Goal: Task Accomplishment & Management: Use online tool/utility

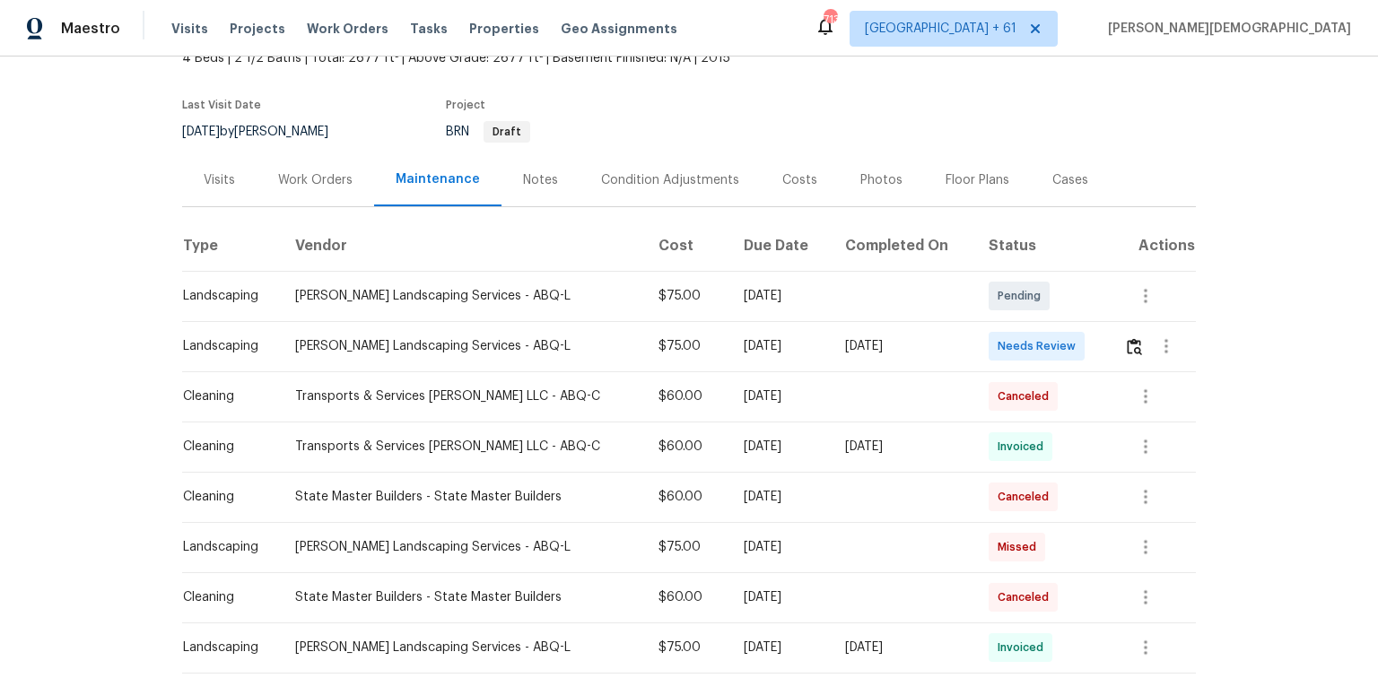
scroll to position [143, 0]
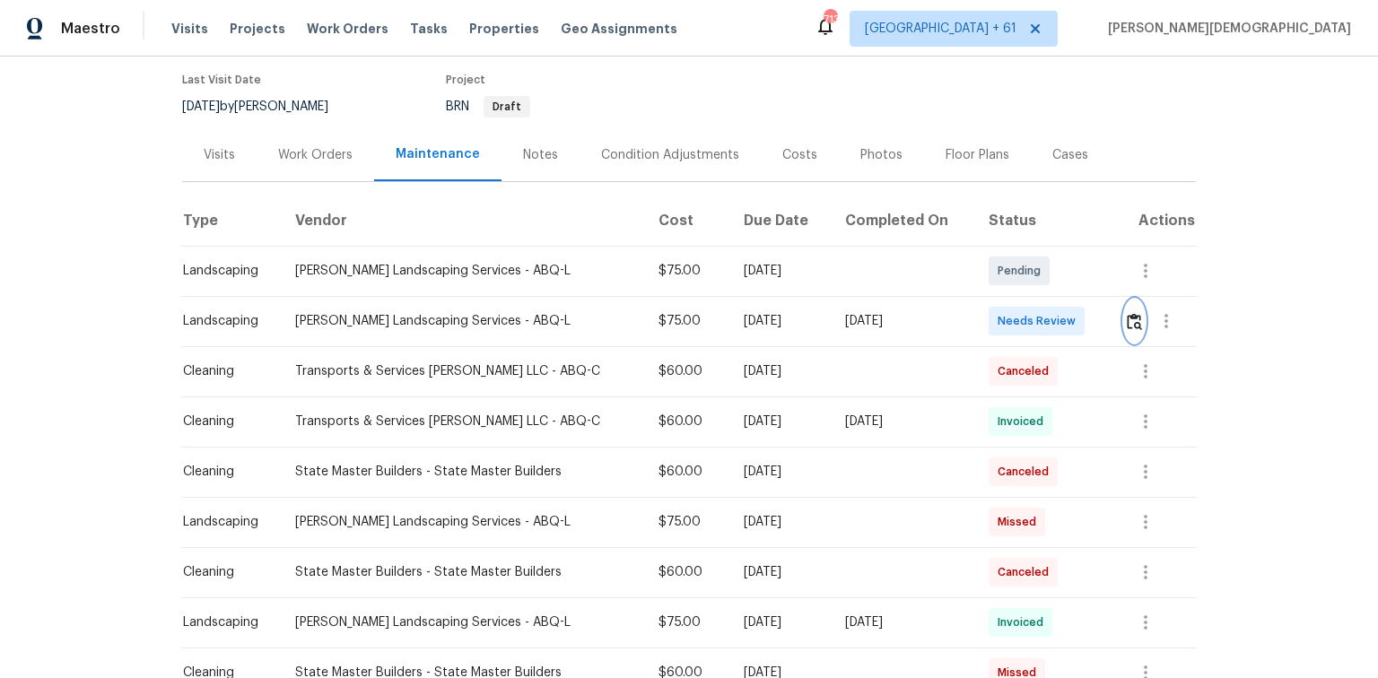
click at [1133, 318] on img "button" at bounding box center [1133, 321] width 15 height 17
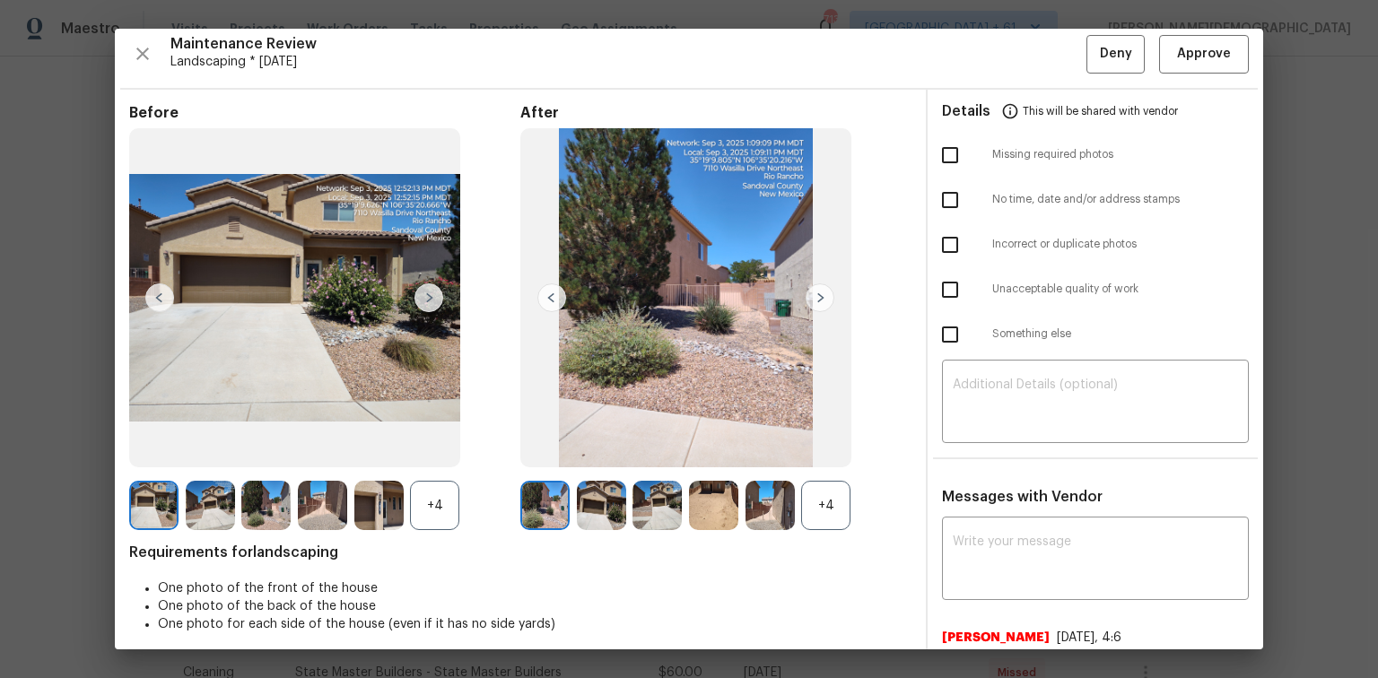
scroll to position [0, 0]
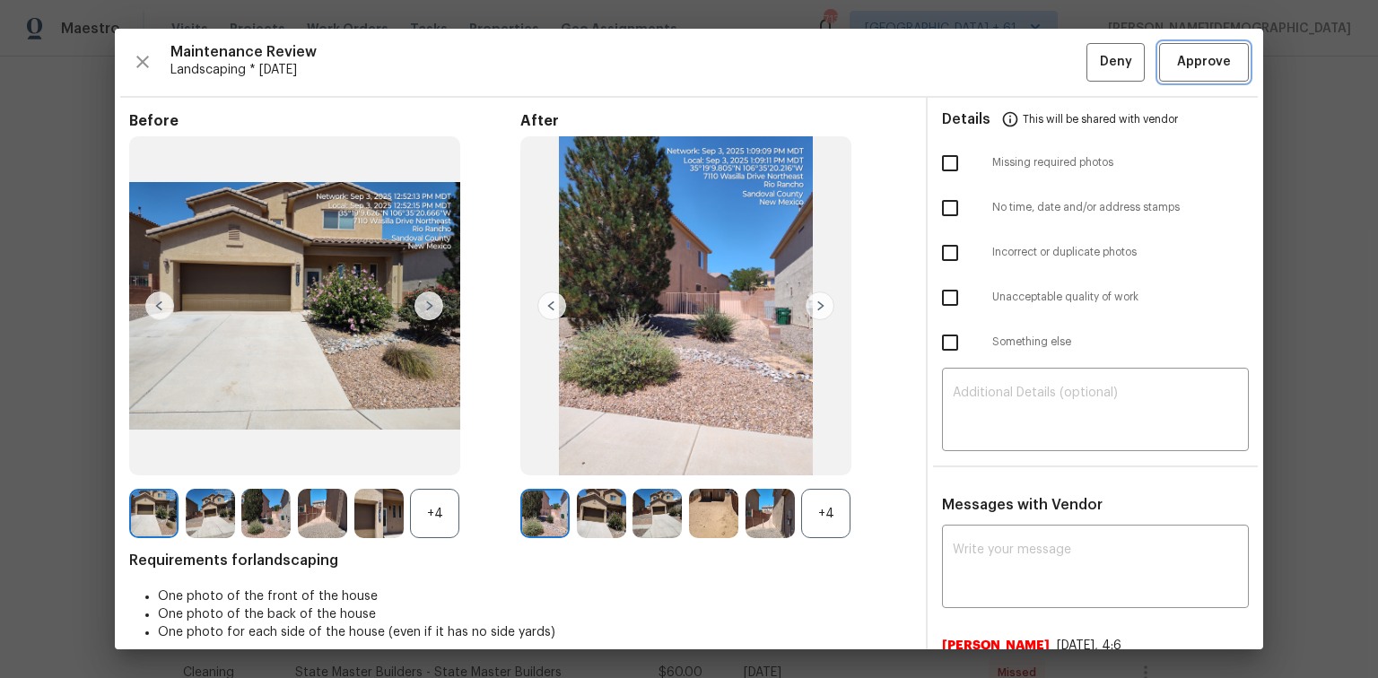
click at [1186, 57] on span "Approve" at bounding box center [1204, 62] width 54 height 22
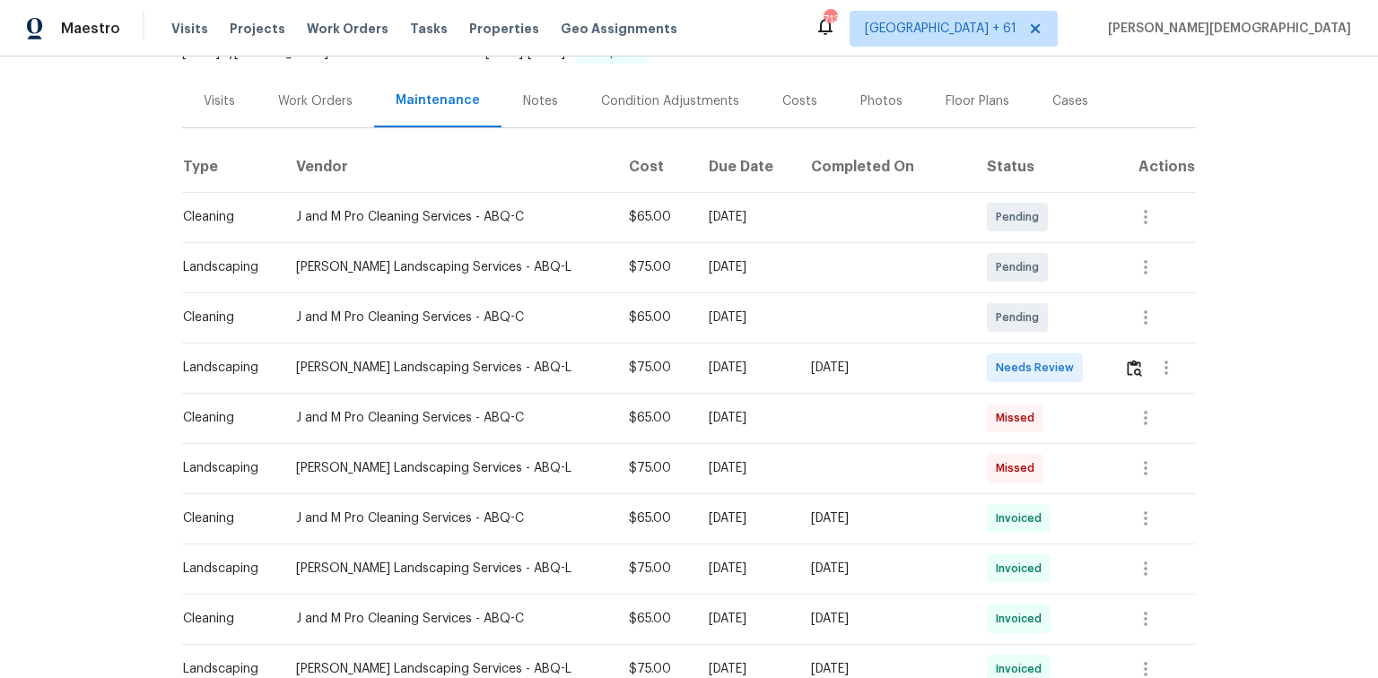
scroll to position [215, 0]
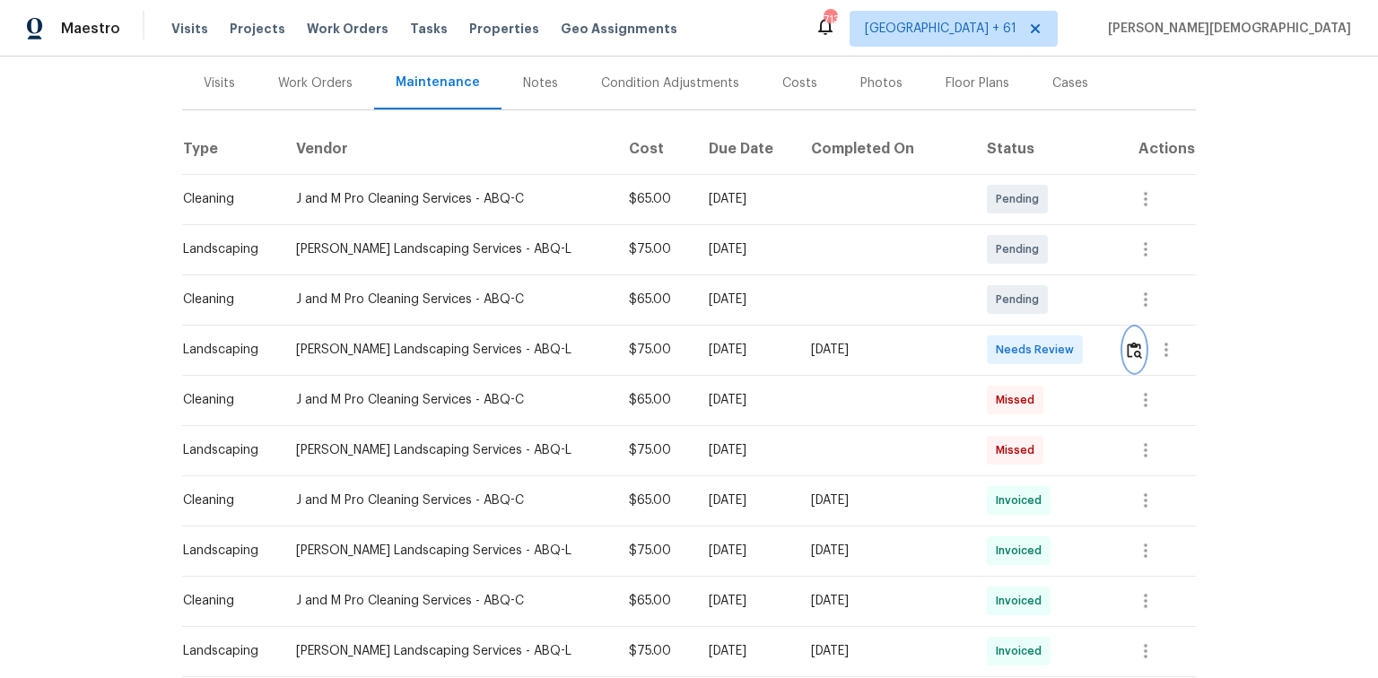
click at [1129, 342] on img "button" at bounding box center [1133, 350] width 15 height 17
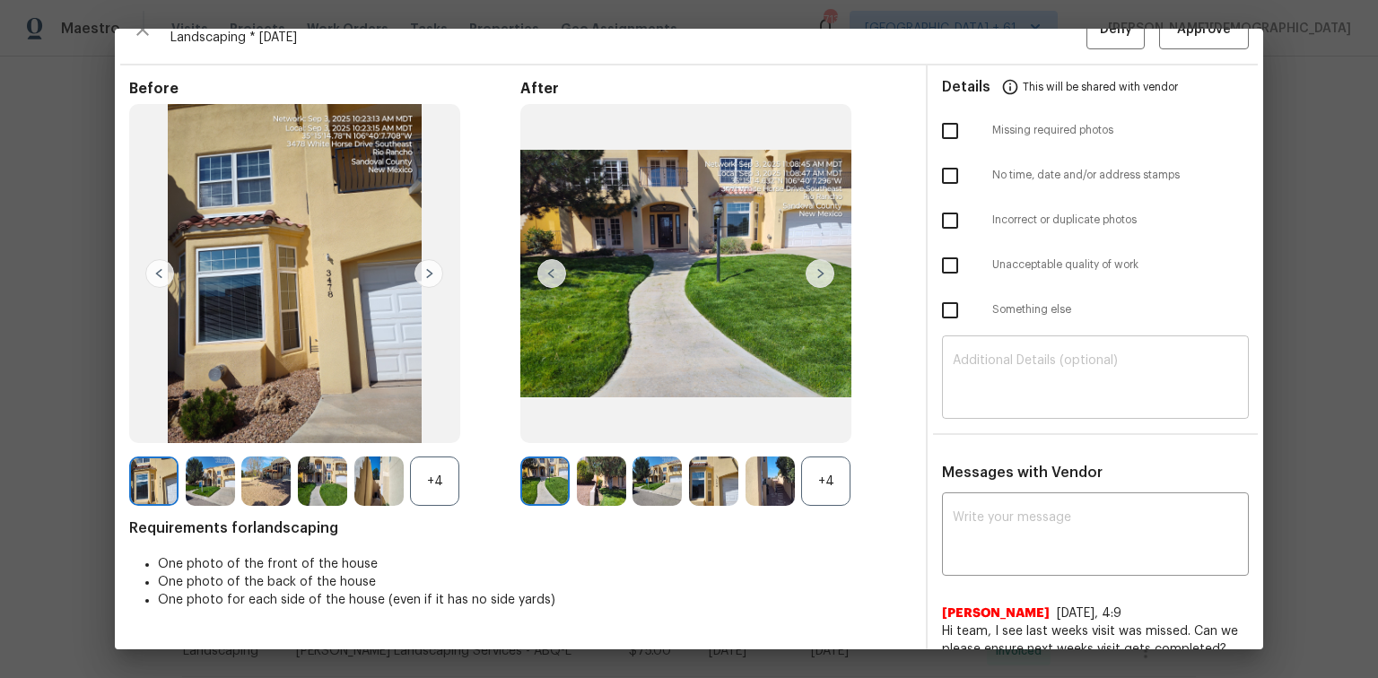
scroll to position [0, 0]
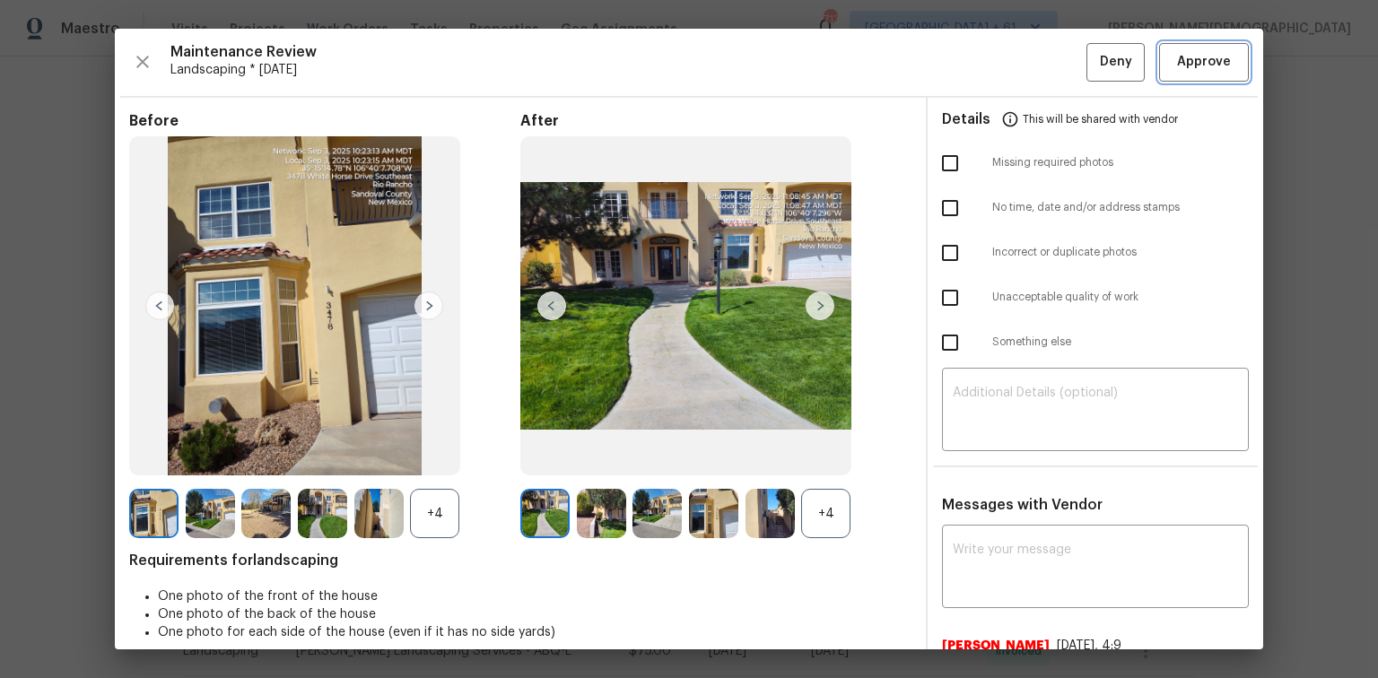
click at [1177, 61] on span "Approve" at bounding box center [1204, 62] width 54 height 22
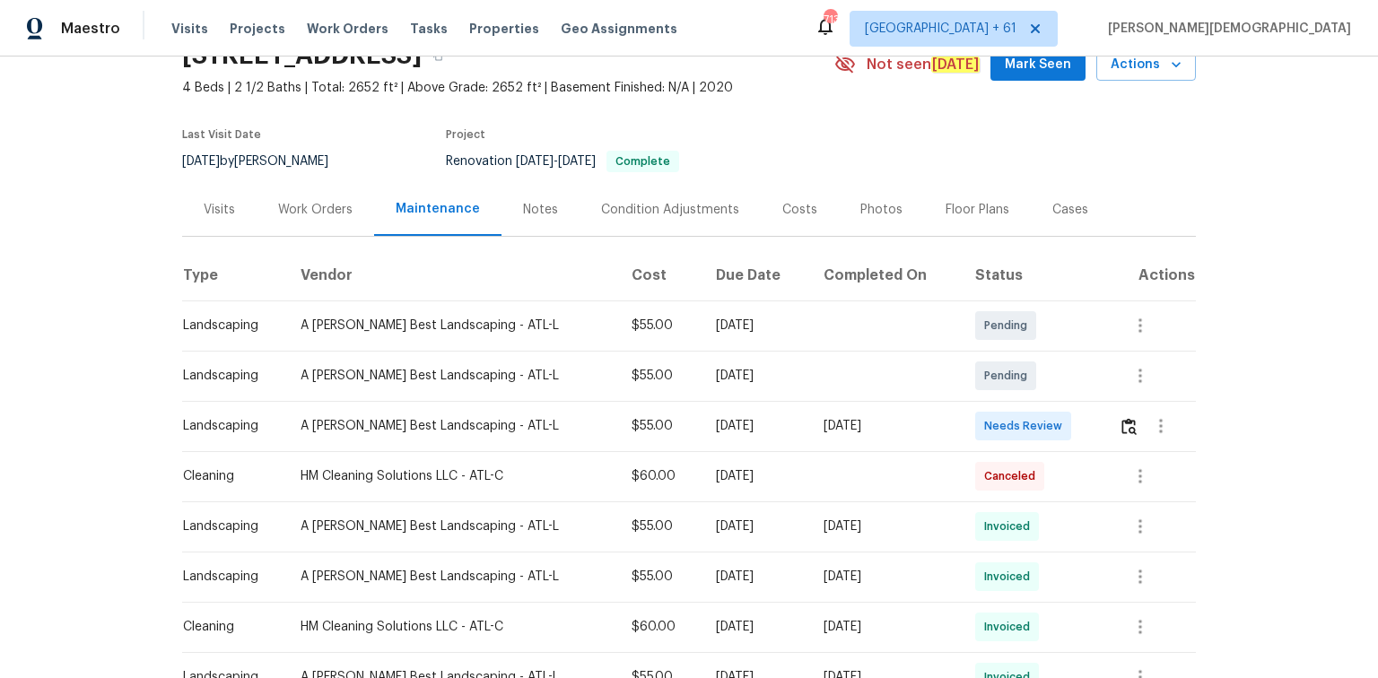
scroll to position [215, 0]
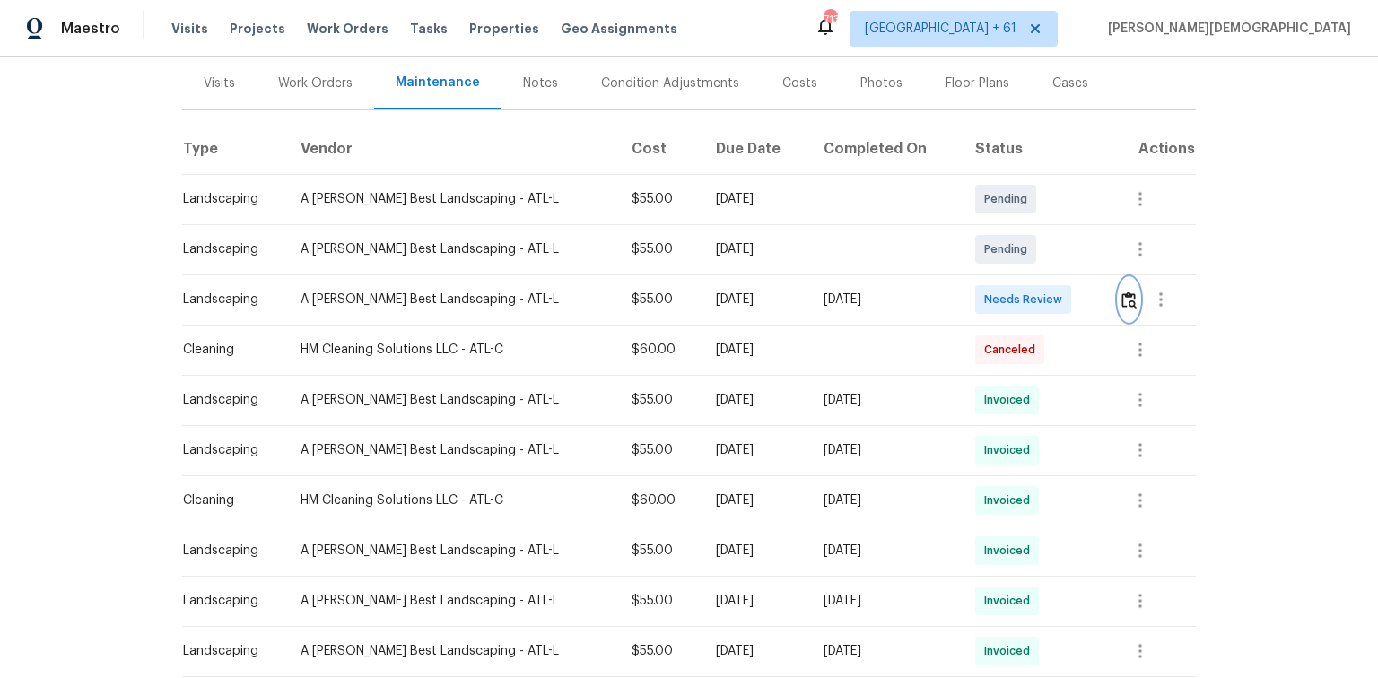
click at [1125, 291] on img "button" at bounding box center [1128, 299] width 15 height 17
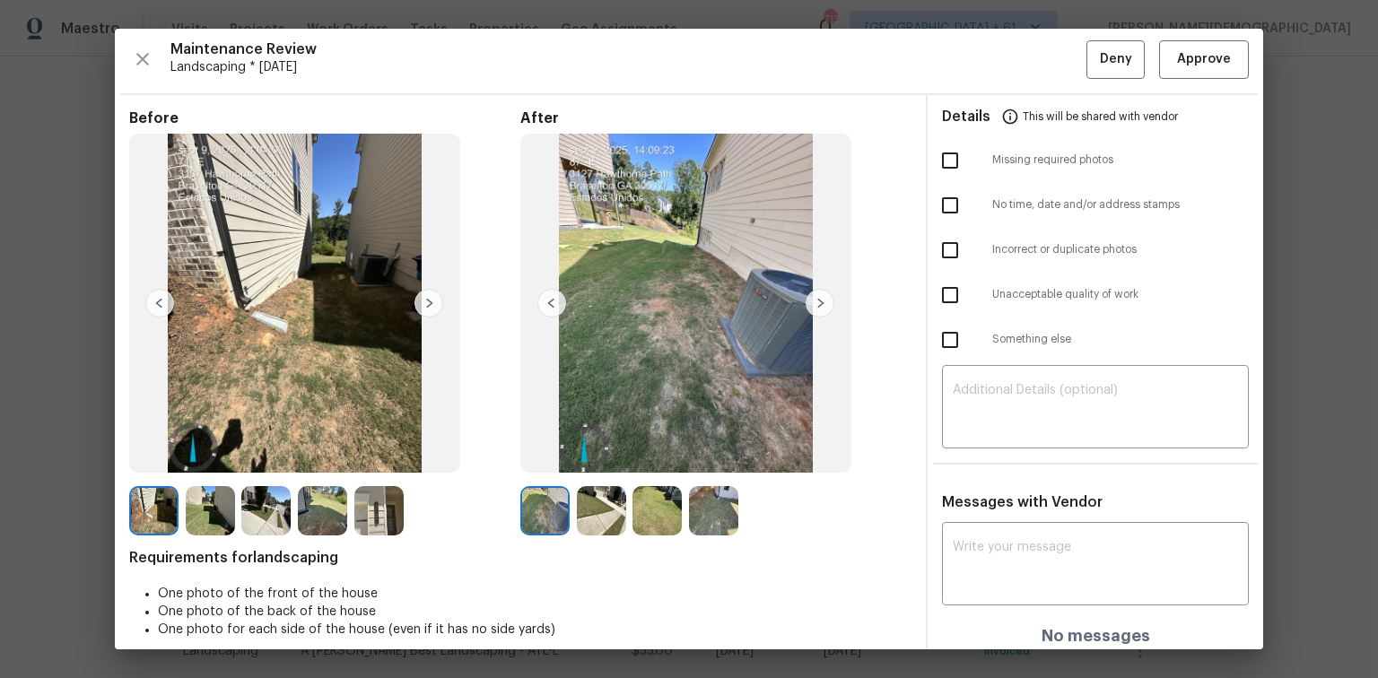
scroll to position [0, 0]
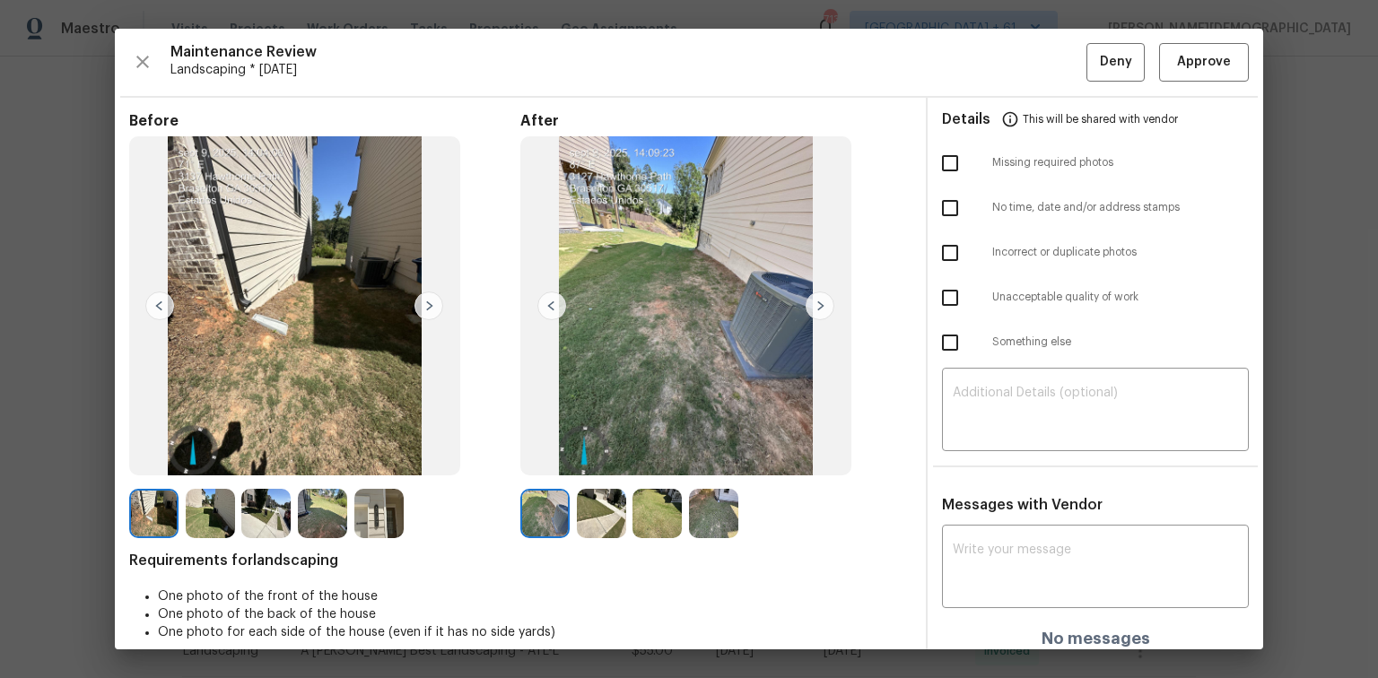
click at [1187, 81] on div "Maintenance Review Landscaping * Mon, Sep 08 Deny Approve Before After Requirem…" at bounding box center [689, 339] width 1148 height 621
click at [1191, 61] on span "Approve" at bounding box center [1204, 62] width 54 height 22
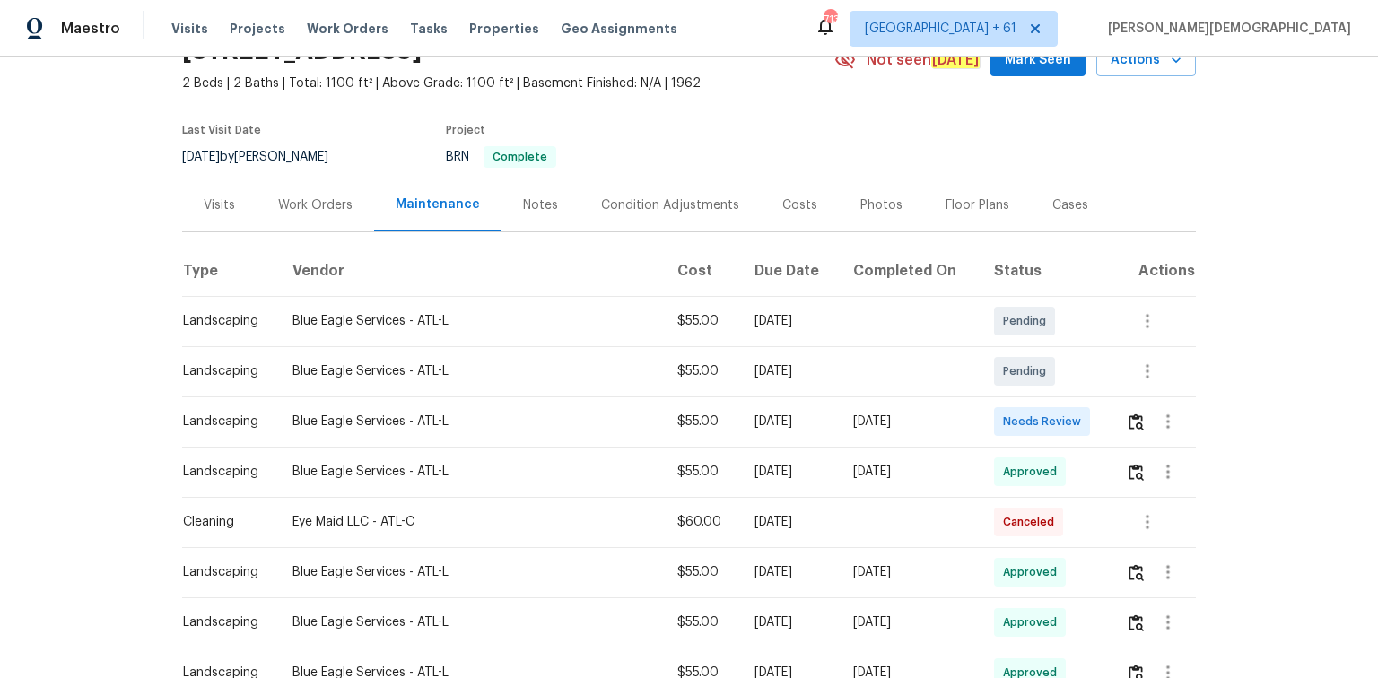
scroll to position [143, 0]
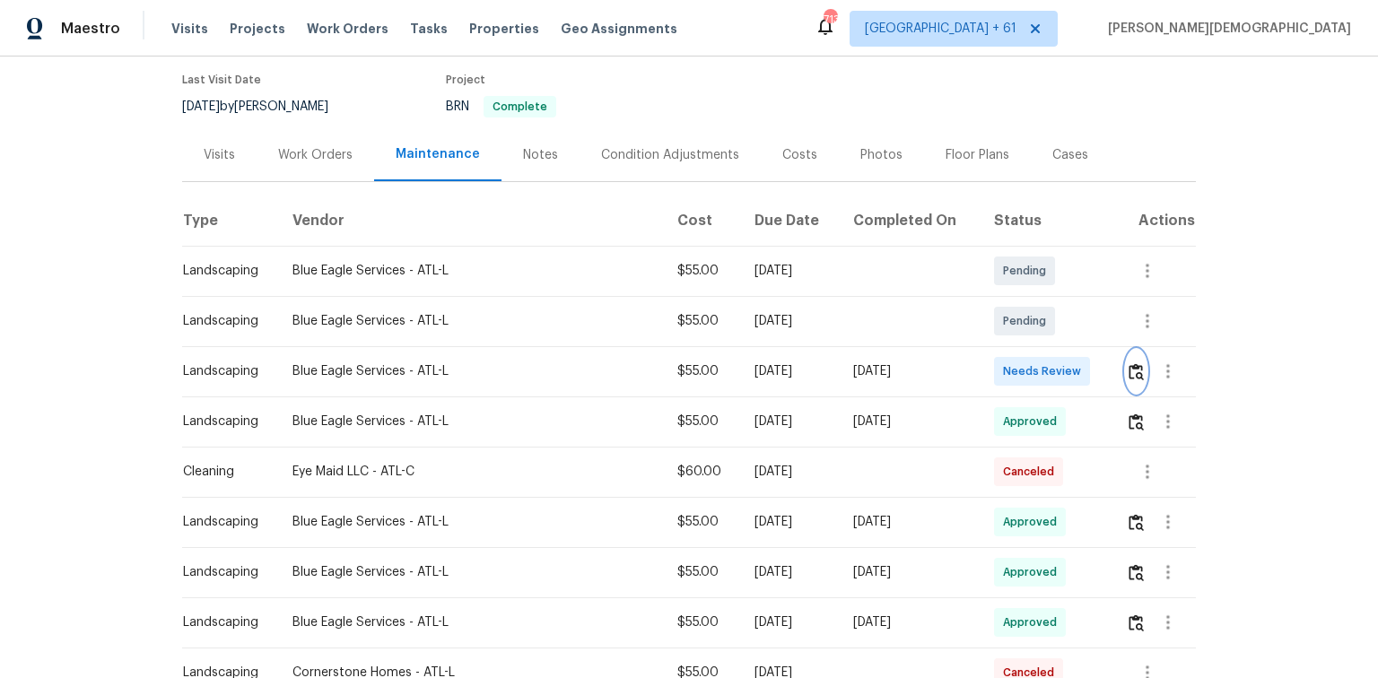
click at [1137, 363] on img "button" at bounding box center [1135, 371] width 15 height 17
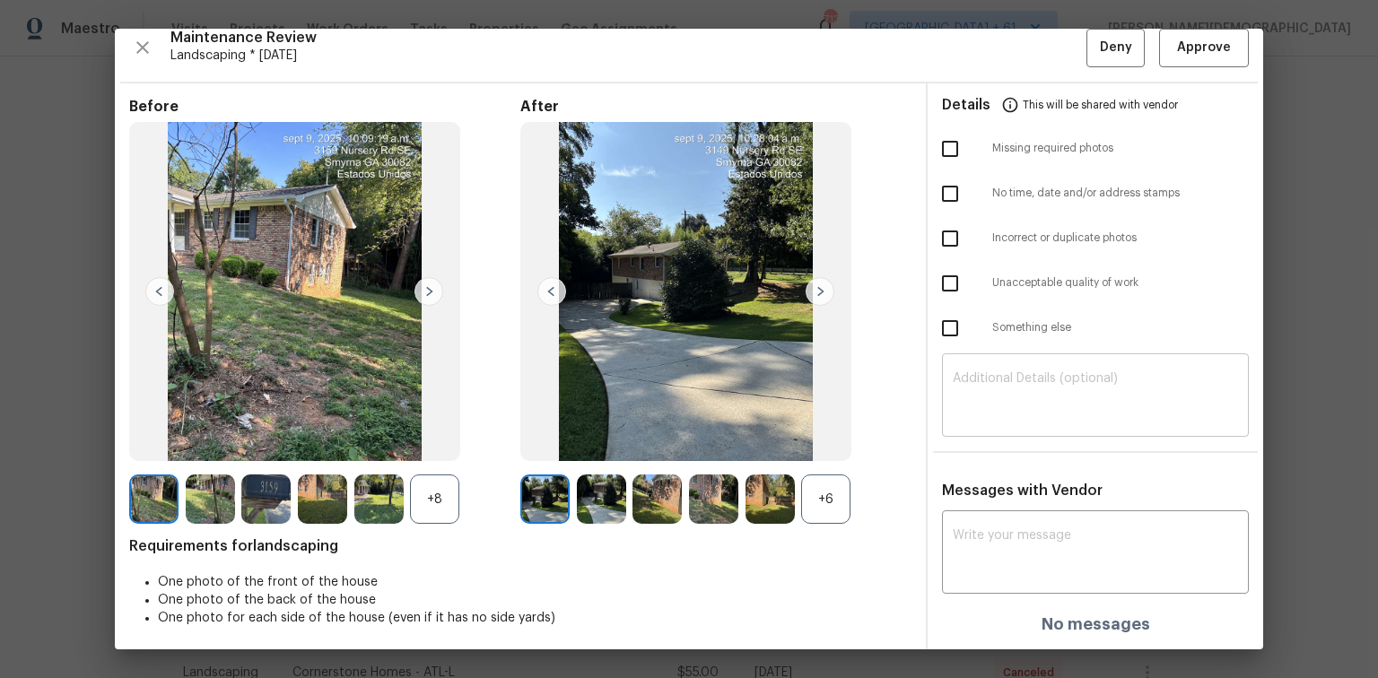
scroll to position [0, 0]
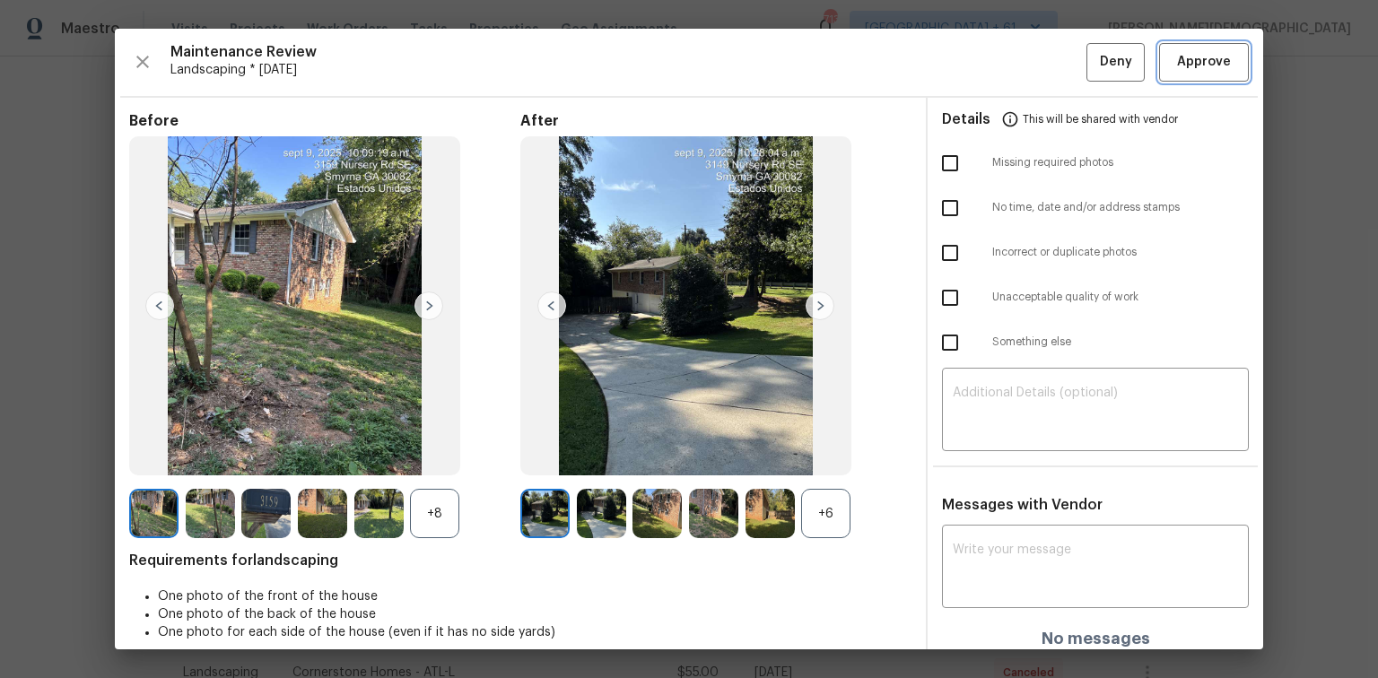
click at [1178, 61] on span "Approve" at bounding box center [1204, 62] width 54 height 22
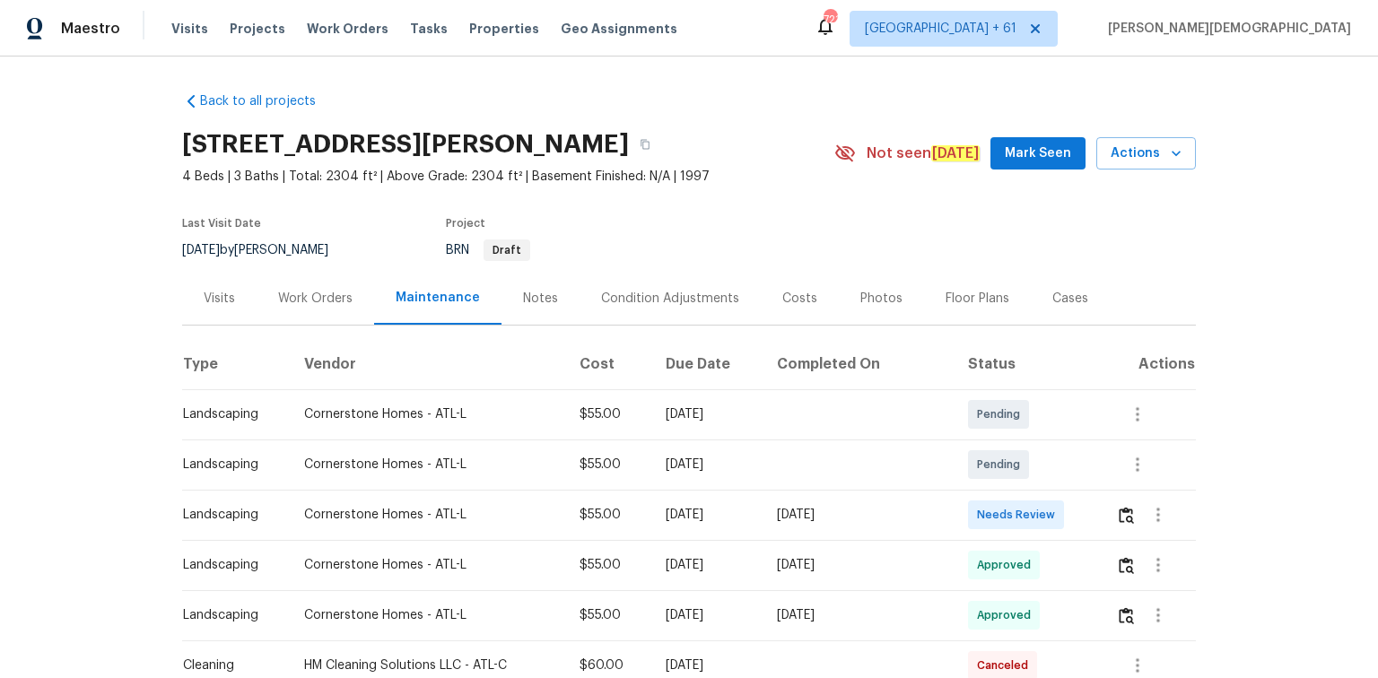
scroll to position [215, 0]
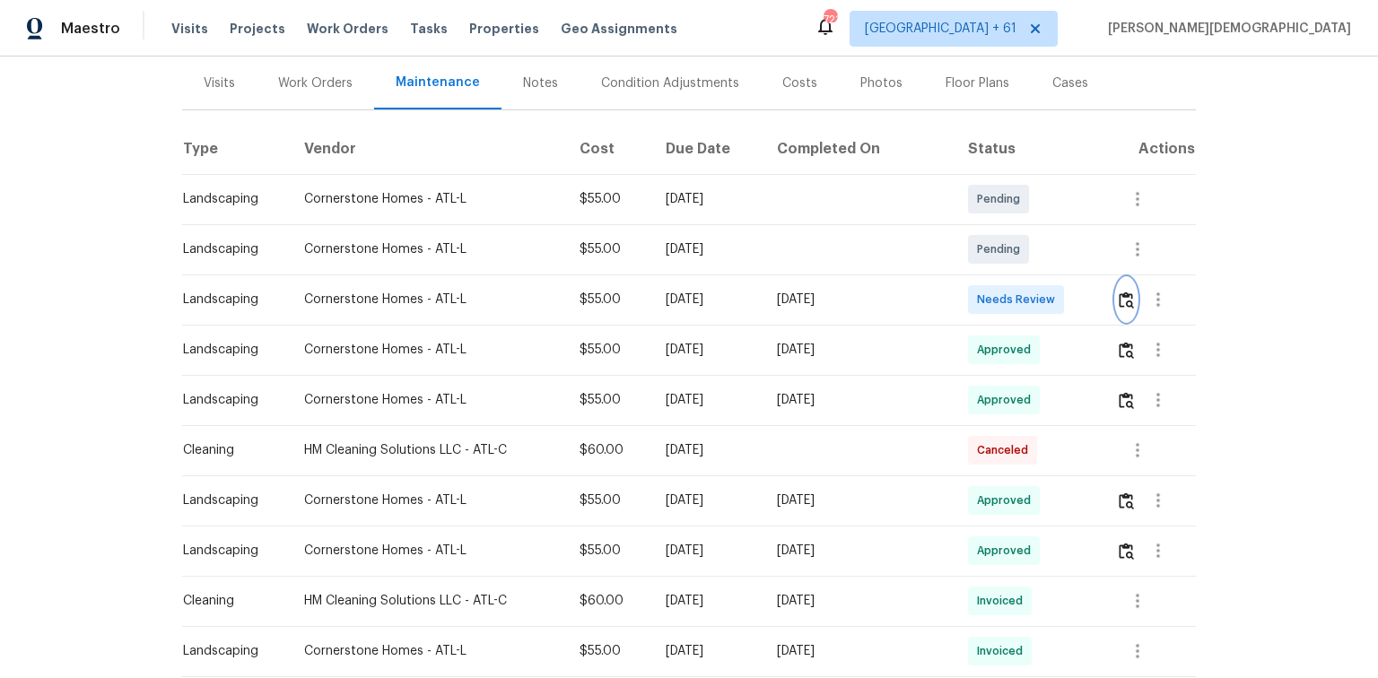
click at [1121, 294] on img "button" at bounding box center [1125, 299] width 15 height 17
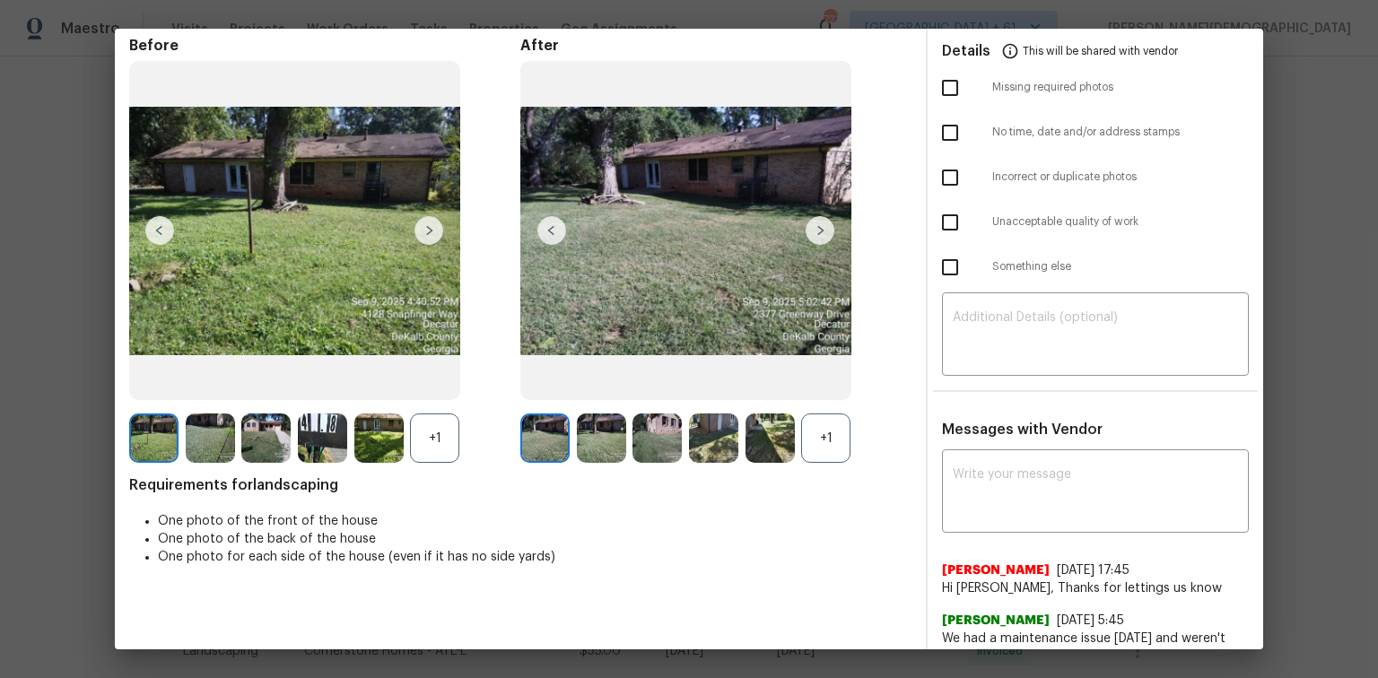
scroll to position [0, 0]
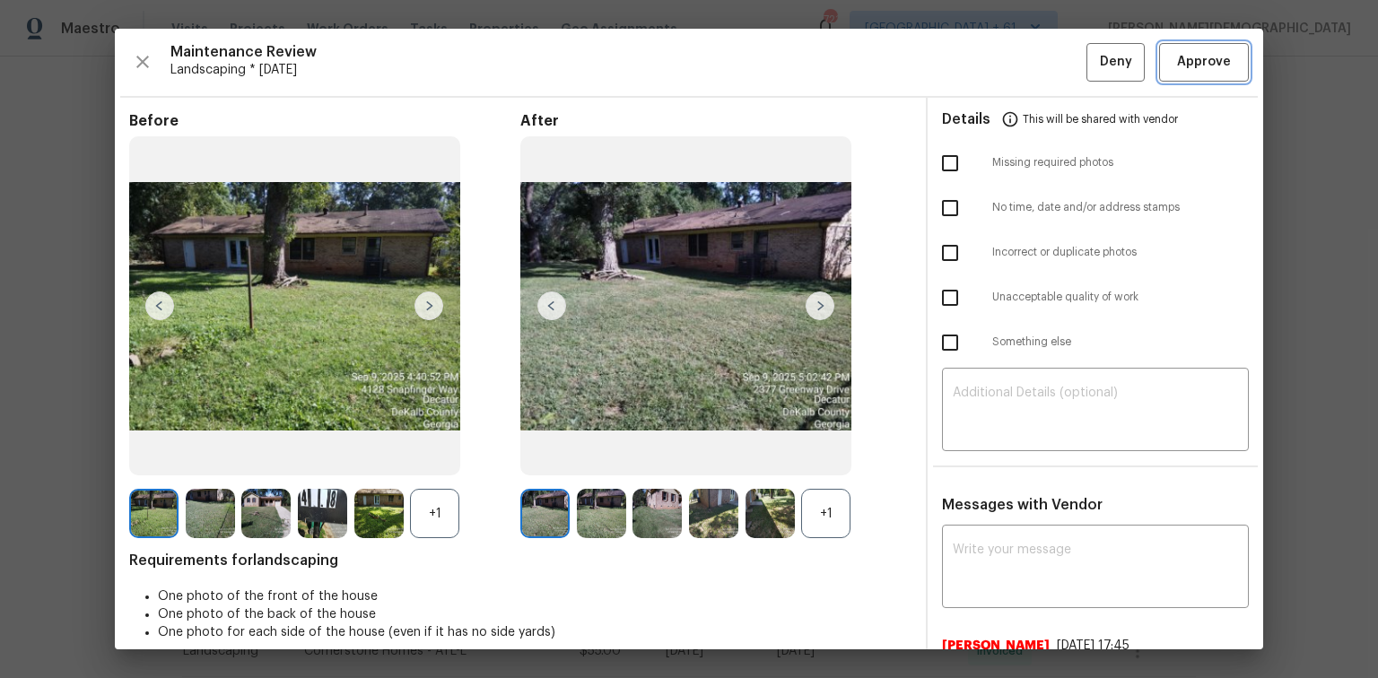
click at [1179, 61] on span "Approve" at bounding box center [1204, 62] width 54 height 22
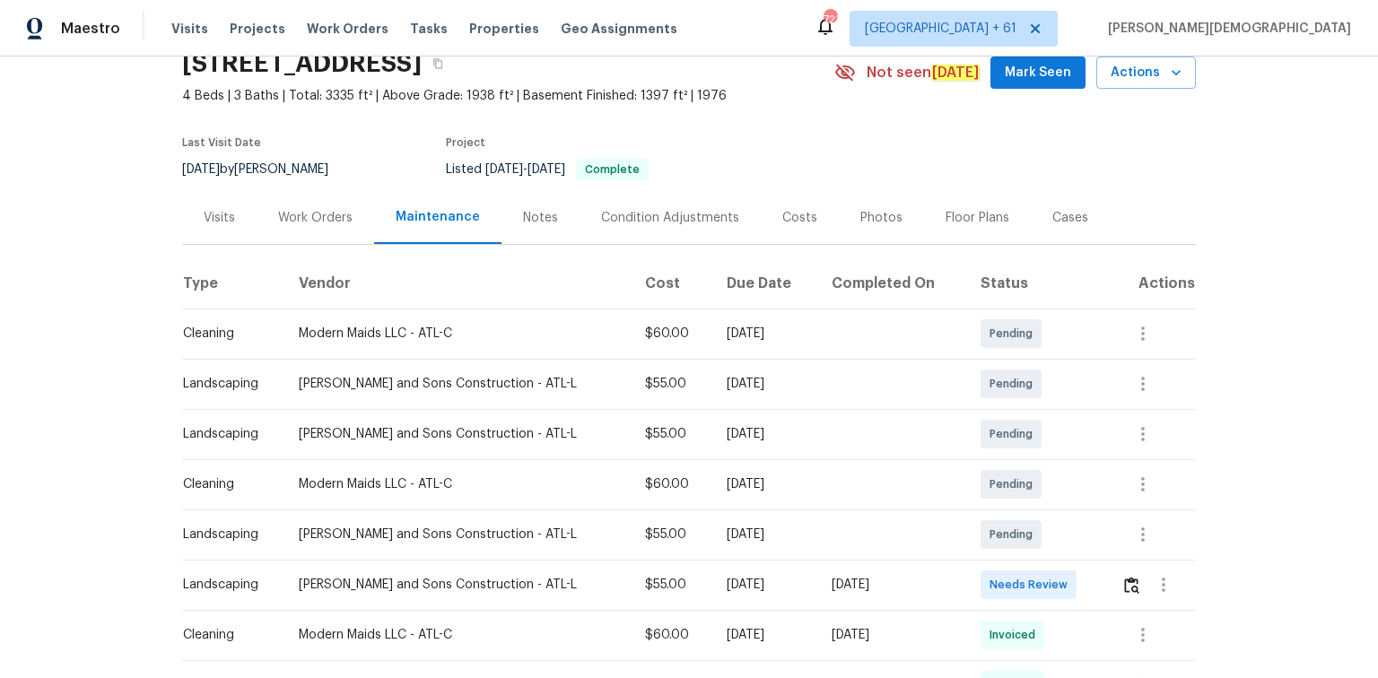
scroll to position [215, 0]
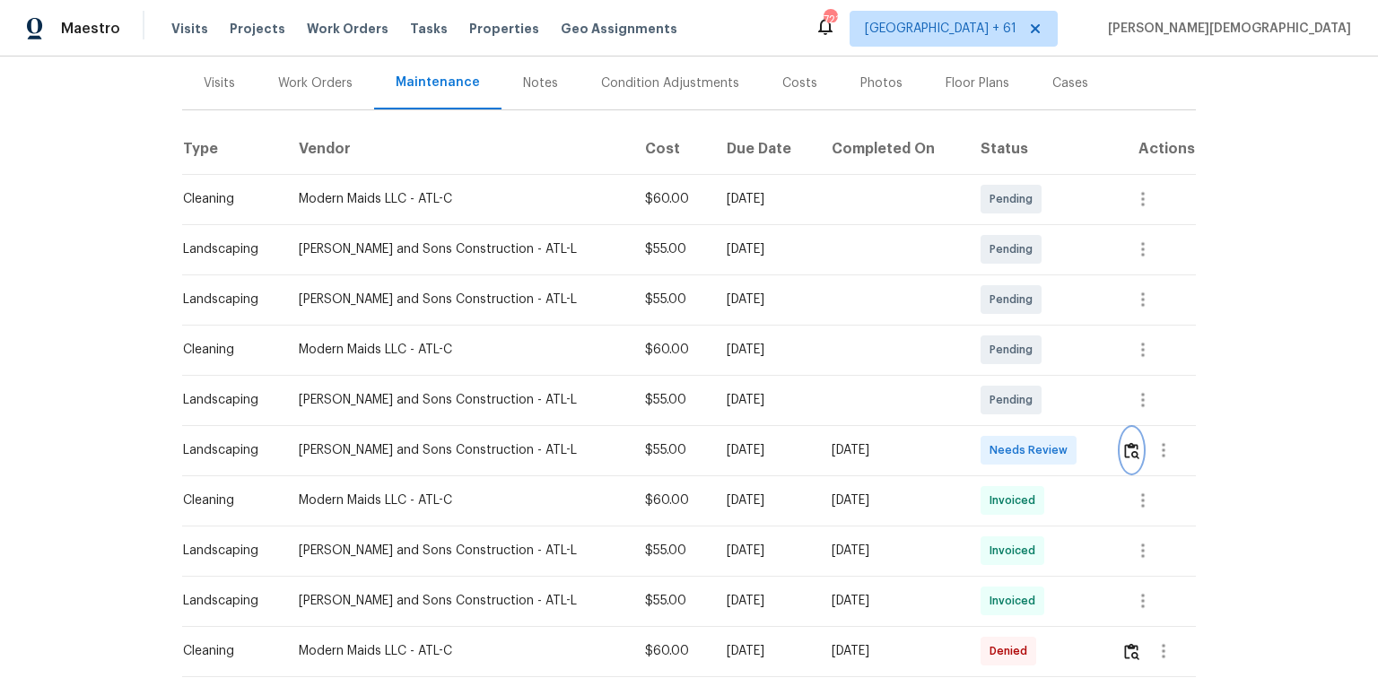
click at [1126, 443] on img "button" at bounding box center [1131, 450] width 15 height 17
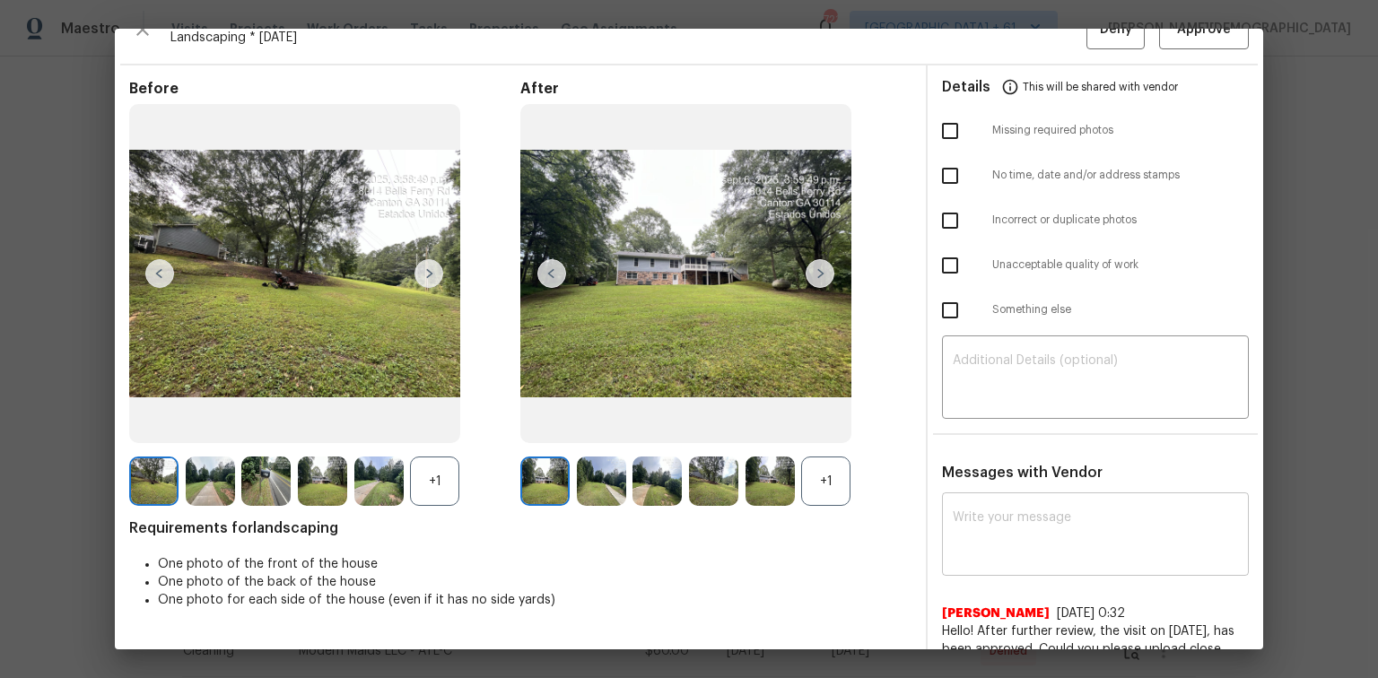
scroll to position [0, 0]
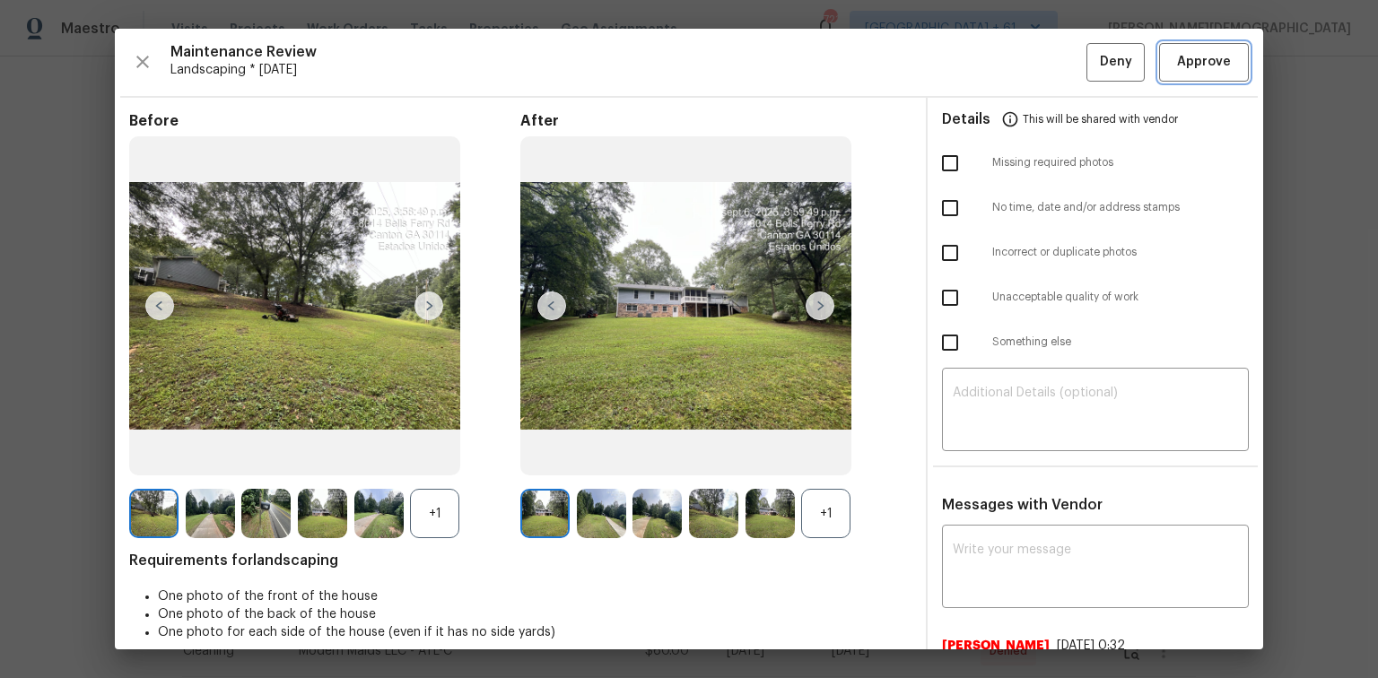
click at [1198, 77] on button "Approve" at bounding box center [1204, 62] width 90 height 39
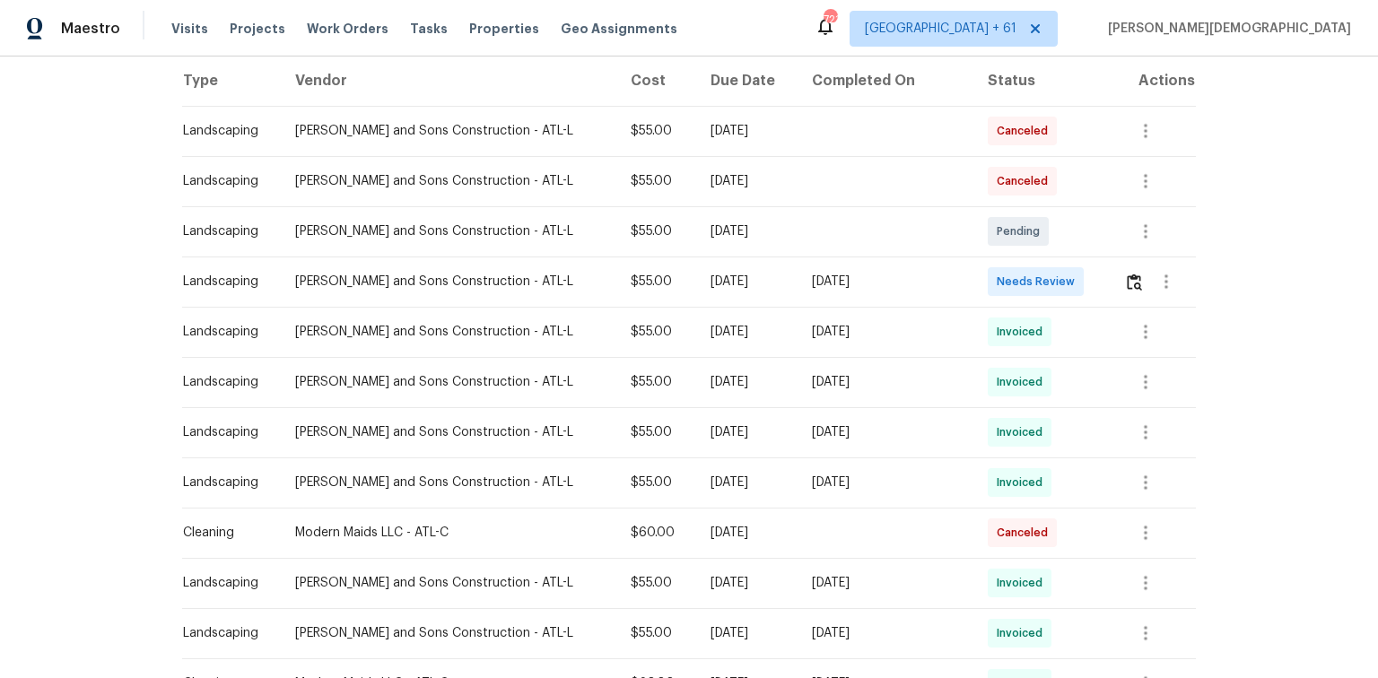
scroll to position [287, 0]
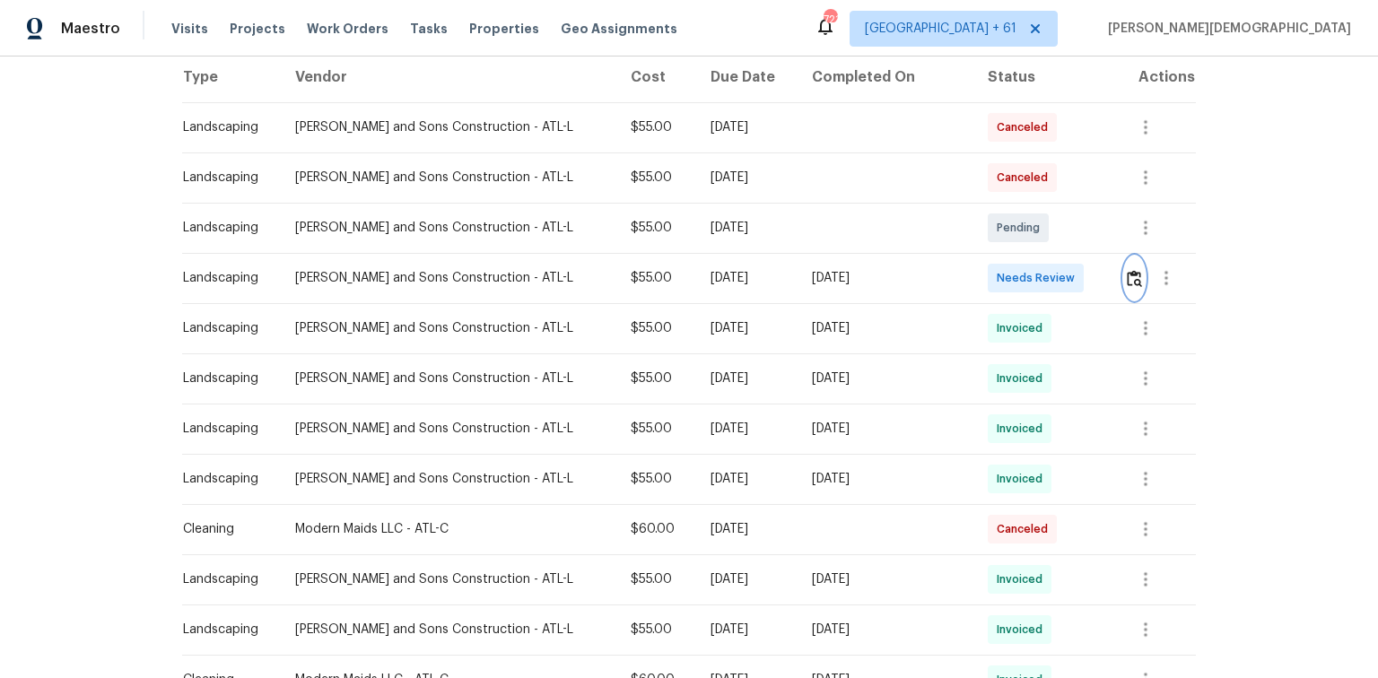
click at [1124, 260] on button "button" at bounding box center [1134, 277] width 21 height 43
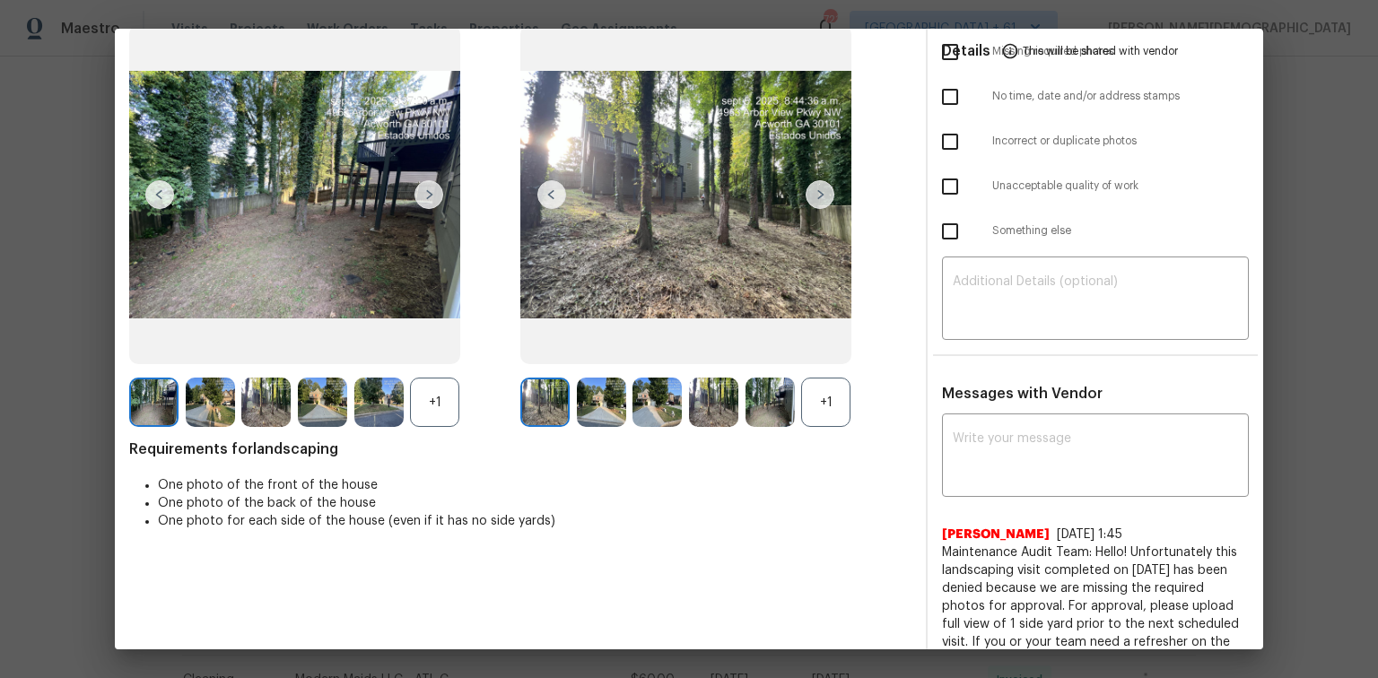
scroll to position [0, 0]
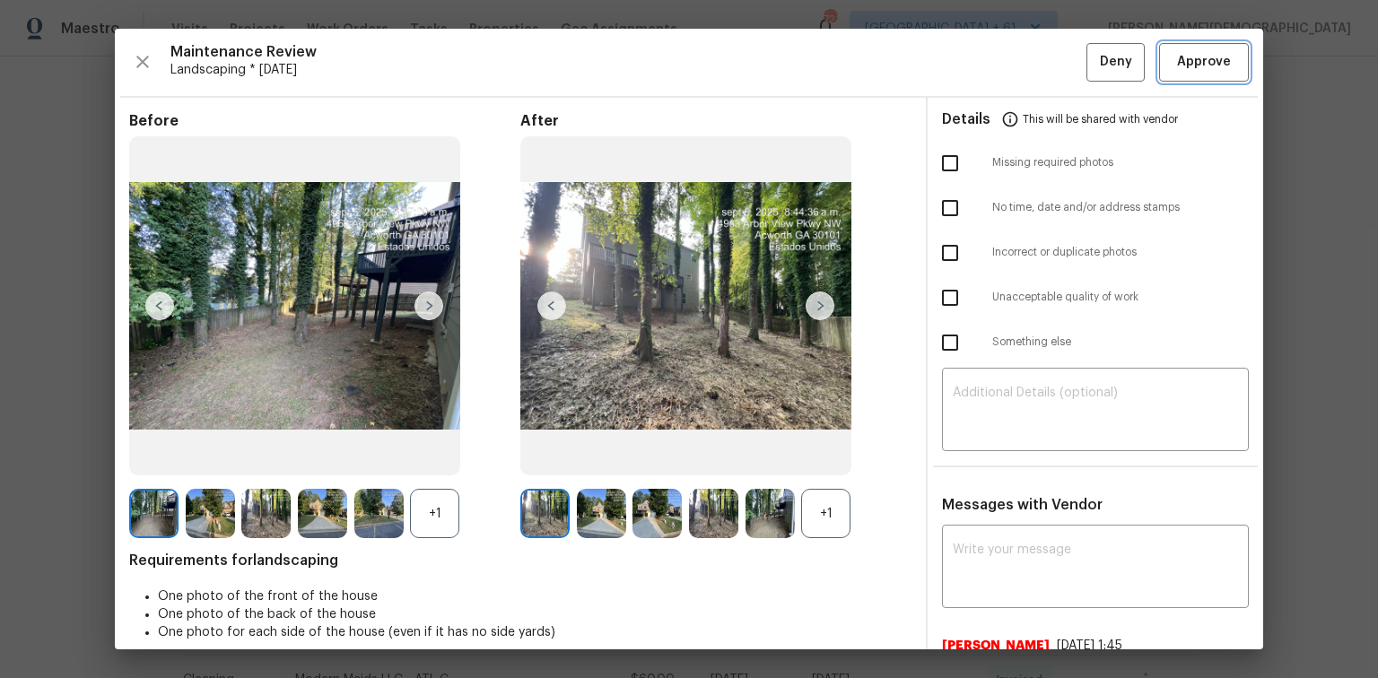
click at [1213, 52] on span "Approve" at bounding box center [1204, 62] width 54 height 22
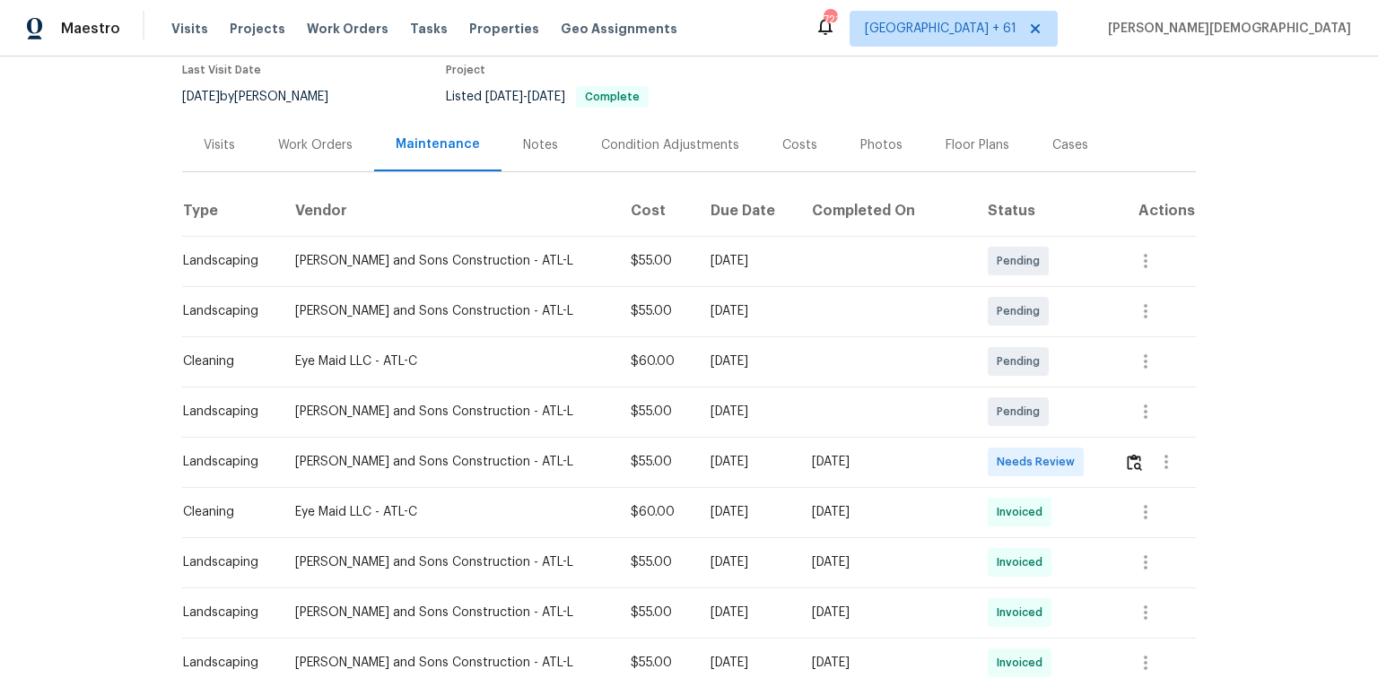
scroll to position [215, 0]
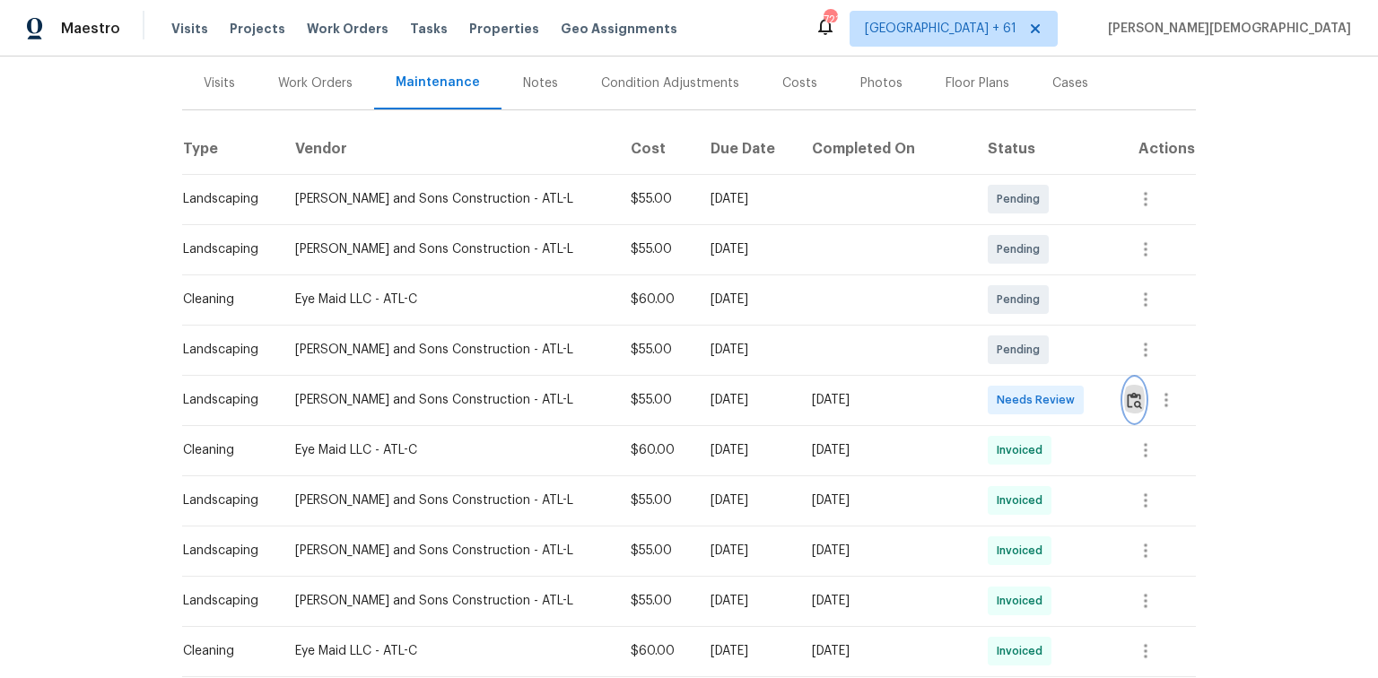
click at [1126, 392] on img "button" at bounding box center [1133, 400] width 15 height 17
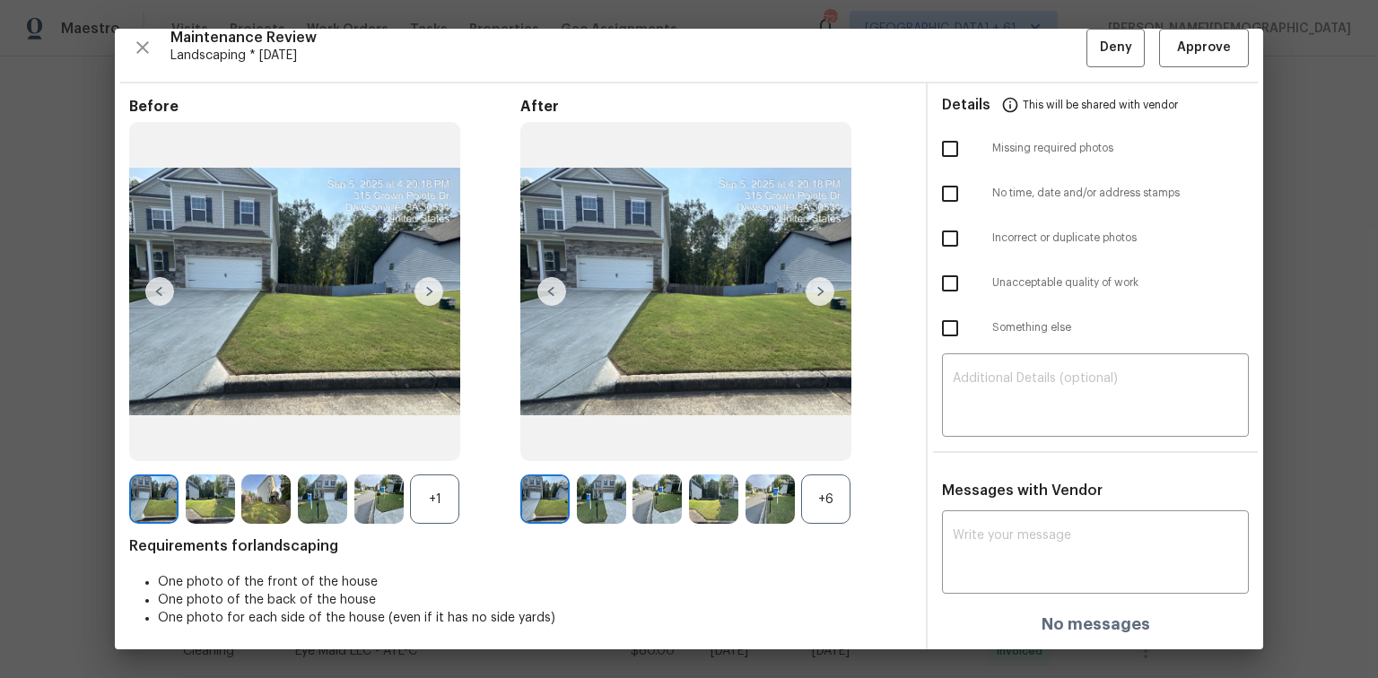
scroll to position [0, 0]
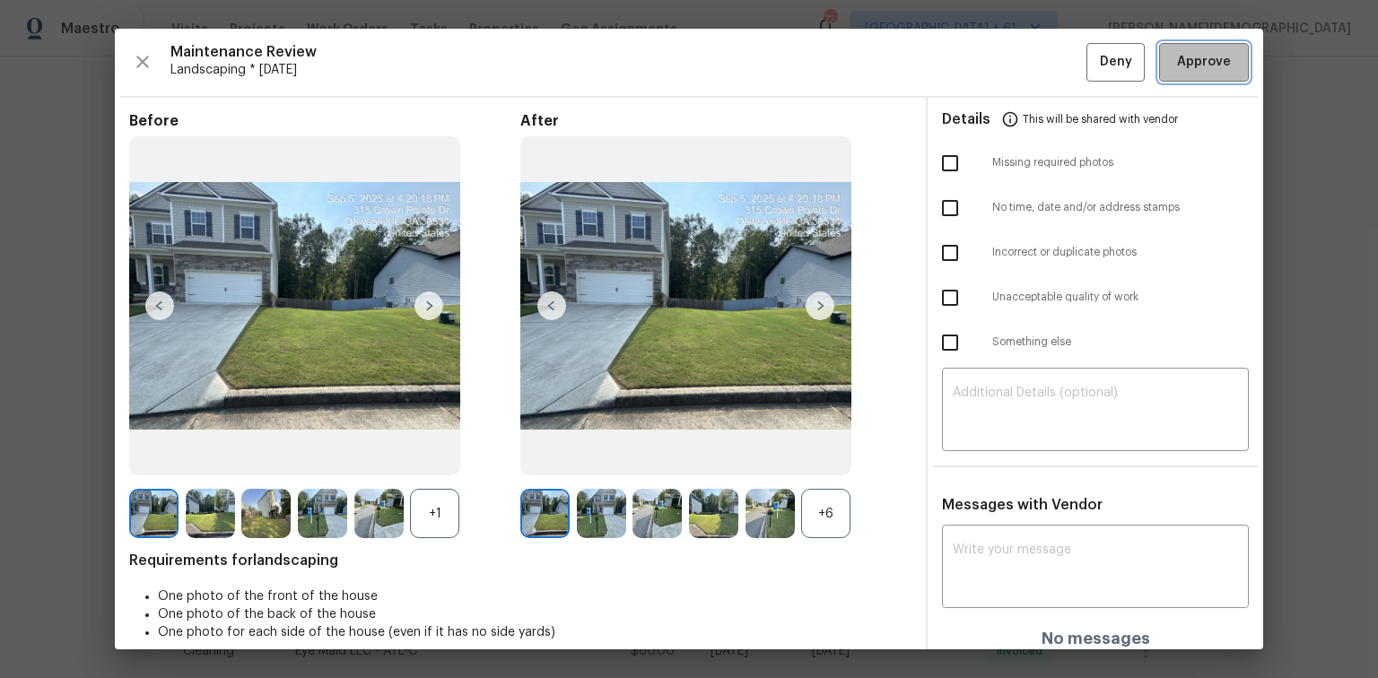
click at [1187, 58] on span "Approve" at bounding box center [1204, 62] width 54 height 22
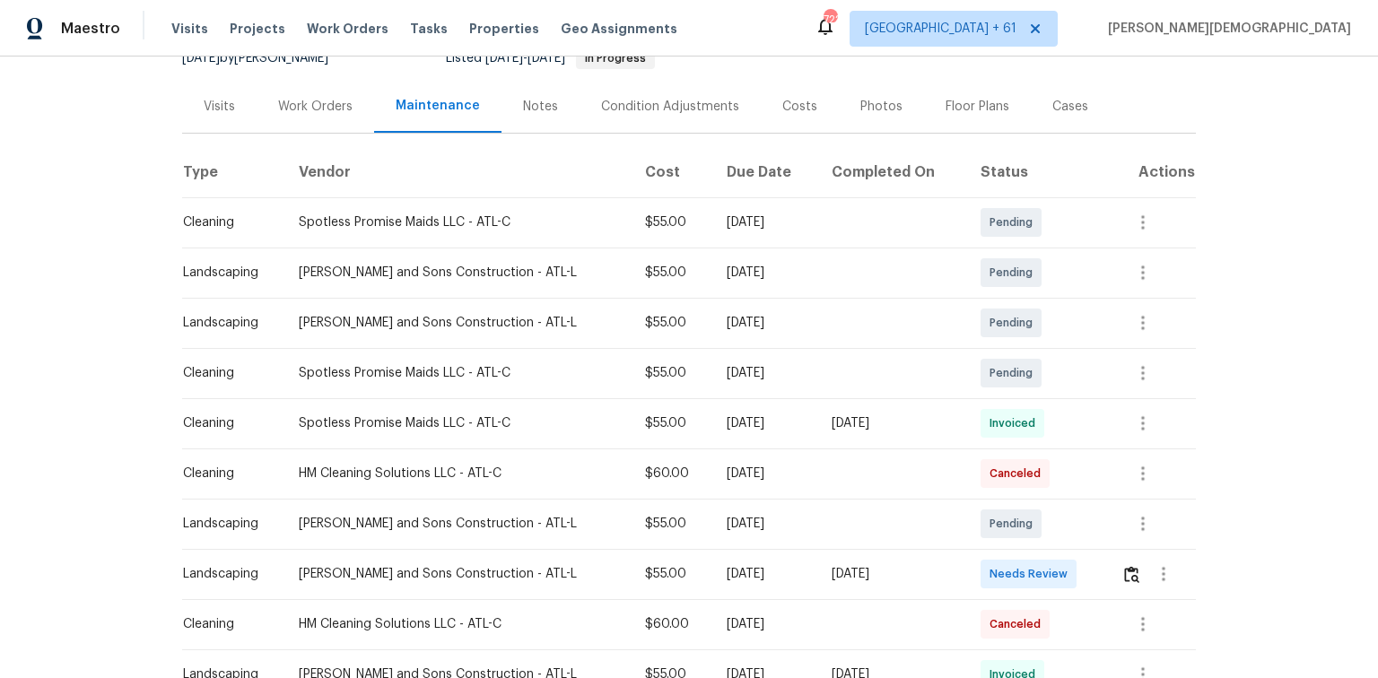
scroll to position [359, 0]
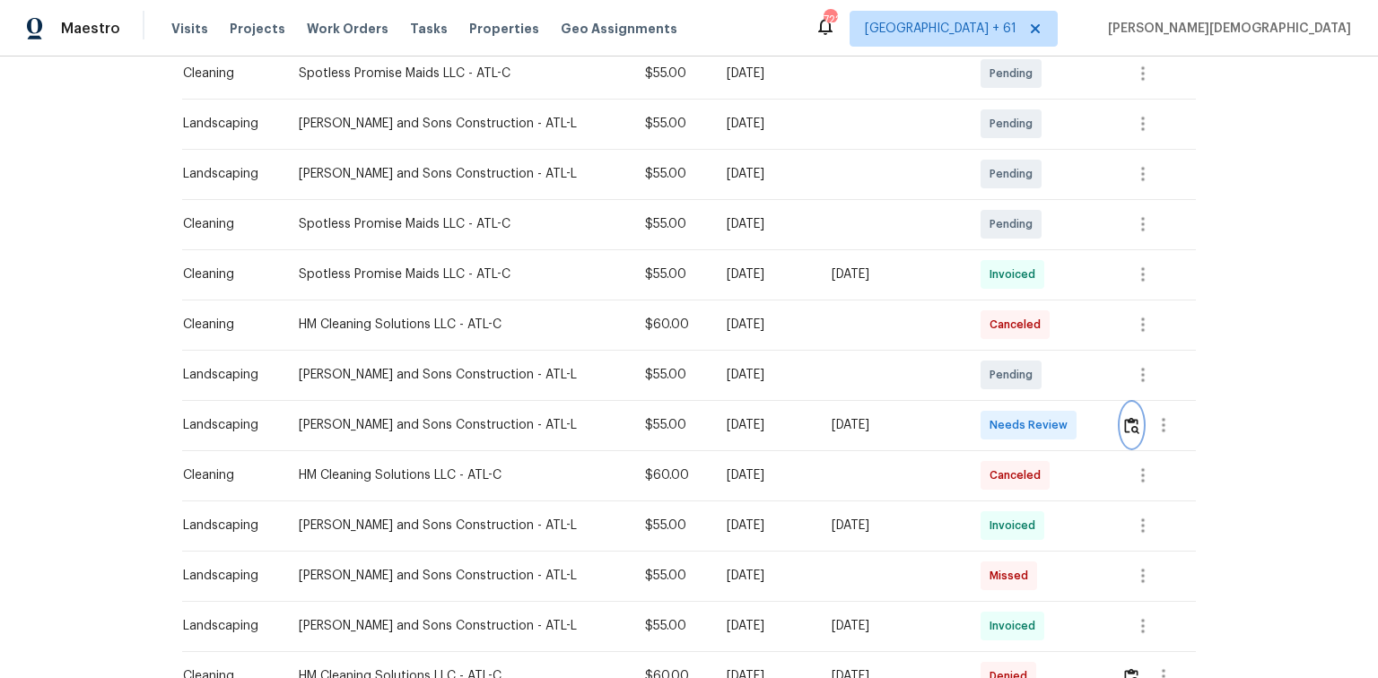
click at [1126, 409] on button "button" at bounding box center [1131, 425] width 21 height 43
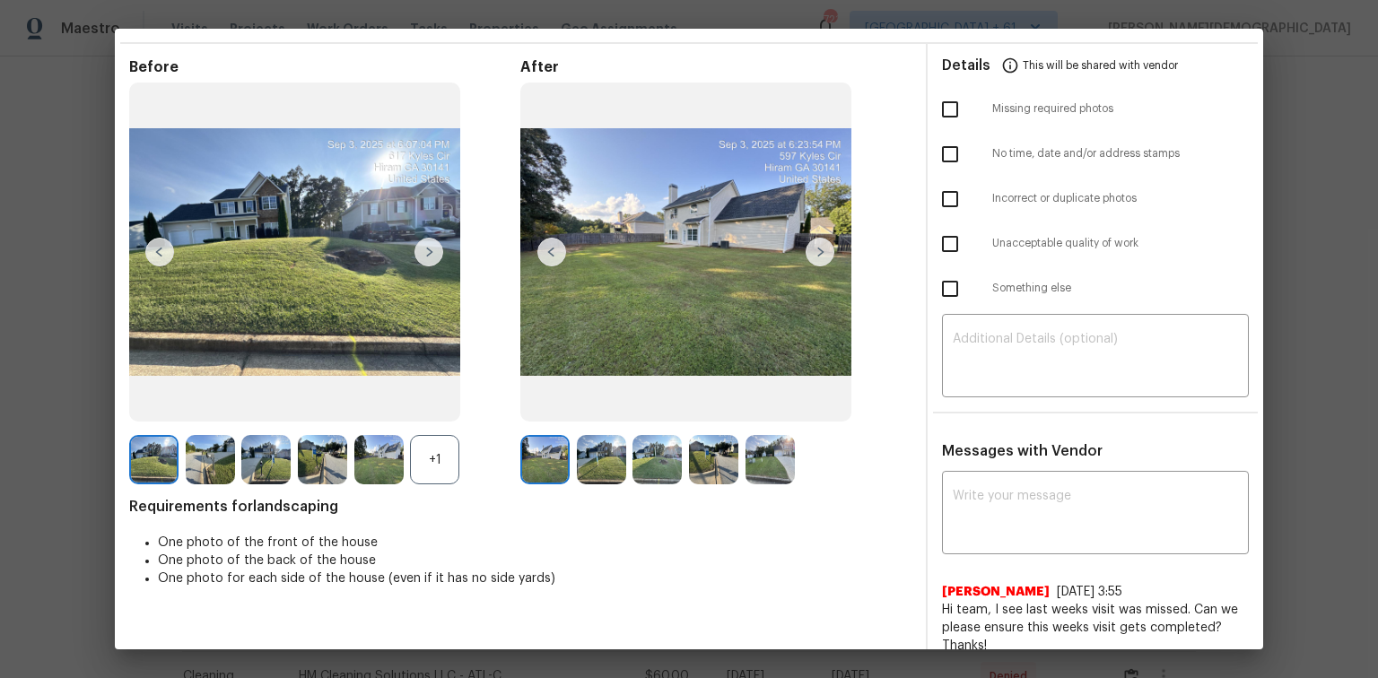
scroll to position [0, 0]
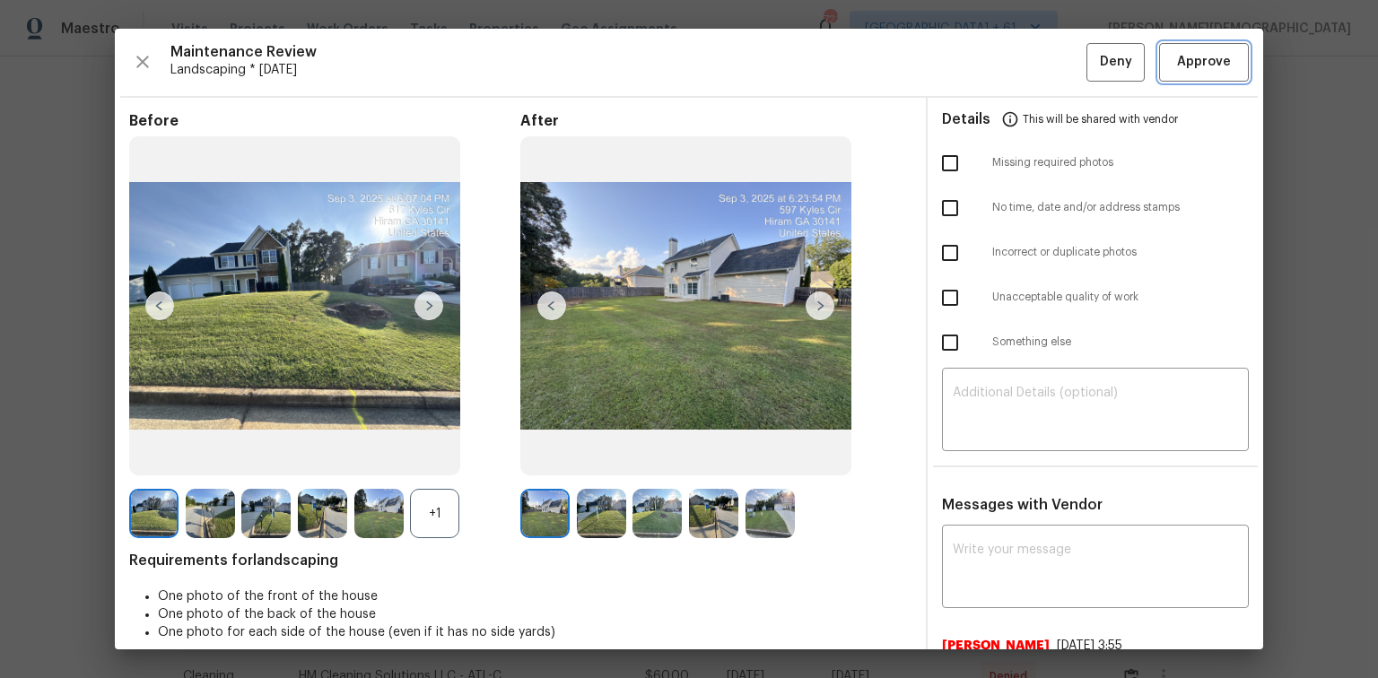
click at [1209, 51] on span "Approve" at bounding box center [1204, 62] width 54 height 22
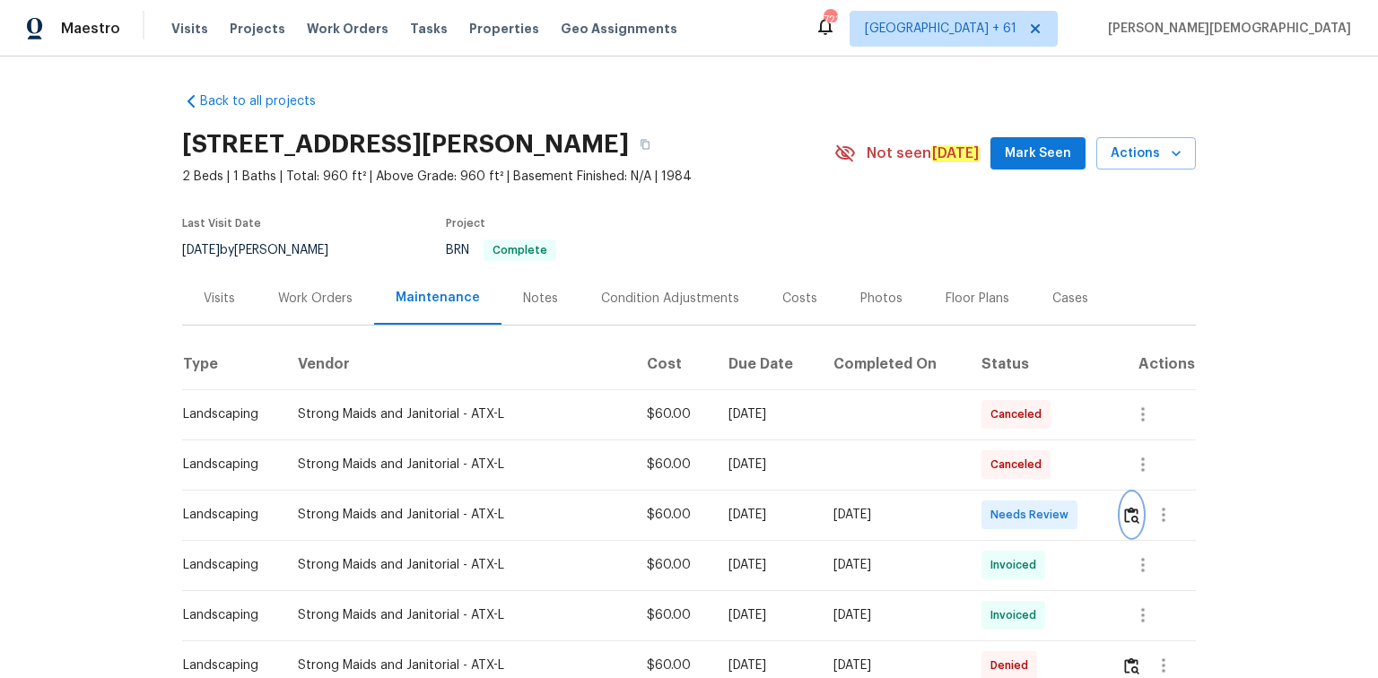
click at [1127, 507] on img "button" at bounding box center [1131, 515] width 15 height 17
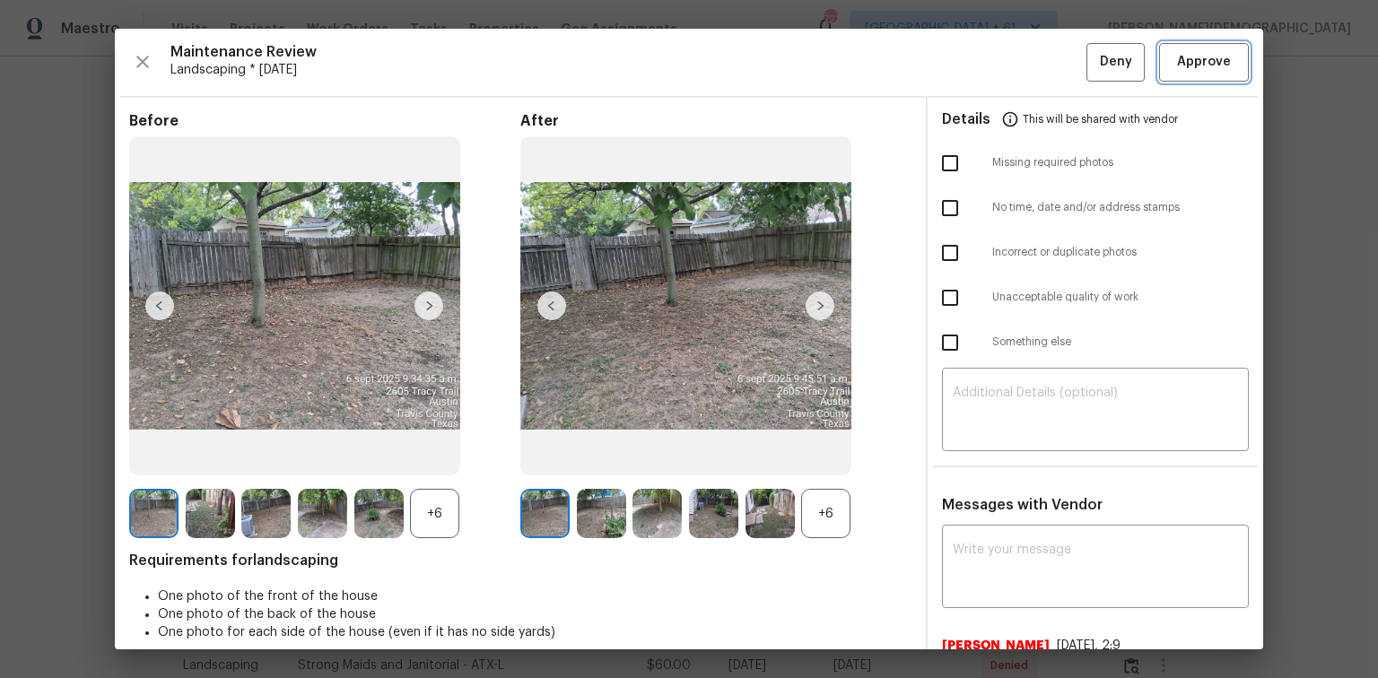
click at [1213, 68] on span "Approve" at bounding box center [1204, 62] width 54 height 22
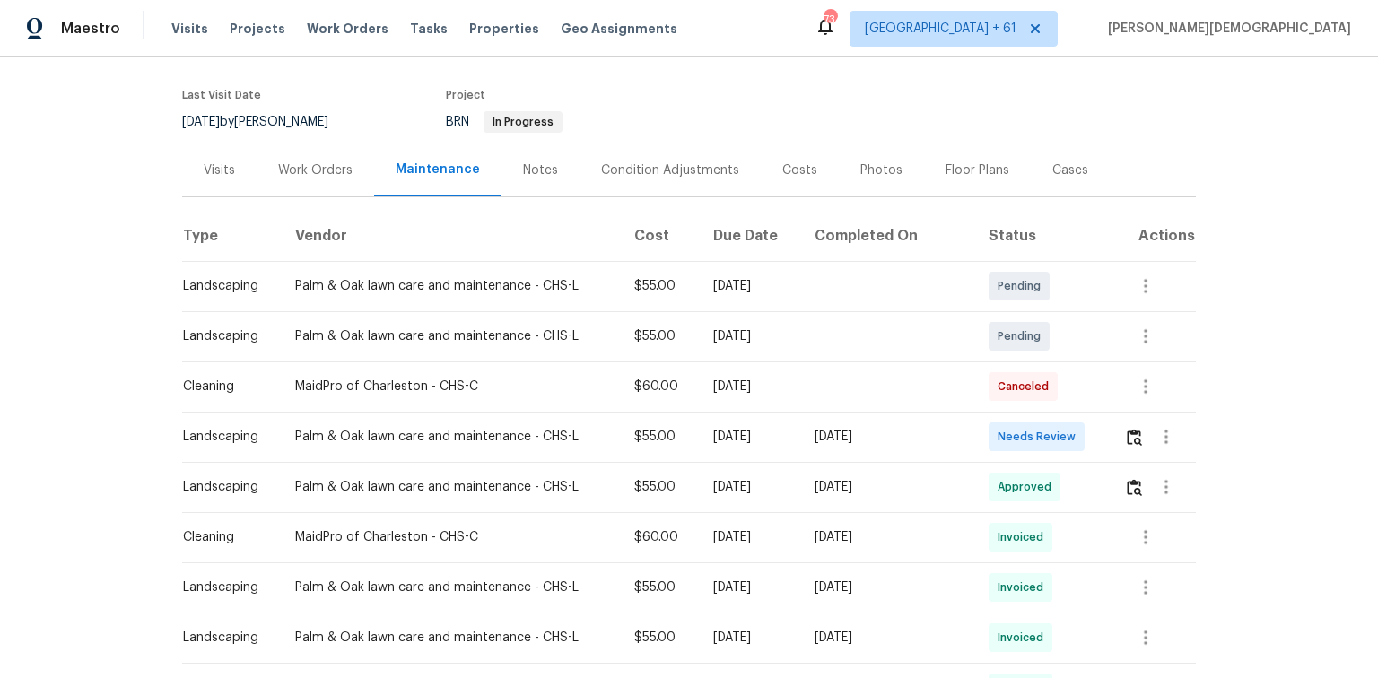
scroll to position [143, 0]
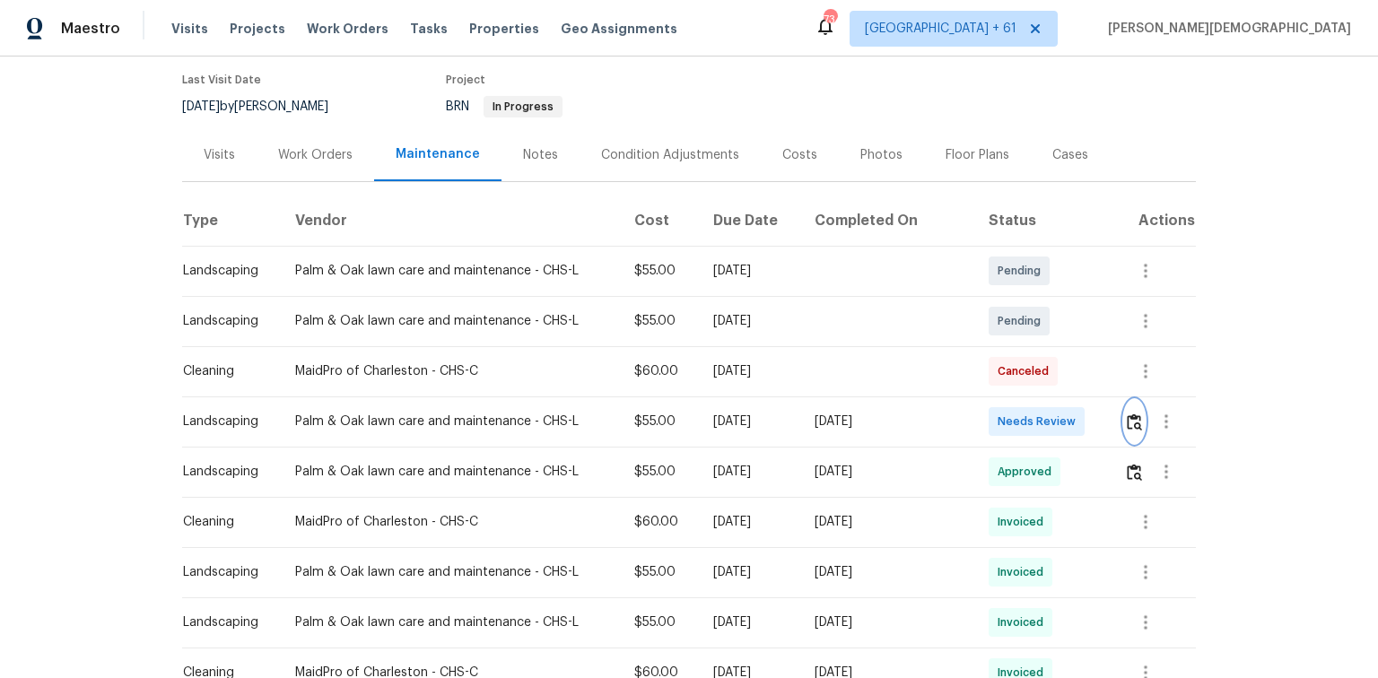
click at [979, 413] on img "button" at bounding box center [1133, 421] width 15 height 17
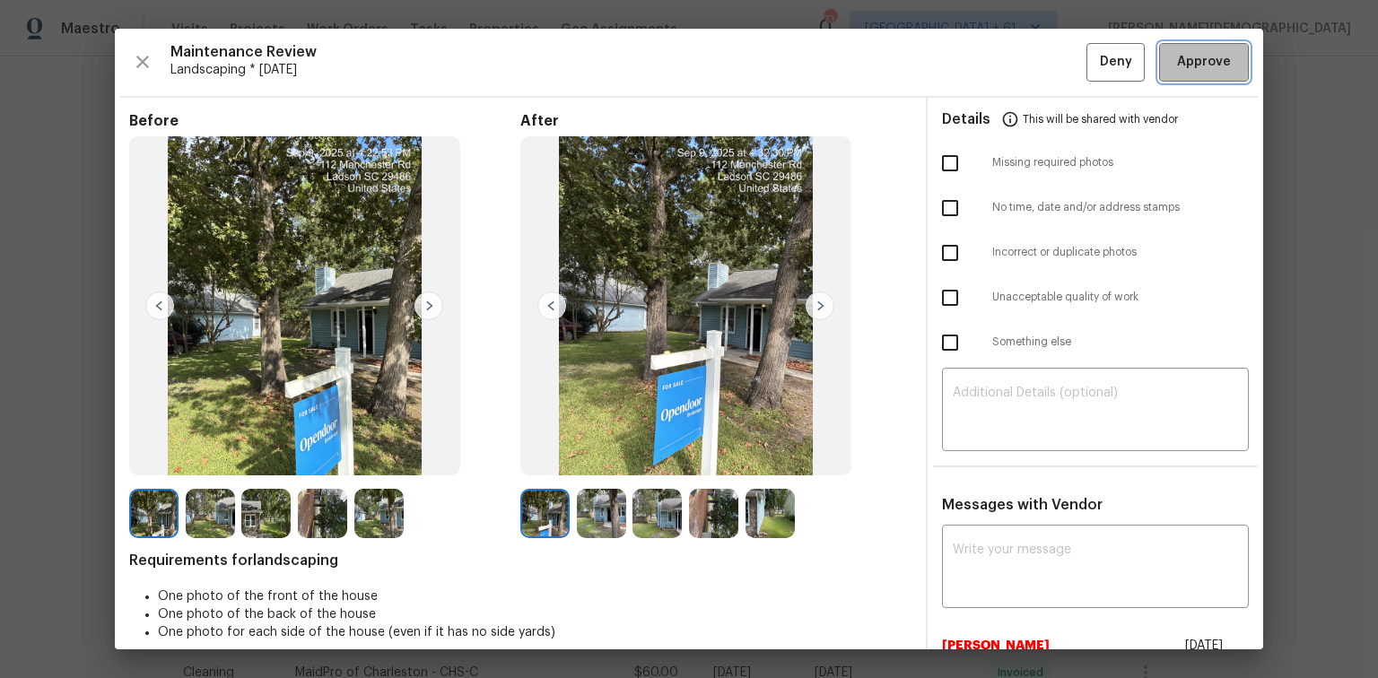
click at [979, 51] on span "Approve" at bounding box center [1204, 62] width 54 height 22
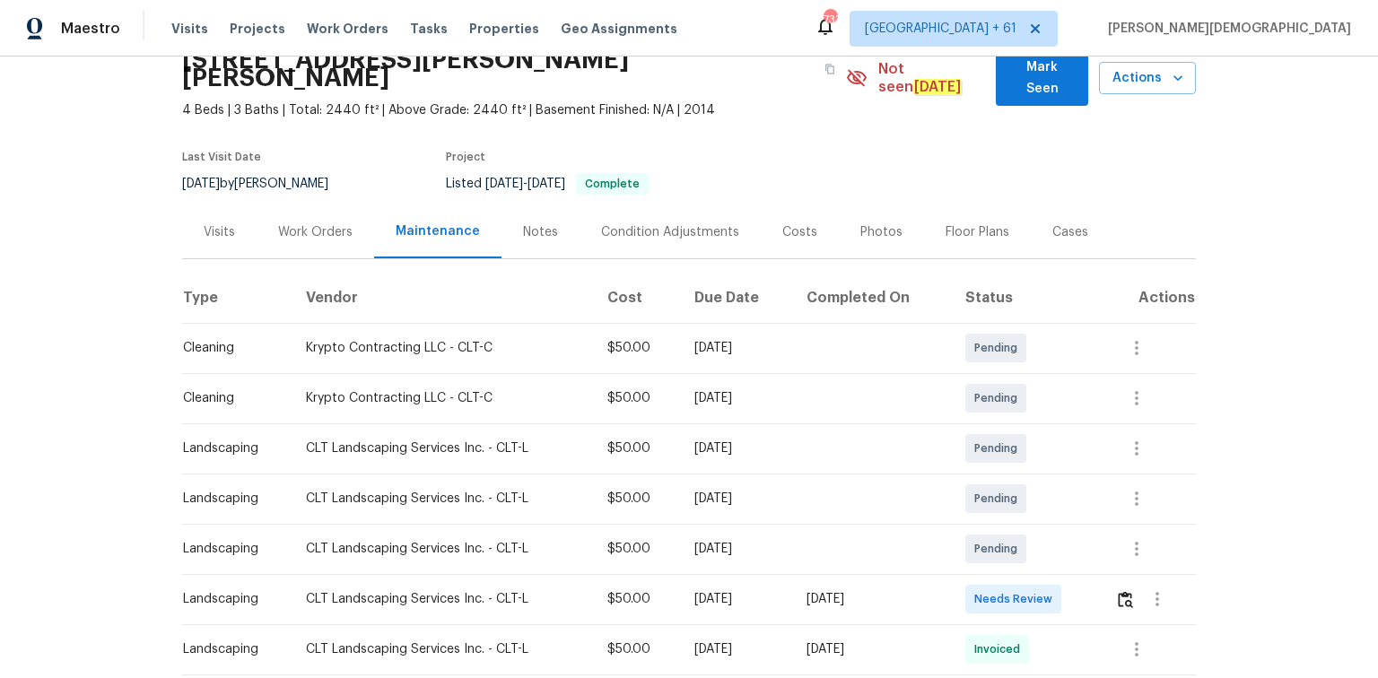
scroll to position [215, 0]
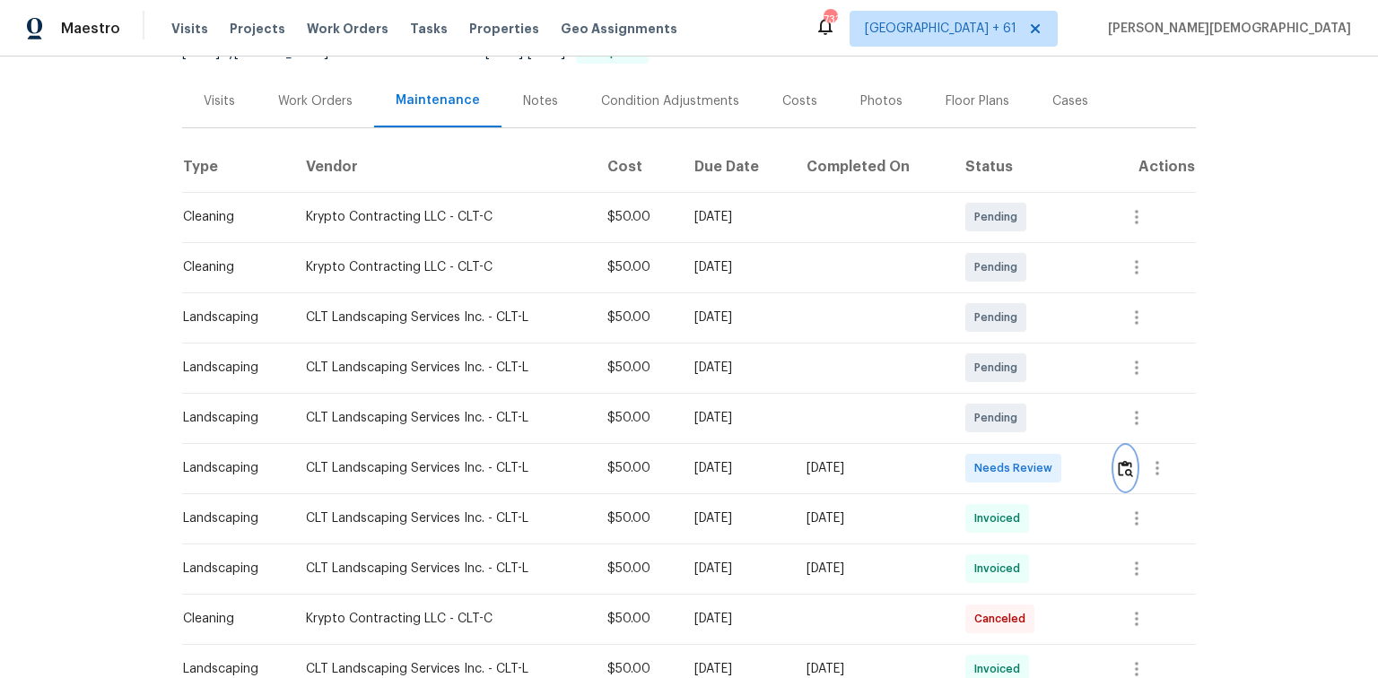
click at [1126, 460] on img "button" at bounding box center [1124, 468] width 15 height 17
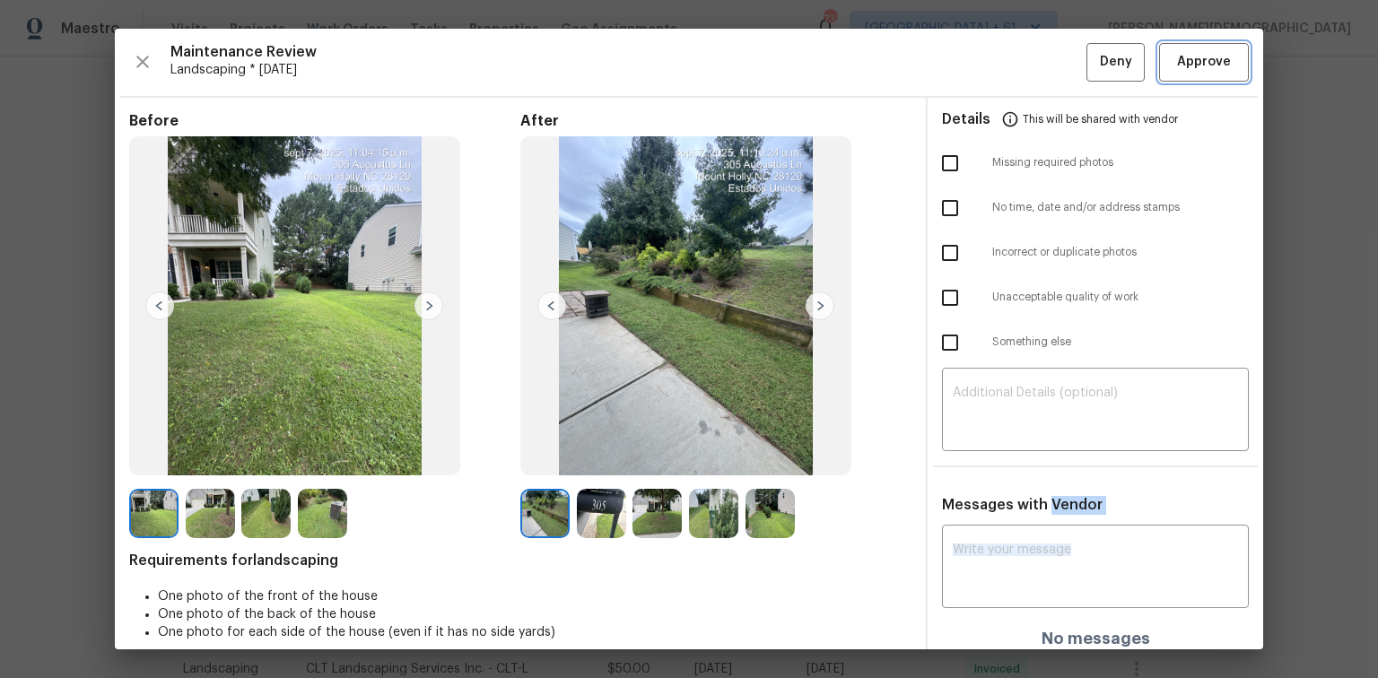
click at [1191, 57] on span "Approve" at bounding box center [1204, 62] width 54 height 22
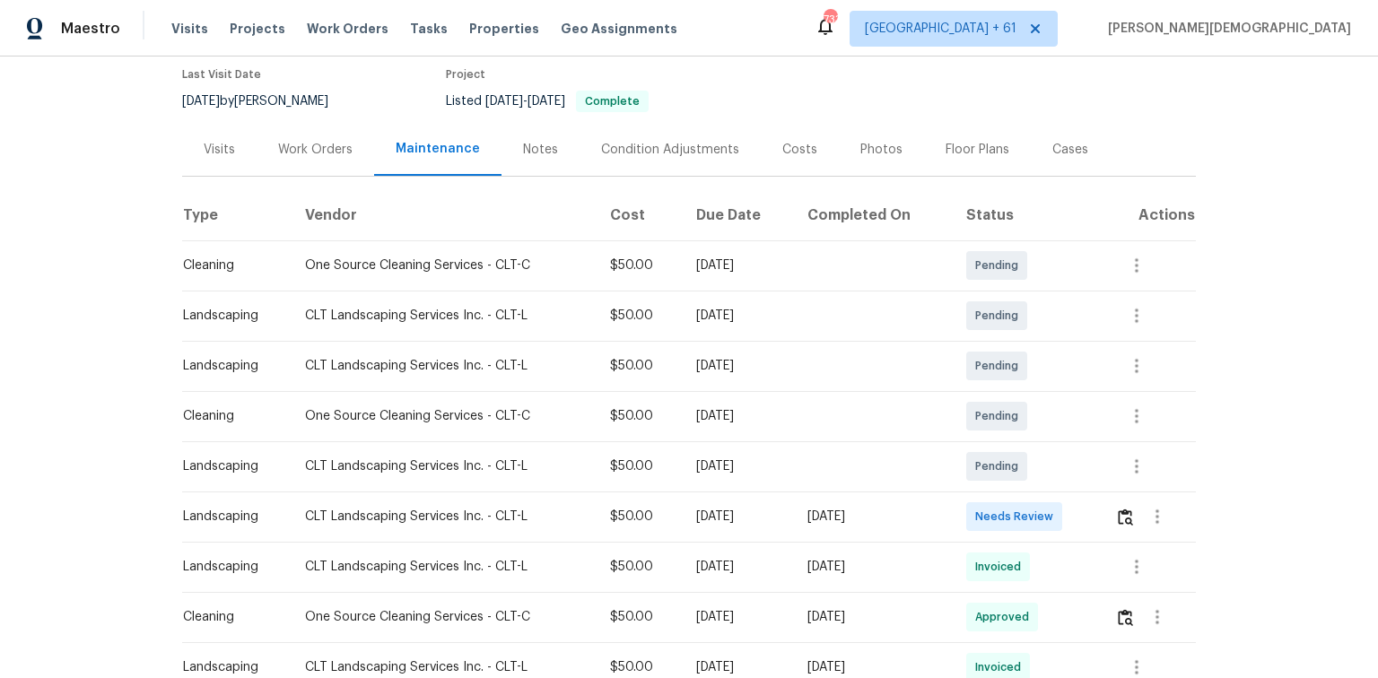
scroll to position [287, 0]
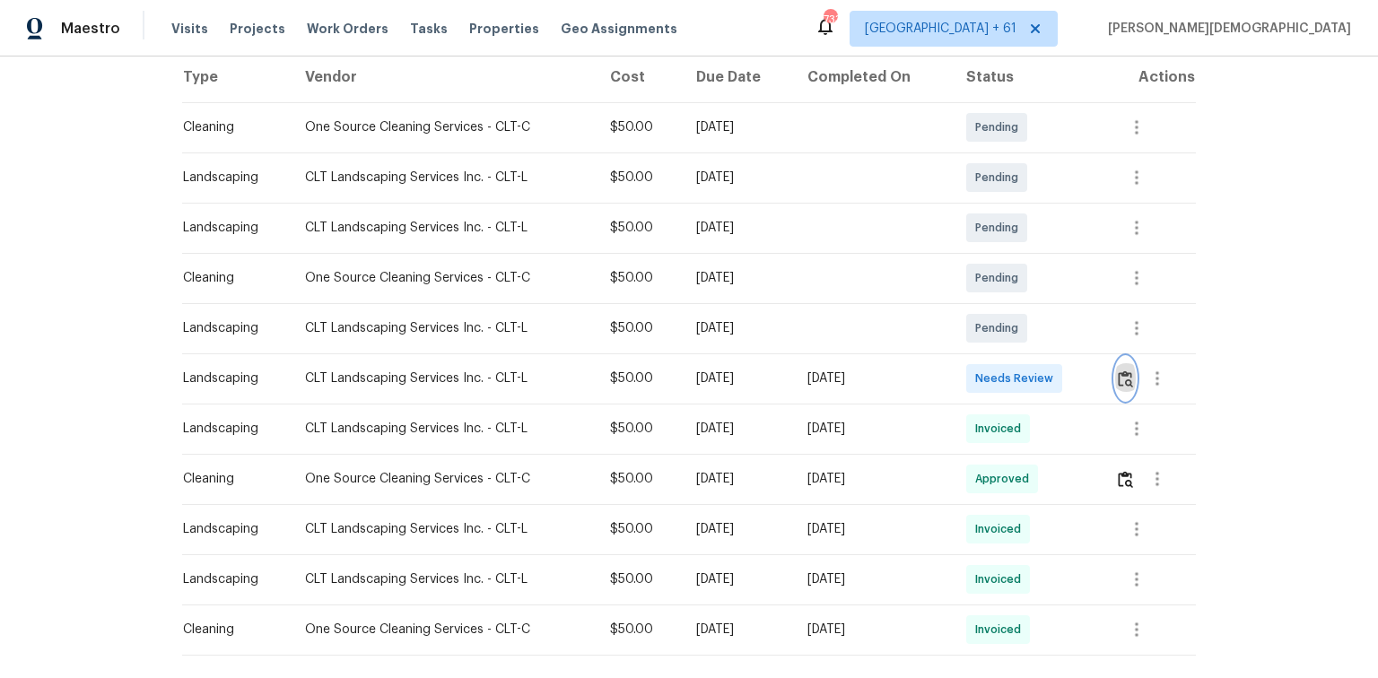
click at [979, 378] on button "button" at bounding box center [1125, 378] width 21 height 43
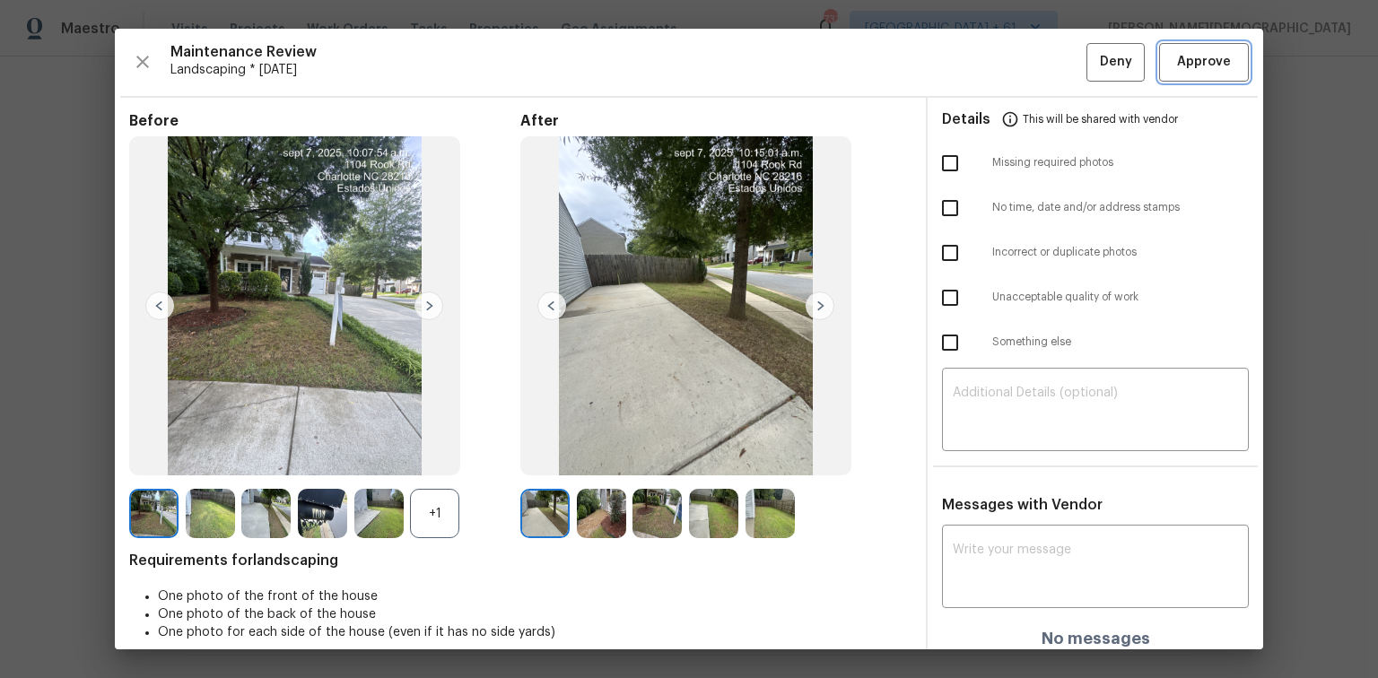
drag, startPoint x: 1202, startPoint y: 55, endPoint x: 1169, endPoint y: 100, distance: 56.5
click at [979, 56] on span "Approve" at bounding box center [1204, 62] width 54 height 22
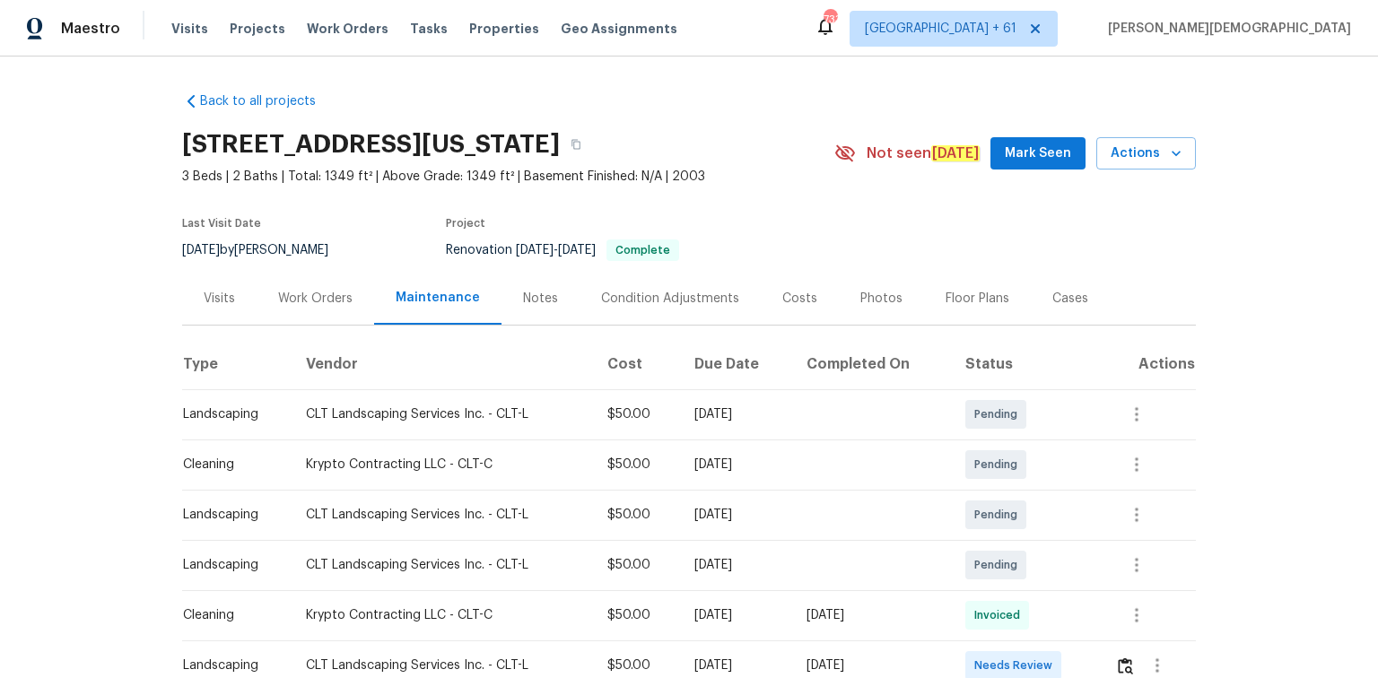
scroll to position [215, 0]
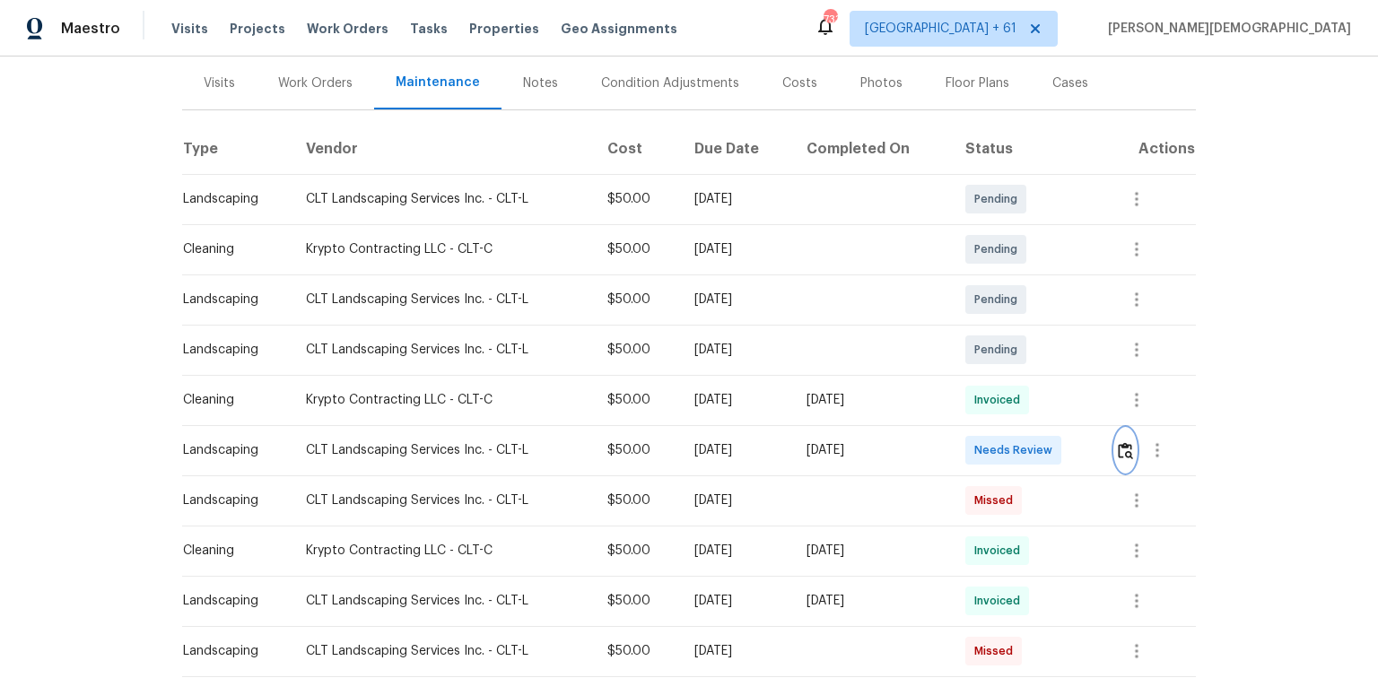
click at [979, 443] on img "button" at bounding box center [1124, 450] width 15 height 17
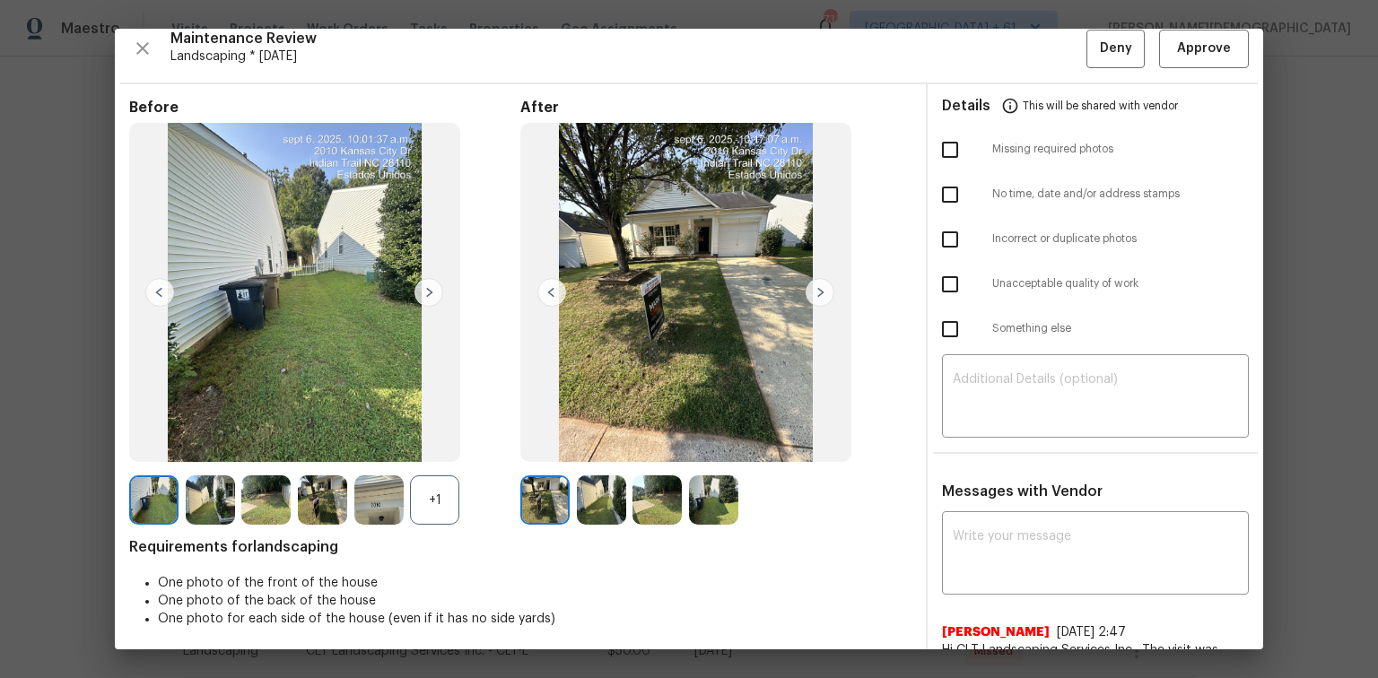
scroll to position [0, 0]
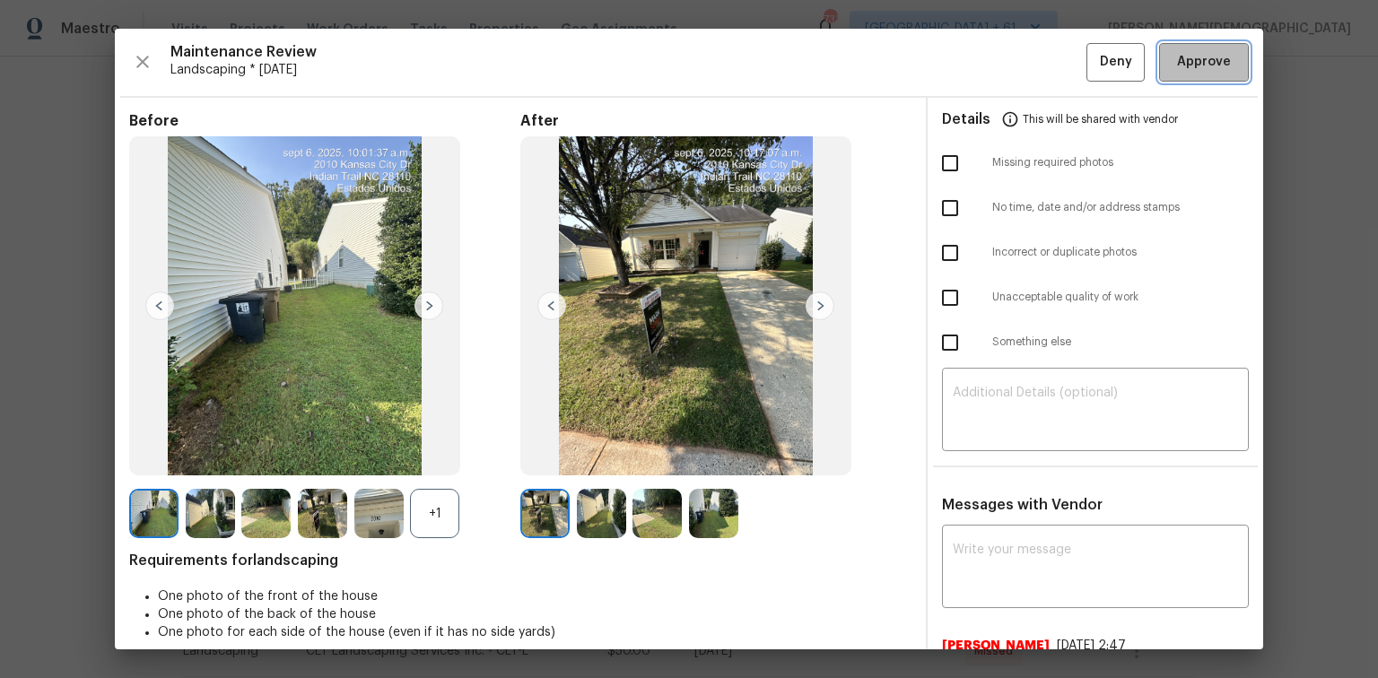
click at [979, 58] on span "Approve" at bounding box center [1204, 62] width 54 height 22
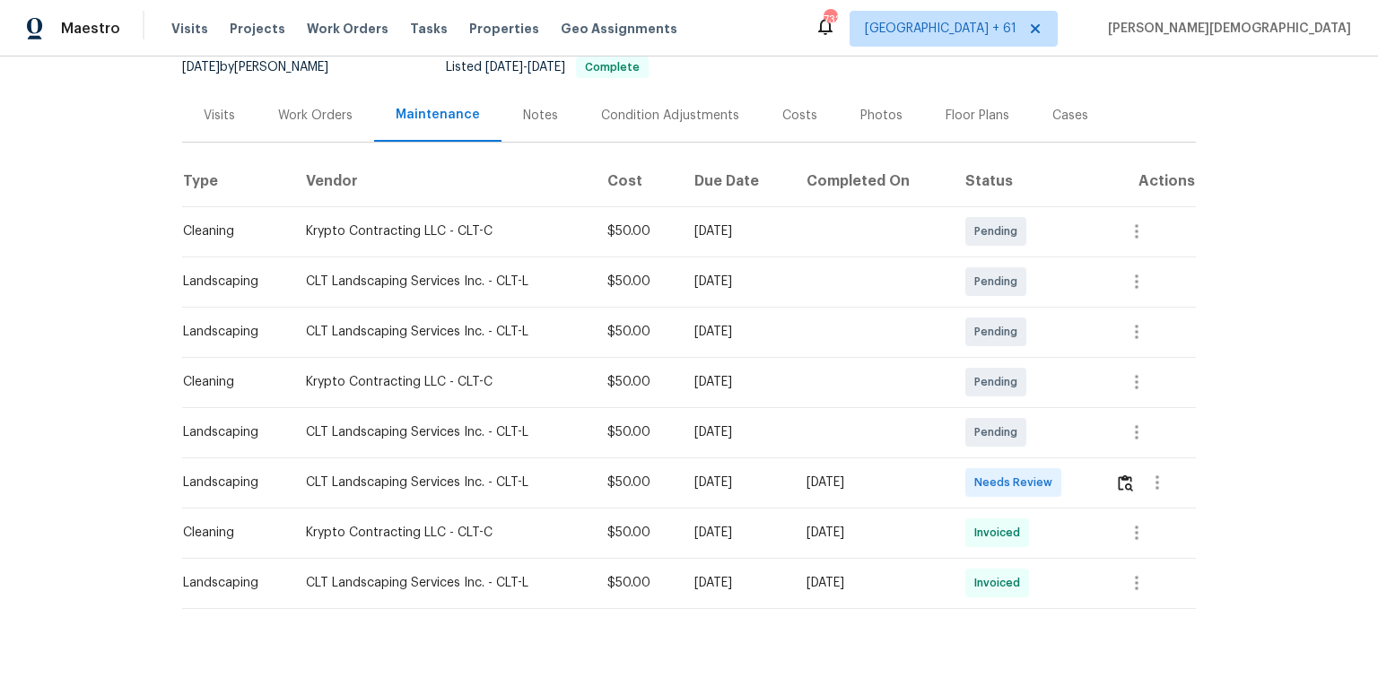
scroll to position [222, 0]
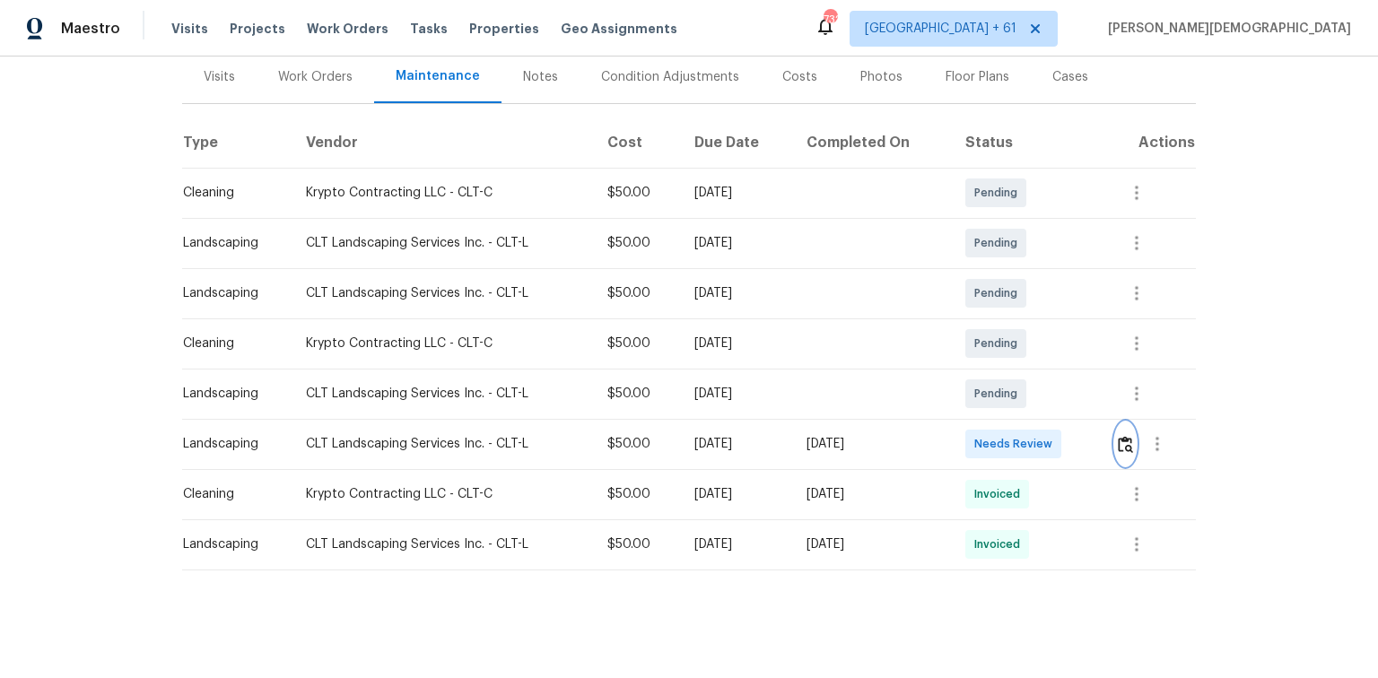
click at [979, 439] on img "button" at bounding box center [1124, 444] width 15 height 17
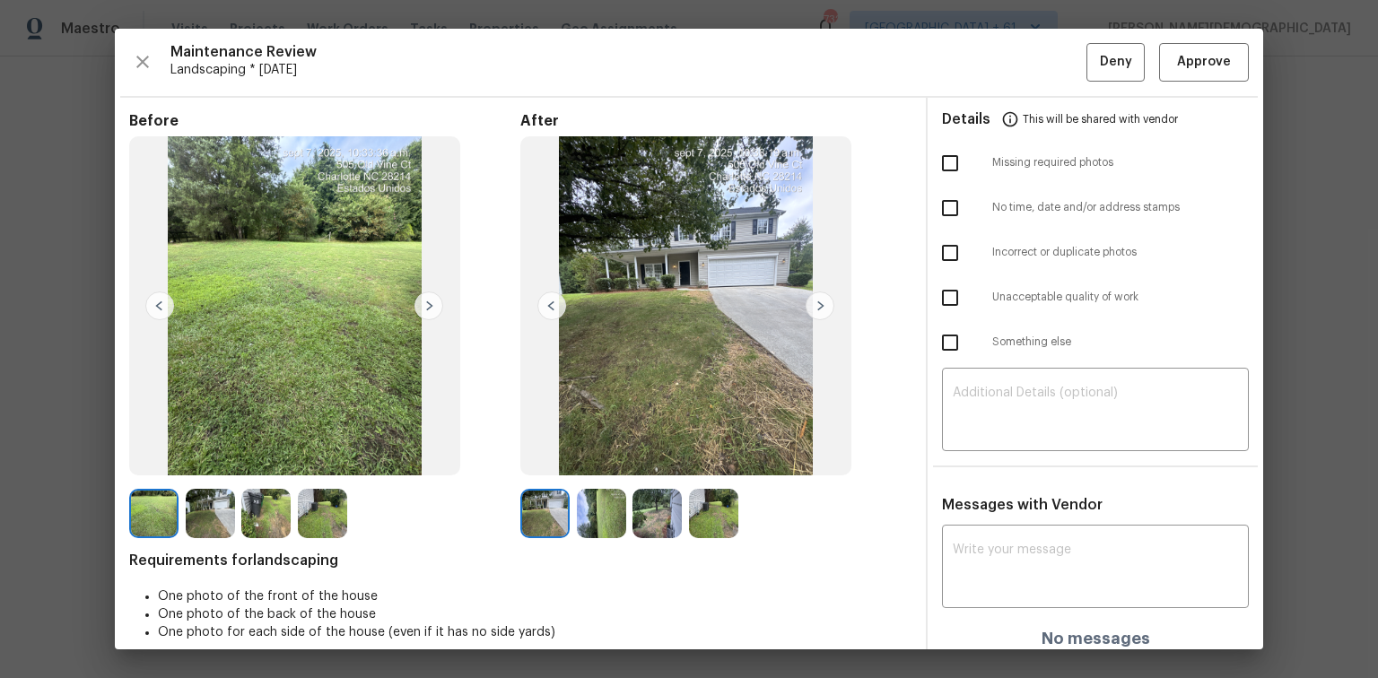
click at [979, 82] on div "Maintenance Review Landscaping * Tue, Sep 02 Deny Approve Before After Requirem…" at bounding box center [689, 339] width 1148 height 621
click at [979, 63] on span "Approve" at bounding box center [1204, 62] width 54 height 22
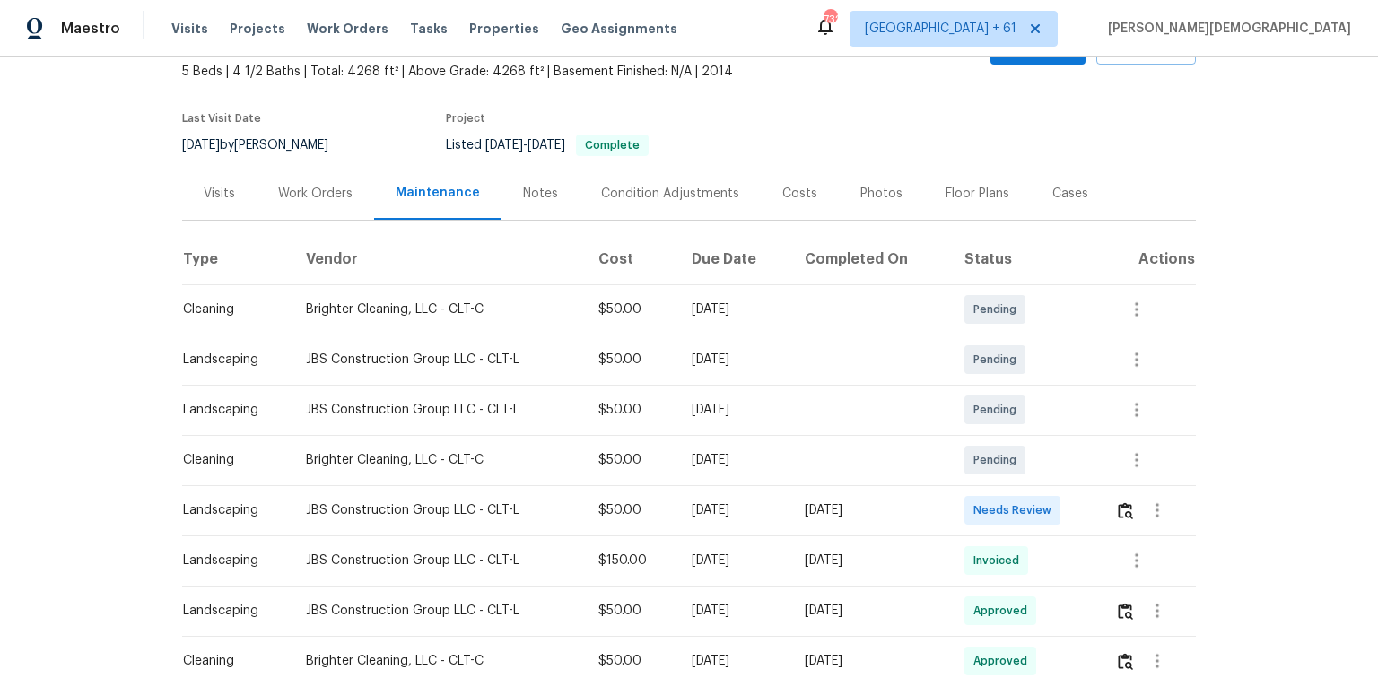
scroll to position [215, 0]
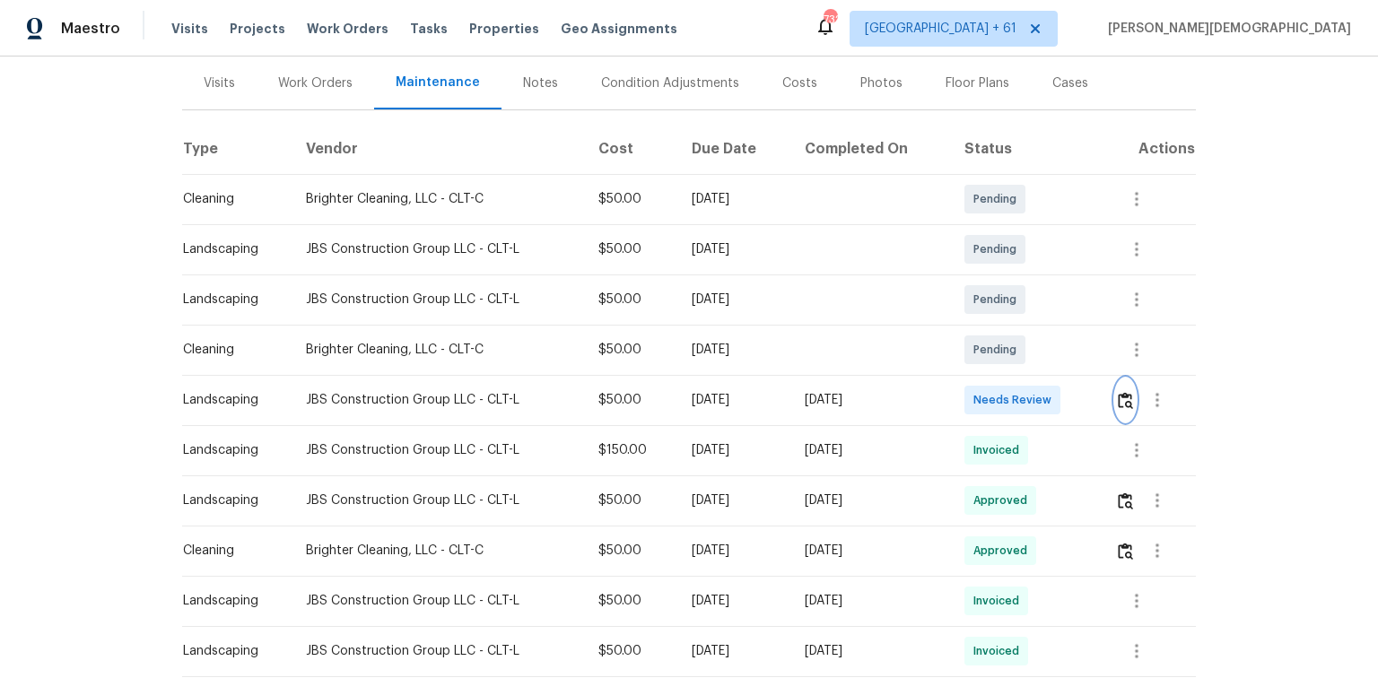
click at [979, 402] on button "button" at bounding box center [1125, 399] width 21 height 43
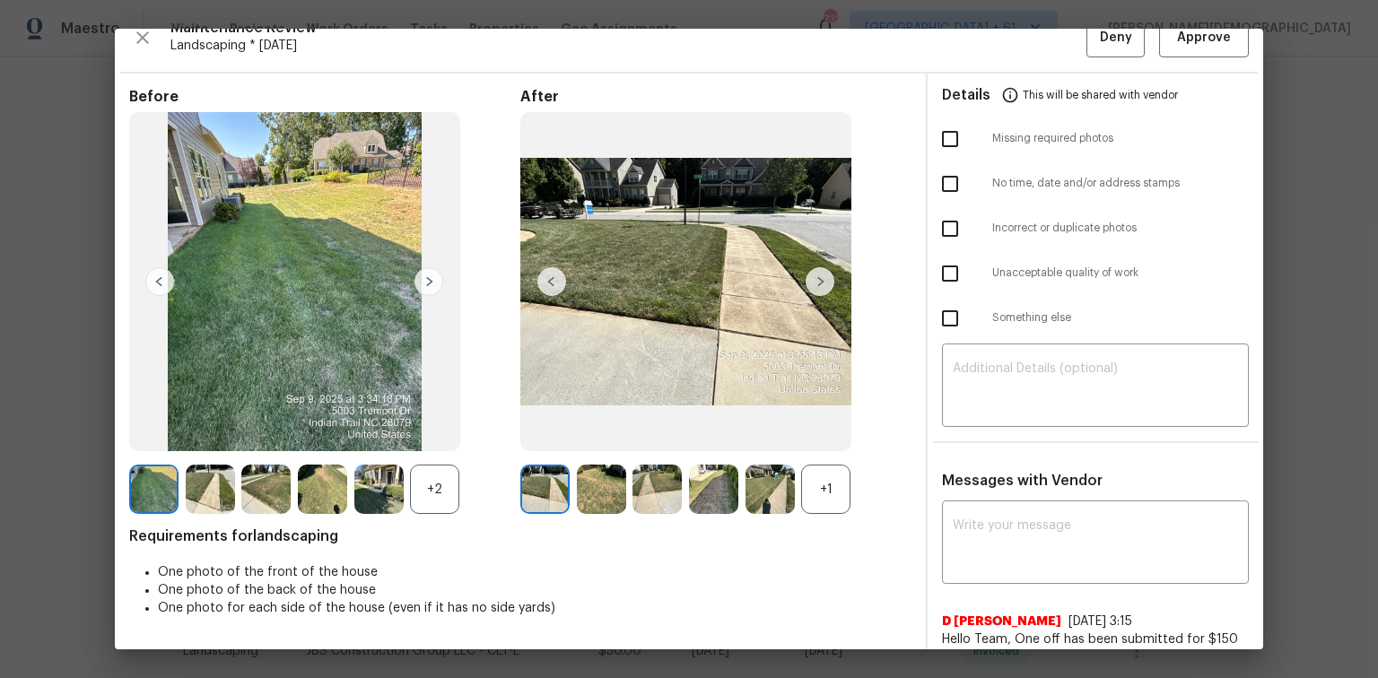
scroll to position [0, 0]
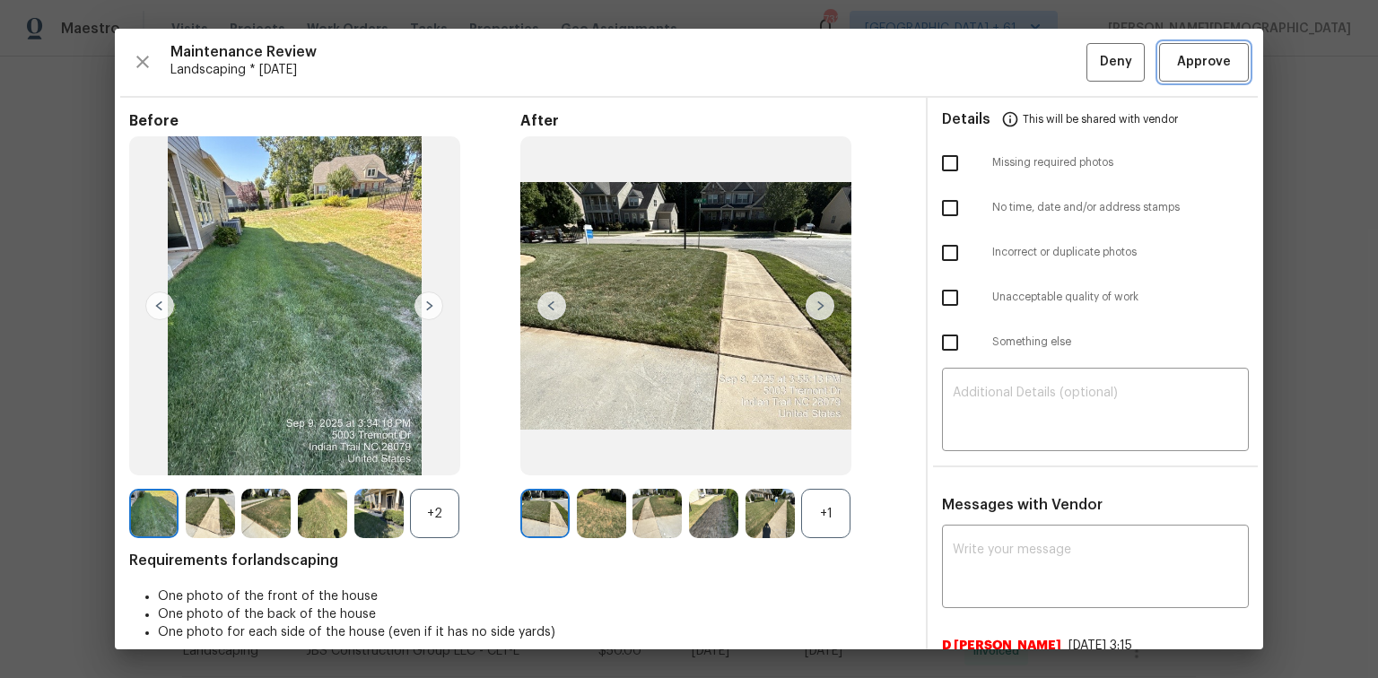
click at [979, 72] on button "Approve" at bounding box center [1204, 62] width 90 height 39
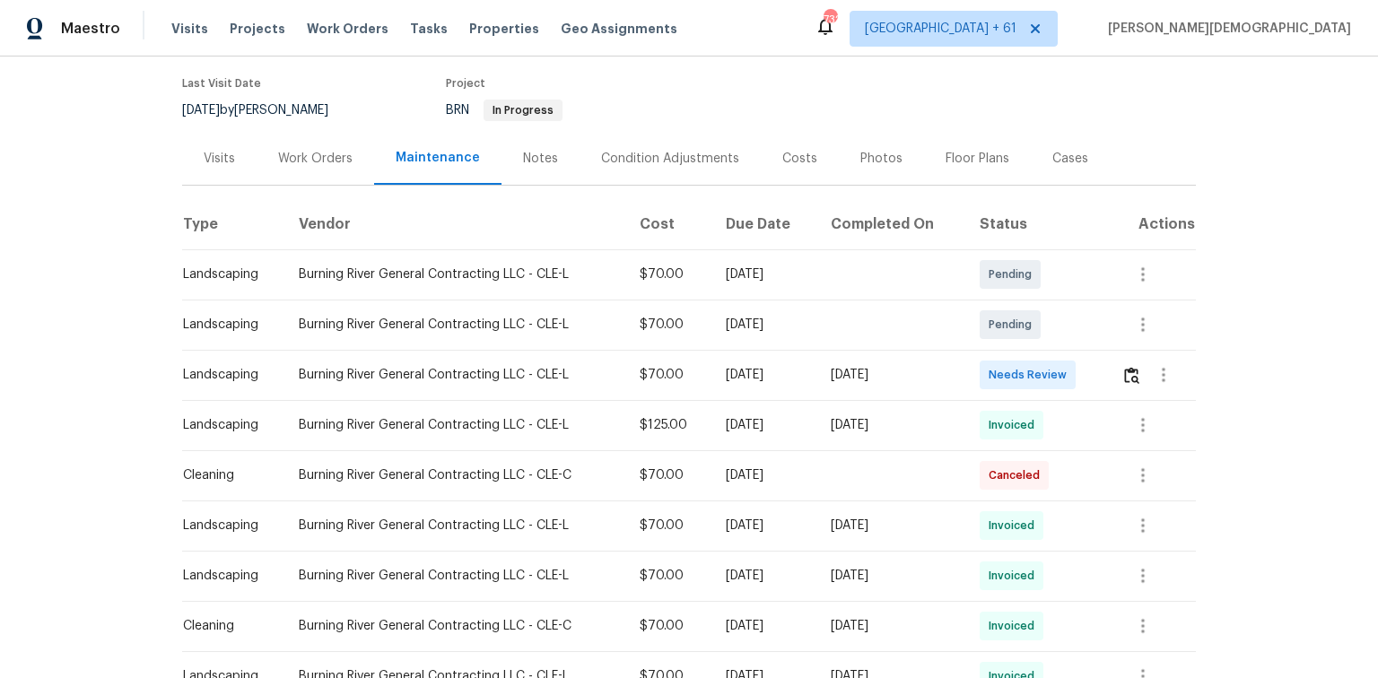
scroll to position [215, 0]
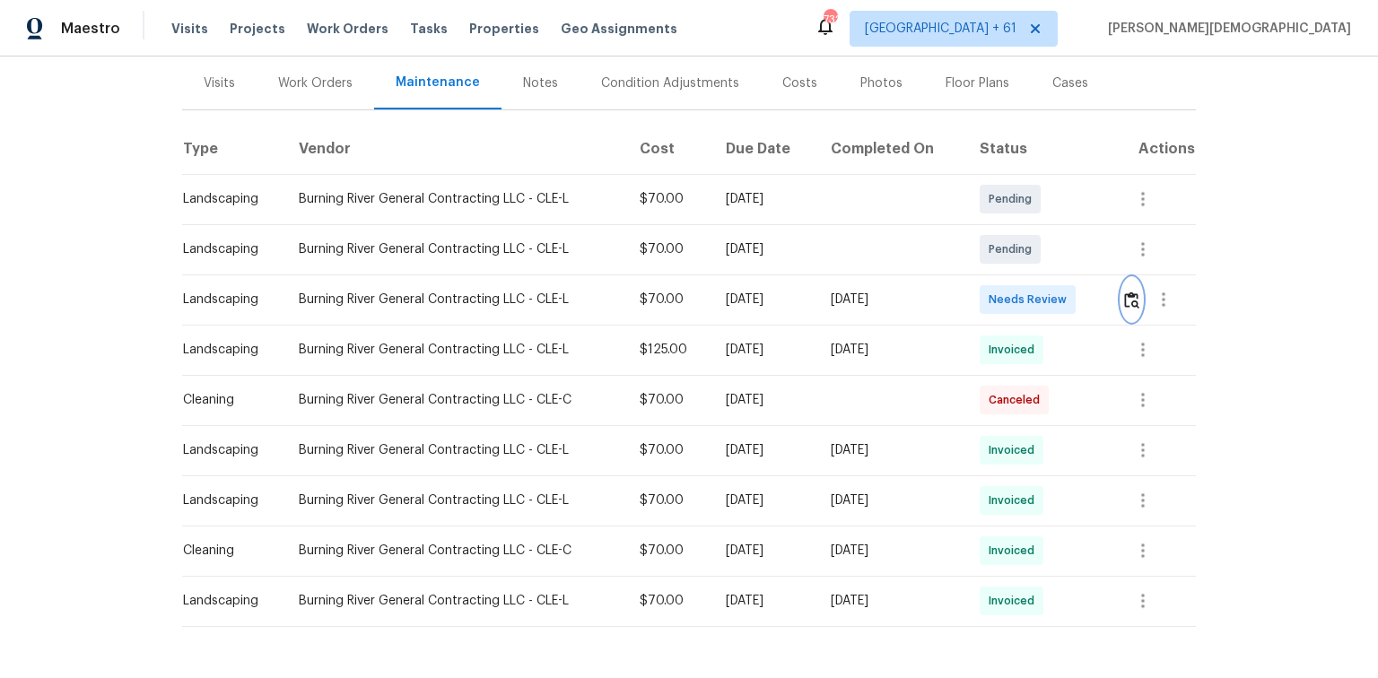
click at [979, 291] on img "button" at bounding box center [1131, 299] width 15 height 17
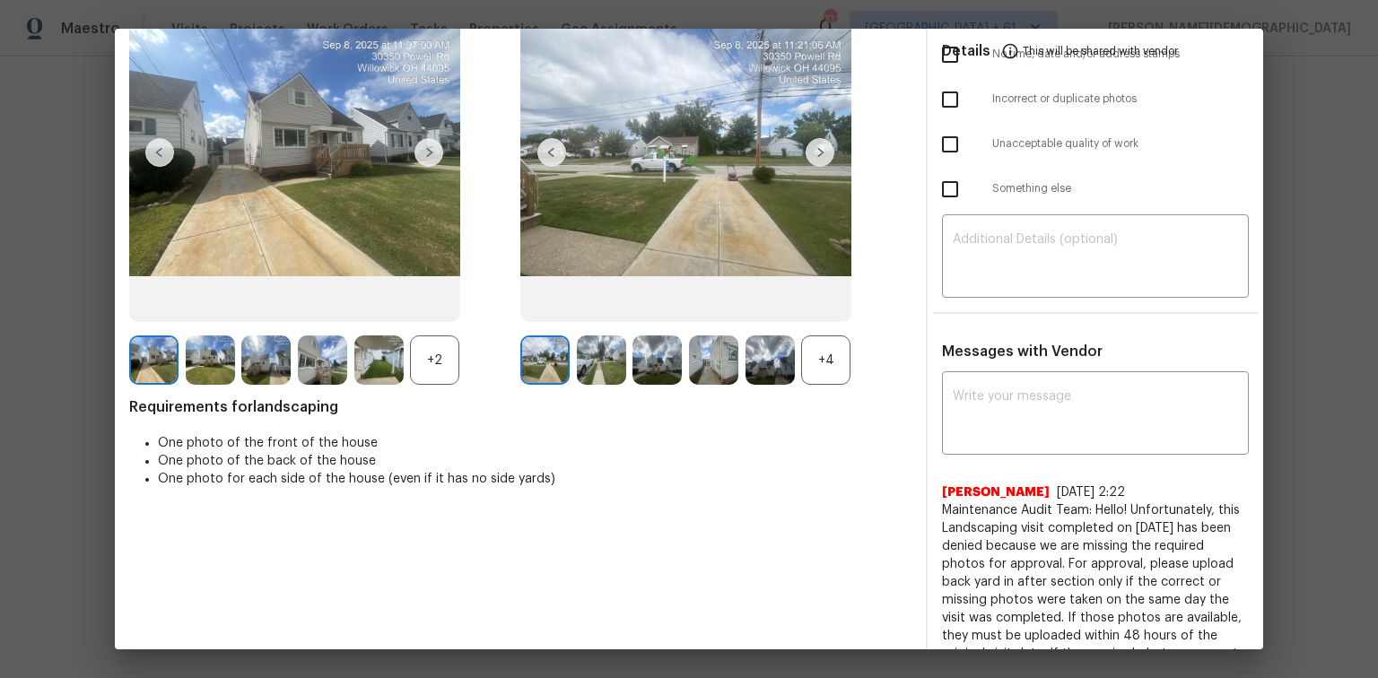
scroll to position [0, 0]
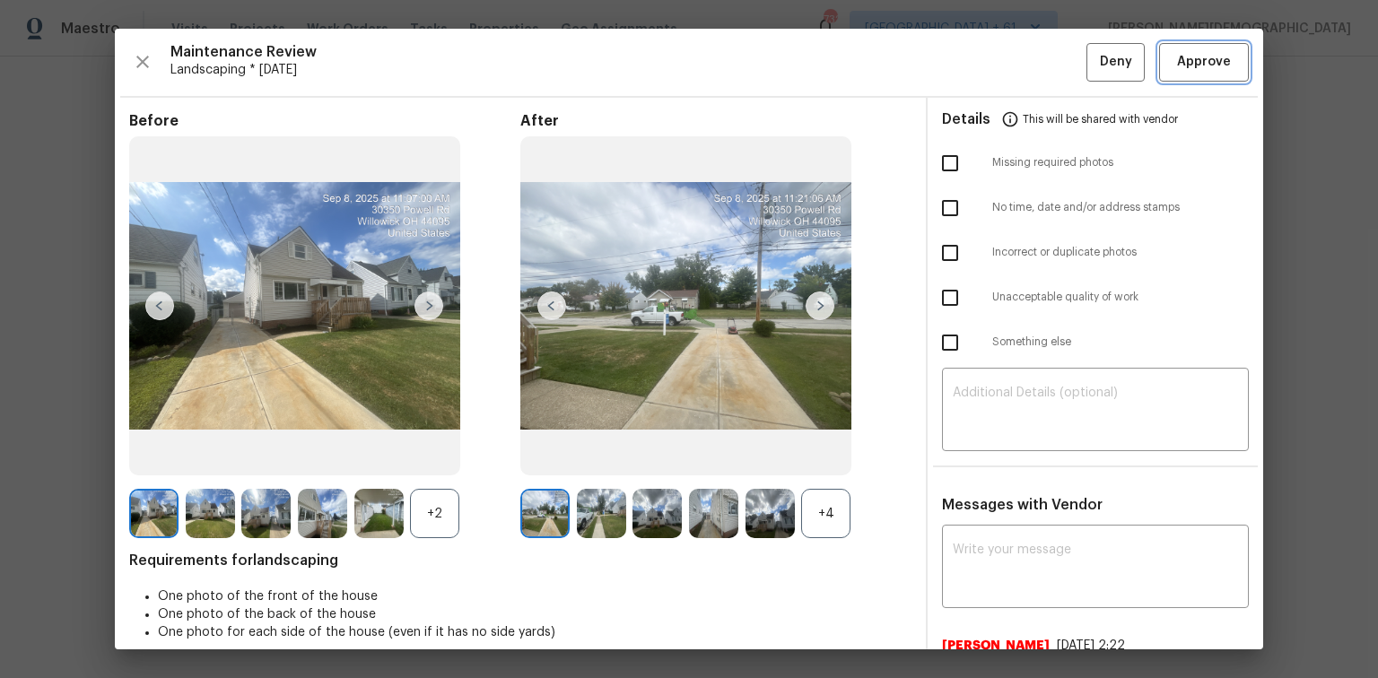
click at [979, 75] on button "Approve" at bounding box center [1204, 62] width 90 height 39
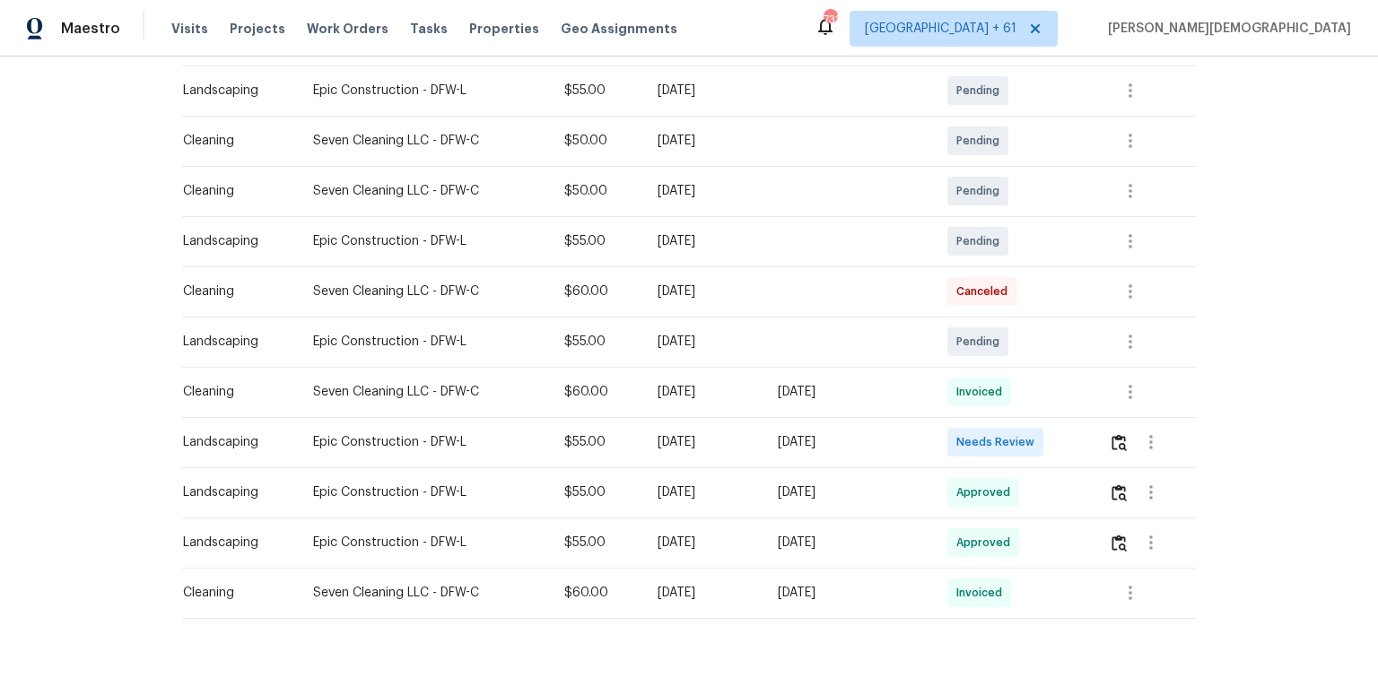
scroll to position [359, 0]
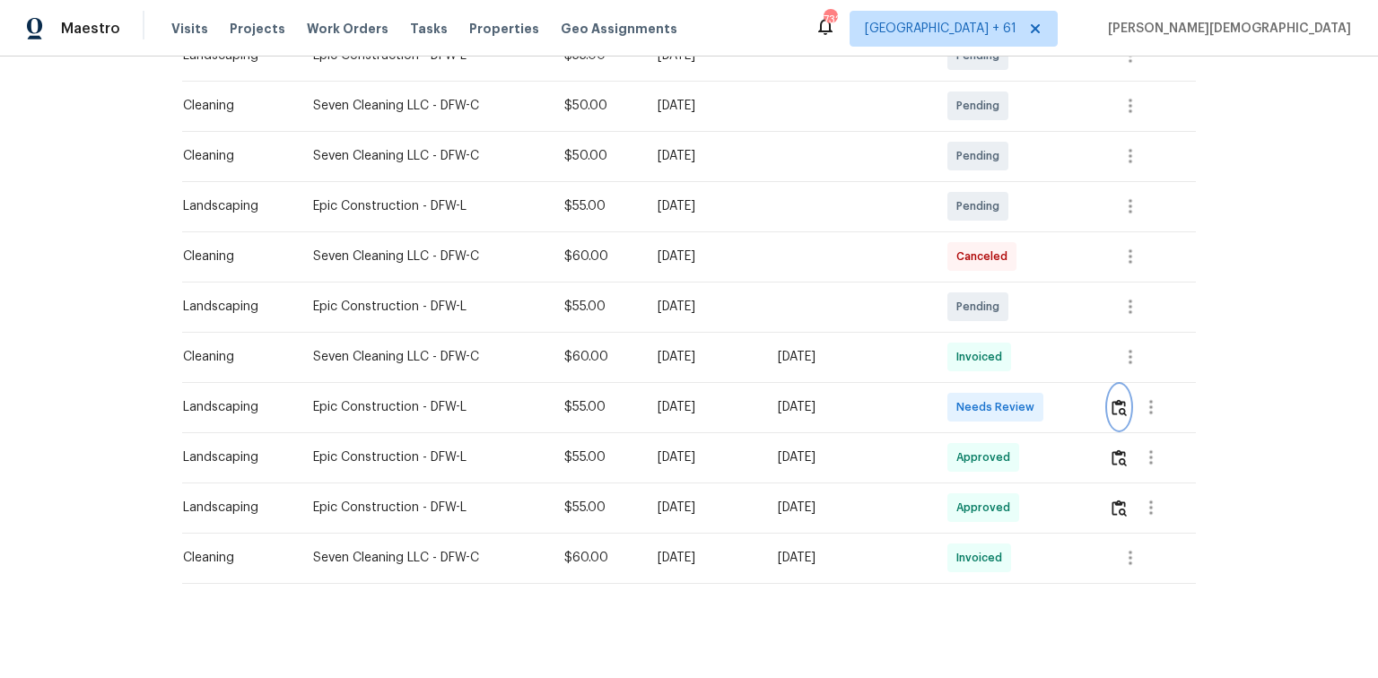
click at [979, 406] on img "button" at bounding box center [1118, 407] width 15 height 17
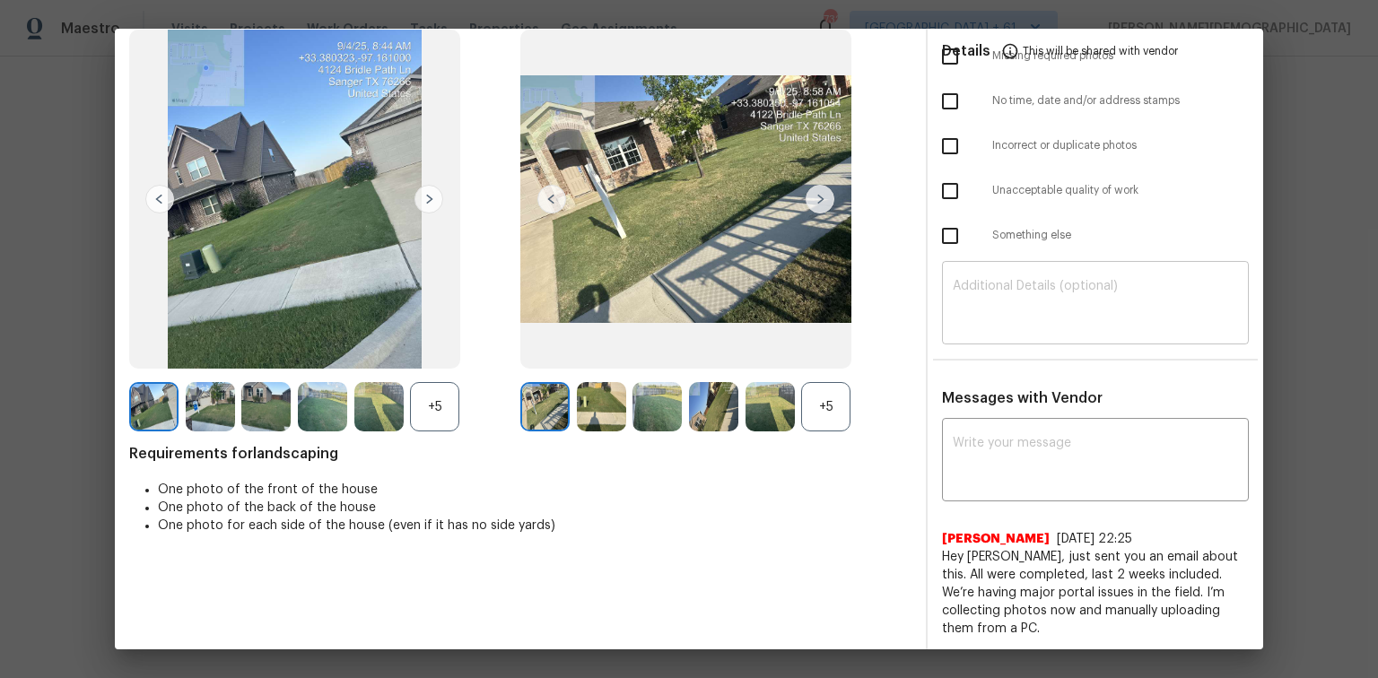
scroll to position [0, 0]
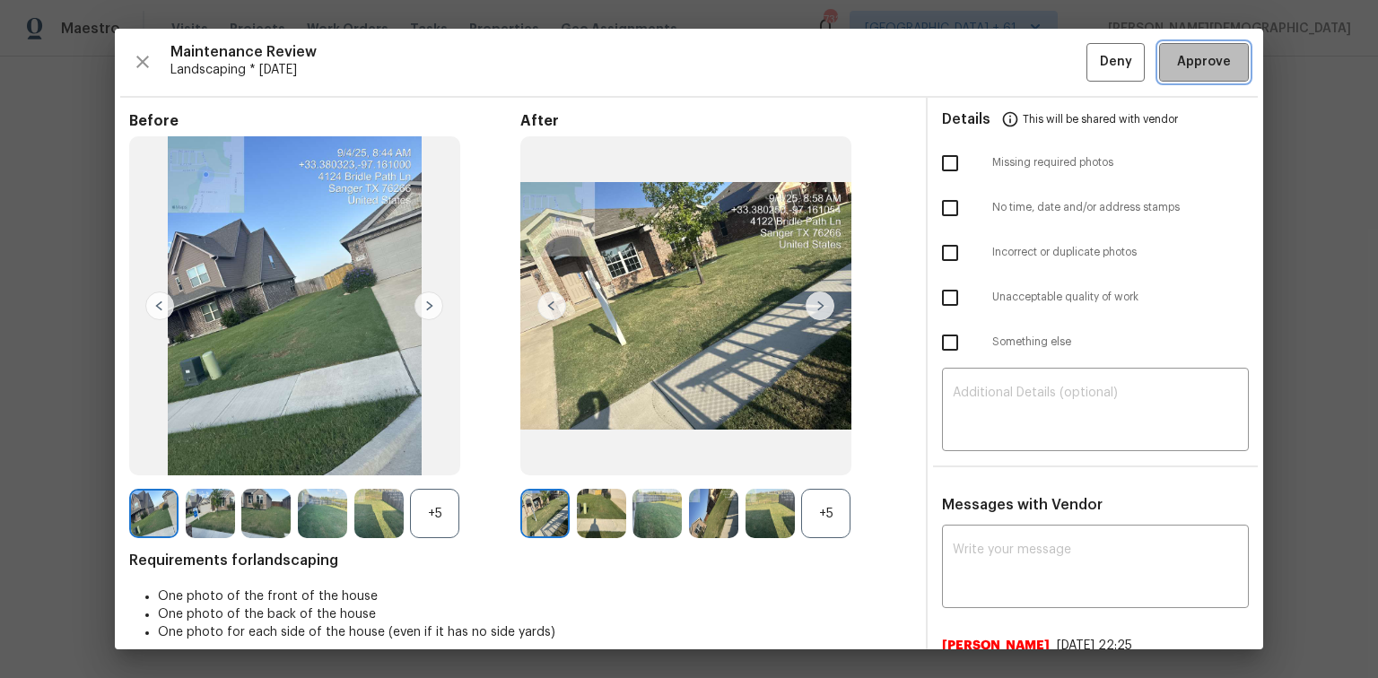
click at [979, 65] on span "Approve" at bounding box center [1204, 62] width 54 height 22
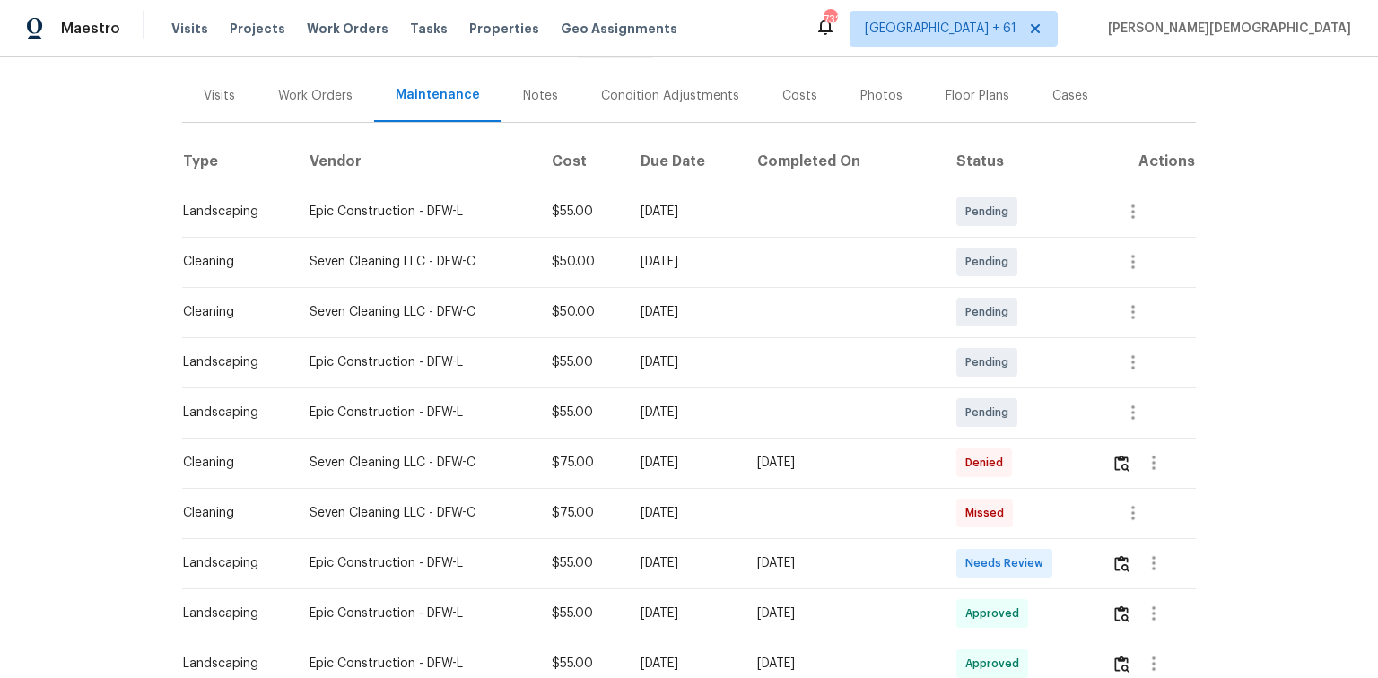
scroll to position [287, 0]
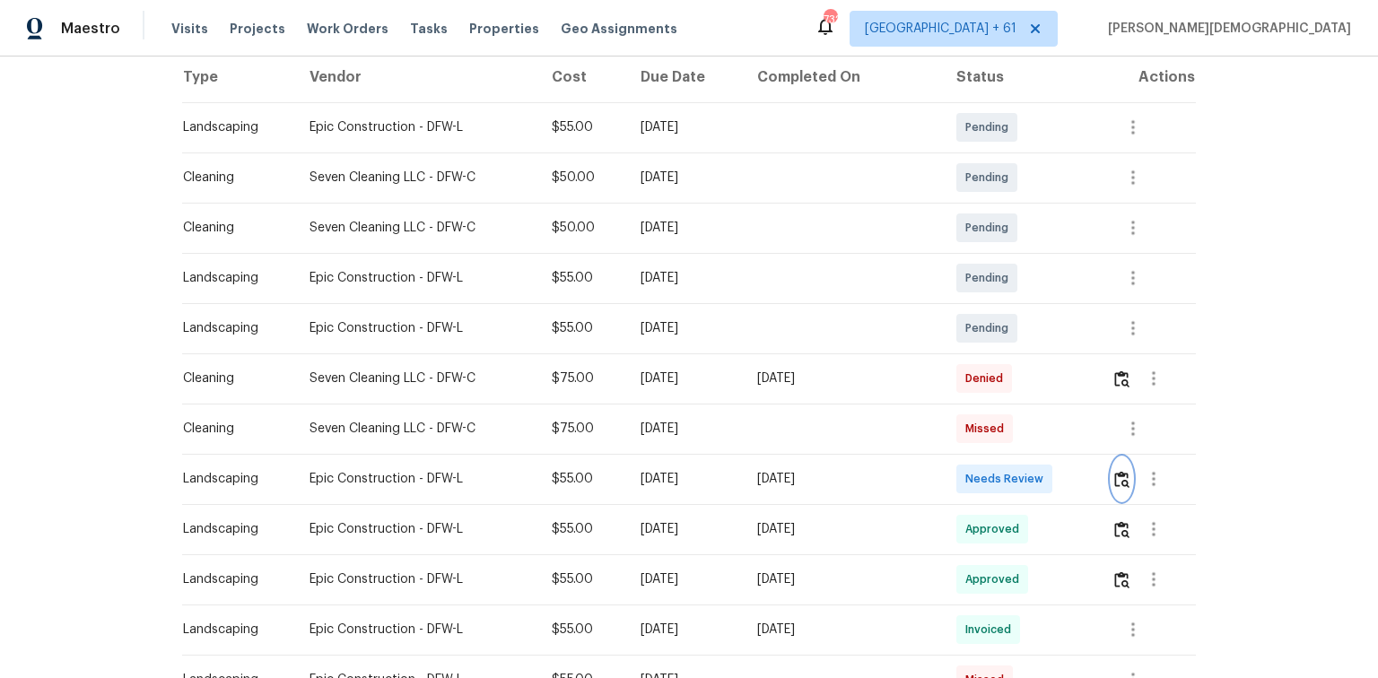
click at [979, 453] on img "button" at bounding box center [1121, 479] width 15 height 17
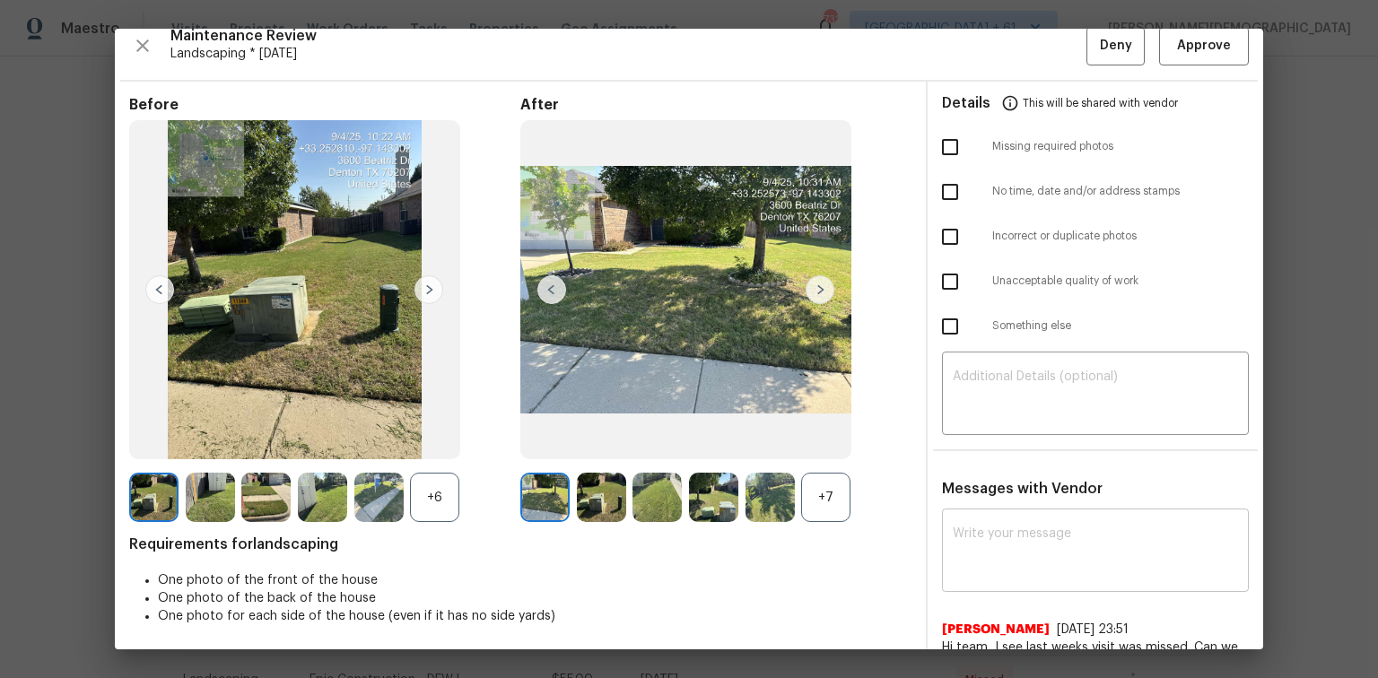
scroll to position [0, 0]
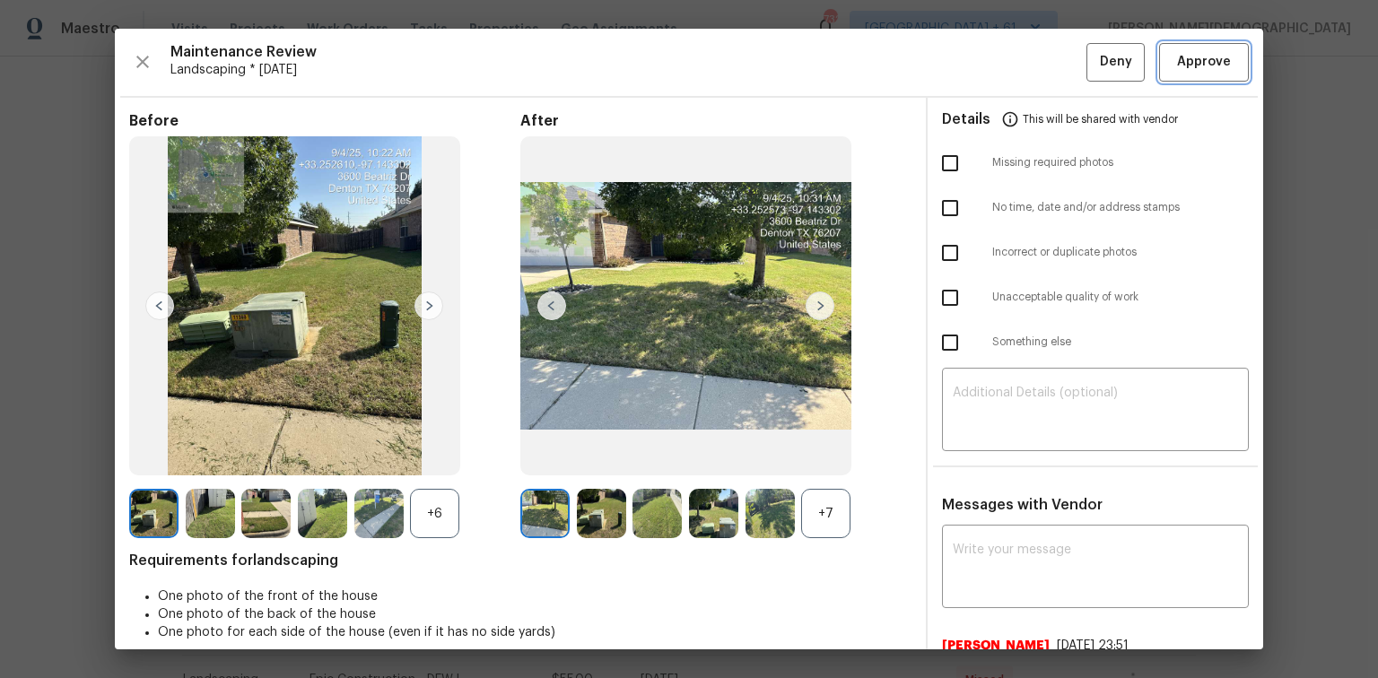
click at [979, 61] on span "Approve" at bounding box center [1204, 62] width 54 height 22
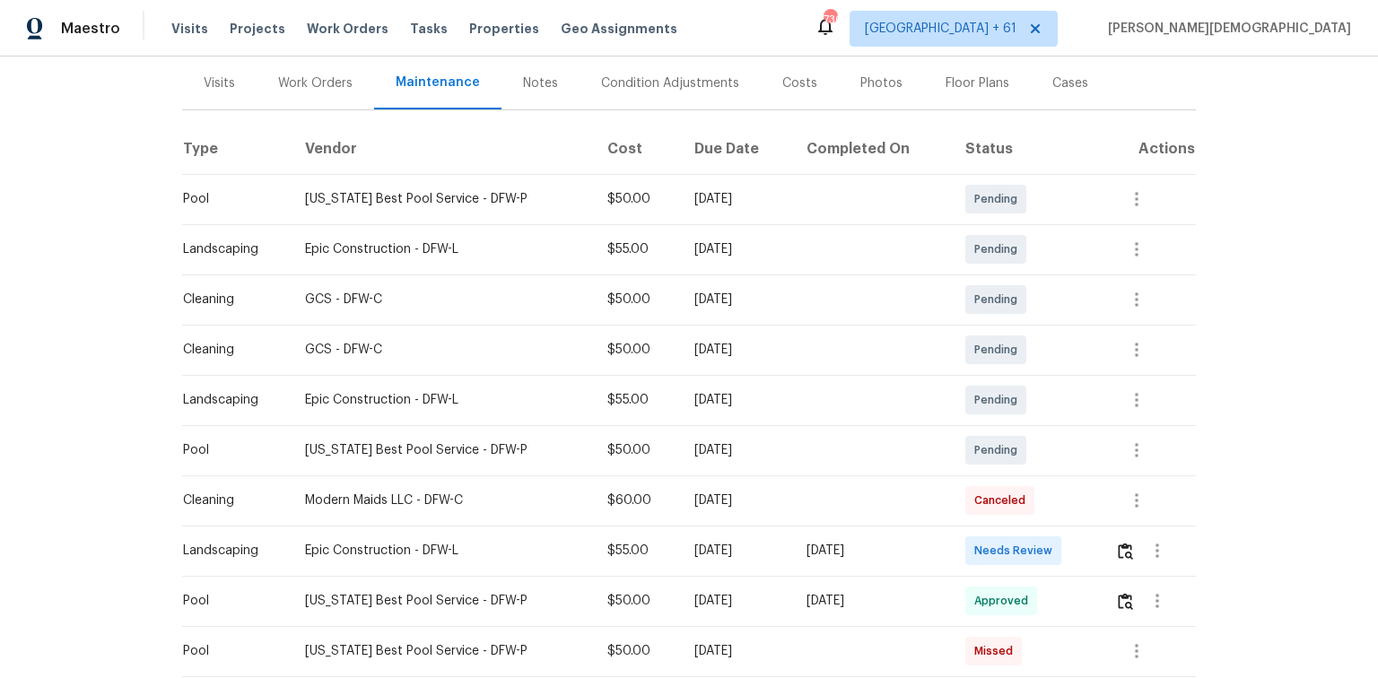
scroll to position [430, 0]
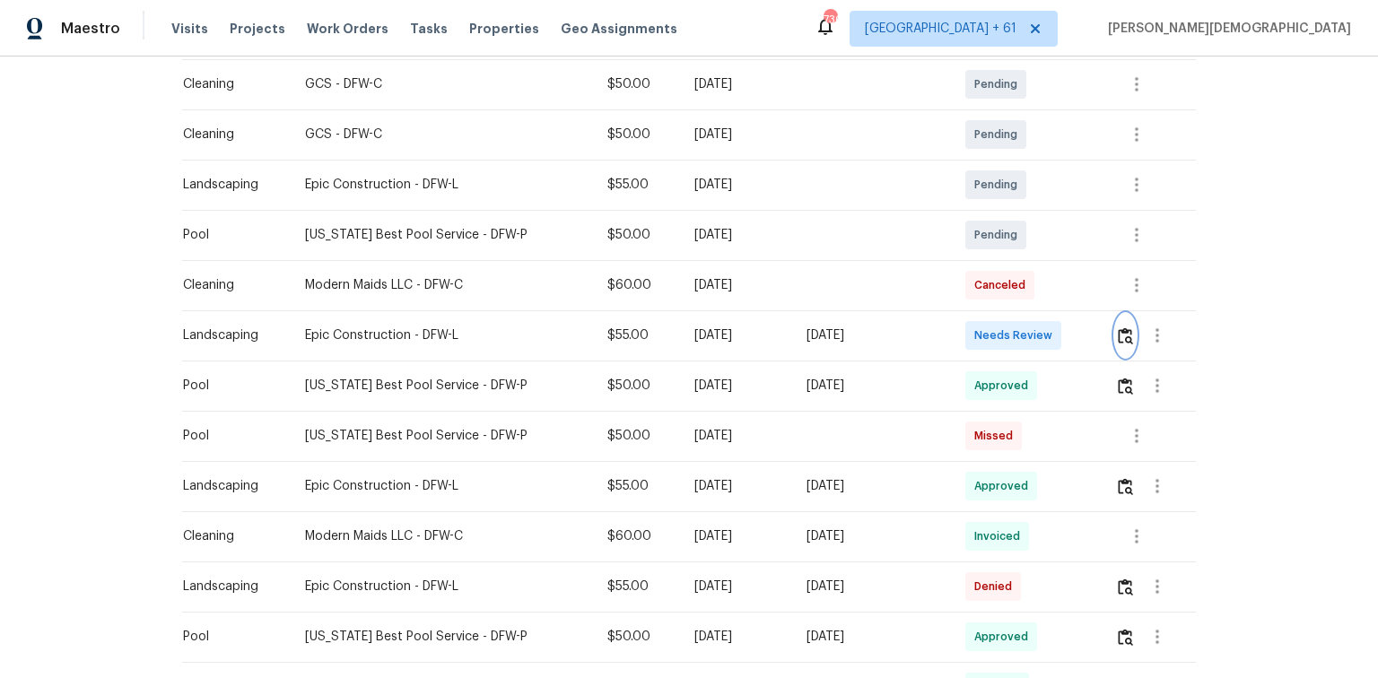
click at [979, 327] on img "button" at bounding box center [1124, 335] width 15 height 17
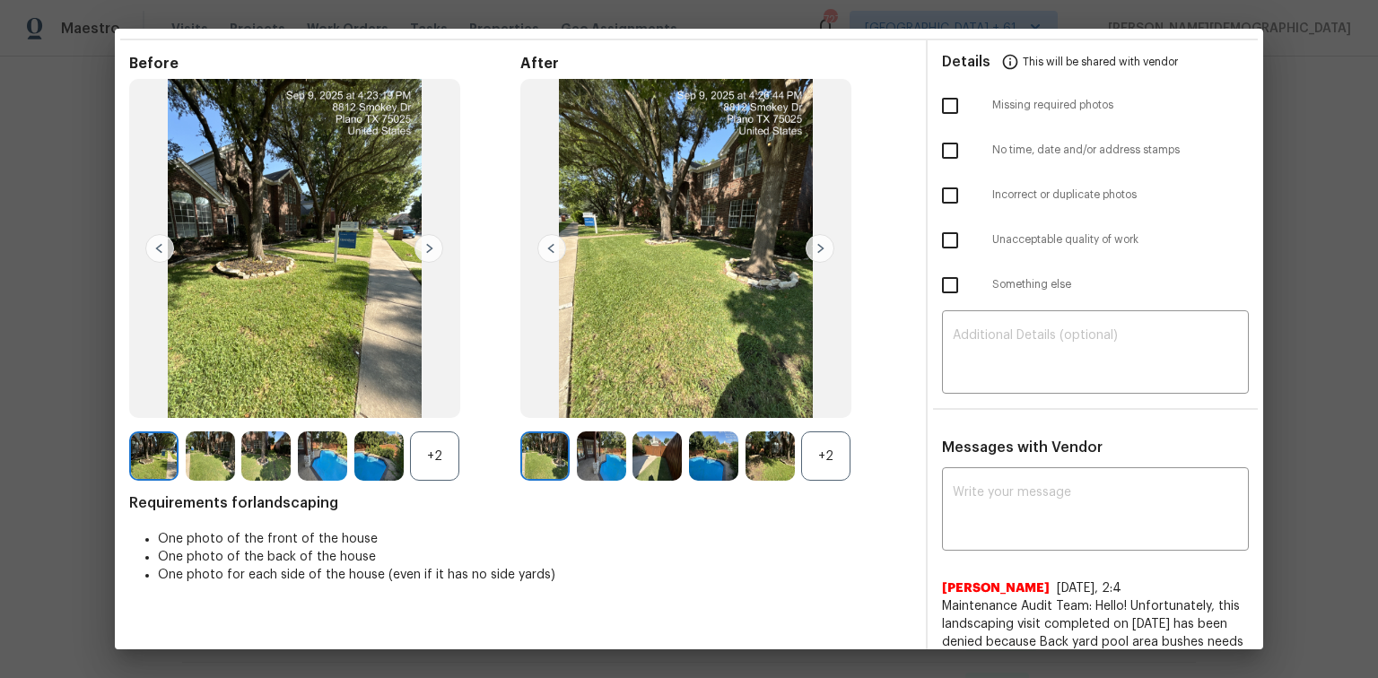
scroll to position [143, 0]
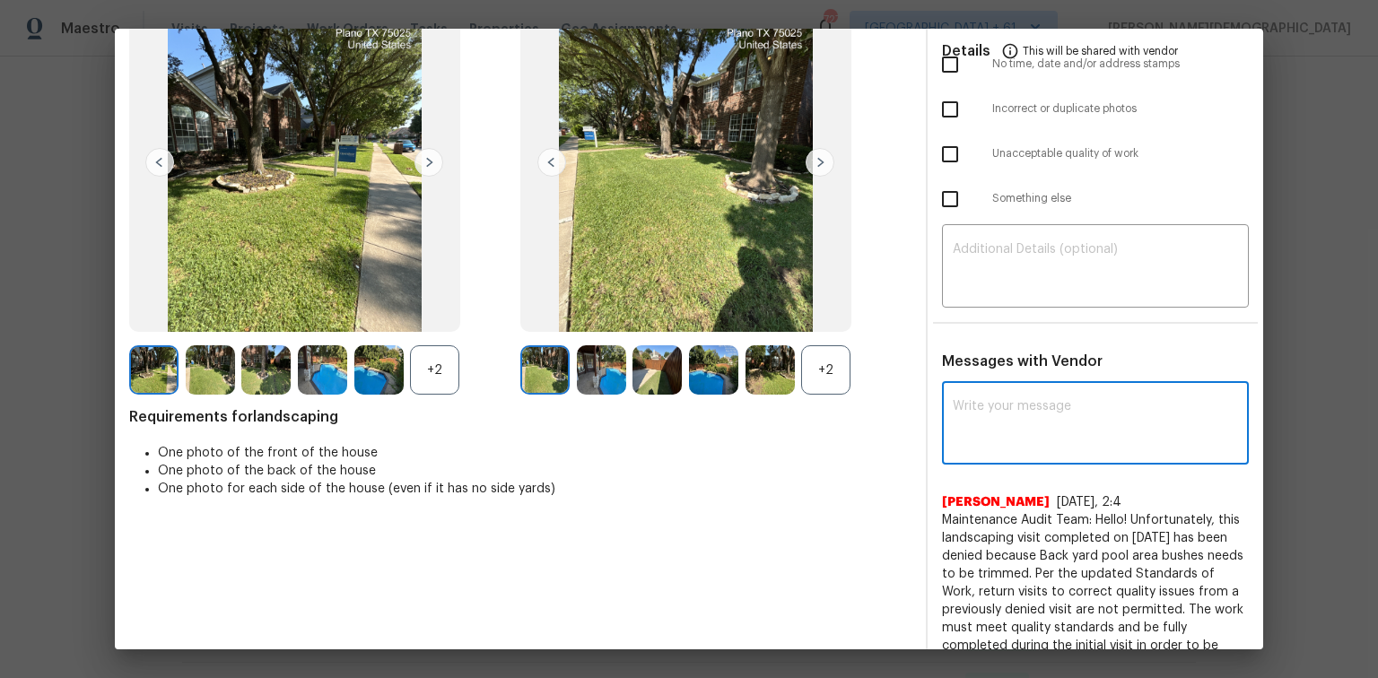
click at [979, 424] on textarea at bounding box center [1094, 425] width 285 height 50
paste textarea "Maintenance Audit Team: Hello! Unfortunately, this landscaping visit completed …"
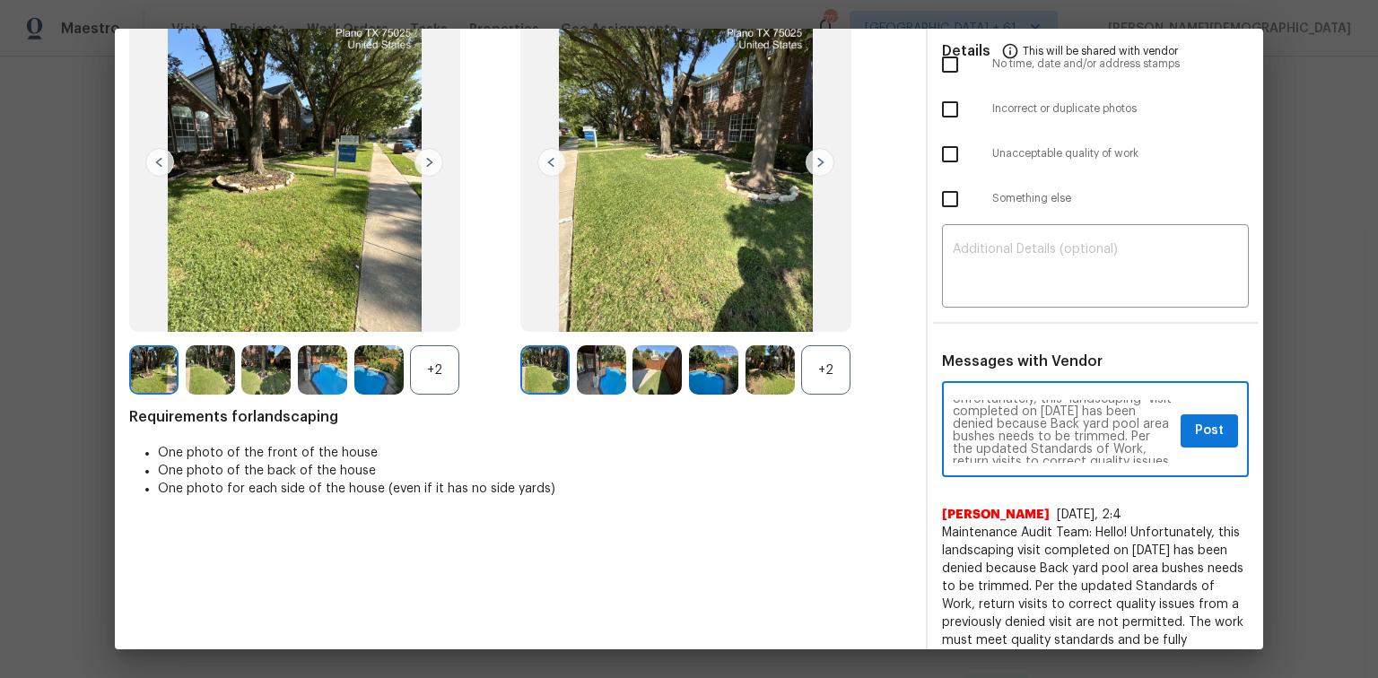
scroll to position [0, 0]
type textarea "Maintenance Audit Team: Hello! Unfortunately, this landscaping visit completed …"
click at [979, 277] on textarea at bounding box center [1094, 268] width 285 height 50
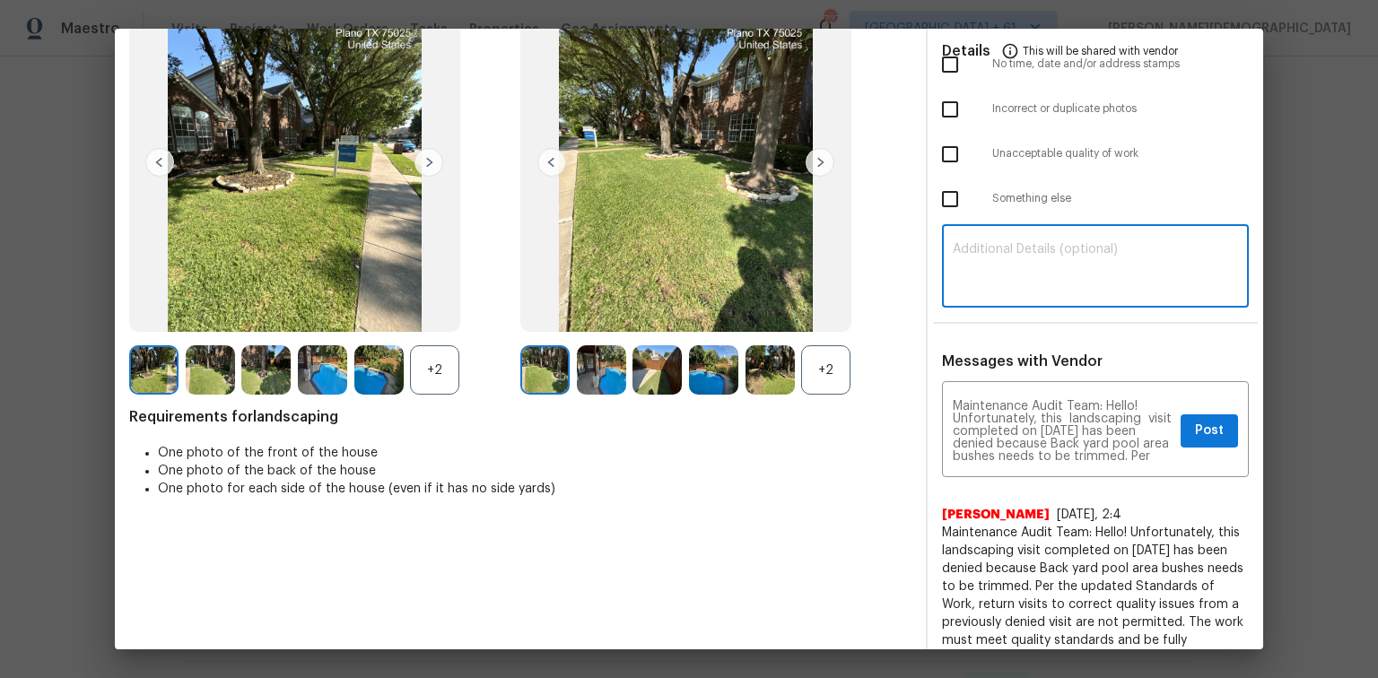
paste textarea "Maintenance Audit Team: Hello! Unfortunately, this landscaping visit completed …"
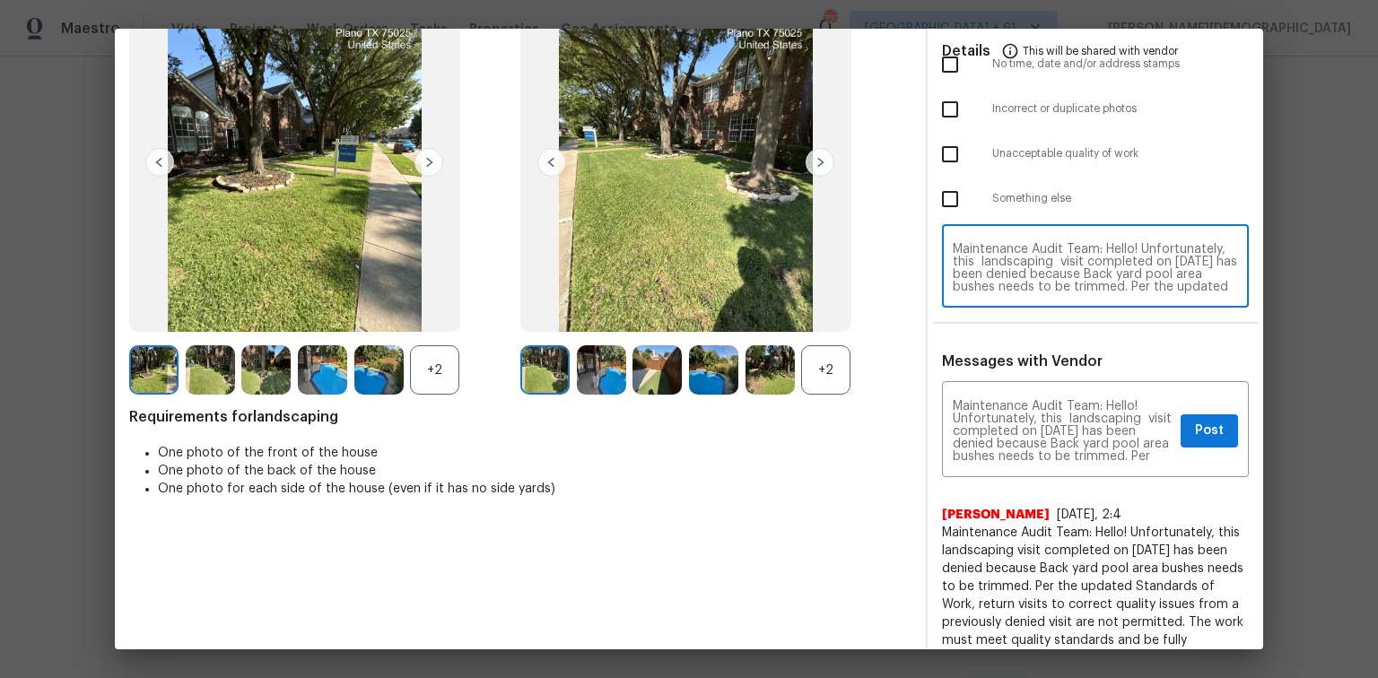
scroll to position [138, 0]
type textarea "Maintenance Audit Team: Hello! Unfortunately, this landscaping visit completed …"
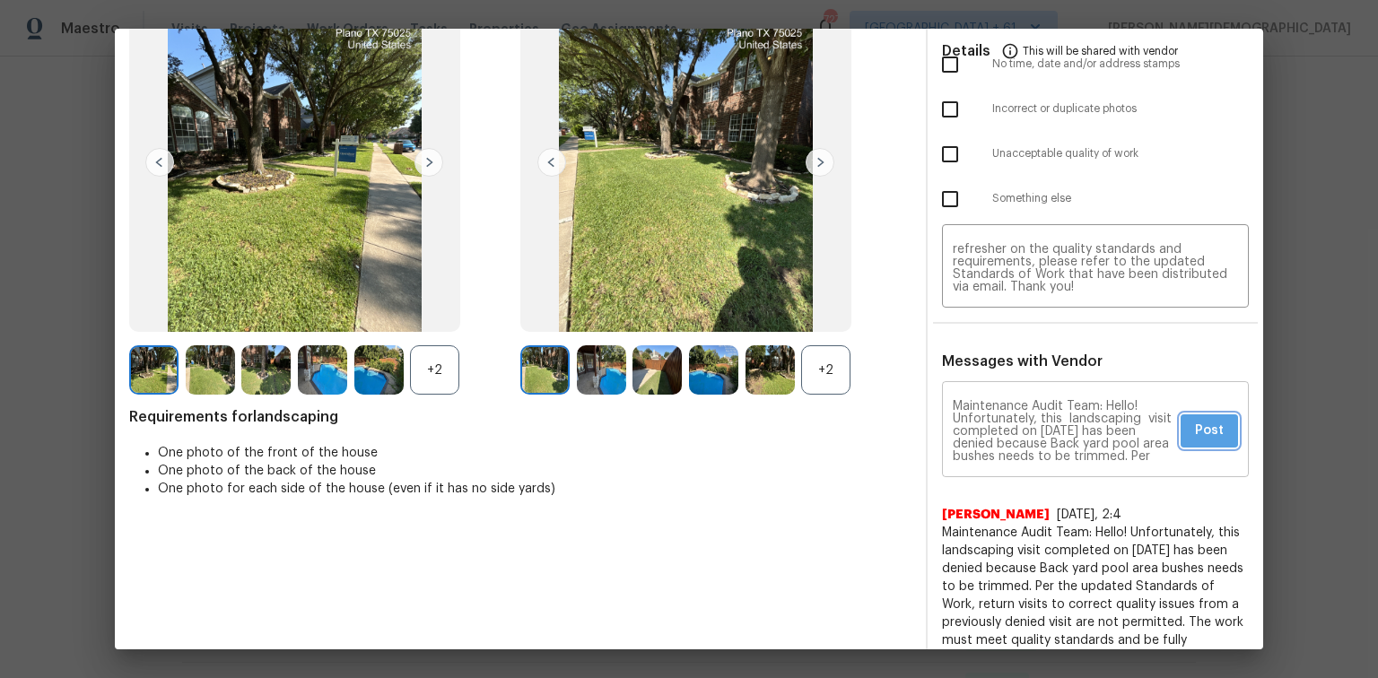
click at [979, 414] on button "Post" at bounding box center [1208, 430] width 57 height 33
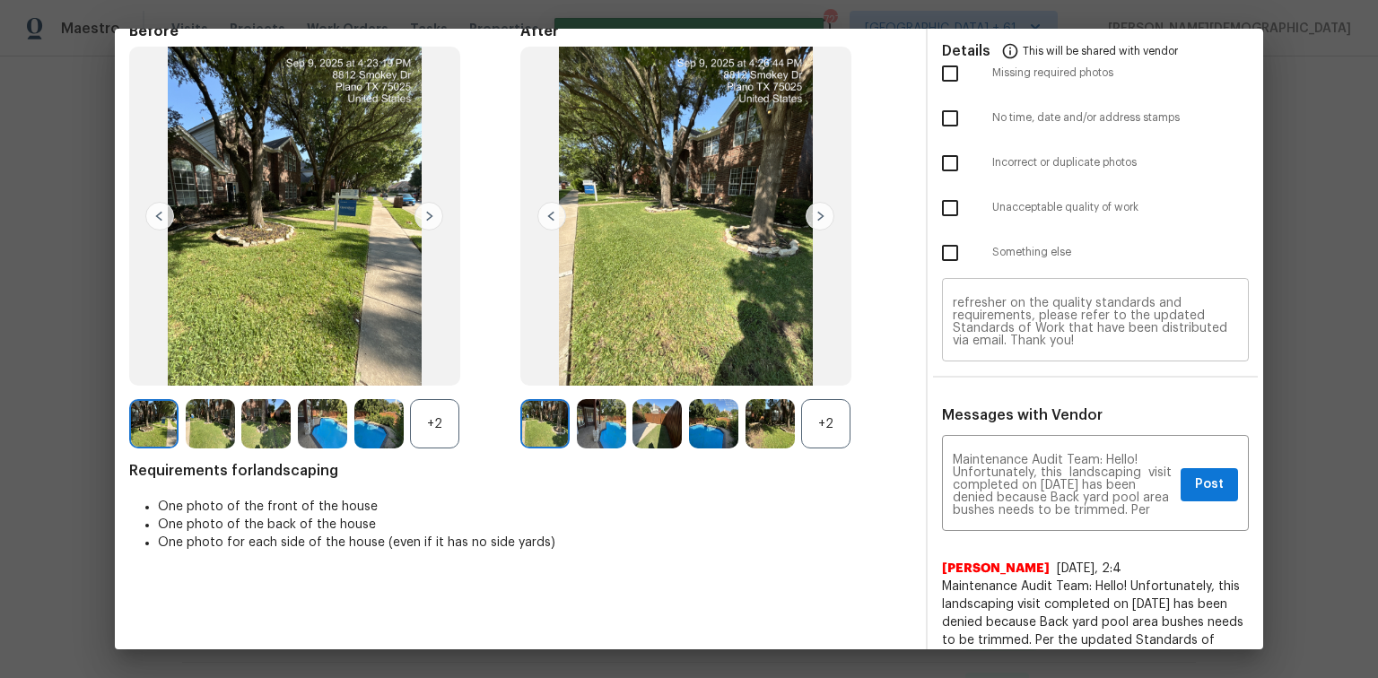
scroll to position [0, 0]
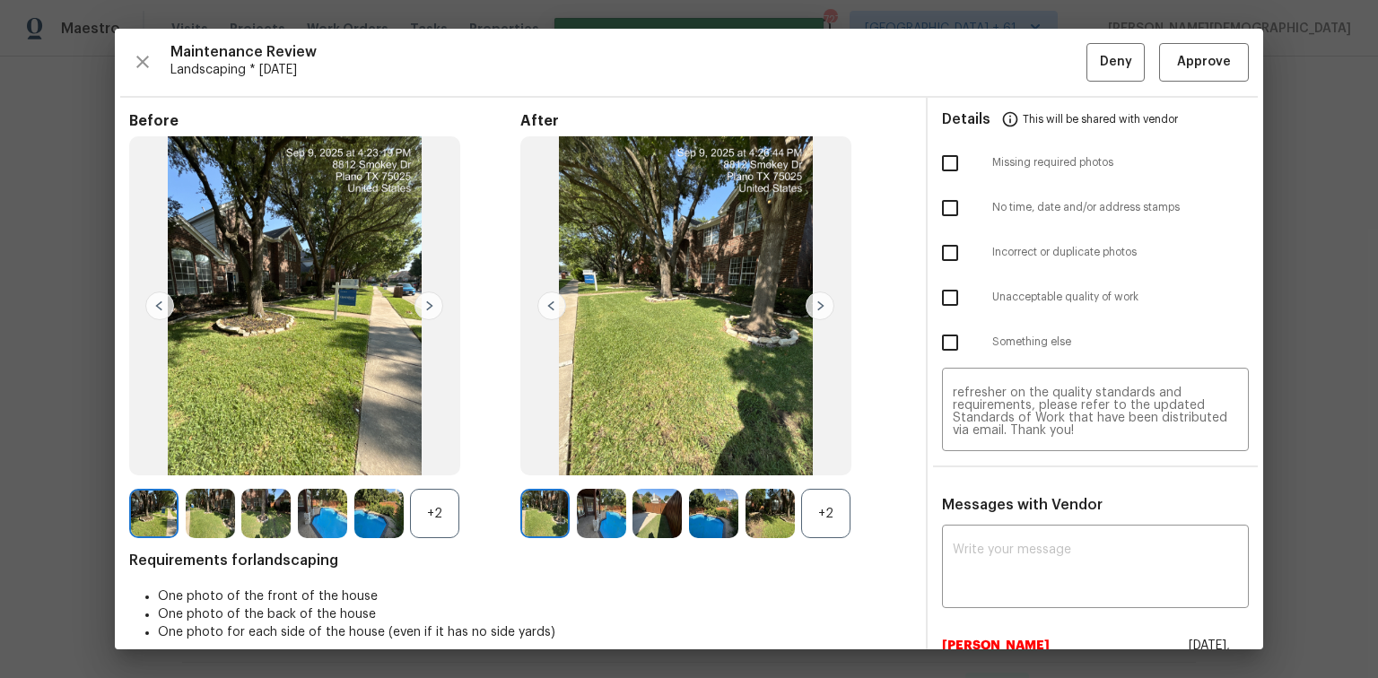
click at [947, 294] on input "checkbox" at bounding box center [950, 298] width 38 height 38
checkbox input "true"
click at [979, 74] on button "Deny" at bounding box center [1115, 62] width 58 height 39
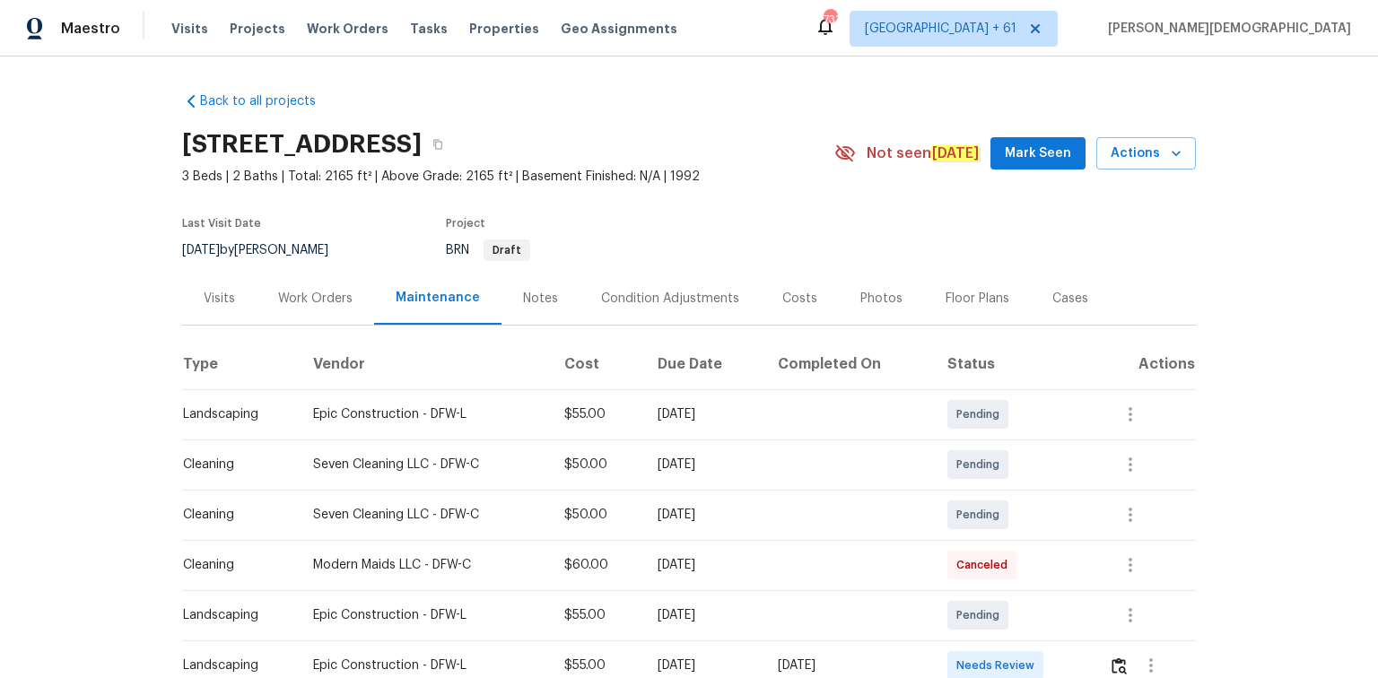
click at [599, 445] on td "$50.00" at bounding box center [596, 464] width 93 height 50
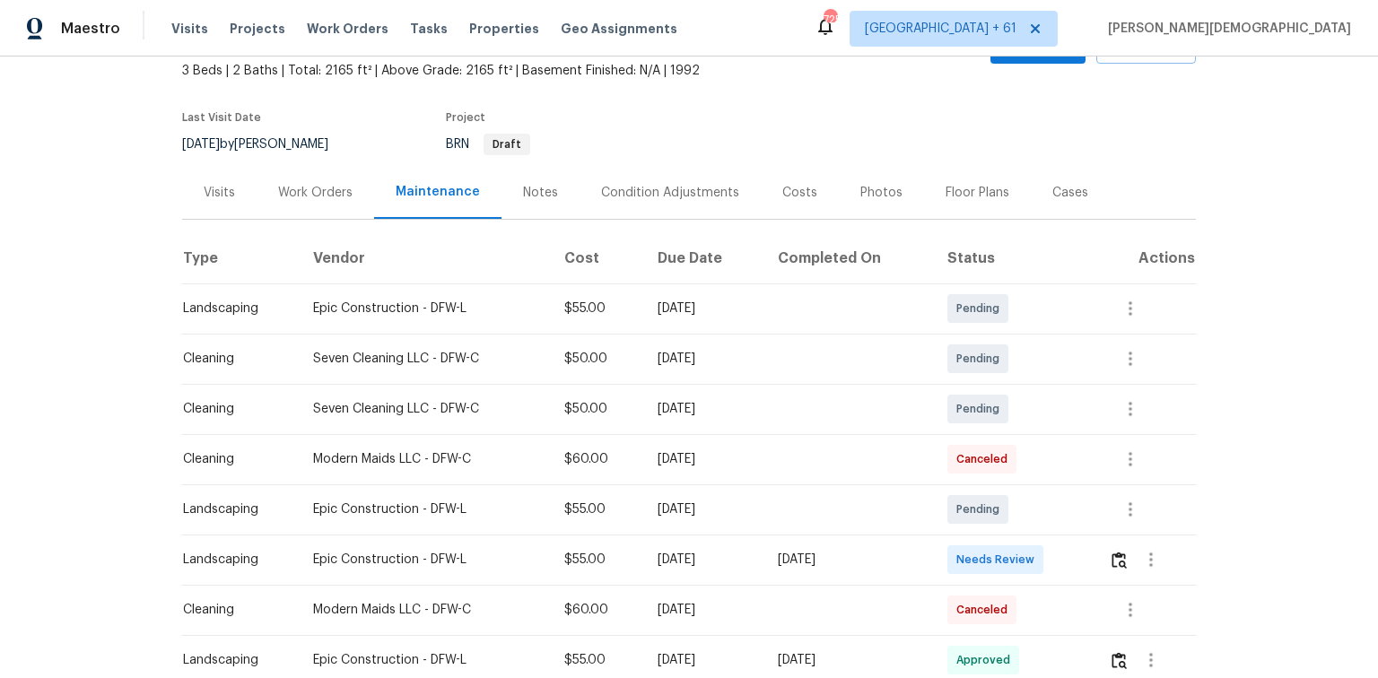
scroll to position [215, 0]
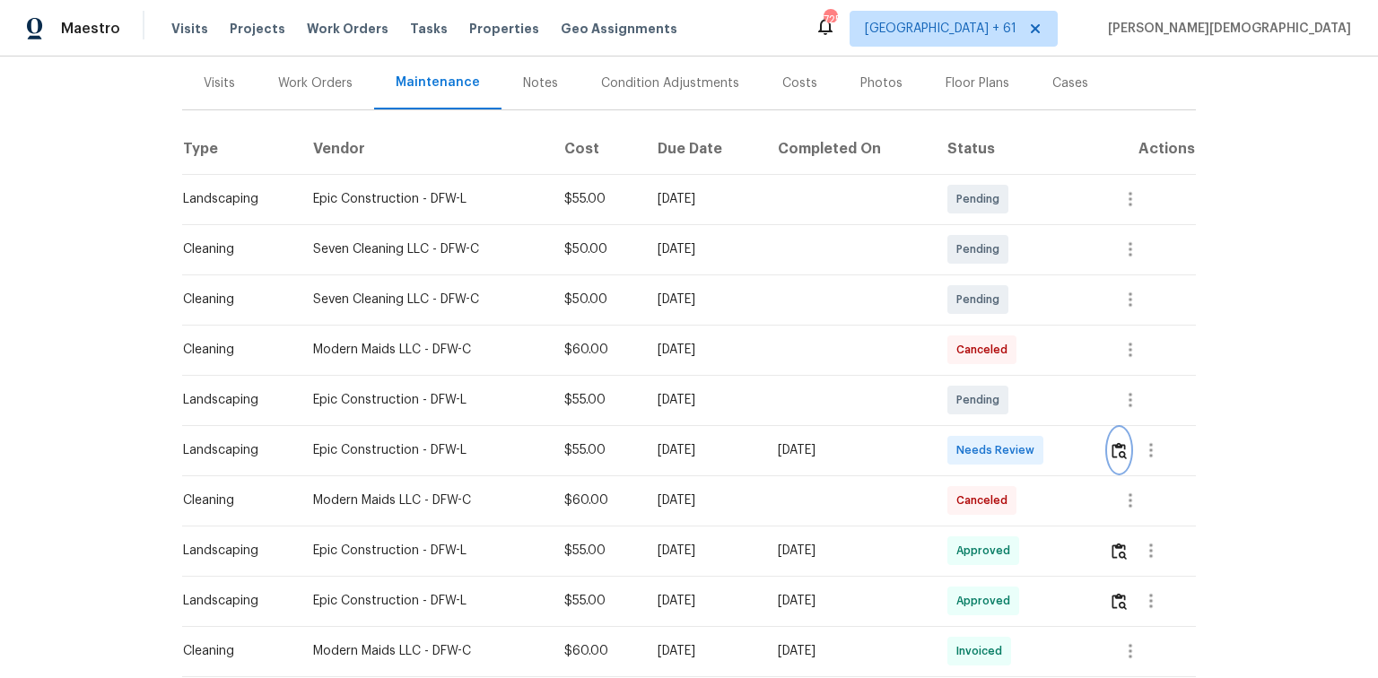
click at [979, 451] on button "button" at bounding box center [1118, 450] width 21 height 43
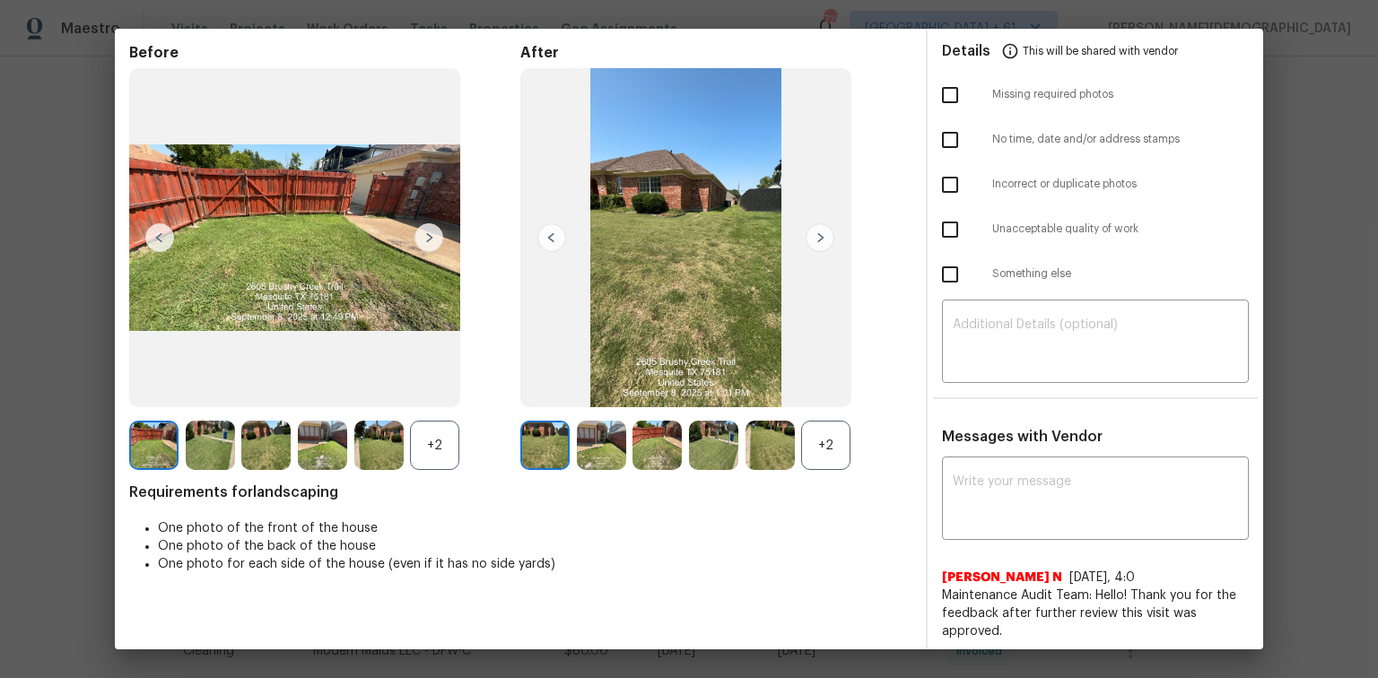
scroll to position [0, 0]
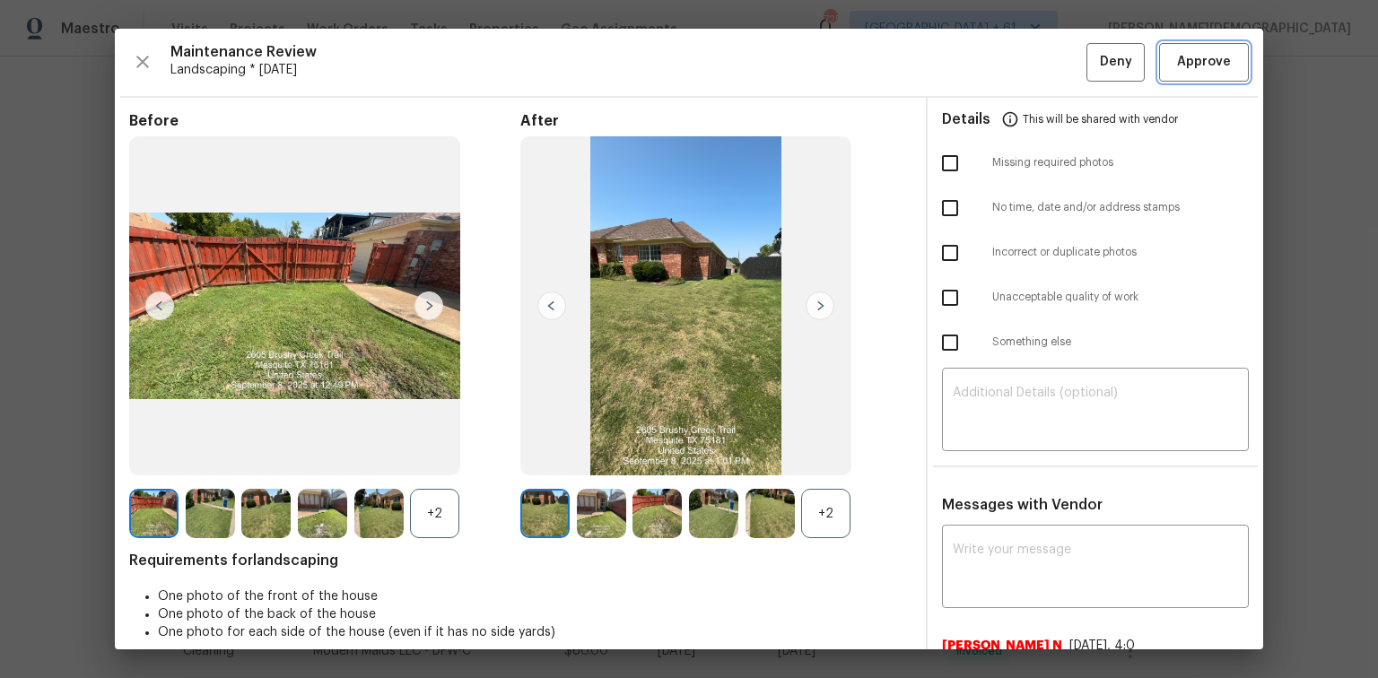
click at [979, 51] on span "Approve" at bounding box center [1204, 62] width 54 height 22
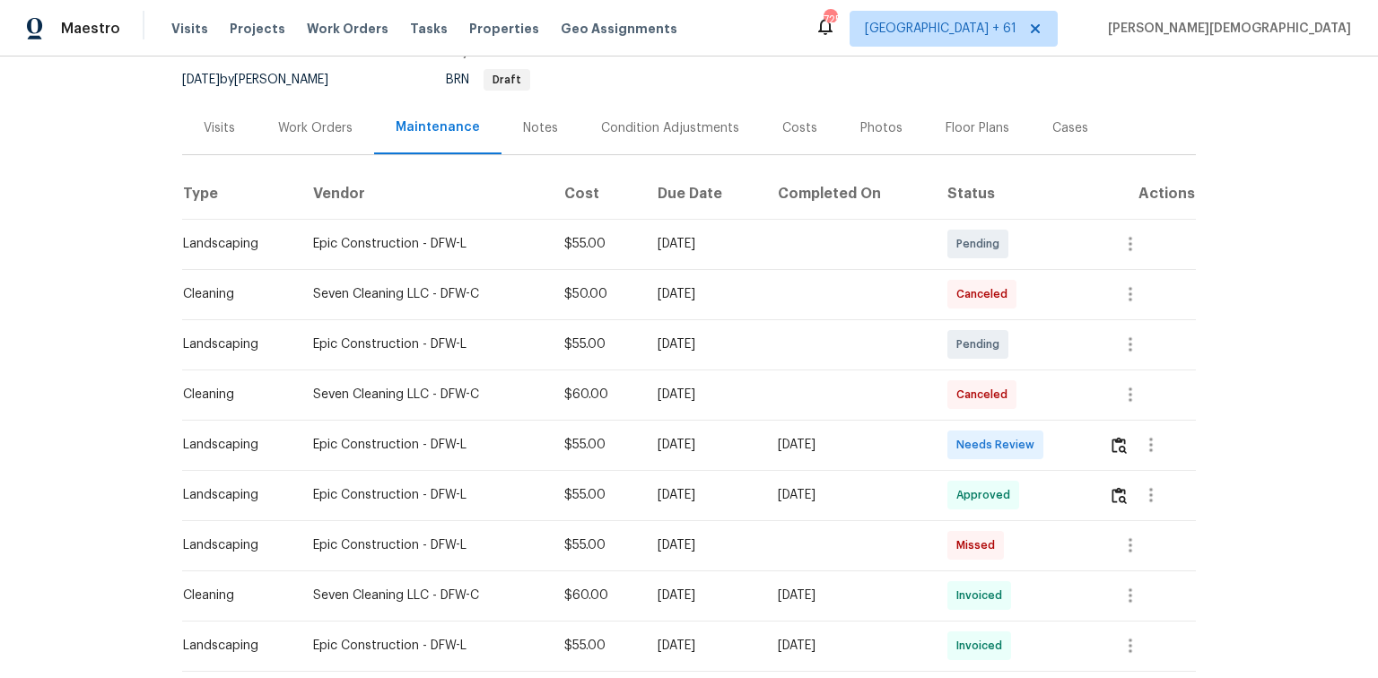
scroll to position [215, 0]
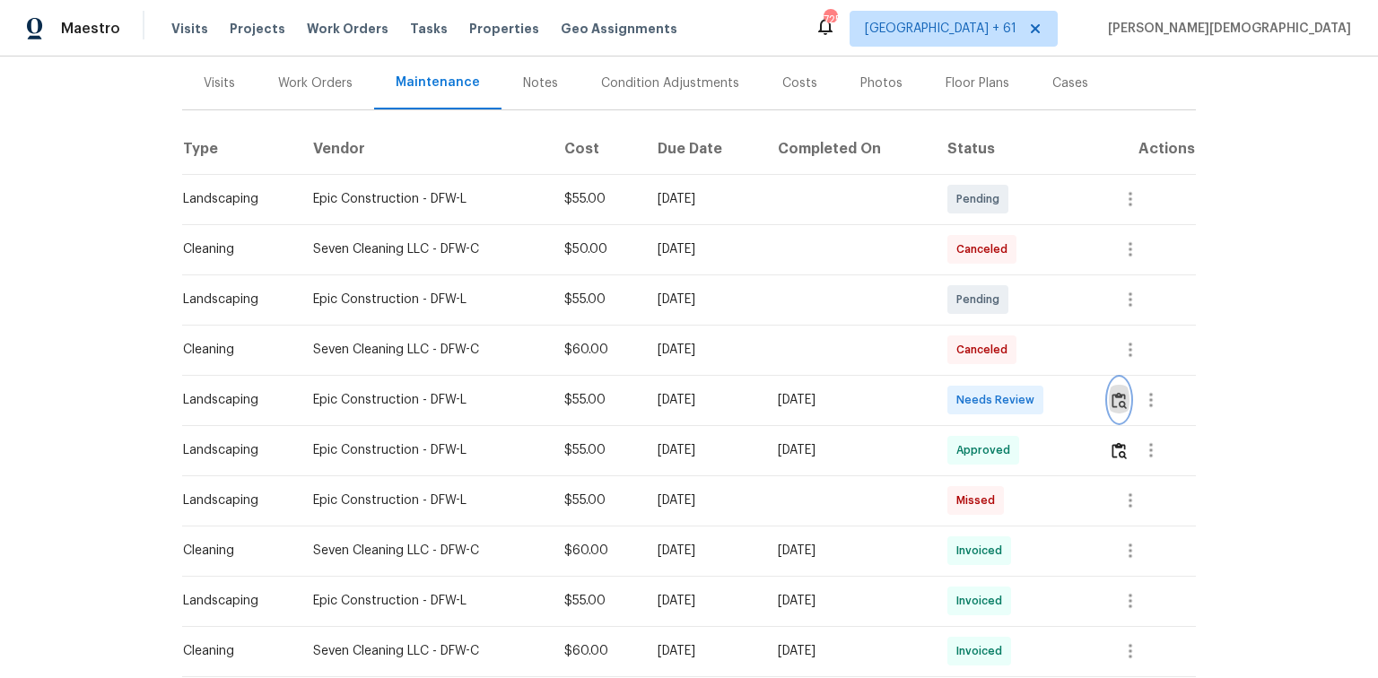
click at [979, 392] on img "button" at bounding box center [1118, 400] width 15 height 17
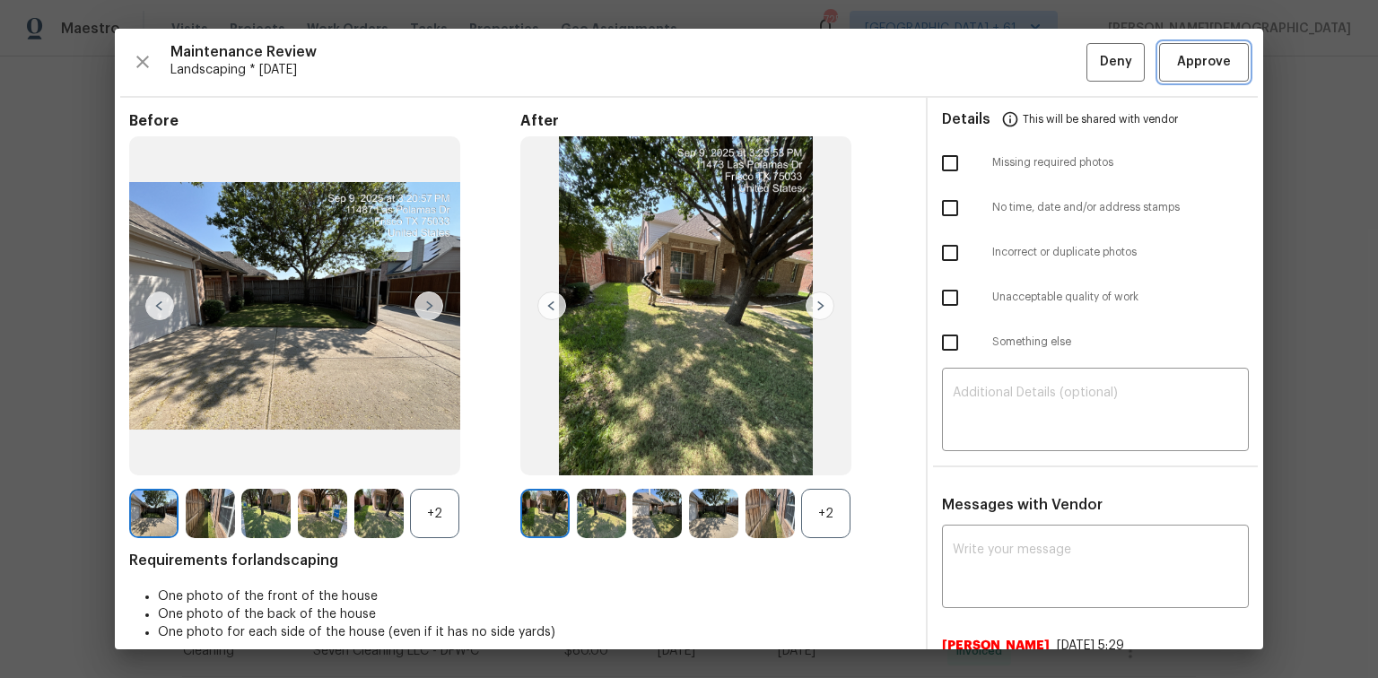
click at [979, 69] on span "Approve" at bounding box center [1204, 62] width 54 height 22
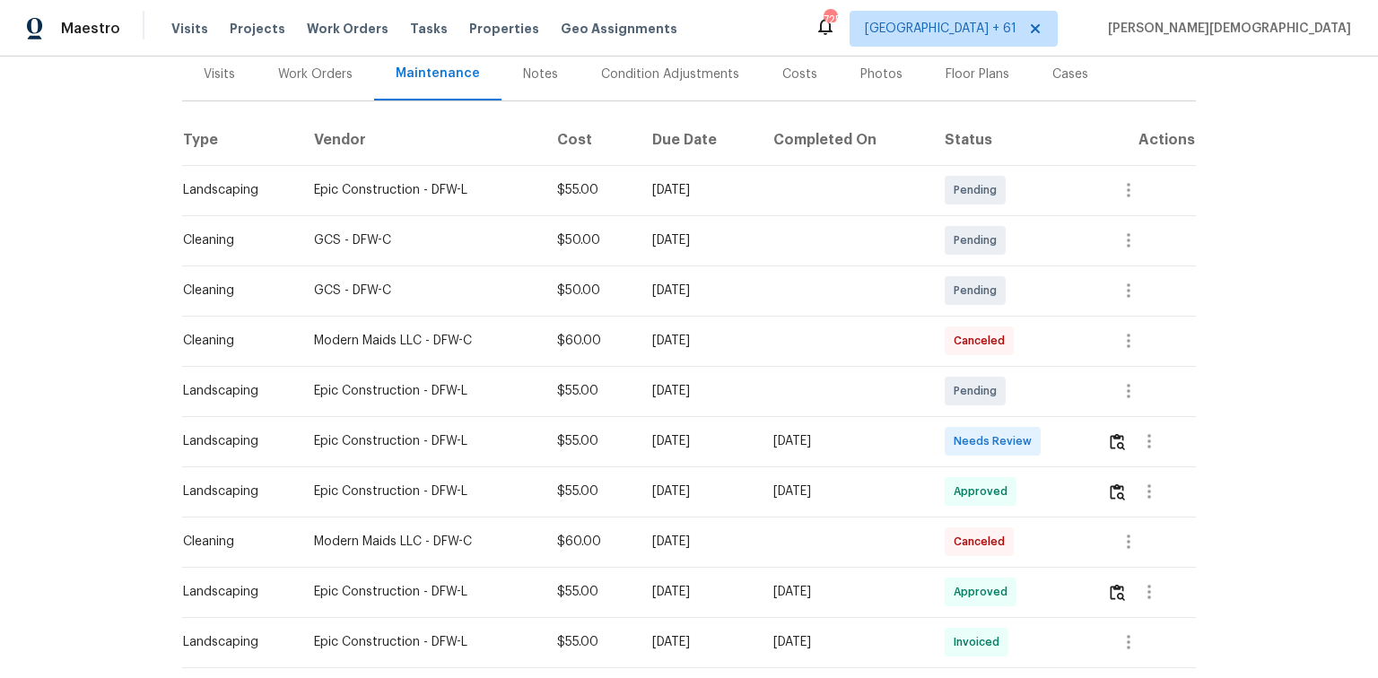
scroll to position [287, 0]
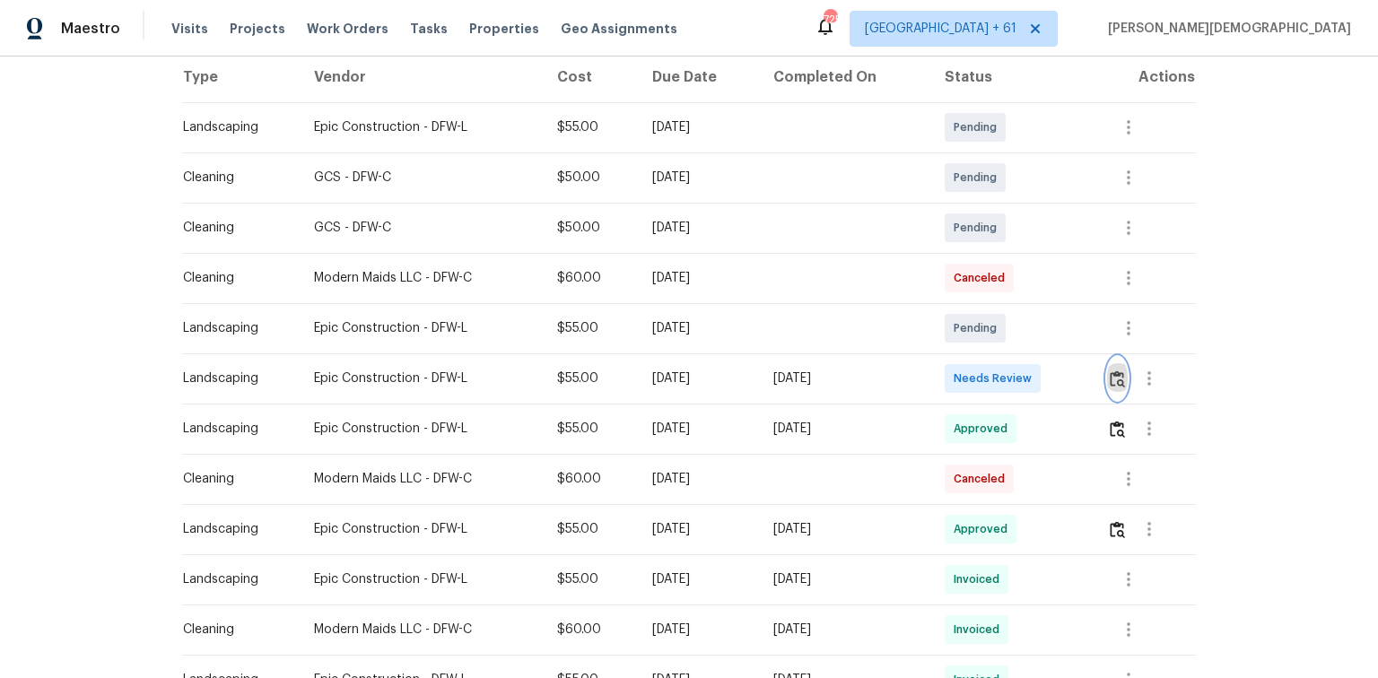
click at [979, 377] on img "button" at bounding box center [1116, 378] width 15 height 17
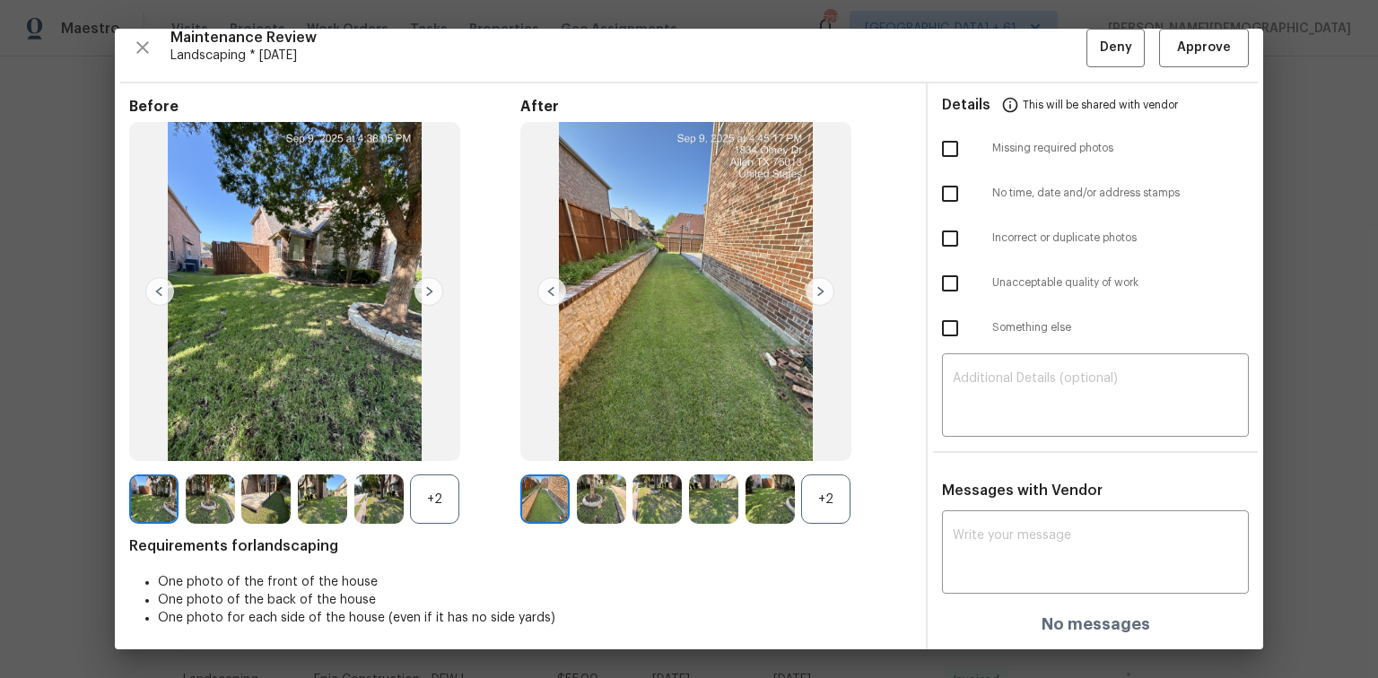
scroll to position [0, 0]
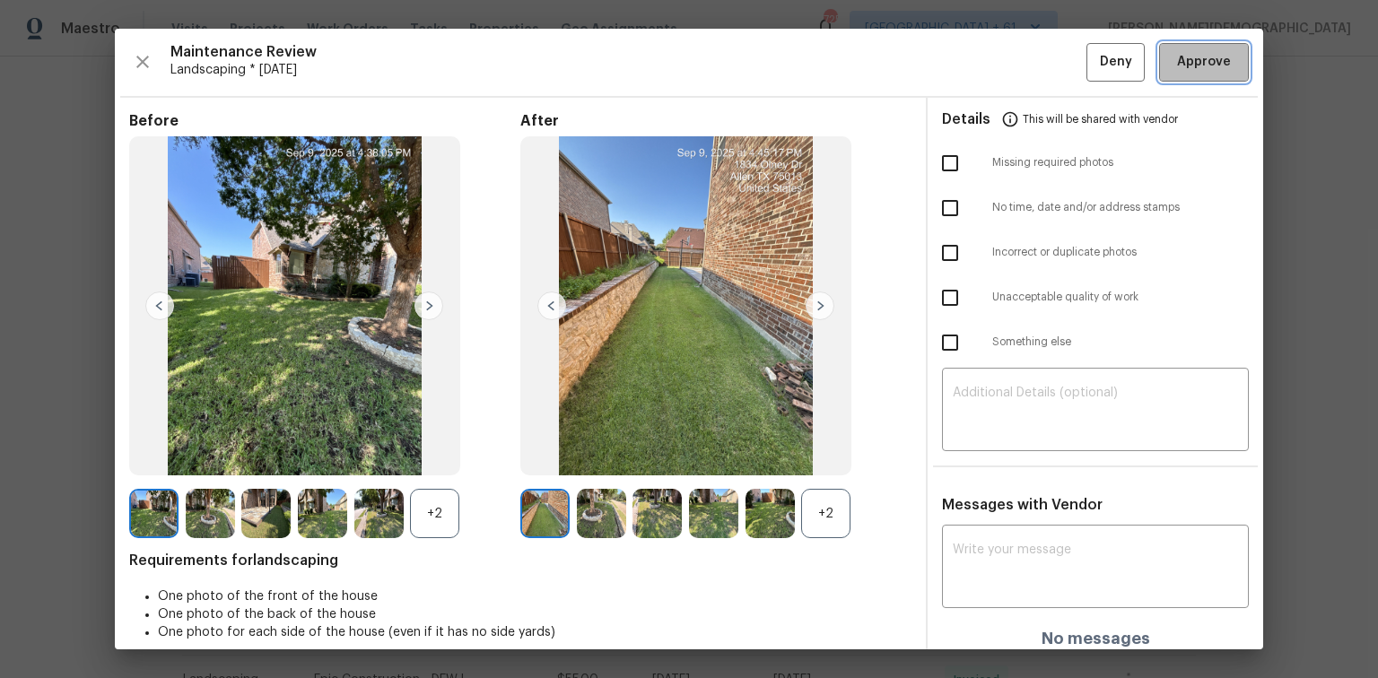
click at [979, 70] on span "Approve" at bounding box center [1204, 62] width 54 height 22
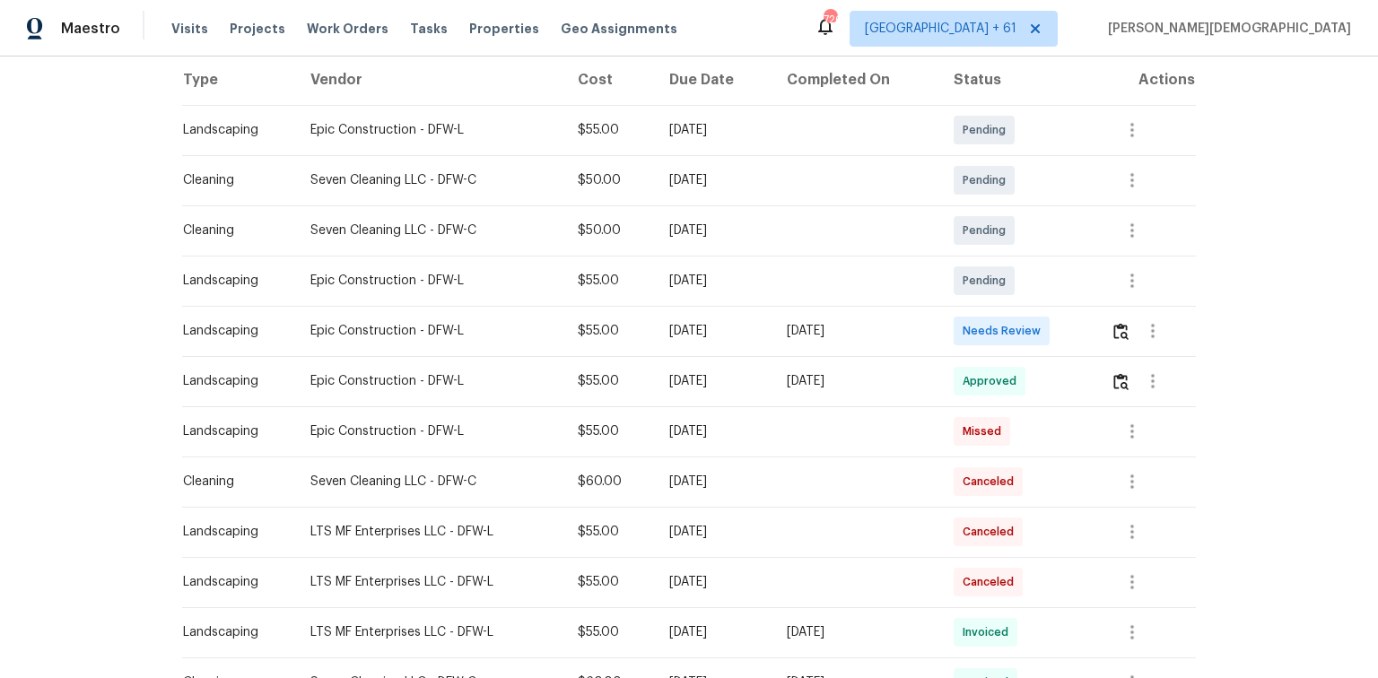
scroll to position [215, 0]
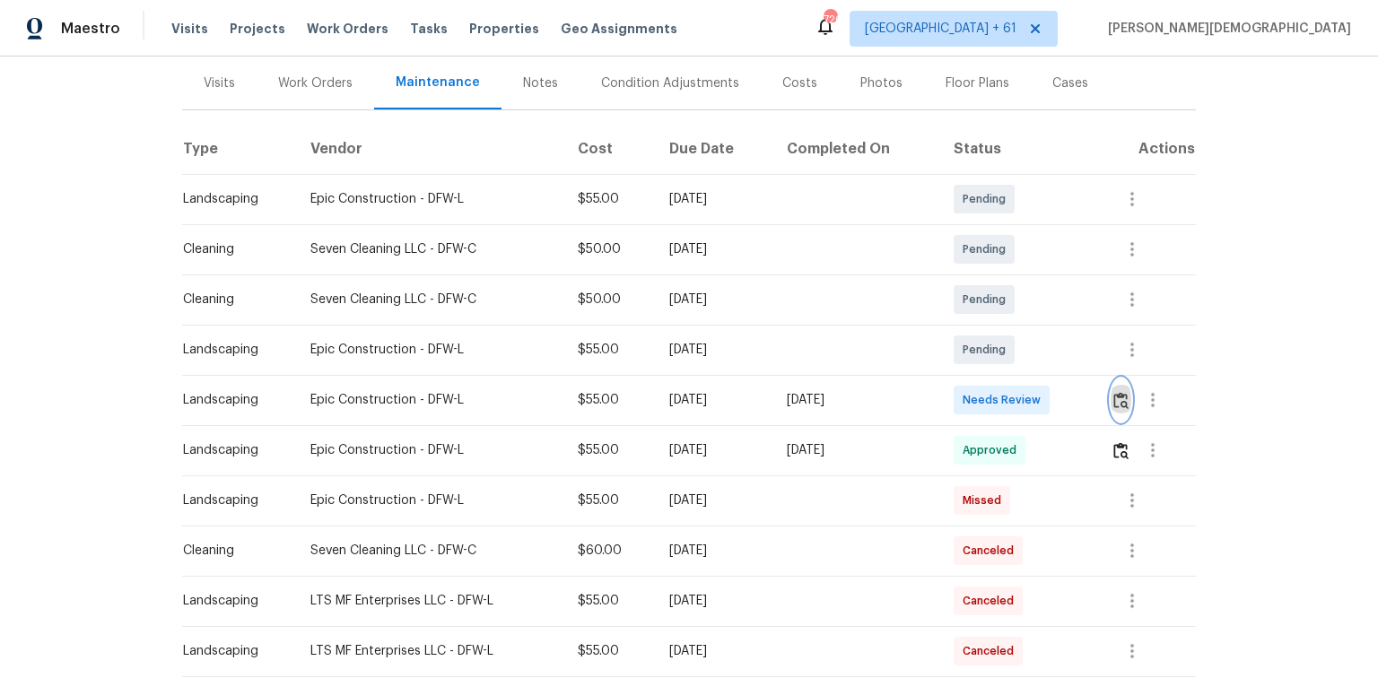
click at [979, 392] on img "button" at bounding box center [1120, 400] width 15 height 17
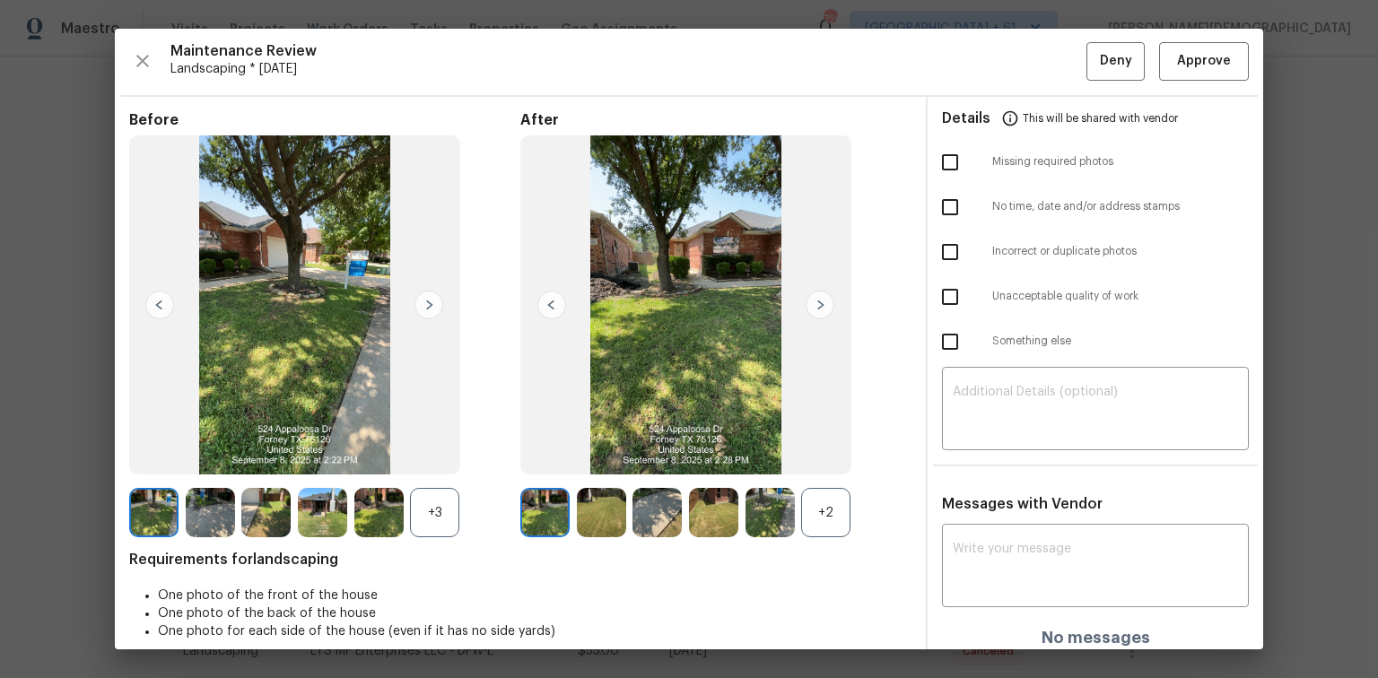
scroll to position [0, 0]
click at [814, 323] on img at bounding box center [685, 305] width 331 height 339
click at [818, 291] on img at bounding box center [819, 305] width 29 height 29
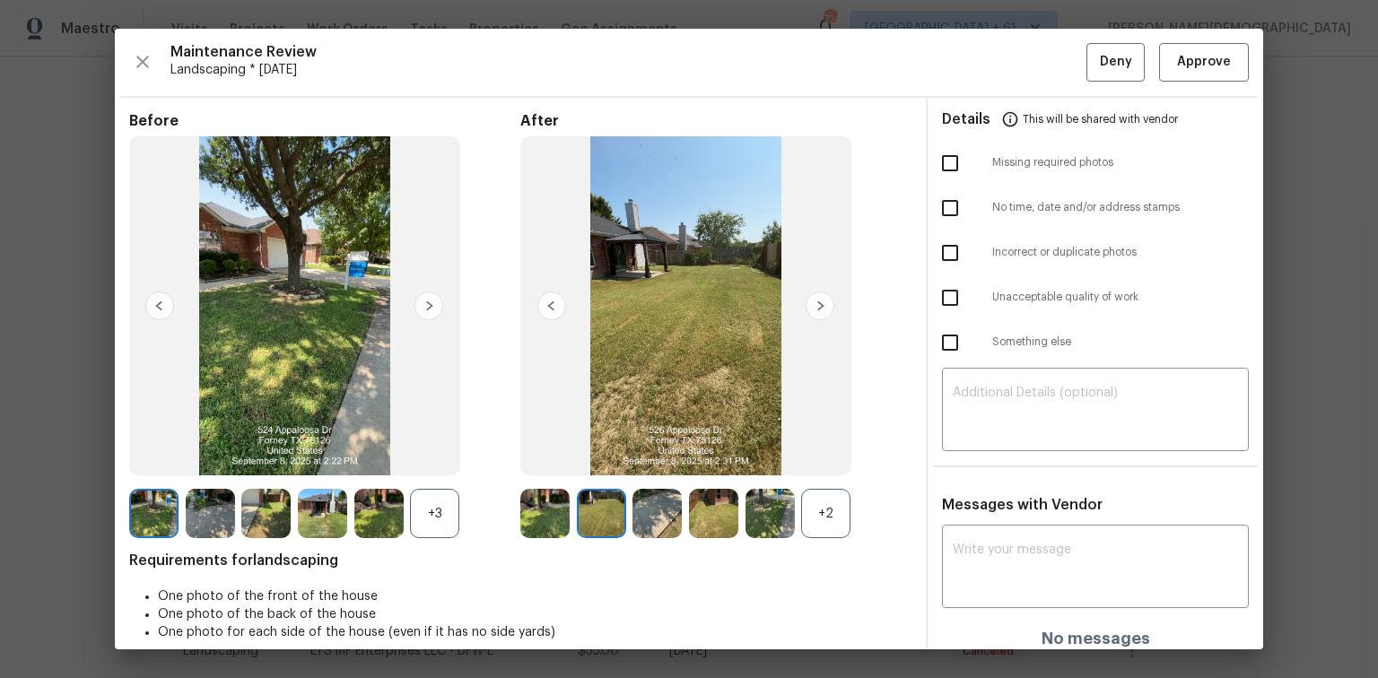
click at [813, 301] on img at bounding box center [819, 305] width 29 height 29
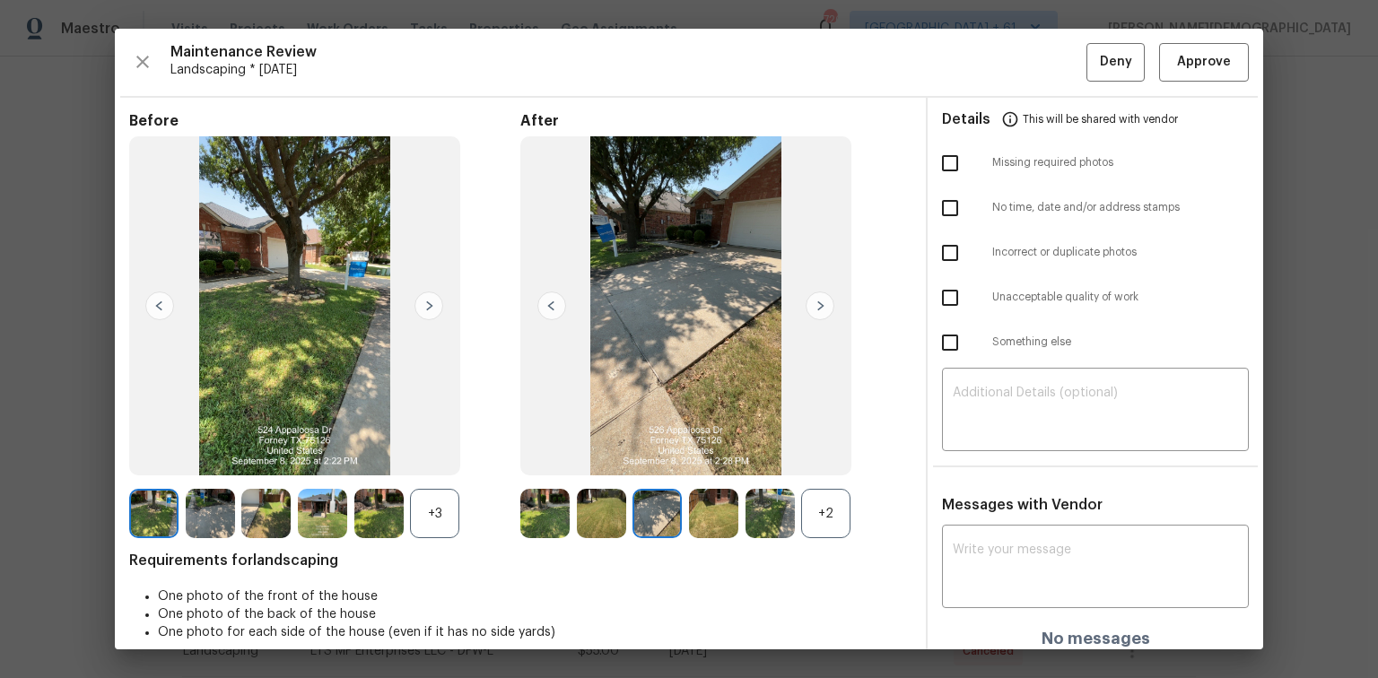
click at [813, 301] on img at bounding box center [819, 305] width 29 height 29
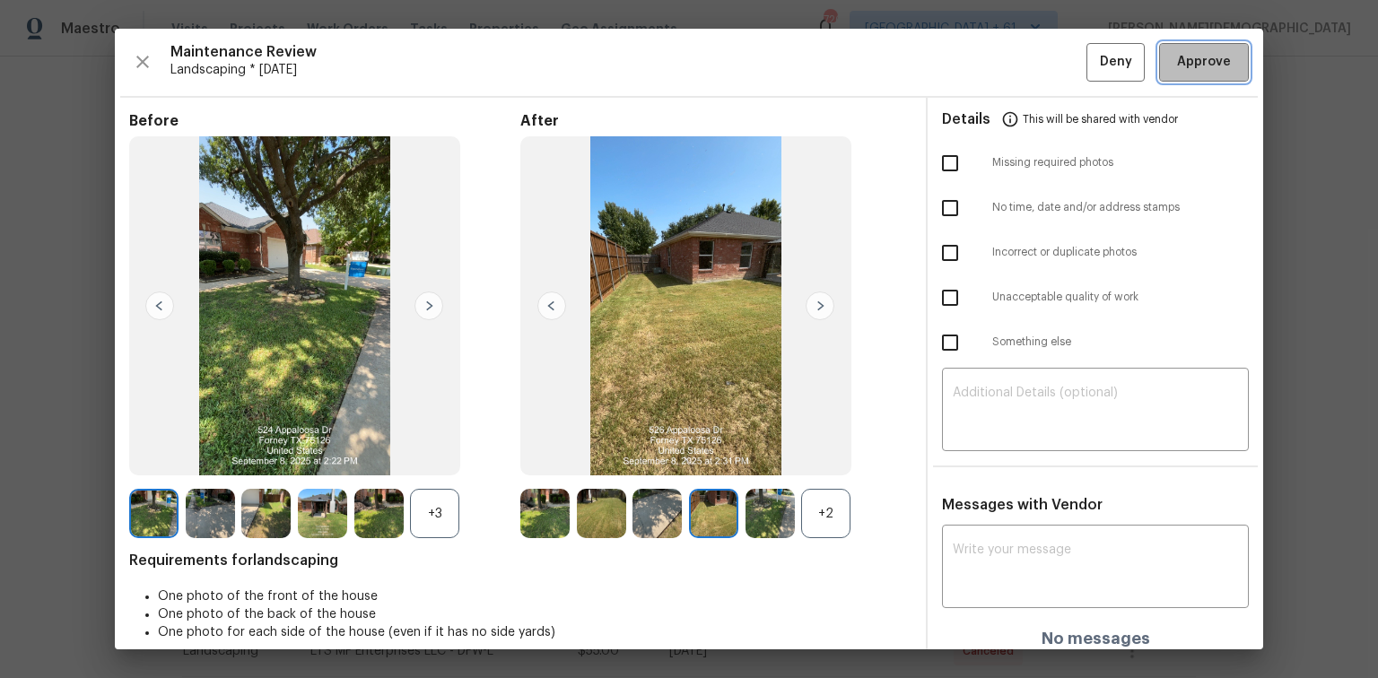
click at [979, 59] on span "Approve" at bounding box center [1204, 62] width 54 height 22
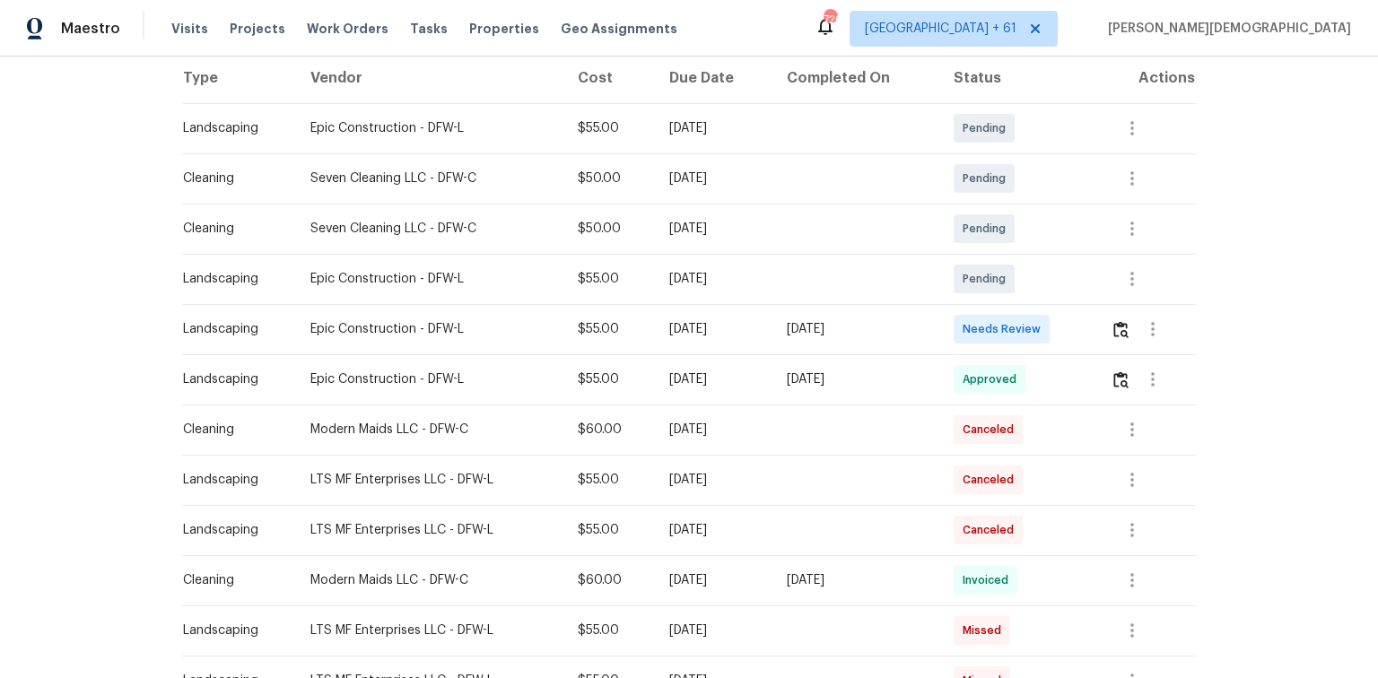
scroll to position [287, 0]
click at [979, 320] on img "button" at bounding box center [1120, 328] width 15 height 17
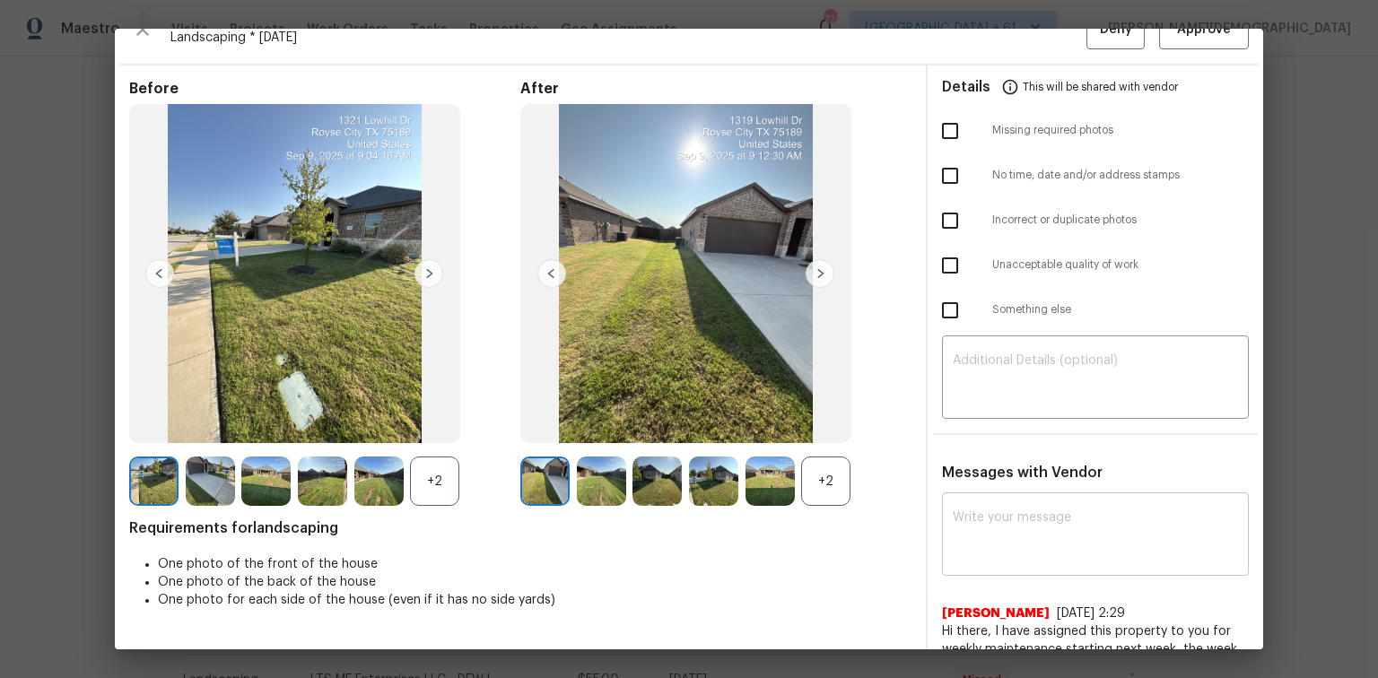
scroll to position [0, 0]
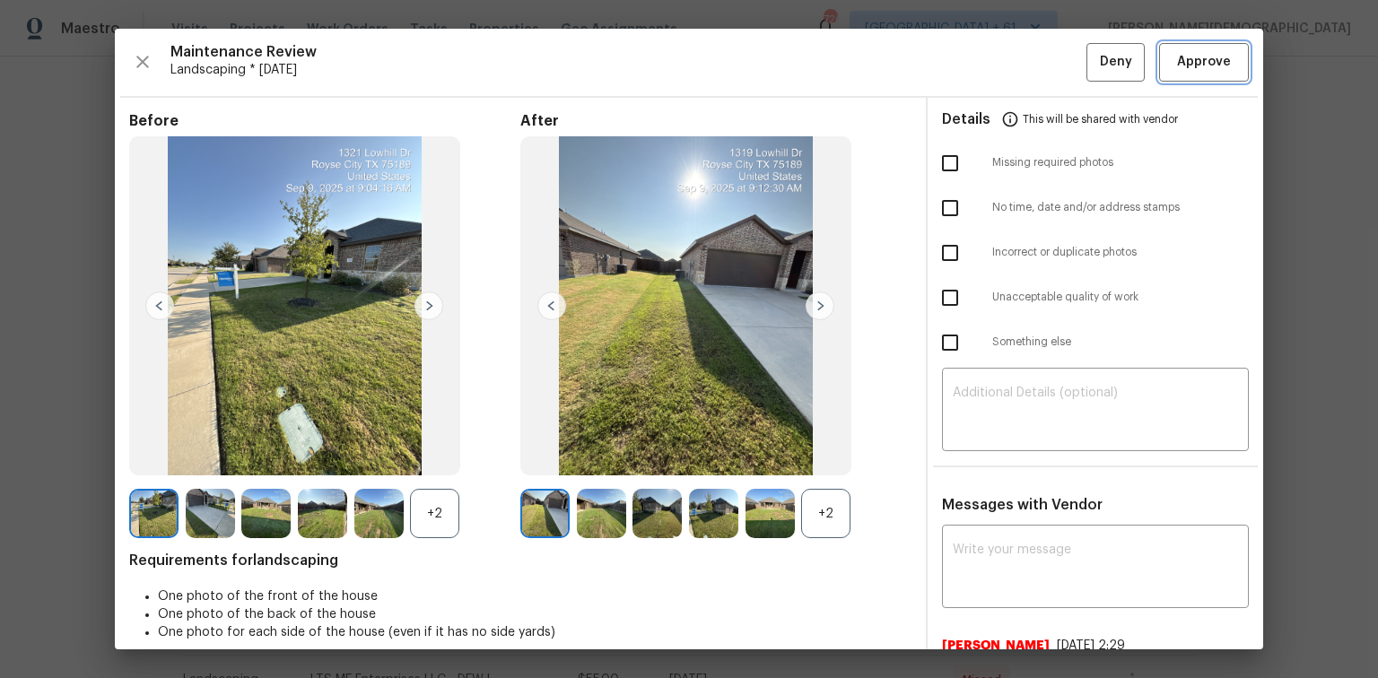
click at [979, 46] on button "Approve" at bounding box center [1204, 62] width 90 height 39
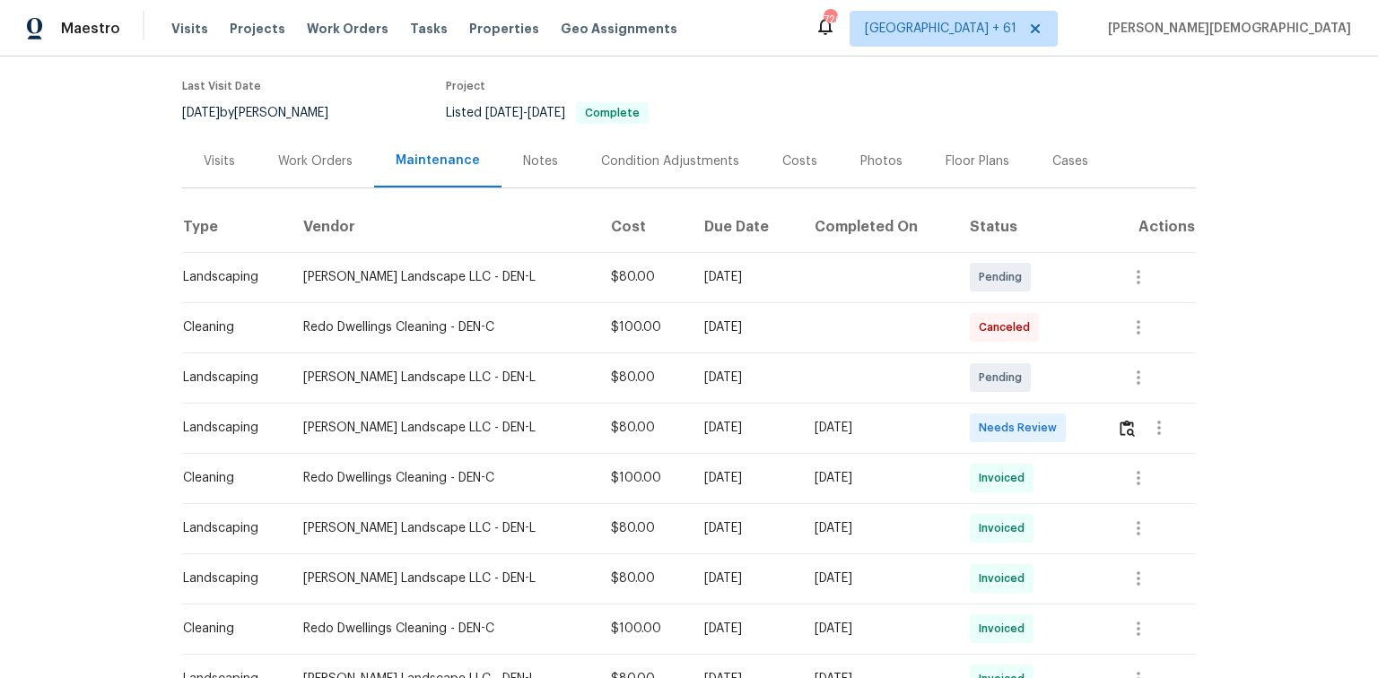
scroll to position [287, 0]
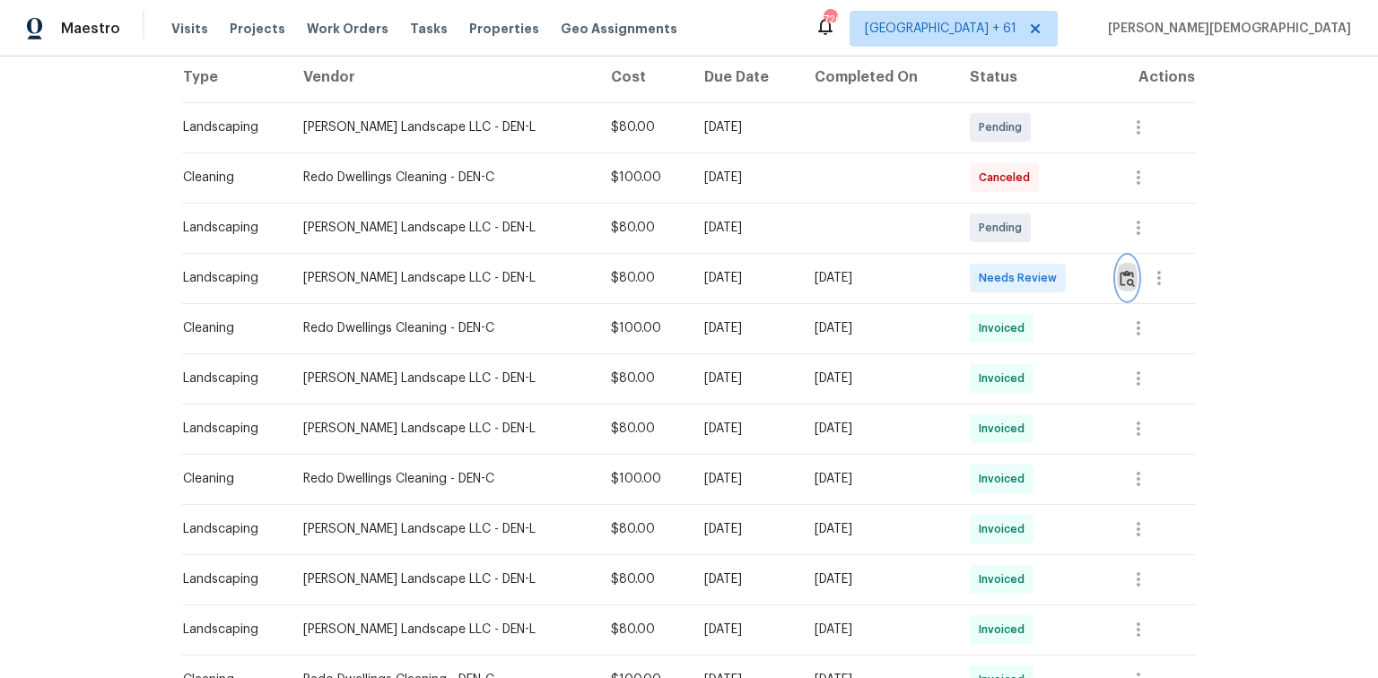
click at [979, 278] on button "button" at bounding box center [1127, 277] width 21 height 43
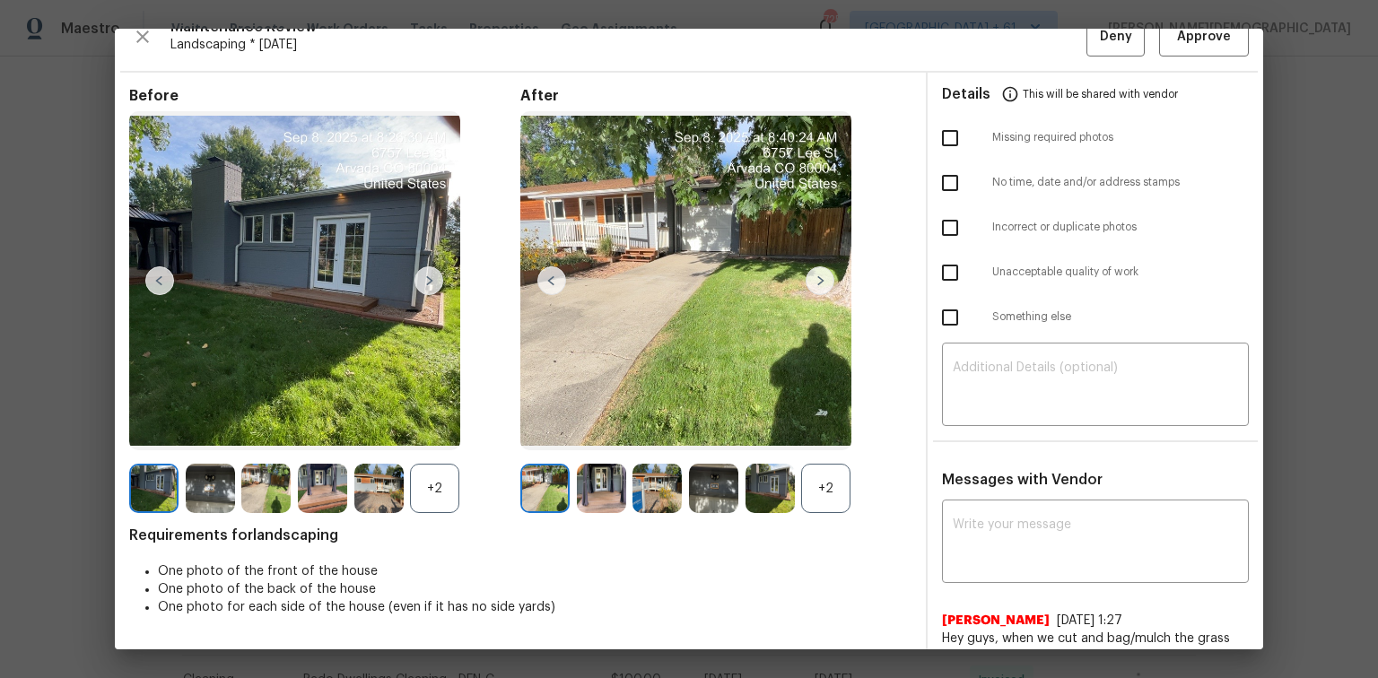
scroll to position [0, 0]
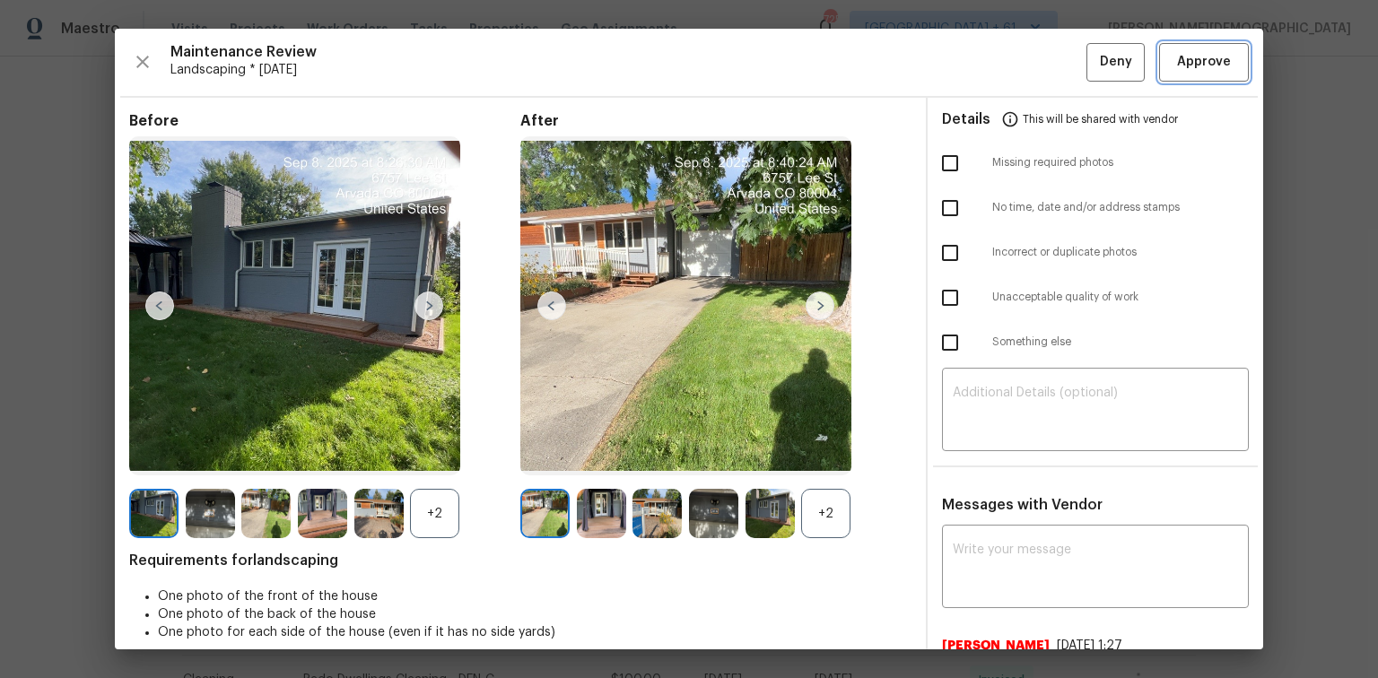
click at [979, 66] on span "Approve" at bounding box center [1204, 62] width 54 height 22
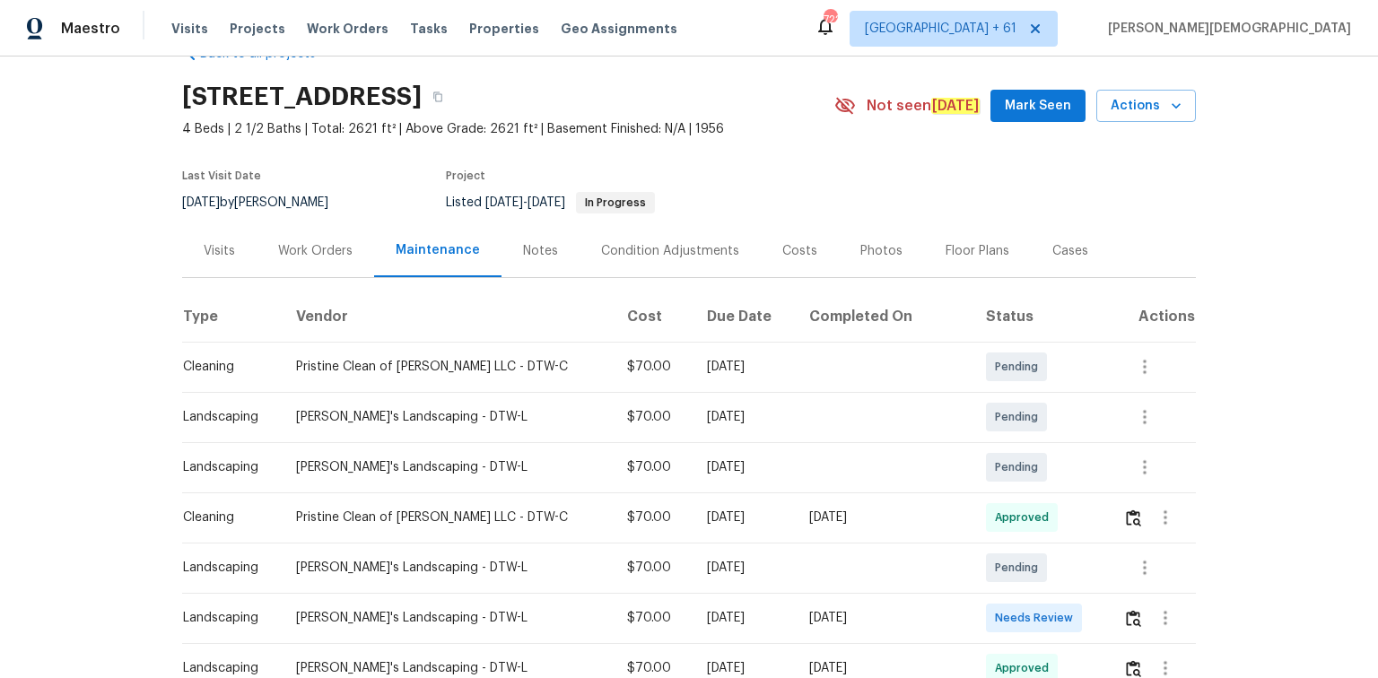
scroll to position [215, 0]
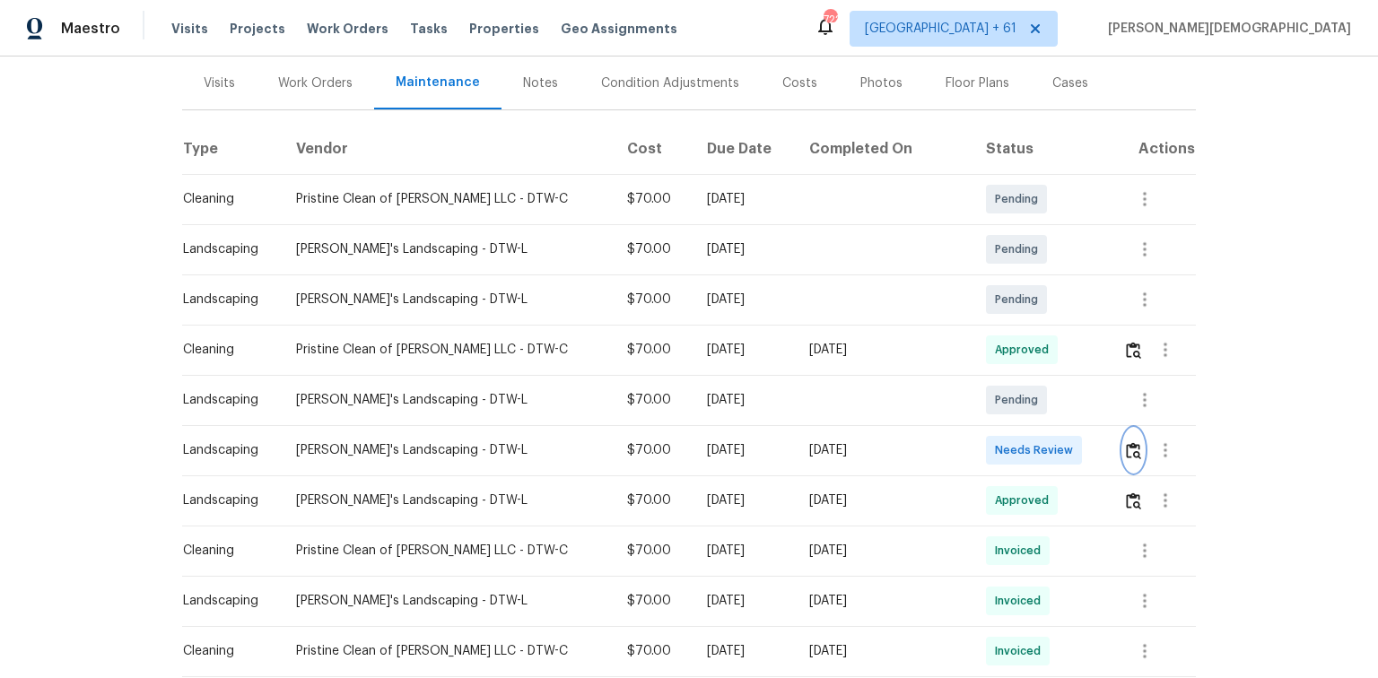
click at [979, 442] on img "button" at bounding box center [1133, 450] width 15 height 17
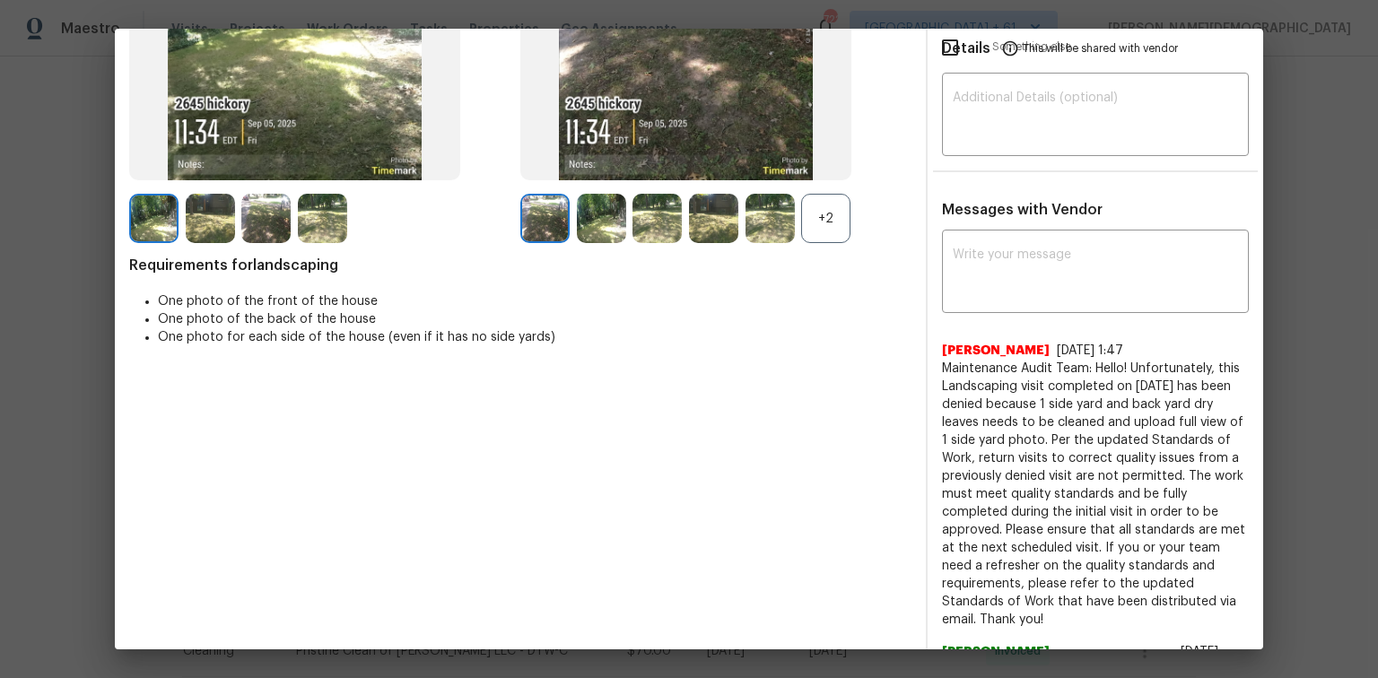
scroll to position [359, 0]
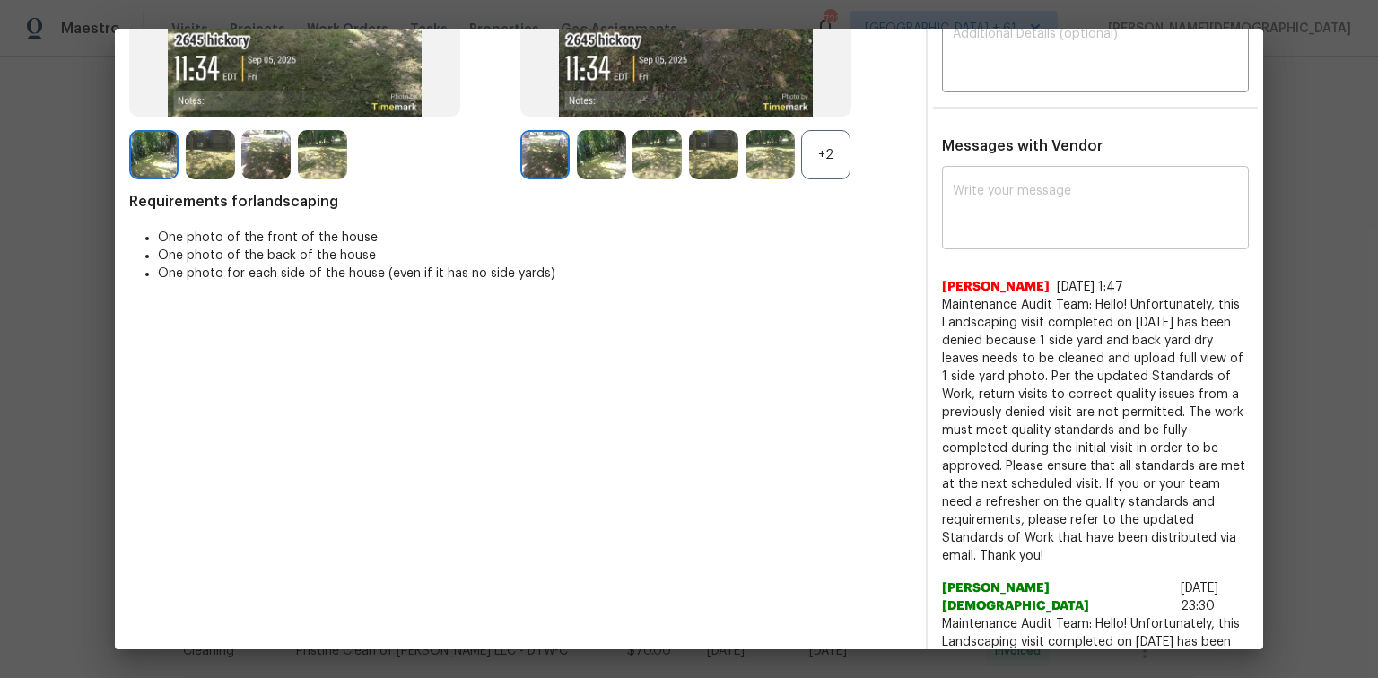
click at [979, 185] on textarea at bounding box center [1094, 210] width 285 height 50
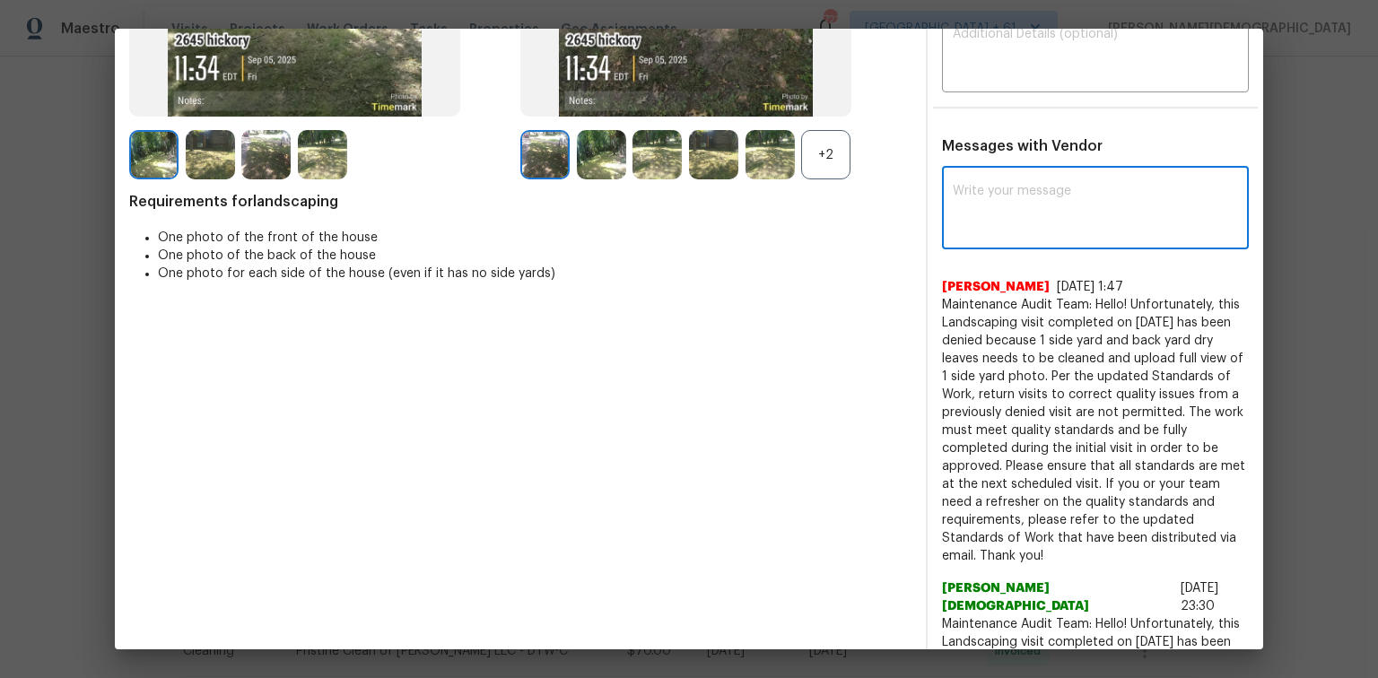
paste textarea "Maintenance Audit Team: Hello! Unfortunately this Landscaping visit completed o…"
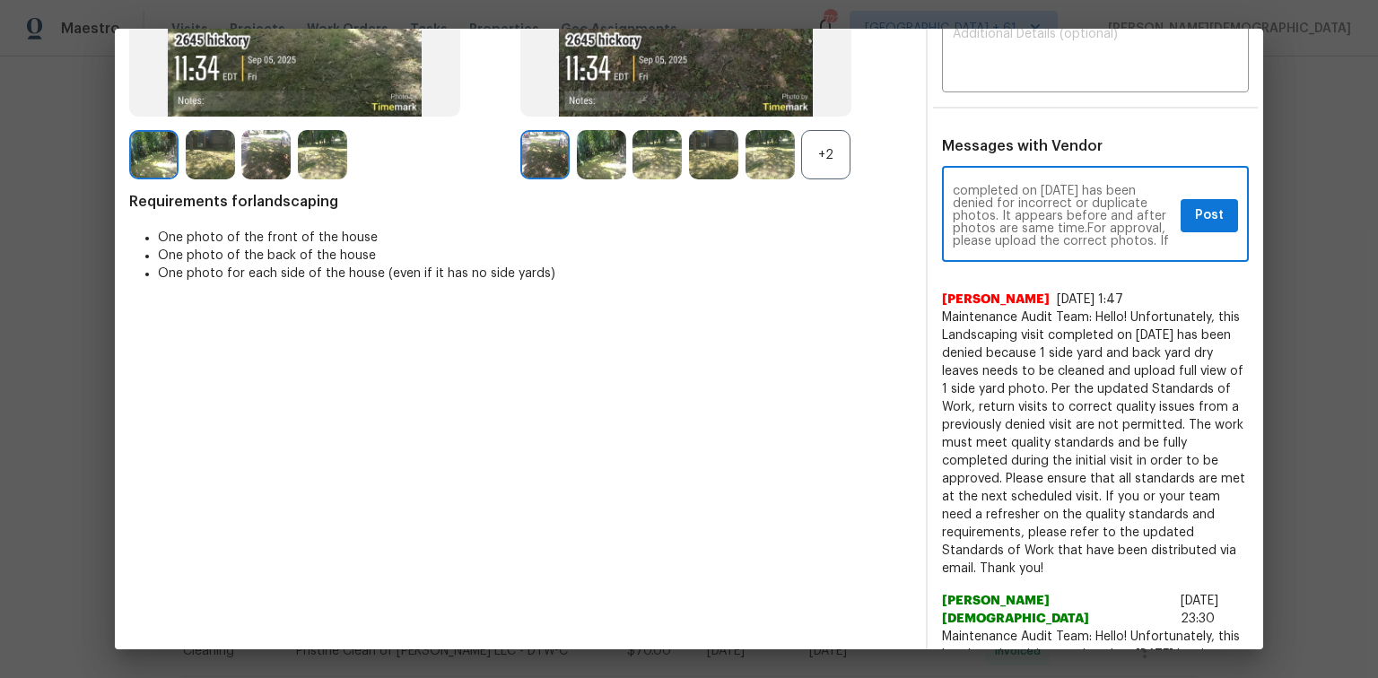
scroll to position [0, 0]
type textarea "Maintenance Audit Team: Hello! Unfortunately this Landscaping visit completed o…"
click at [979, 61] on textarea at bounding box center [1094, 53] width 285 height 50
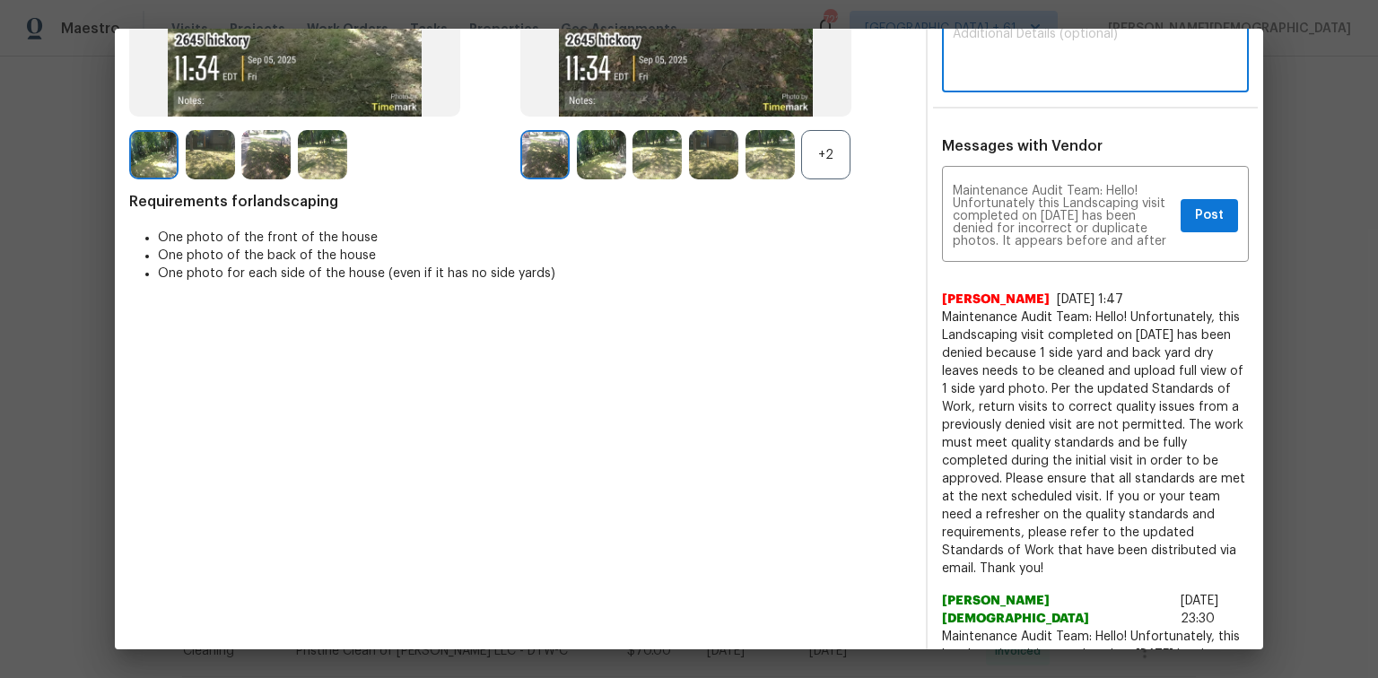
paste textarea "Maintenance Audit Team: Hello! Unfortunately this Landscaping visit completed o…"
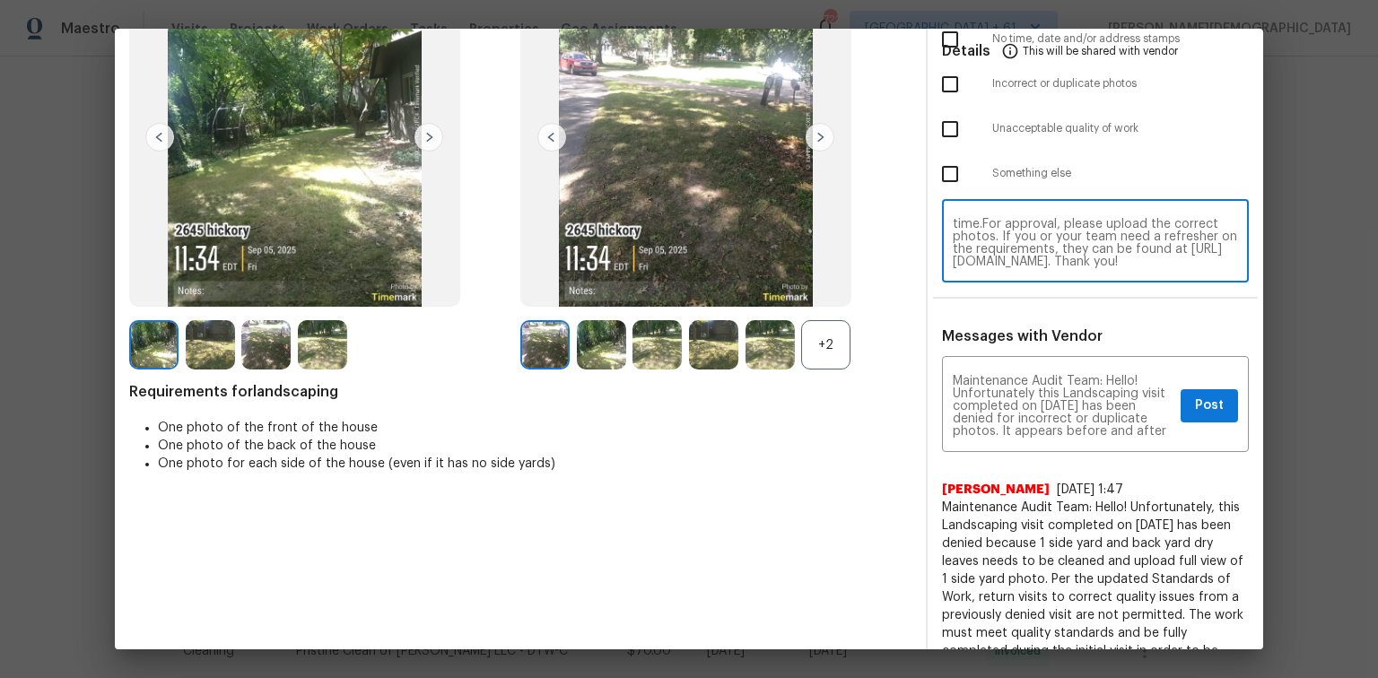
scroll to position [143, 0]
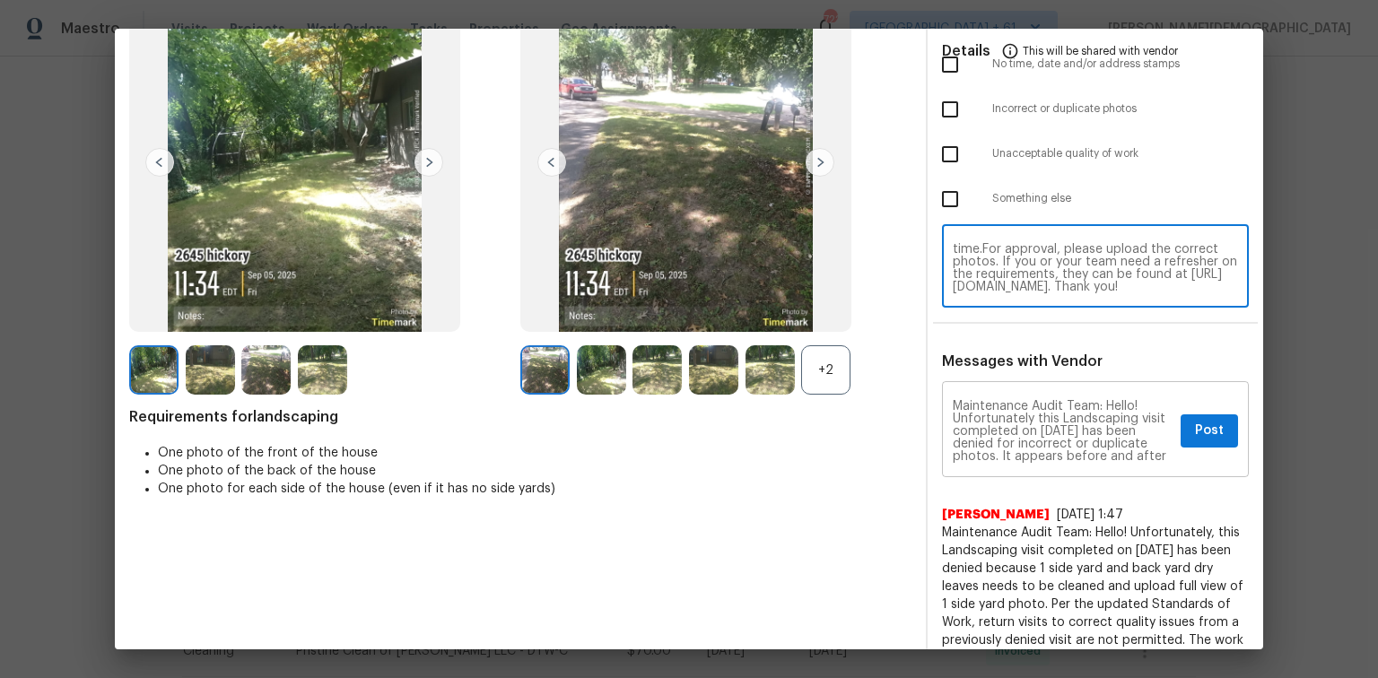
type textarea "Maintenance Audit Team: Hello! Unfortunately this Landscaping visit completed o…"
click at [979, 420] on span "Post" at bounding box center [1209, 431] width 29 height 22
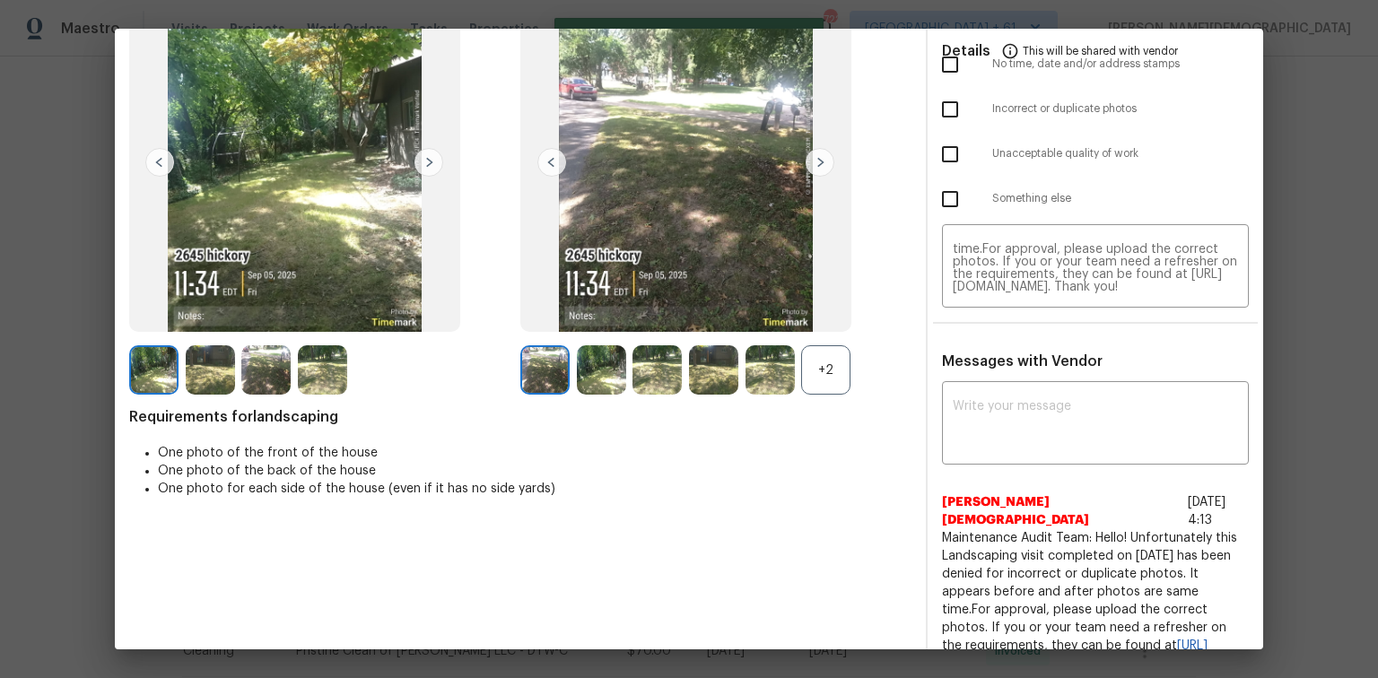
scroll to position [0, 0]
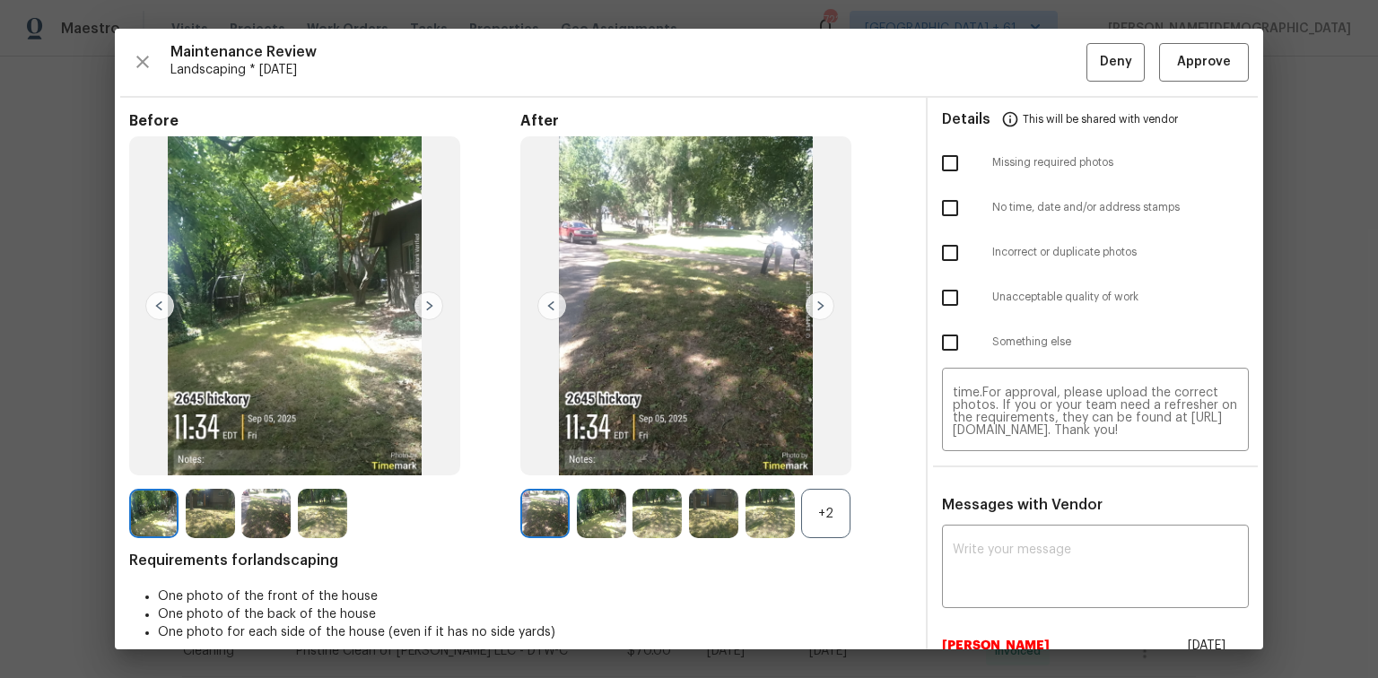
click at [947, 261] on input "checkbox" at bounding box center [950, 253] width 38 height 38
checkbox input "true"
click at [979, 54] on span "Deny" at bounding box center [1116, 62] width 32 height 22
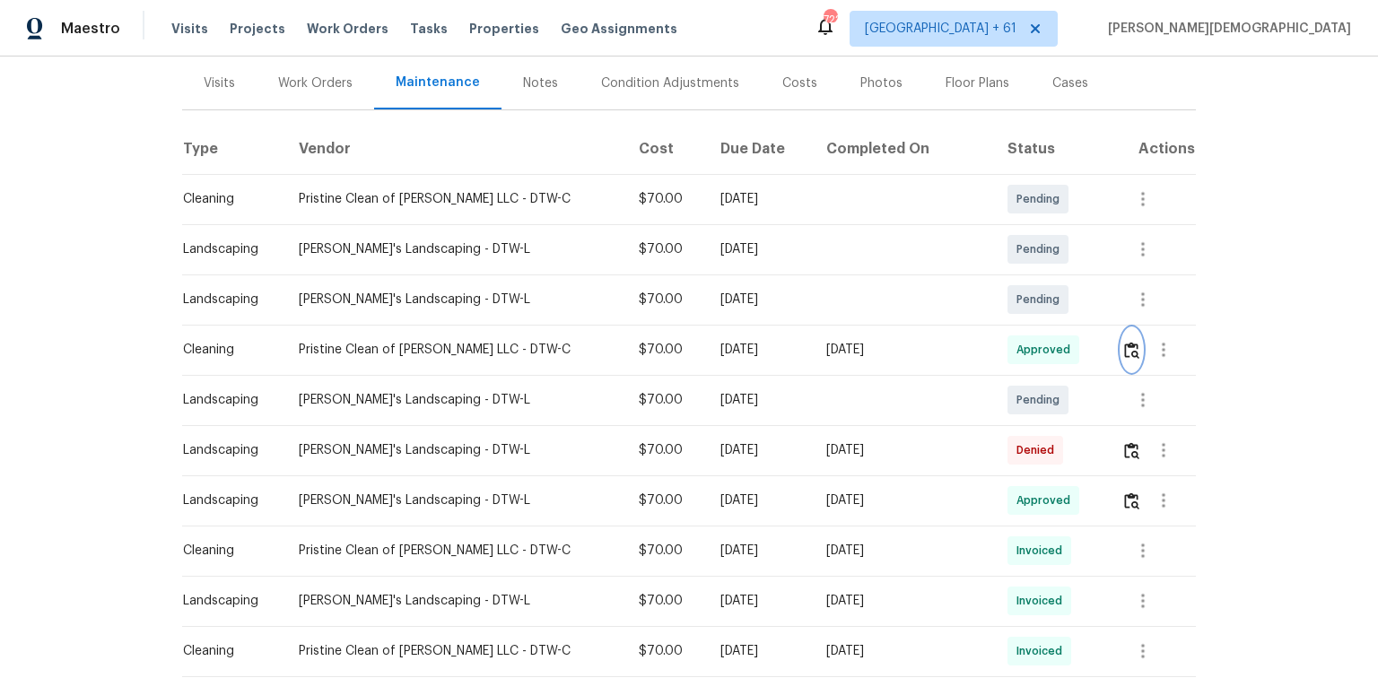
click at [979, 352] on button "button" at bounding box center [1131, 349] width 21 height 43
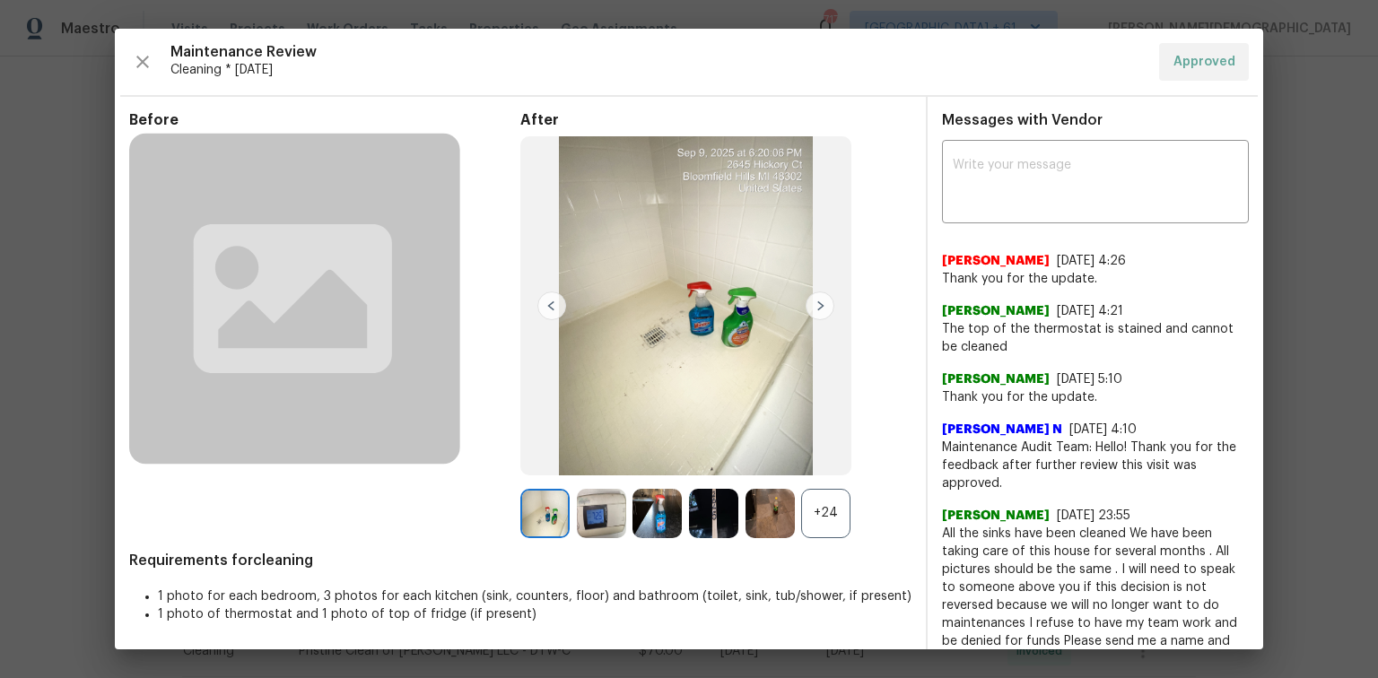
scroll to position [143, 0]
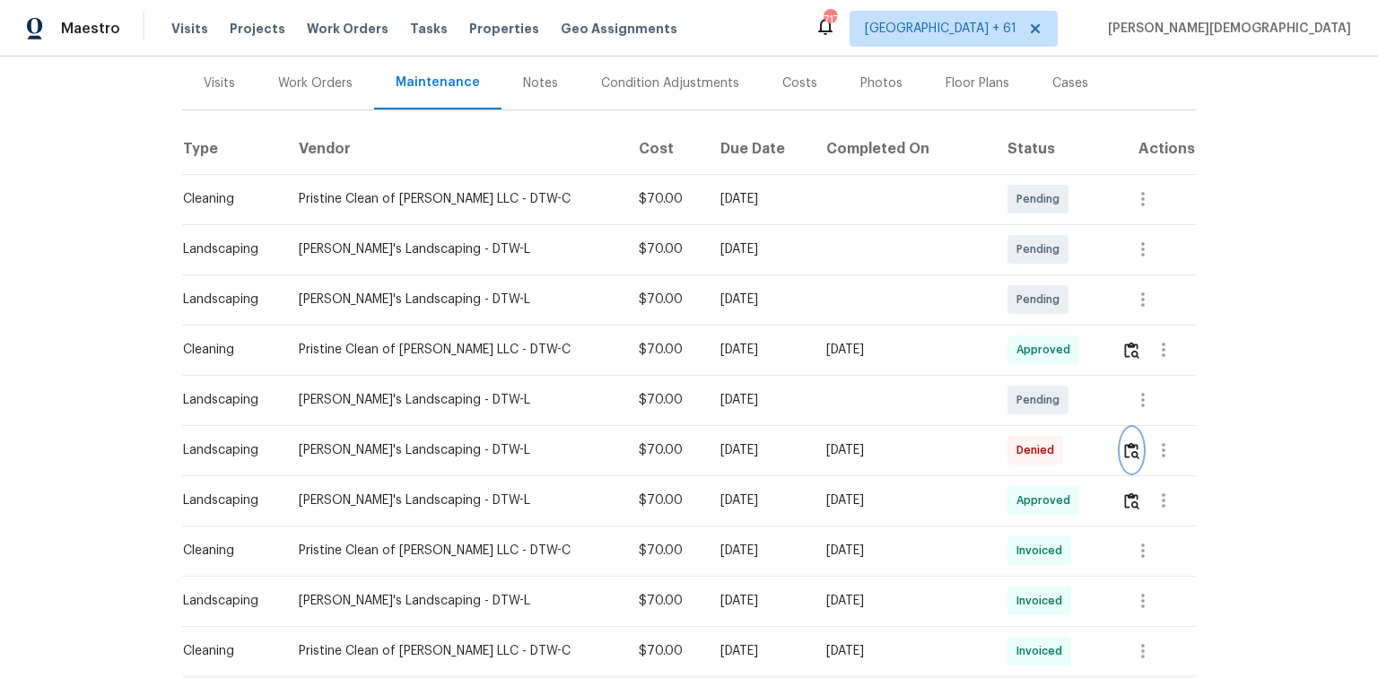
click at [979, 450] on button "button" at bounding box center [1131, 450] width 21 height 43
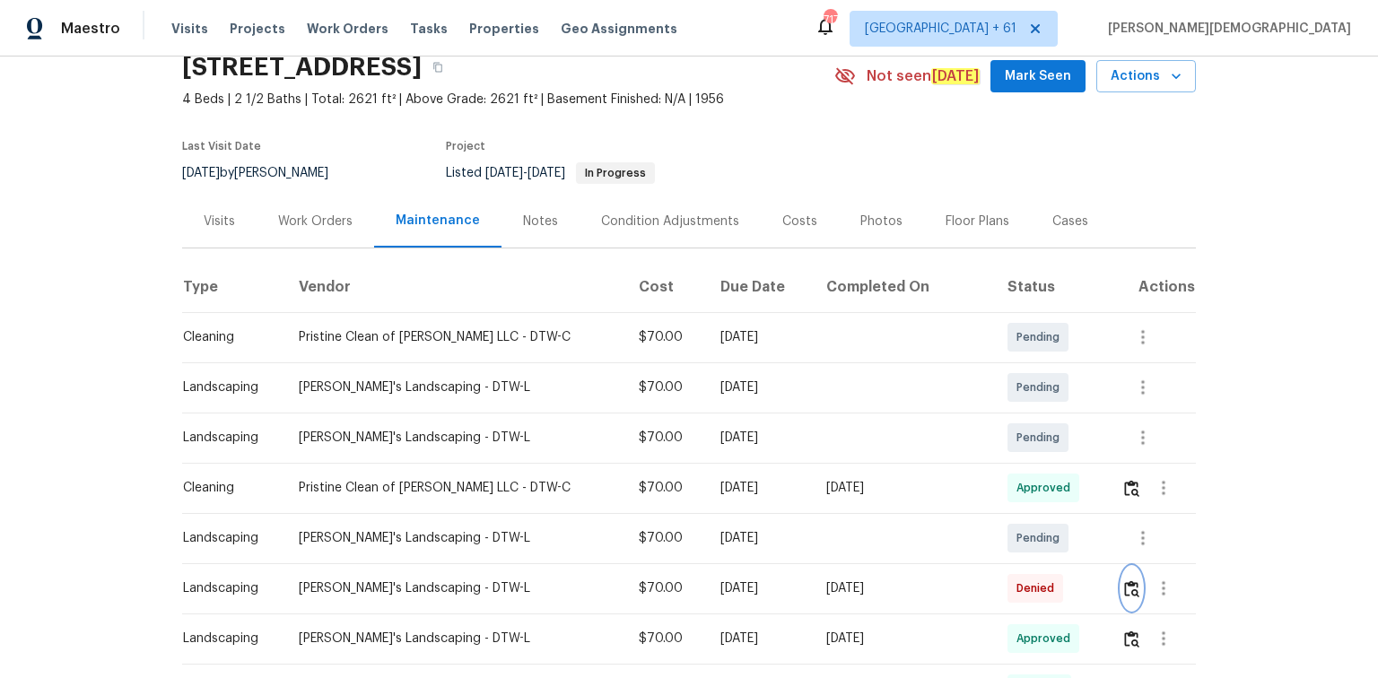
scroll to position [72, 0]
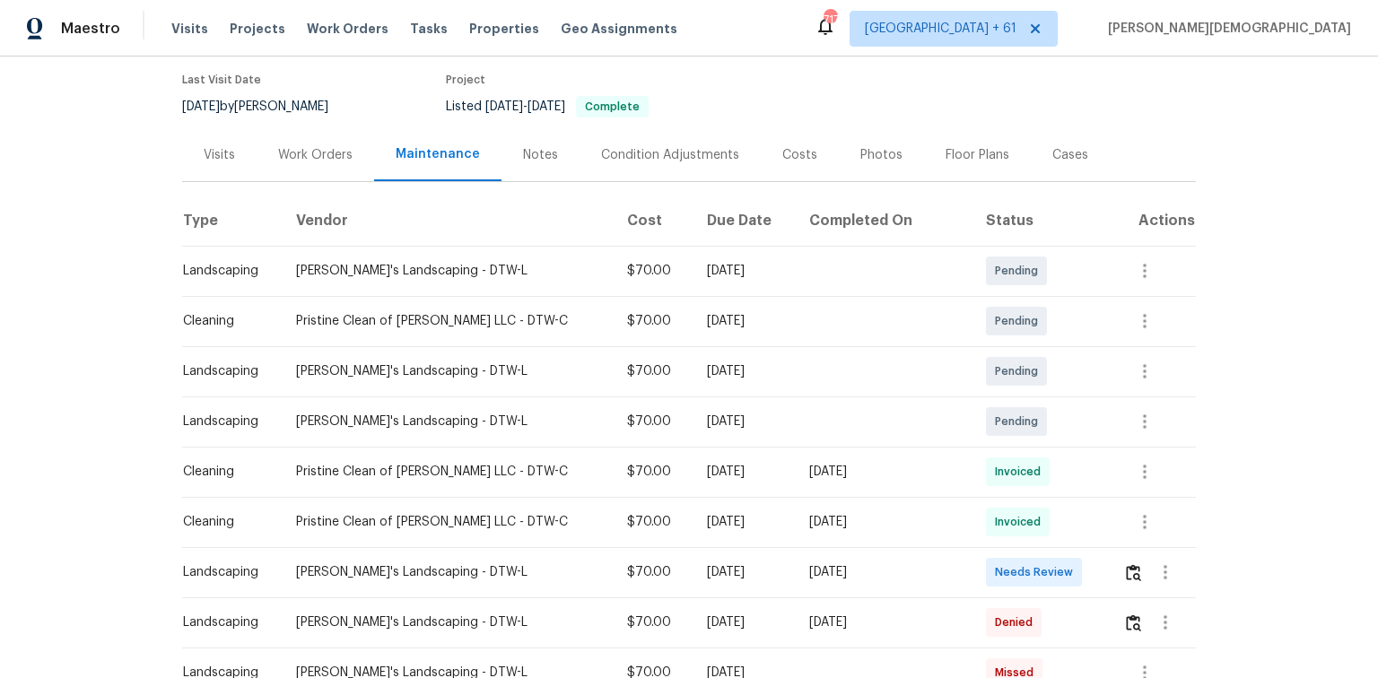
scroll to position [215, 0]
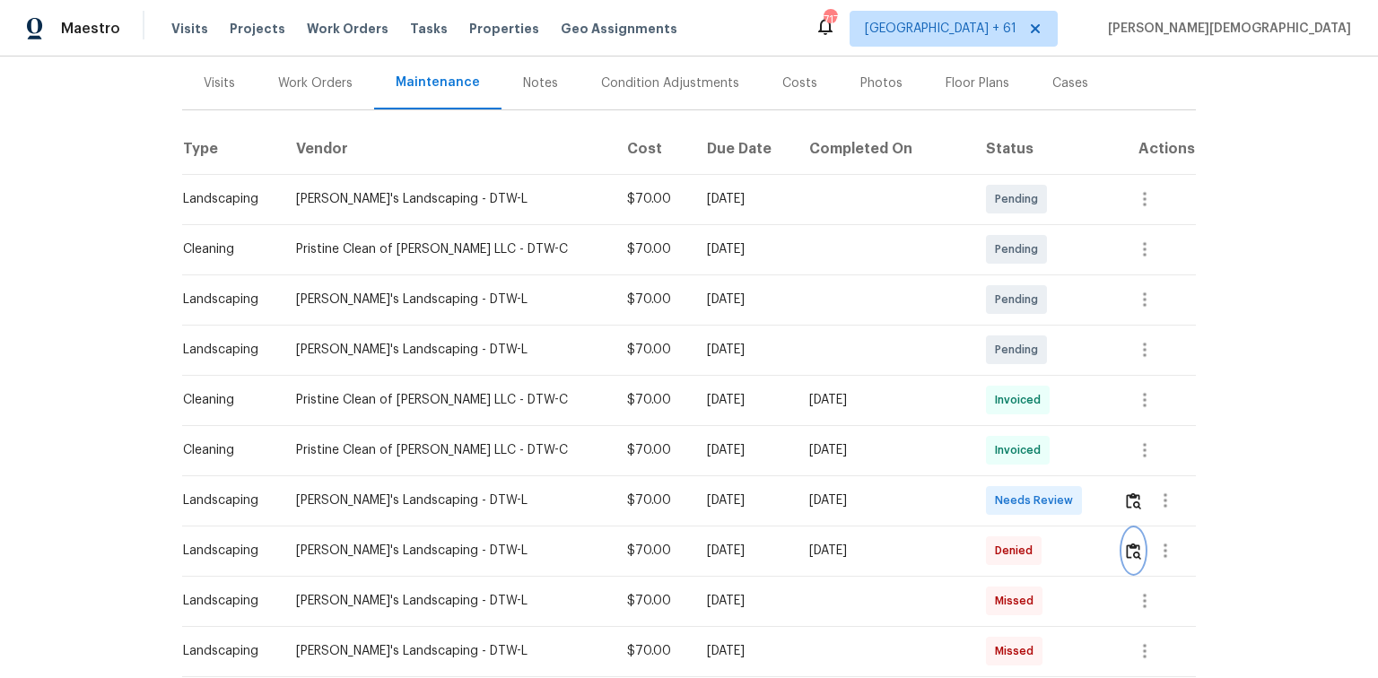
click at [979, 453] on img "button" at bounding box center [1133, 551] width 15 height 17
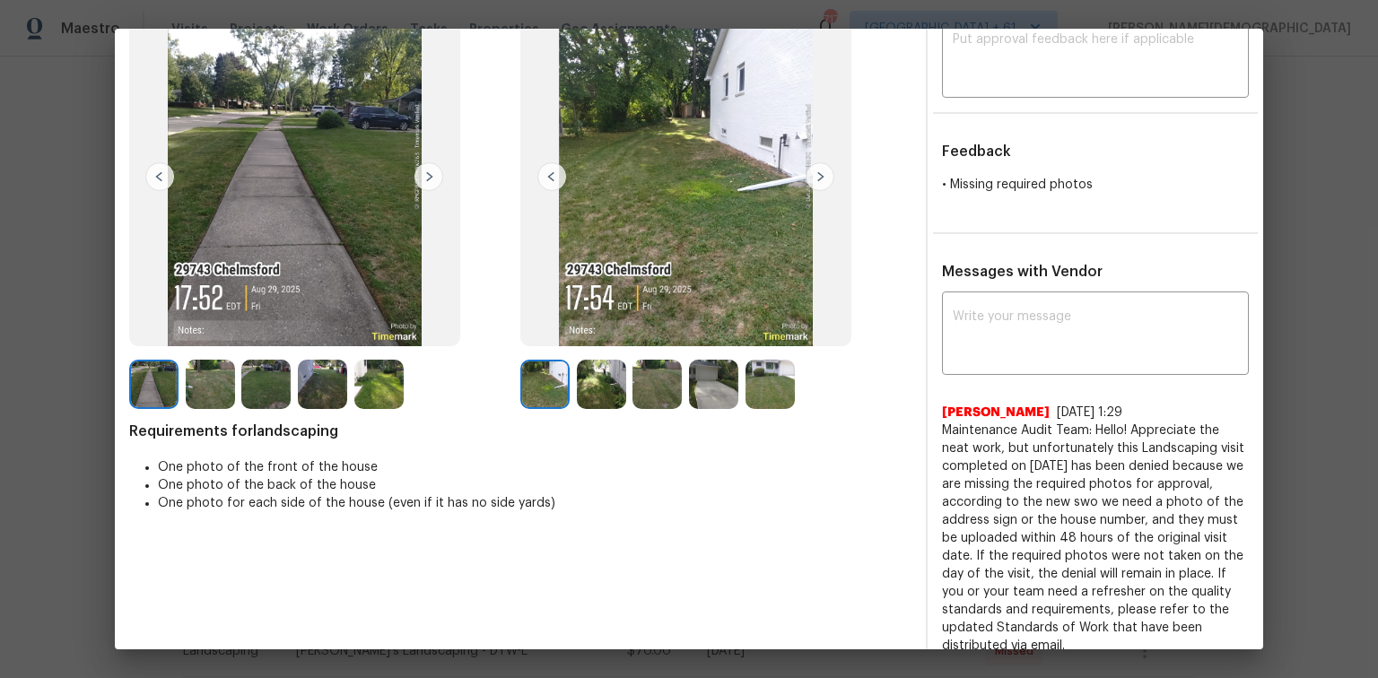
scroll to position [0, 0]
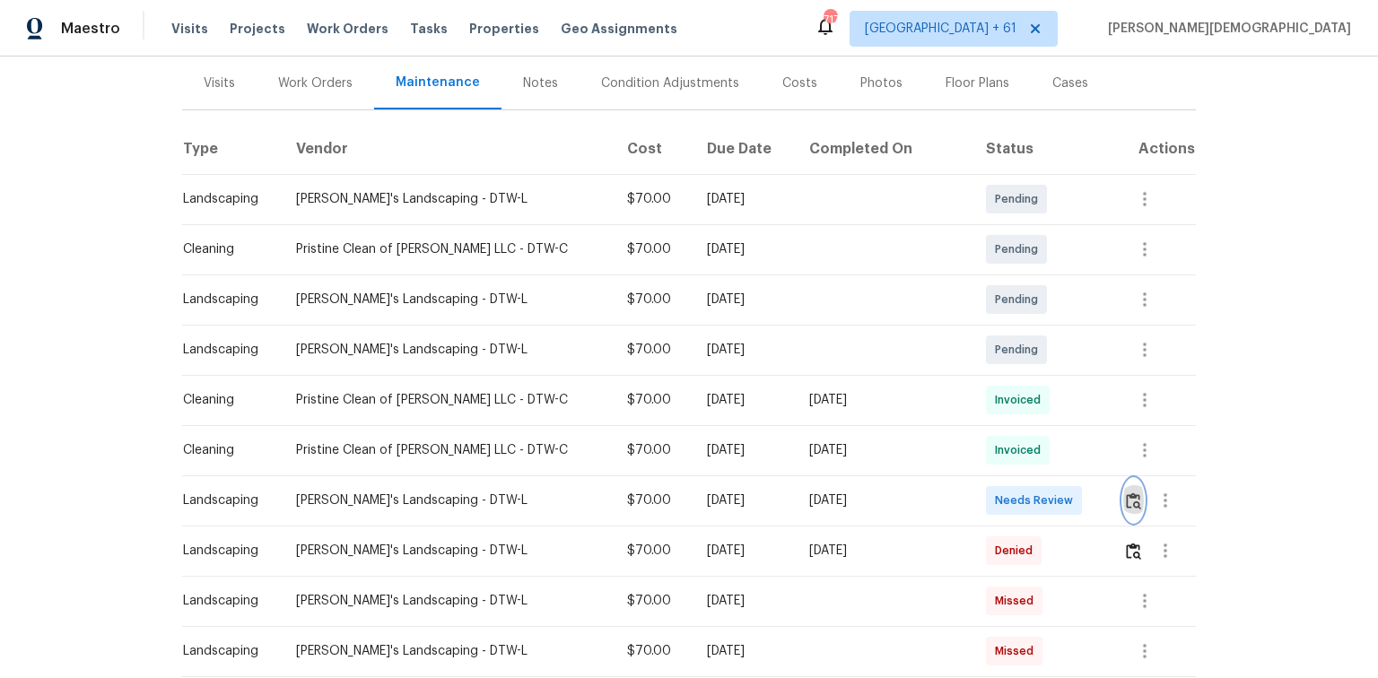
click at [979, 453] on img "button" at bounding box center [1133, 500] width 15 height 17
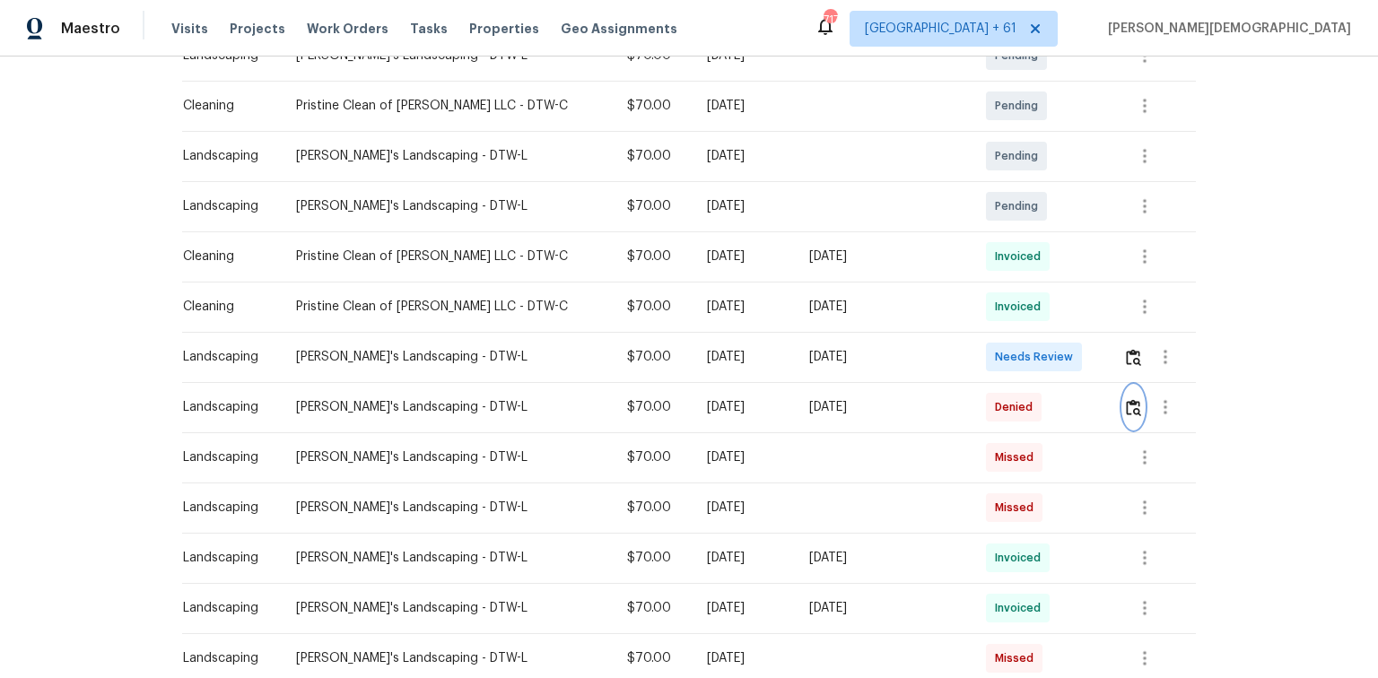
click at [979, 399] on img "button" at bounding box center [1133, 407] width 15 height 17
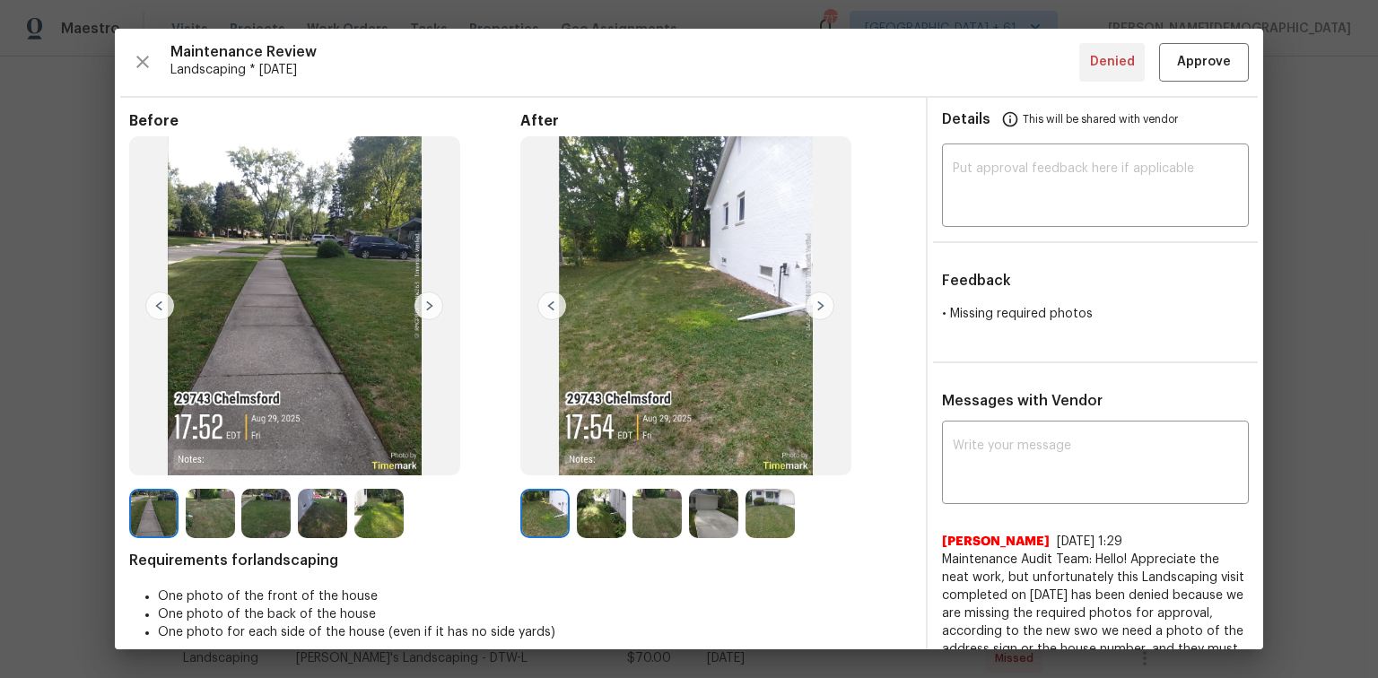
click at [423, 304] on img at bounding box center [428, 305] width 29 height 29
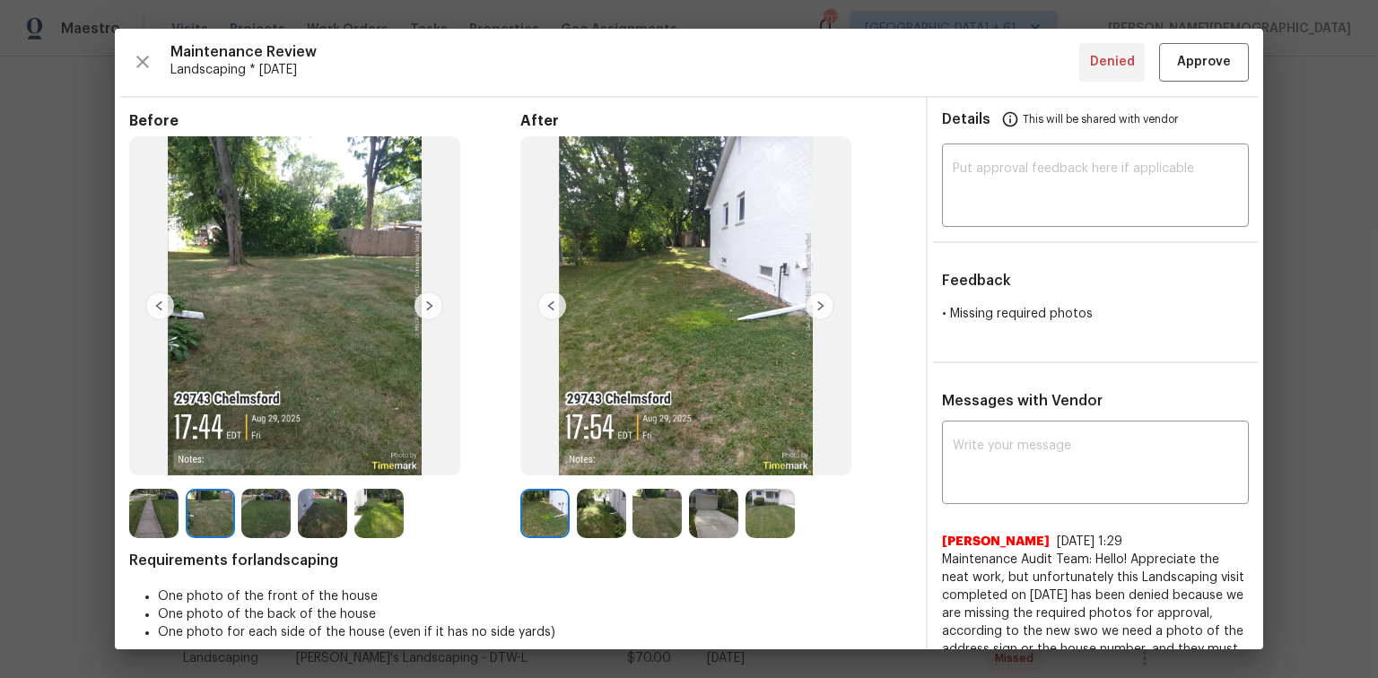
click at [423, 304] on img at bounding box center [428, 305] width 29 height 29
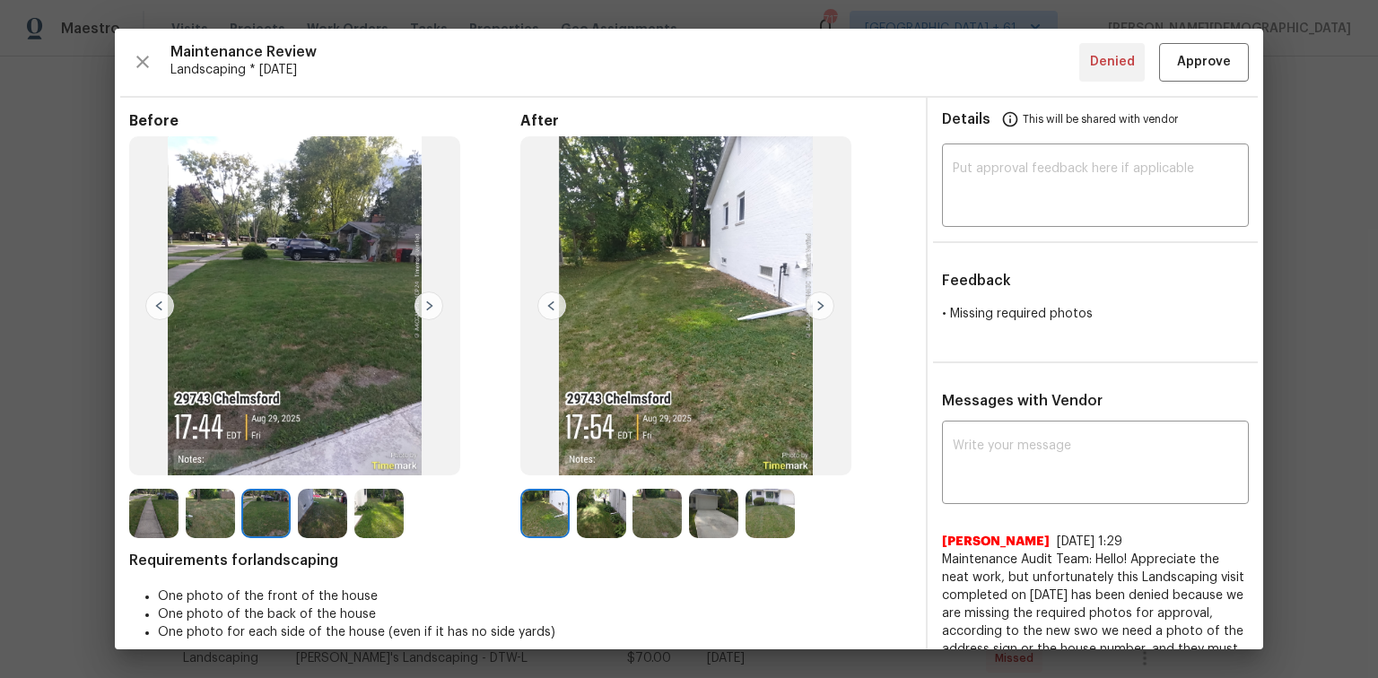
click at [423, 304] on img at bounding box center [428, 305] width 29 height 29
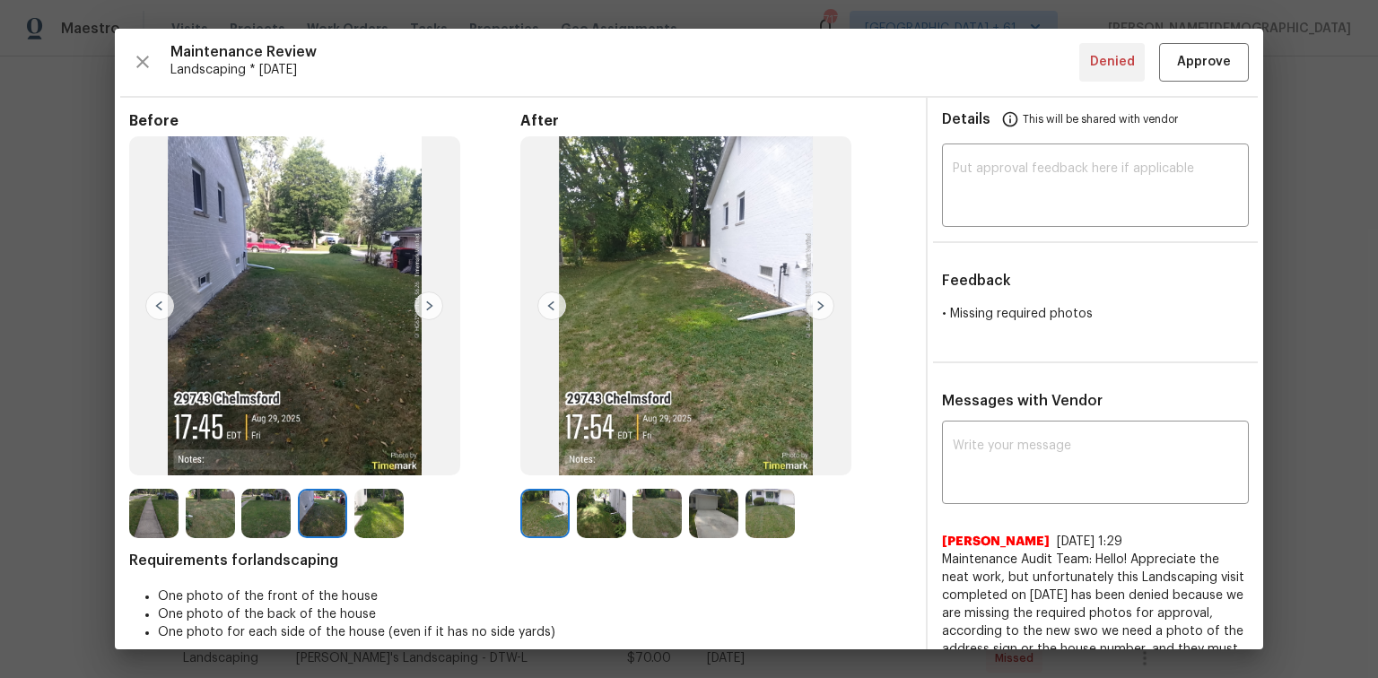
click at [423, 304] on img at bounding box center [428, 305] width 29 height 29
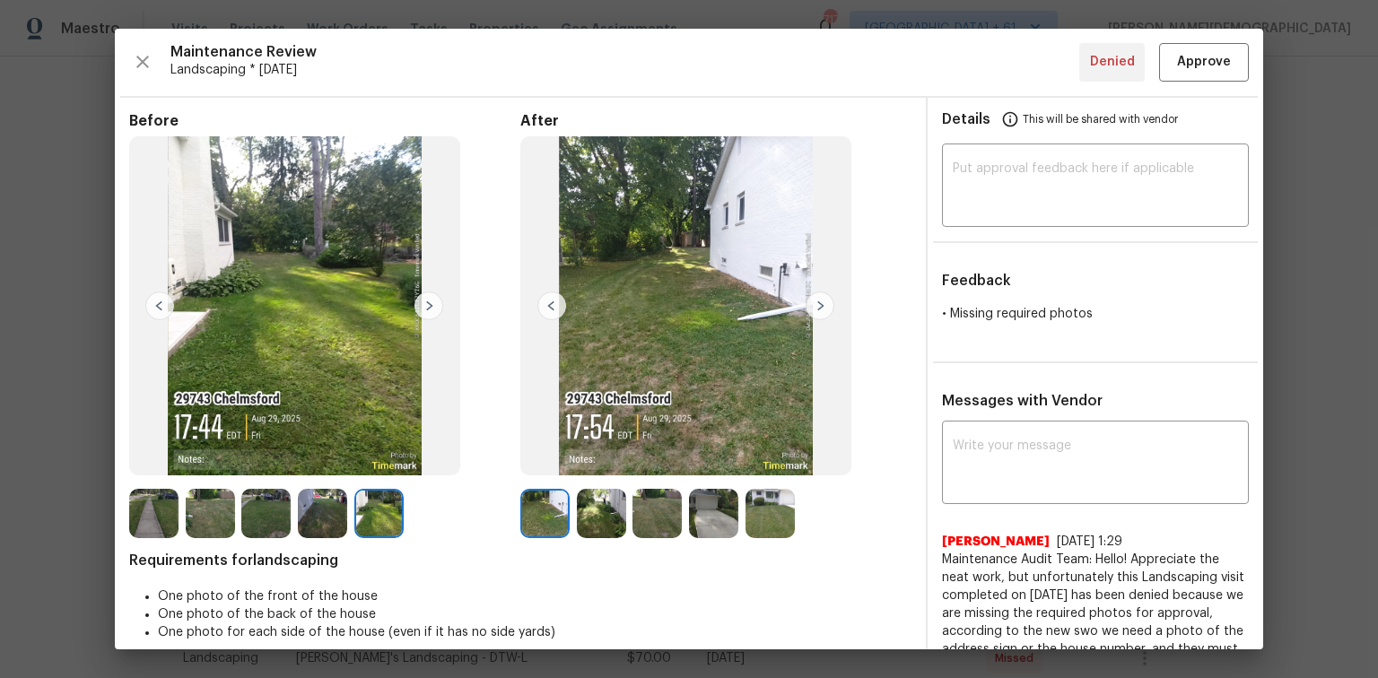
click at [822, 304] on img at bounding box center [819, 305] width 29 height 29
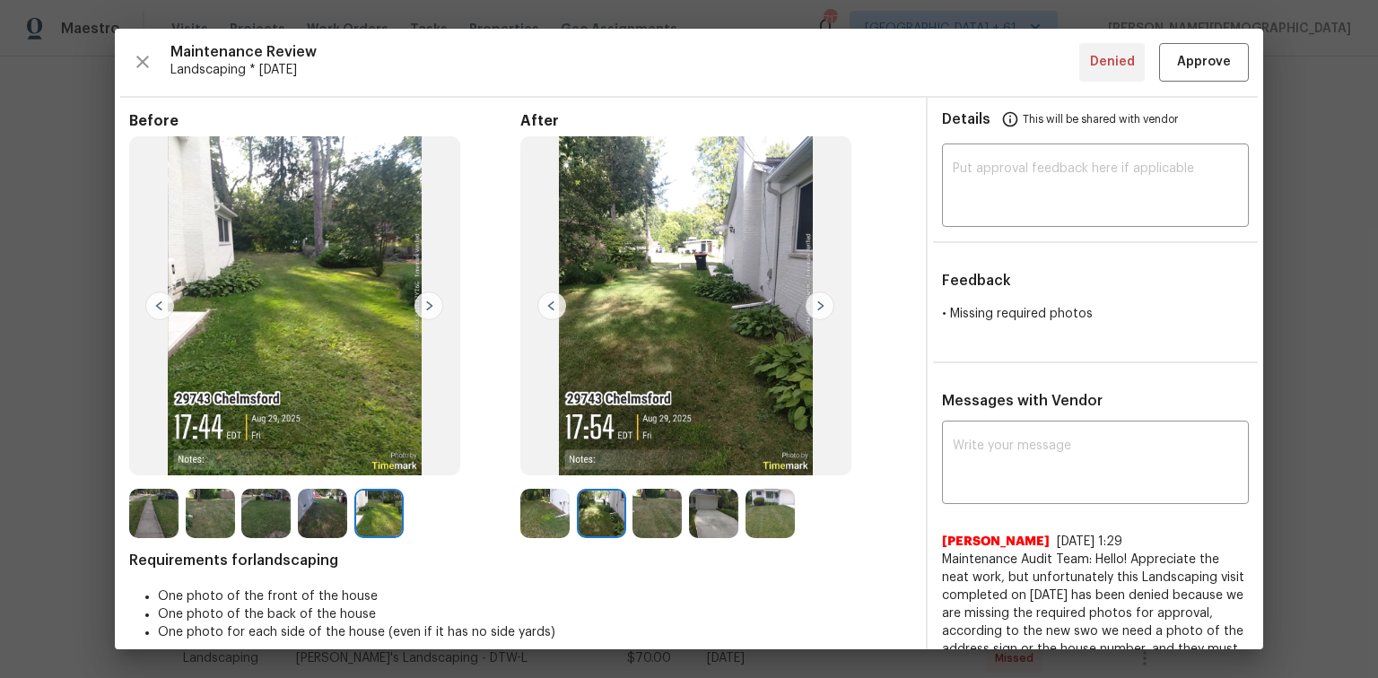
click at [822, 304] on img at bounding box center [819, 305] width 29 height 29
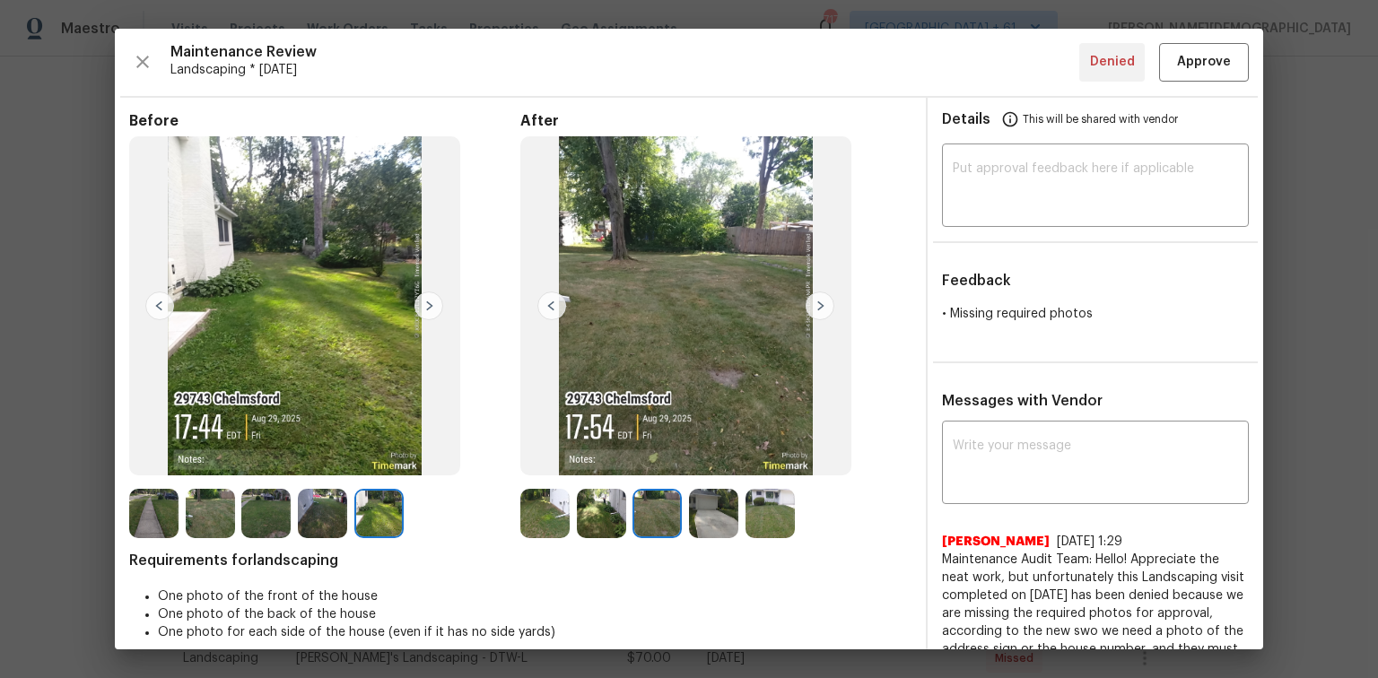
click at [822, 304] on img at bounding box center [819, 305] width 29 height 29
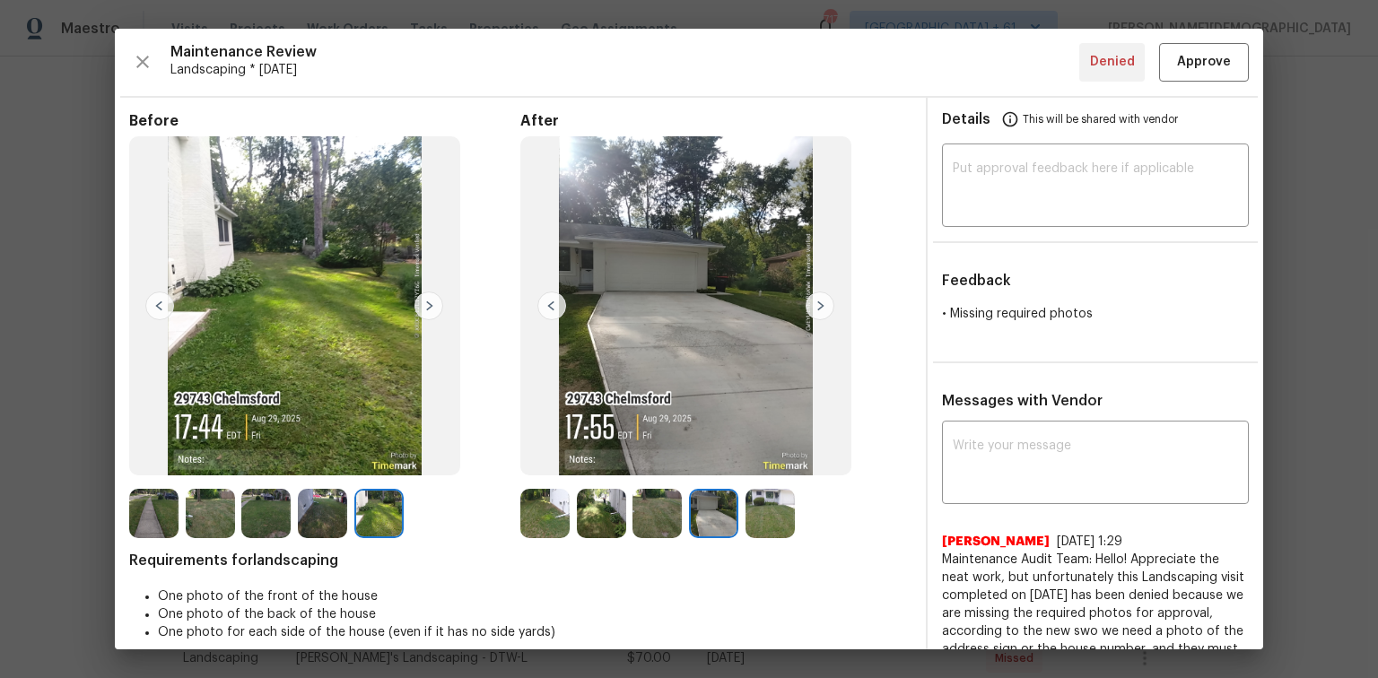
click at [822, 304] on img at bounding box center [819, 305] width 29 height 29
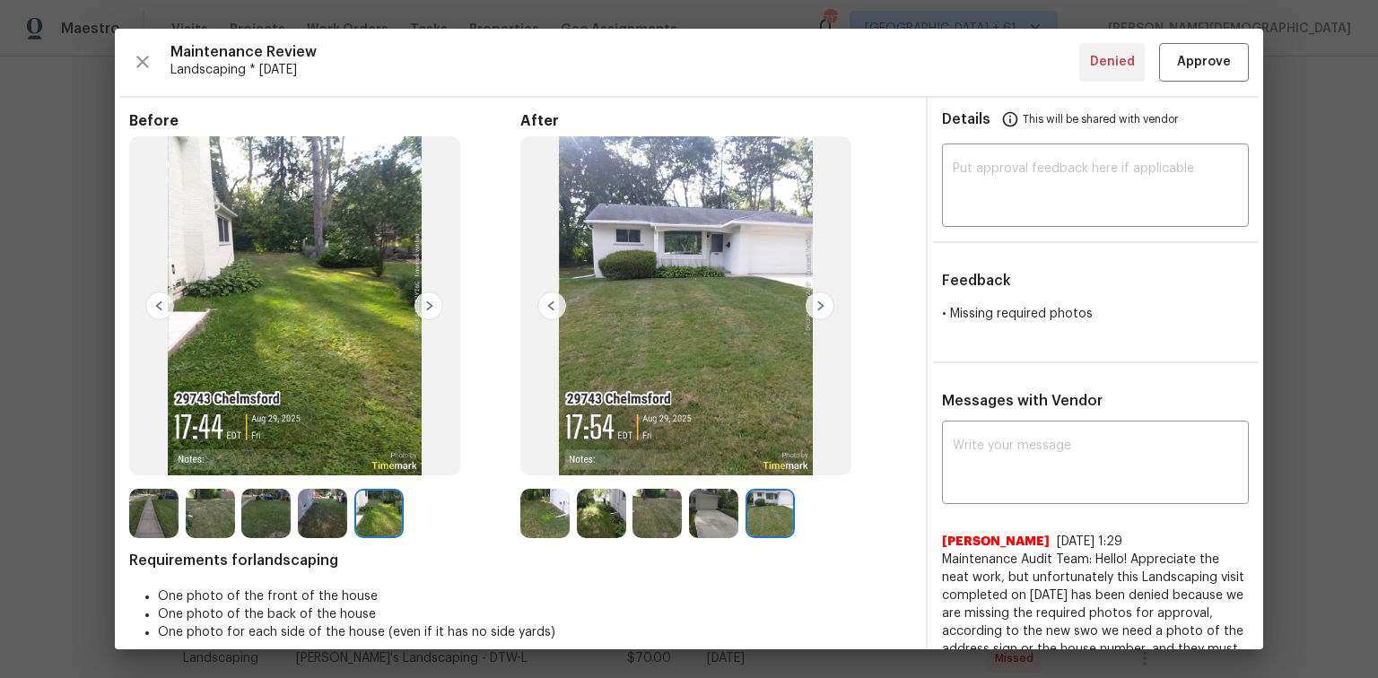
click at [822, 304] on img at bounding box center [819, 305] width 29 height 29
click at [552, 281] on img at bounding box center [685, 305] width 331 height 339
click at [550, 301] on img at bounding box center [551, 305] width 29 height 29
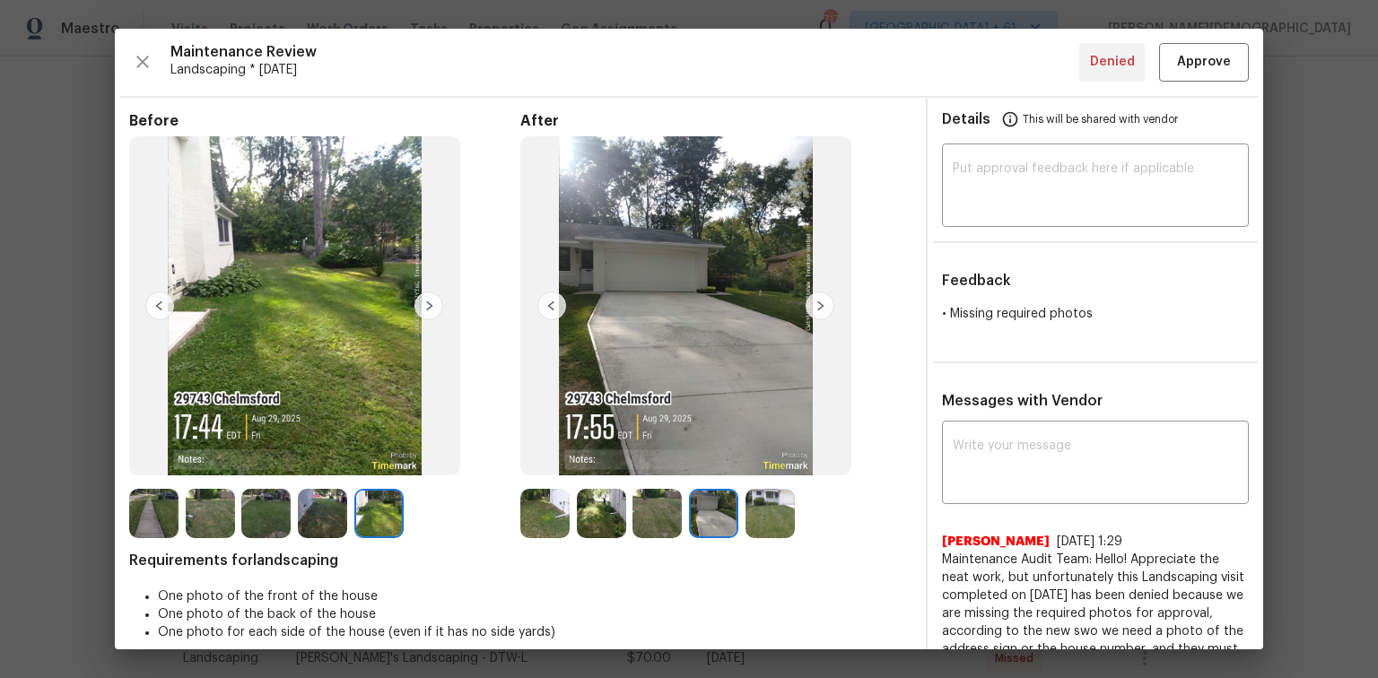
click at [550, 301] on img at bounding box center [551, 305] width 29 height 29
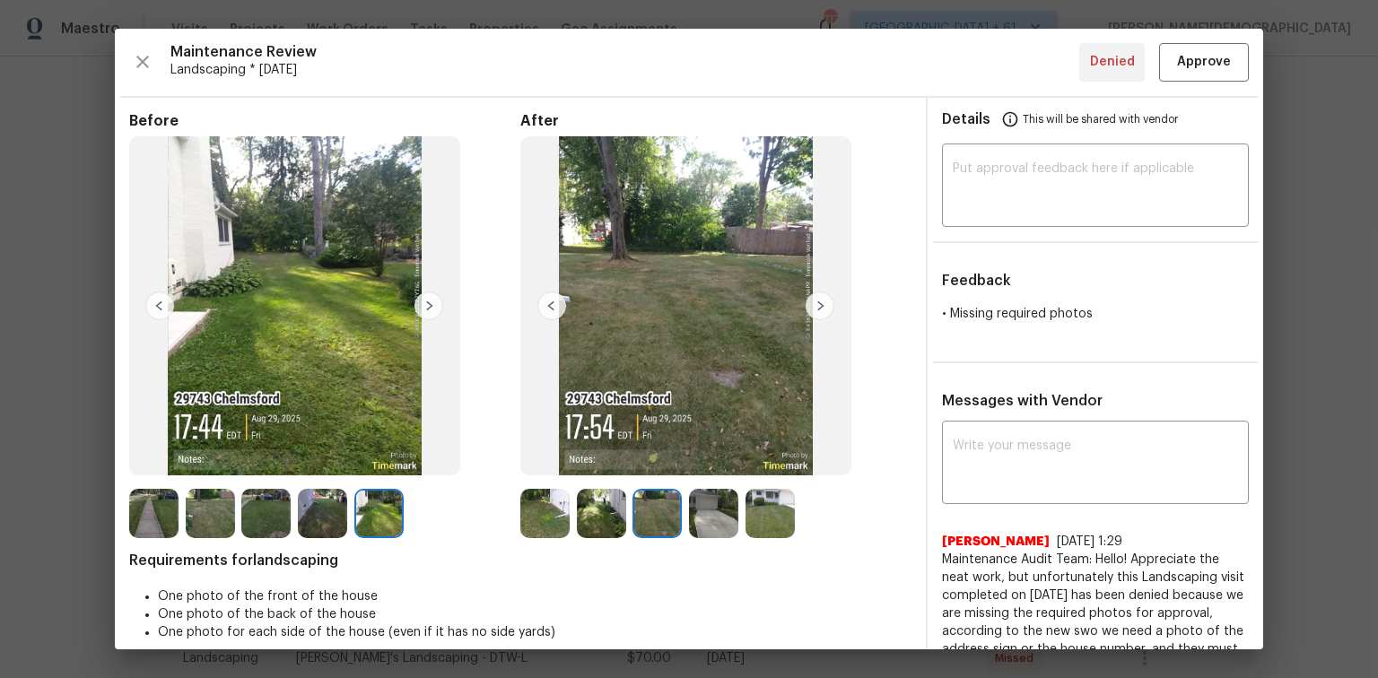
click at [550, 301] on img at bounding box center [551, 305] width 29 height 29
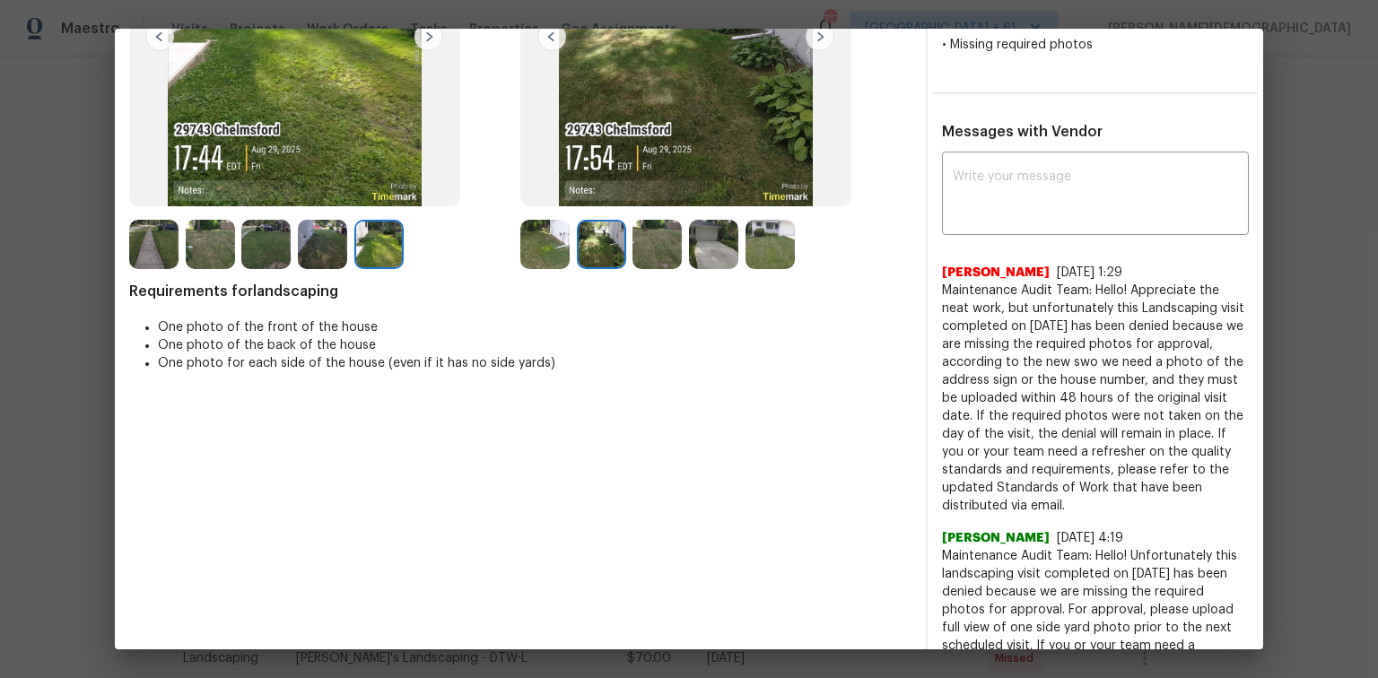
scroll to position [0, 0]
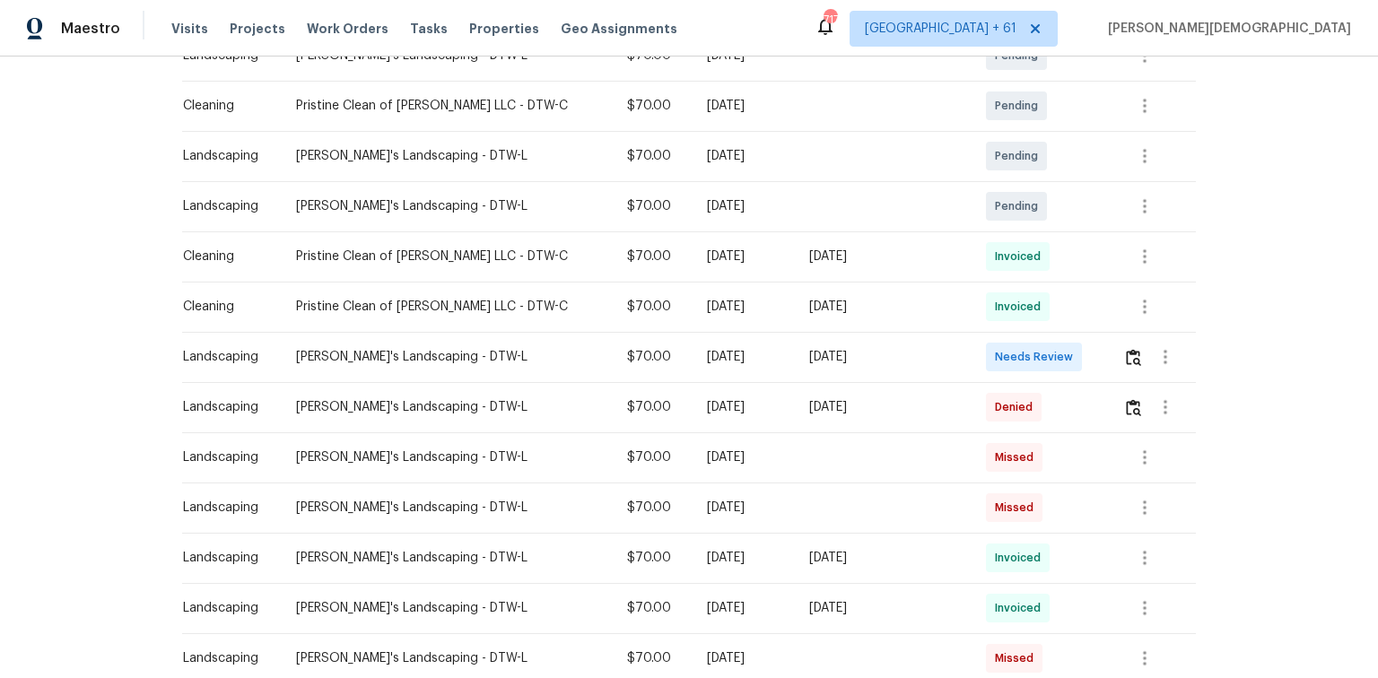
click at [979, 254] on div "Back to all projects 29743 Chelmsford Rd, Southfield, MI 48076 3 Beds | 1 1/2 B…" at bounding box center [689, 368] width 1378 height 622
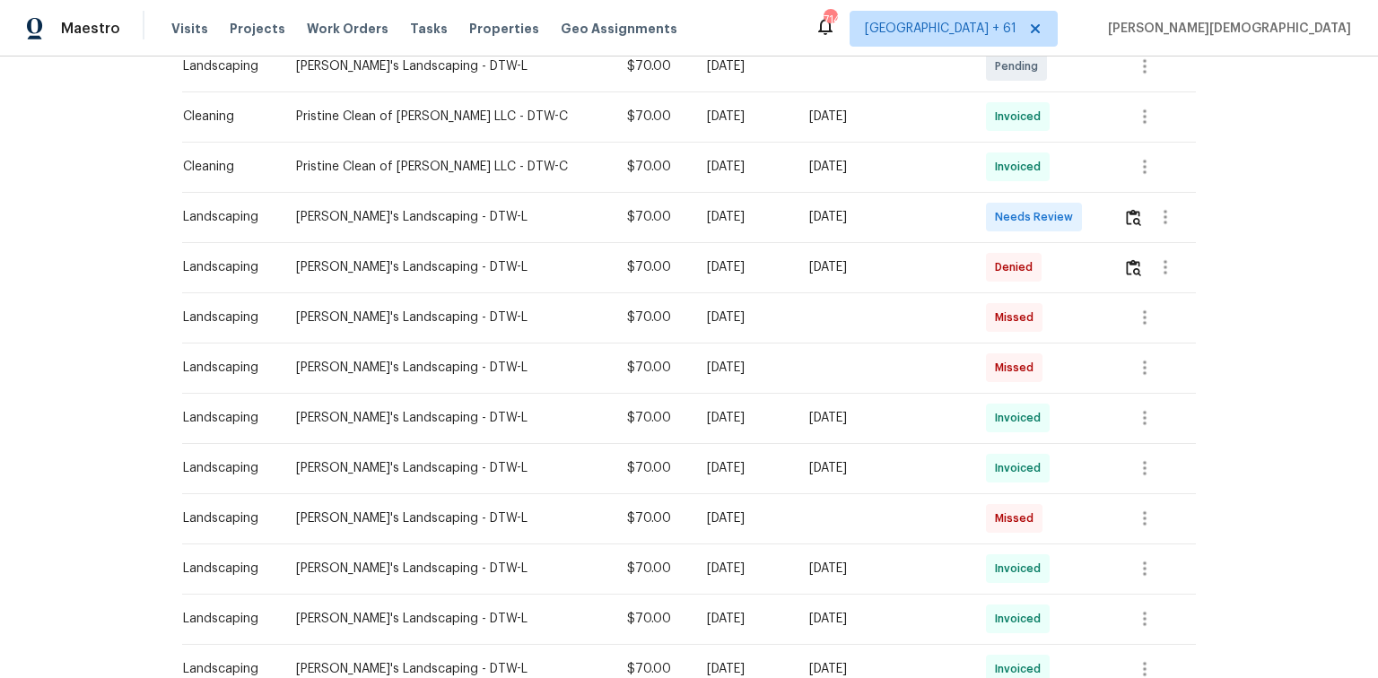
scroll to position [359, 0]
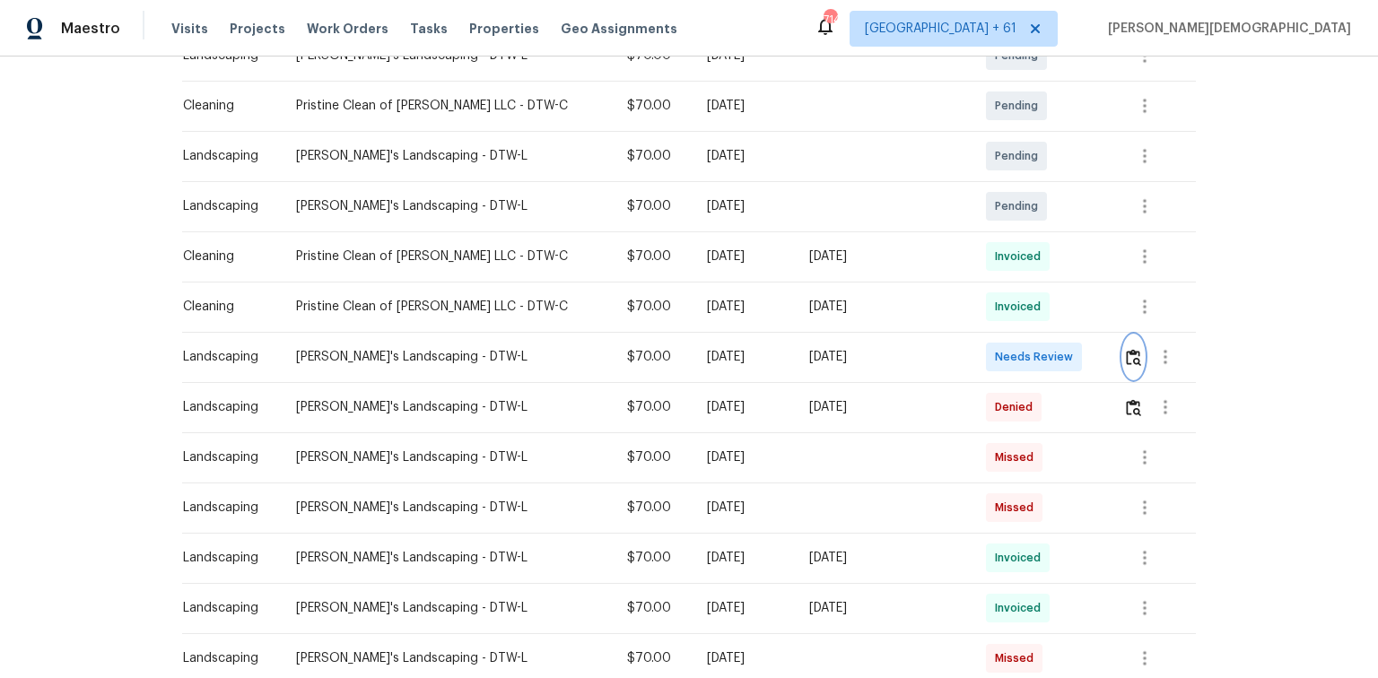
click at [979, 352] on img "button" at bounding box center [1133, 357] width 15 height 17
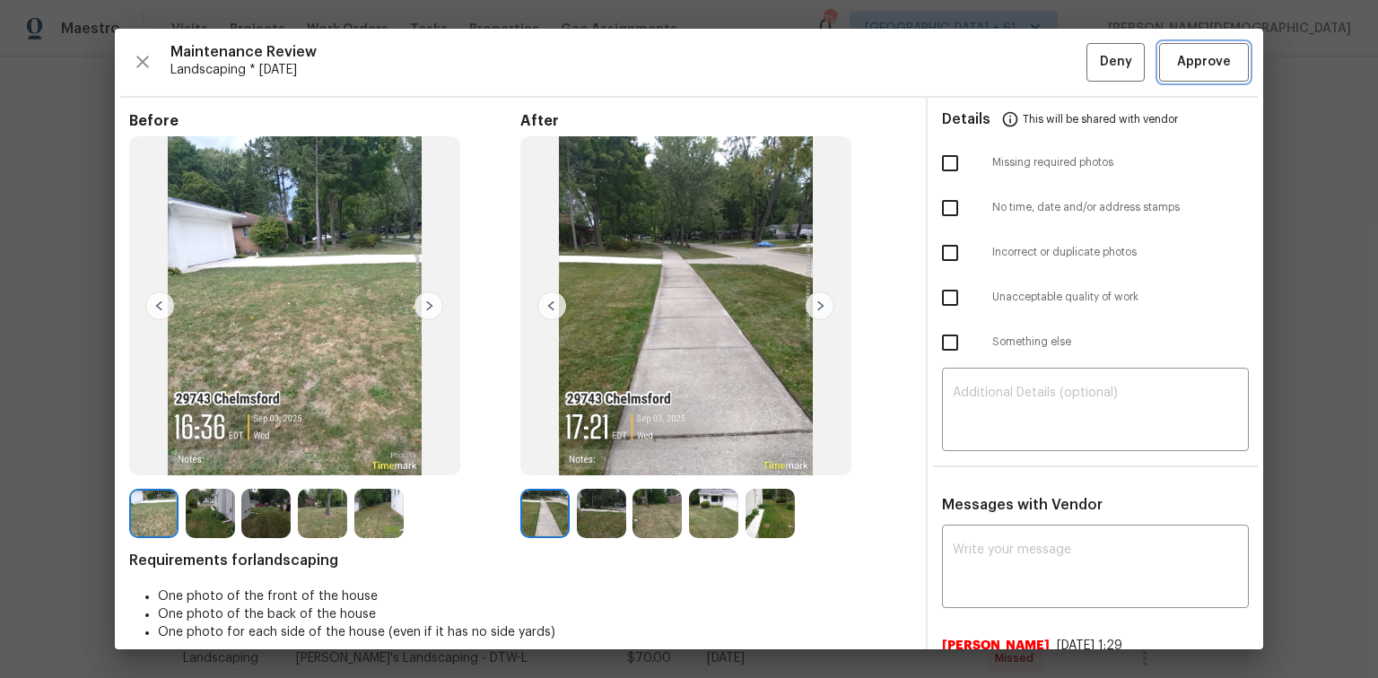
click at [979, 79] on button "Approve" at bounding box center [1204, 62] width 90 height 39
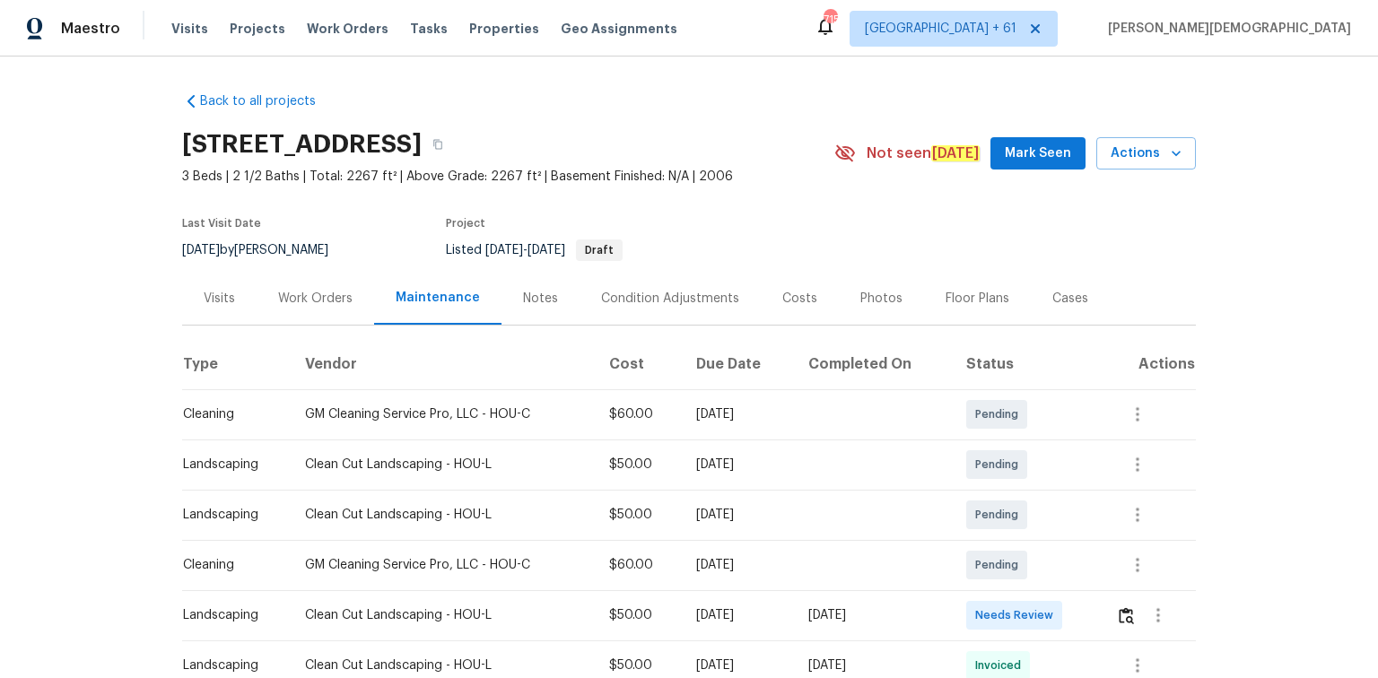
scroll to position [143, 0]
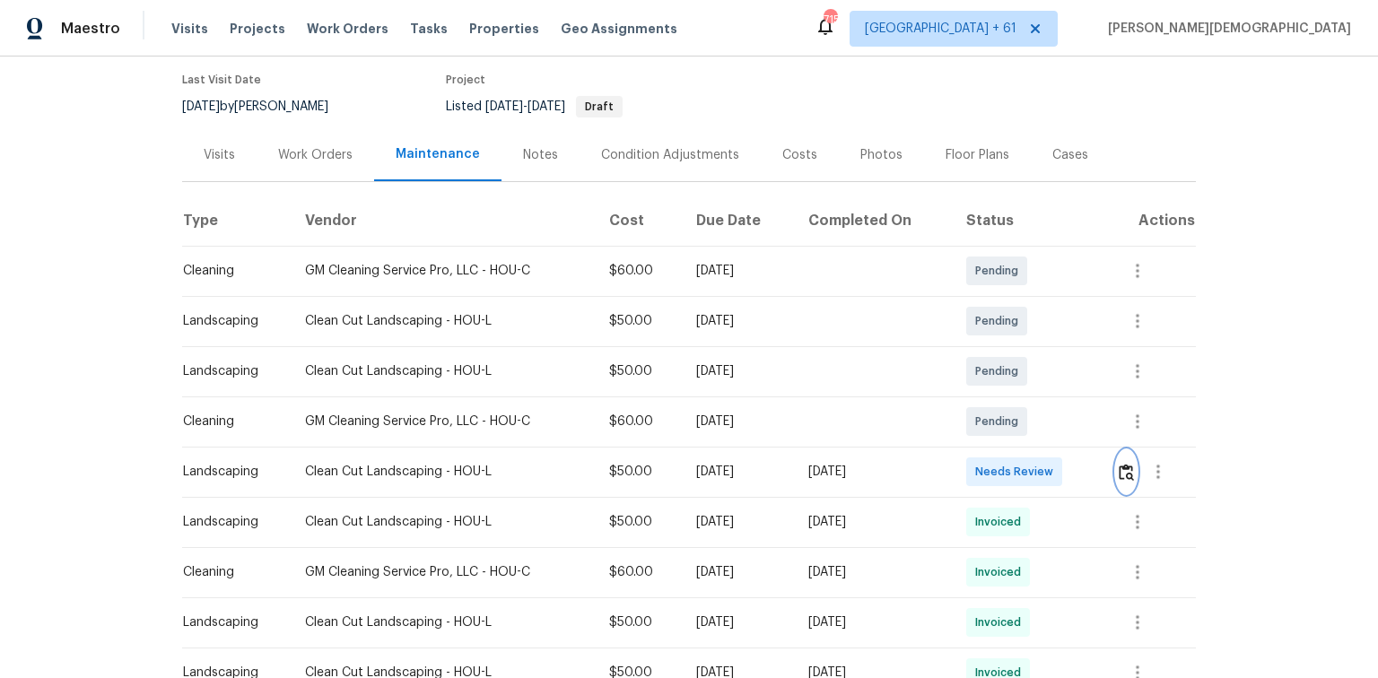
click at [979, 453] on img "button" at bounding box center [1125, 472] width 15 height 17
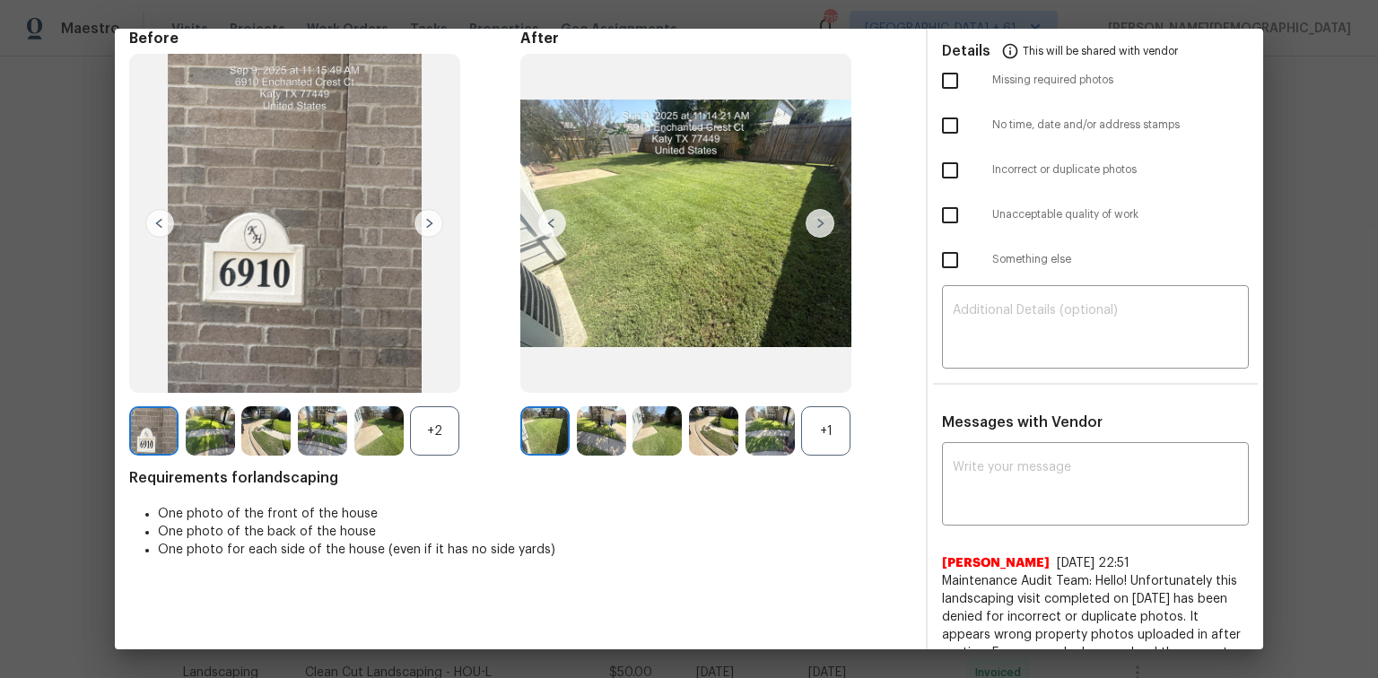
scroll to position [0, 0]
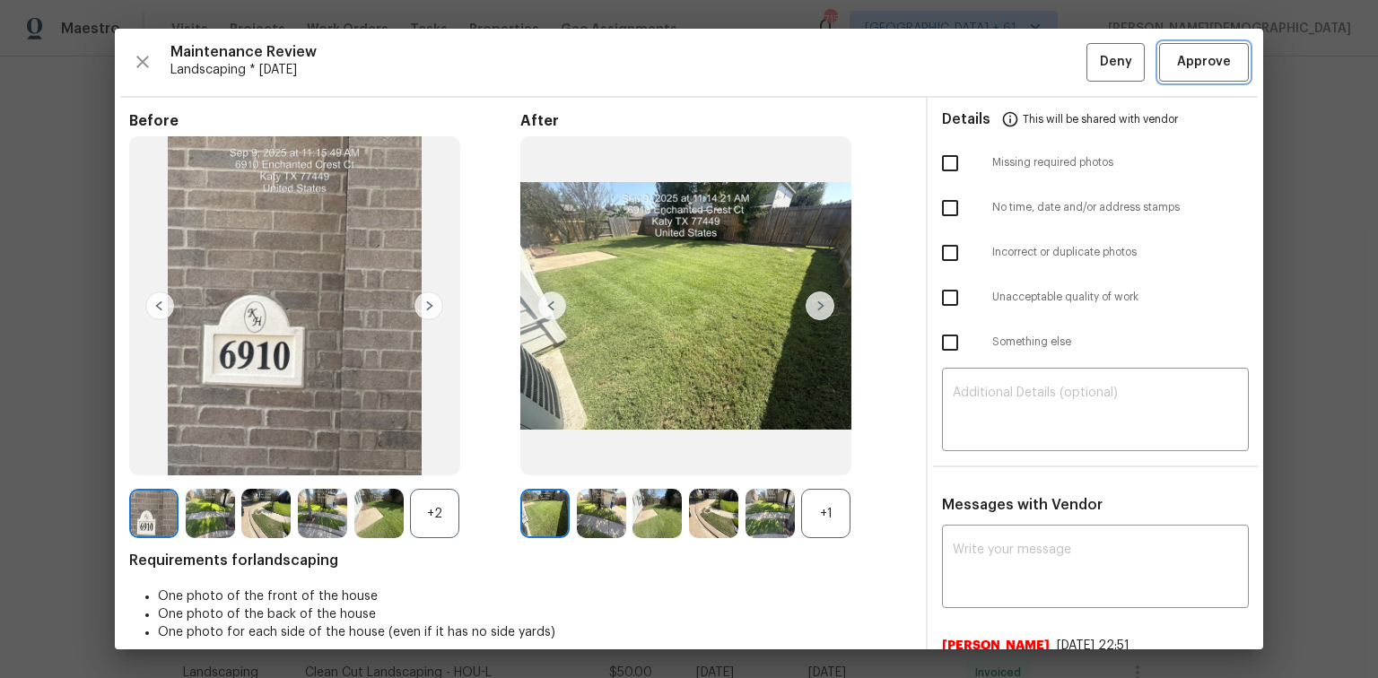
click at [979, 54] on span "Approve" at bounding box center [1204, 62] width 54 height 22
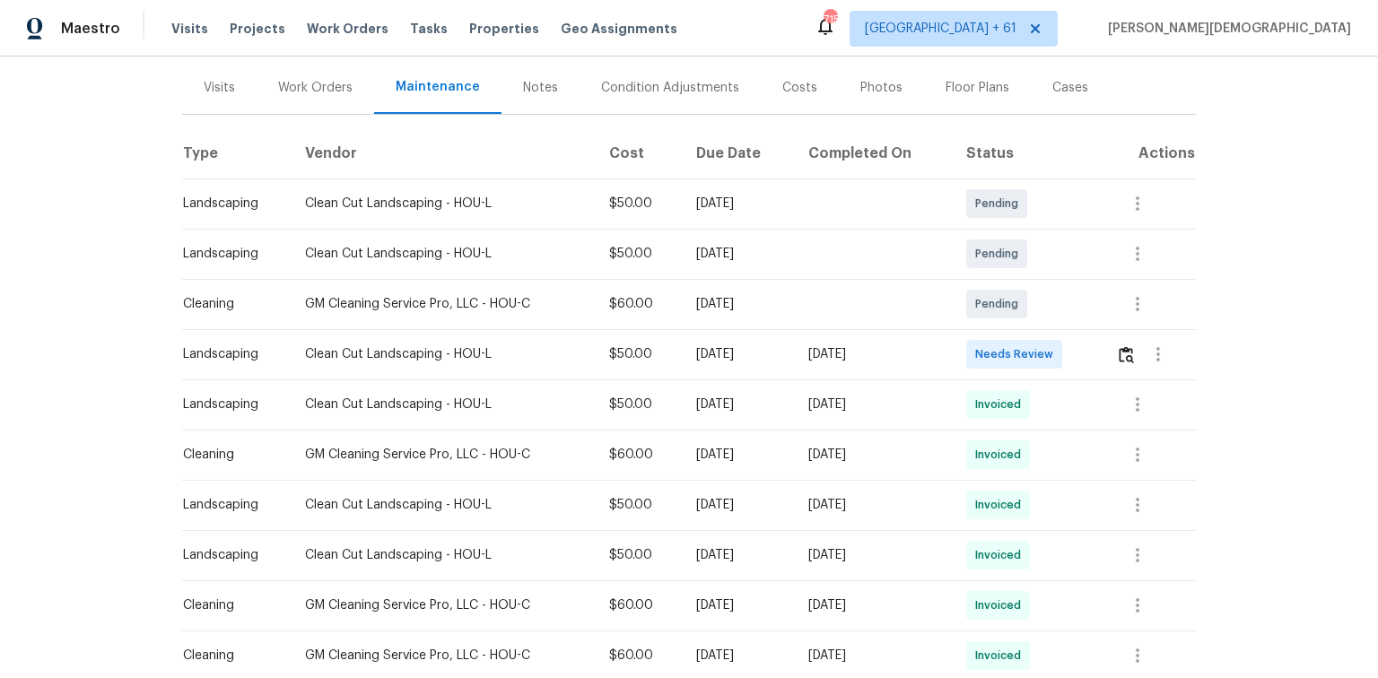
scroll to position [215, 0]
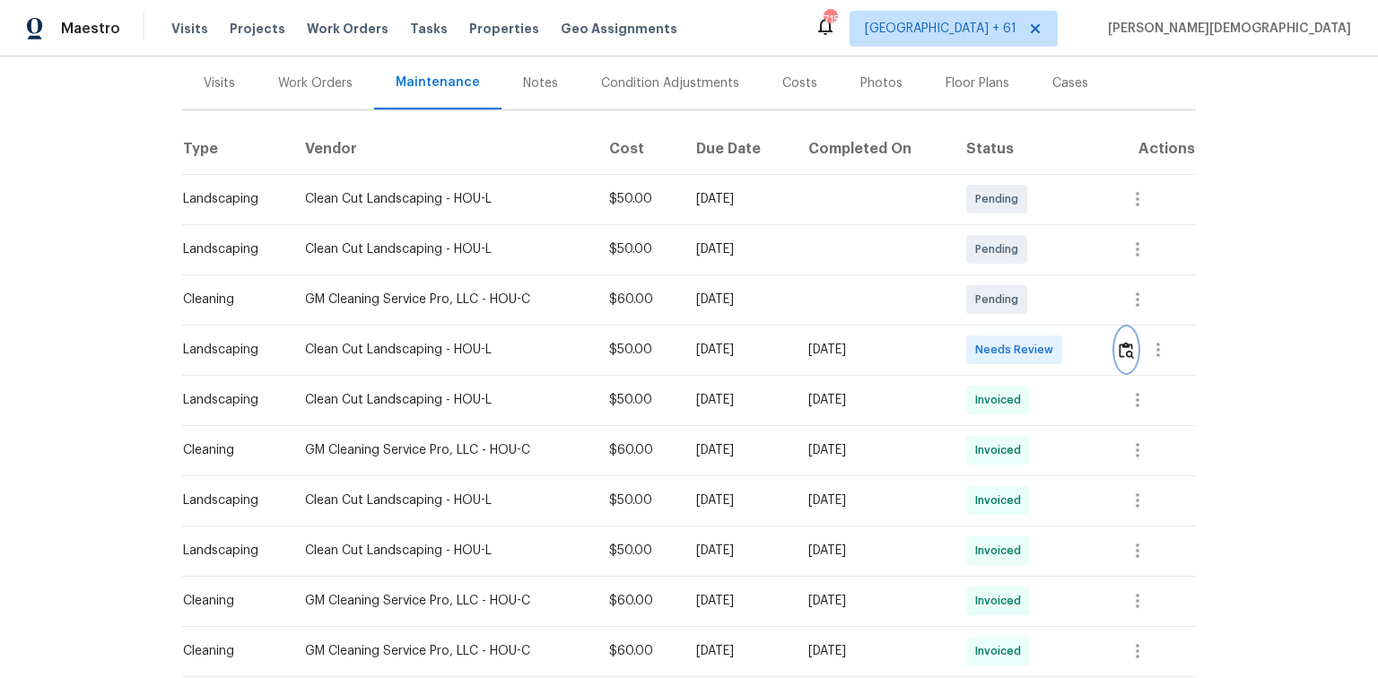
click at [979, 344] on img "button" at bounding box center [1125, 350] width 15 height 17
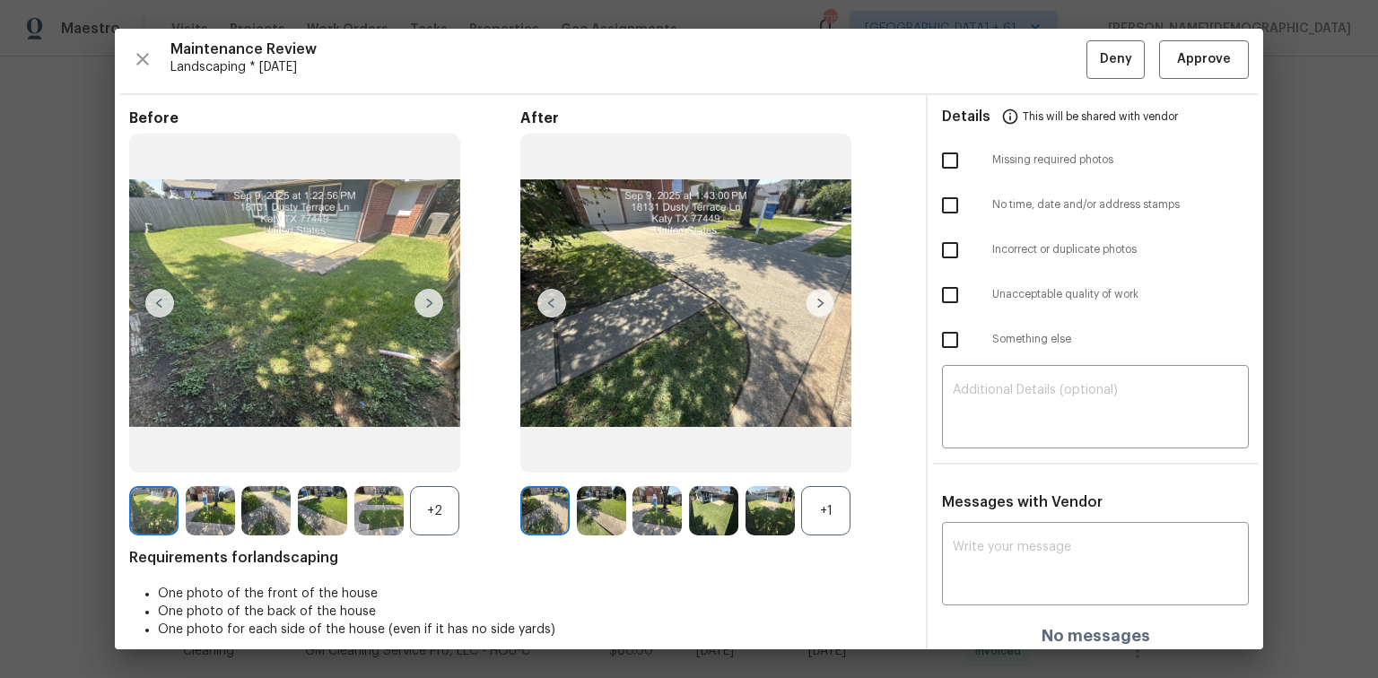
scroll to position [0, 0]
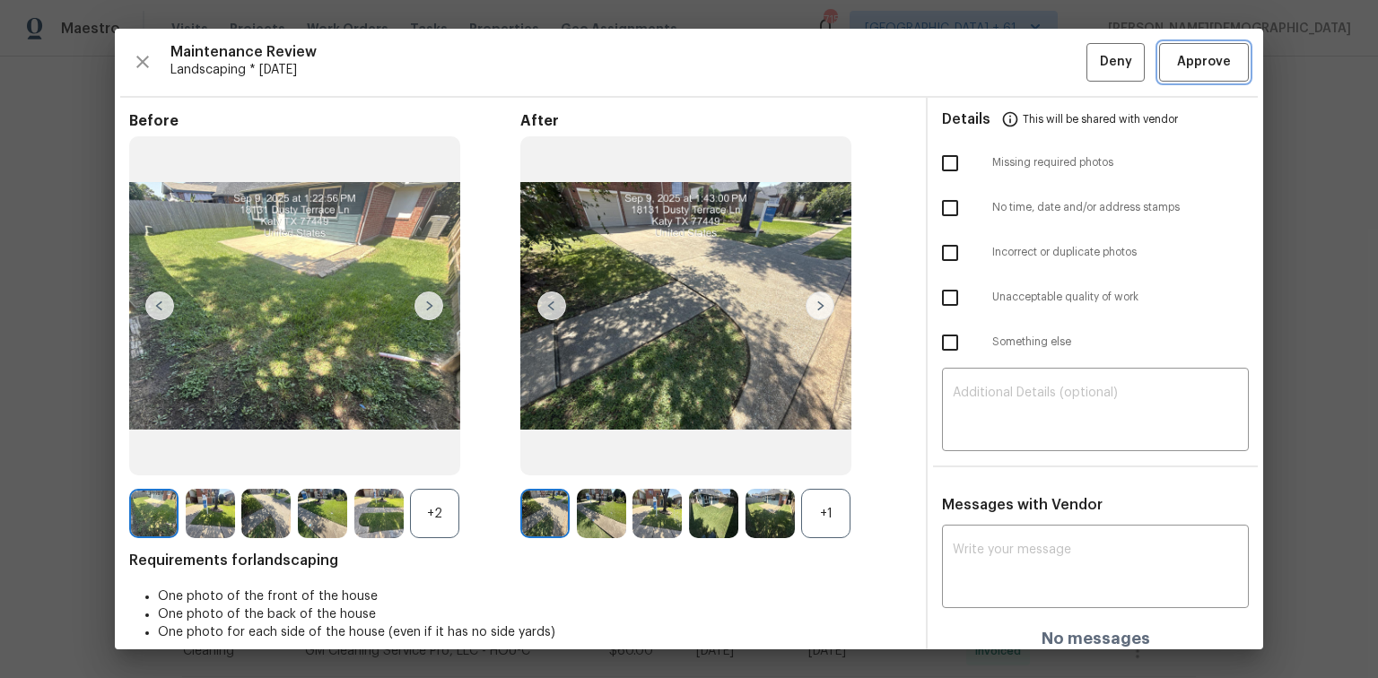
click at [979, 73] on button "Approve" at bounding box center [1204, 62] width 90 height 39
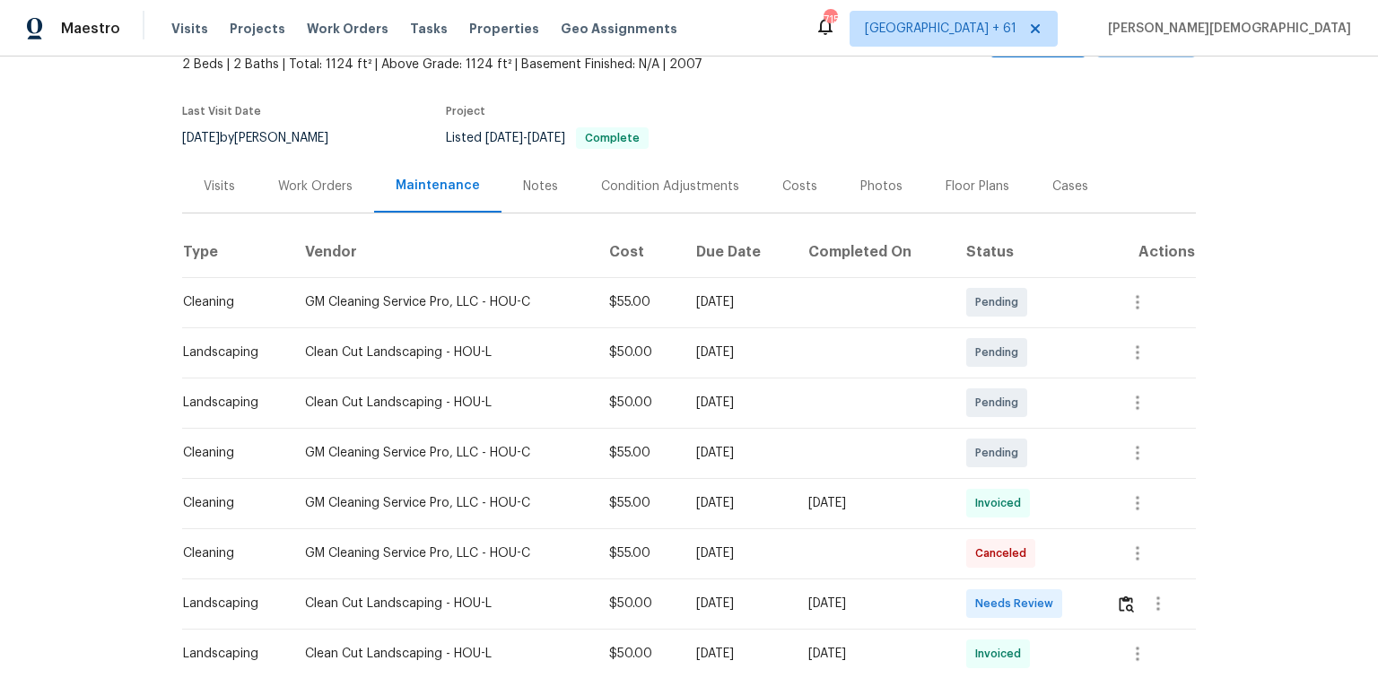
scroll to position [215, 0]
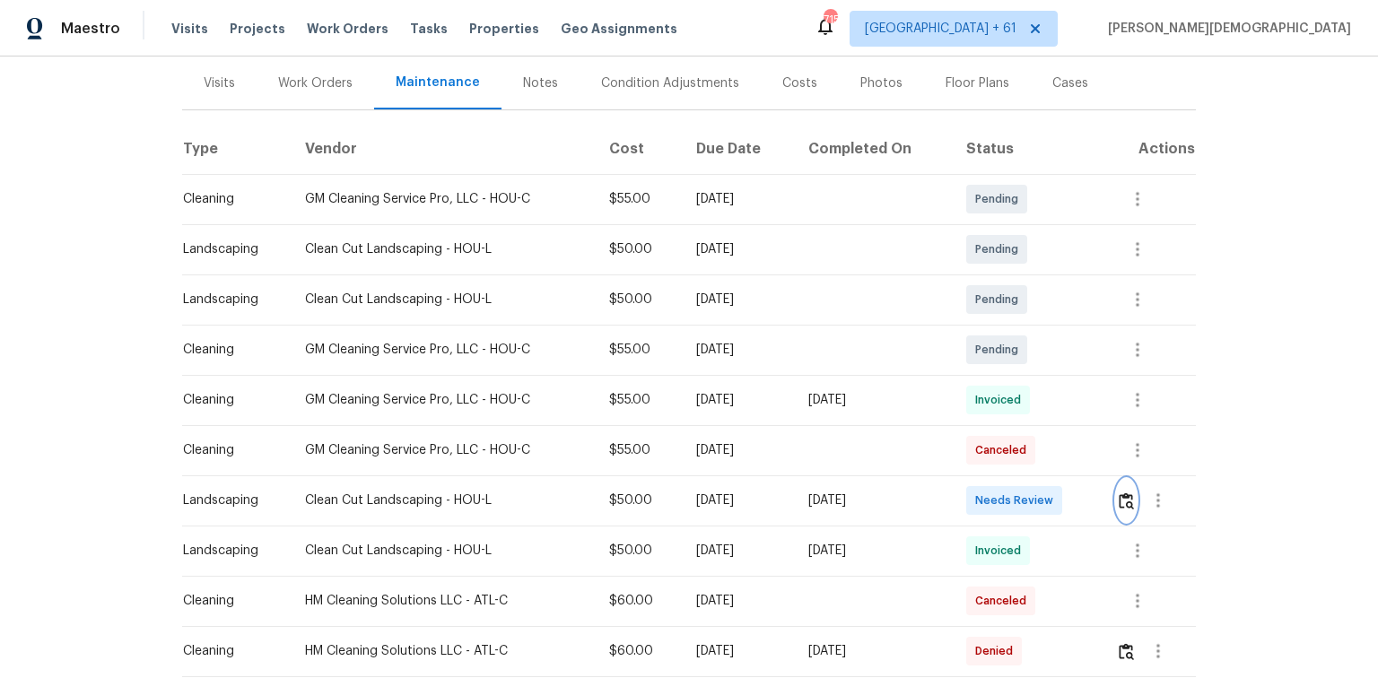
click at [1129, 493] on img "button" at bounding box center [1125, 500] width 15 height 17
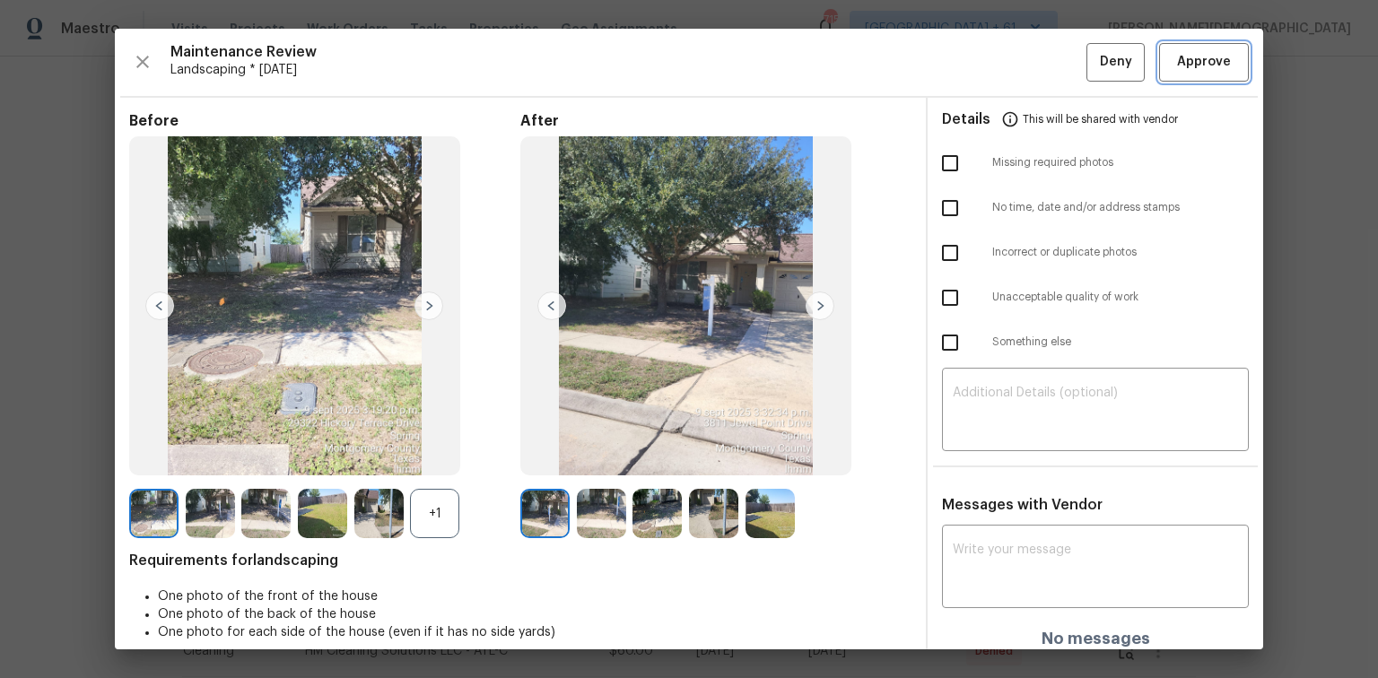
click at [1196, 57] on span "Approve" at bounding box center [1204, 62] width 54 height 22
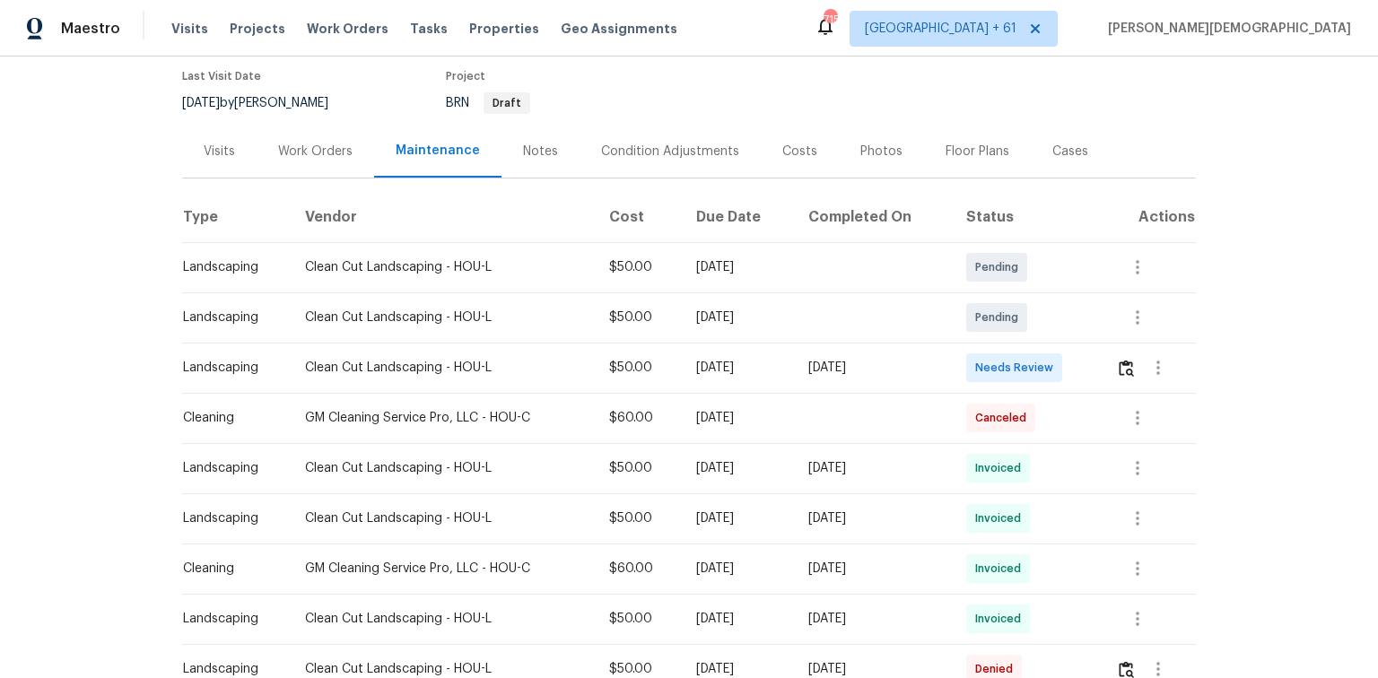
scroll to position [287, 0]
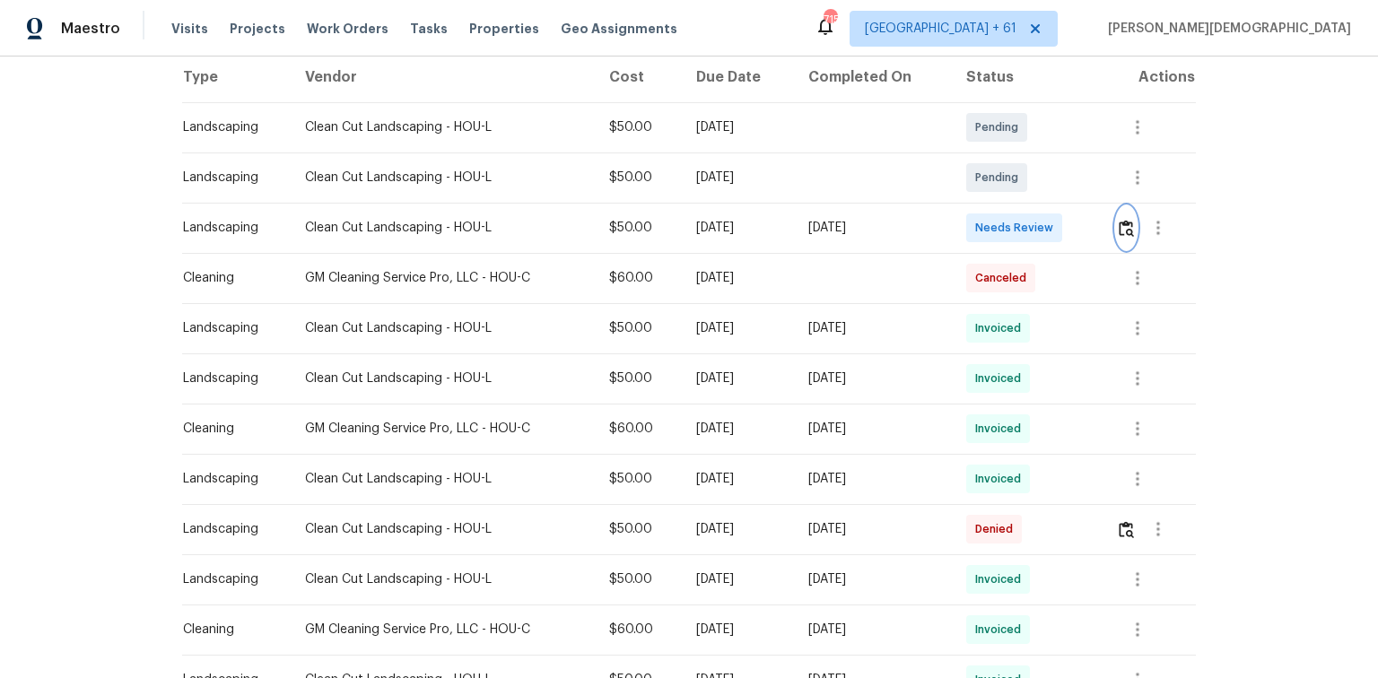
click at [979, 222] on img "button" at bounding box center [1125, 228] width 15 height 17
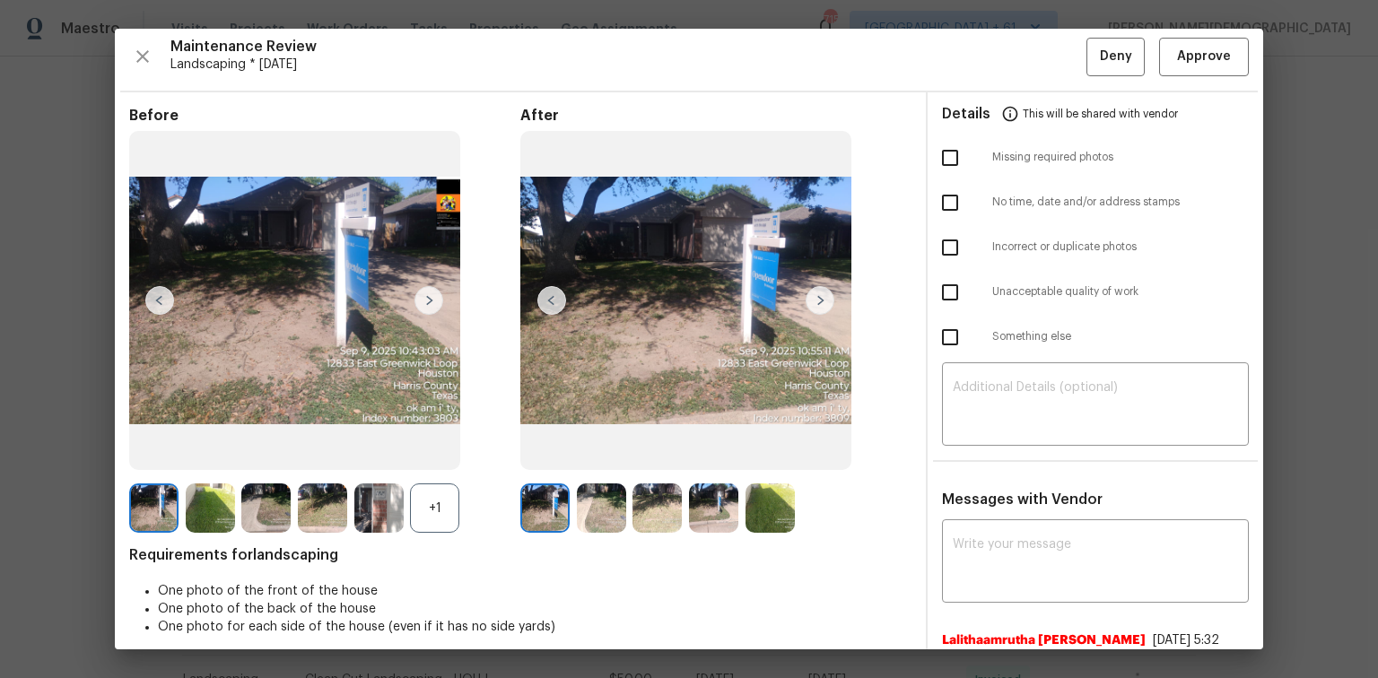
scroll to position [0, 0]
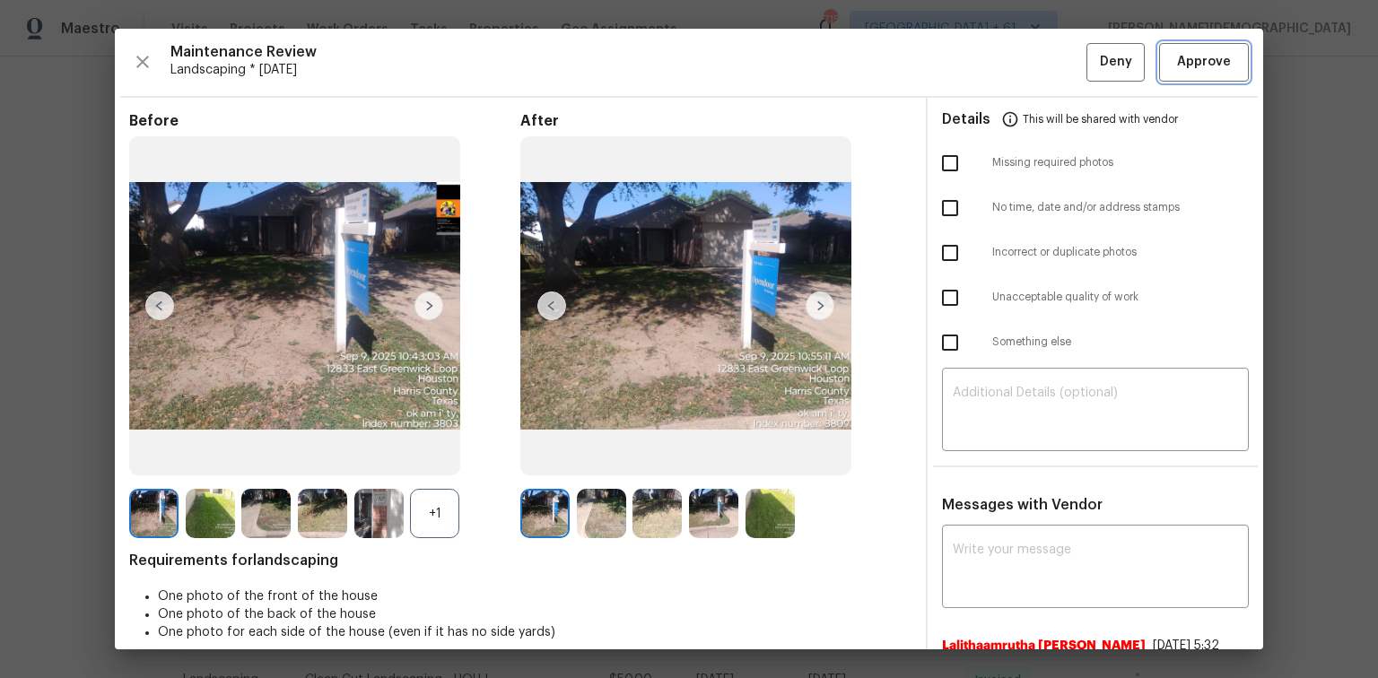
click at [979, 75] on button "Approve" at bounding box center [1204, 62] width 90 height 39
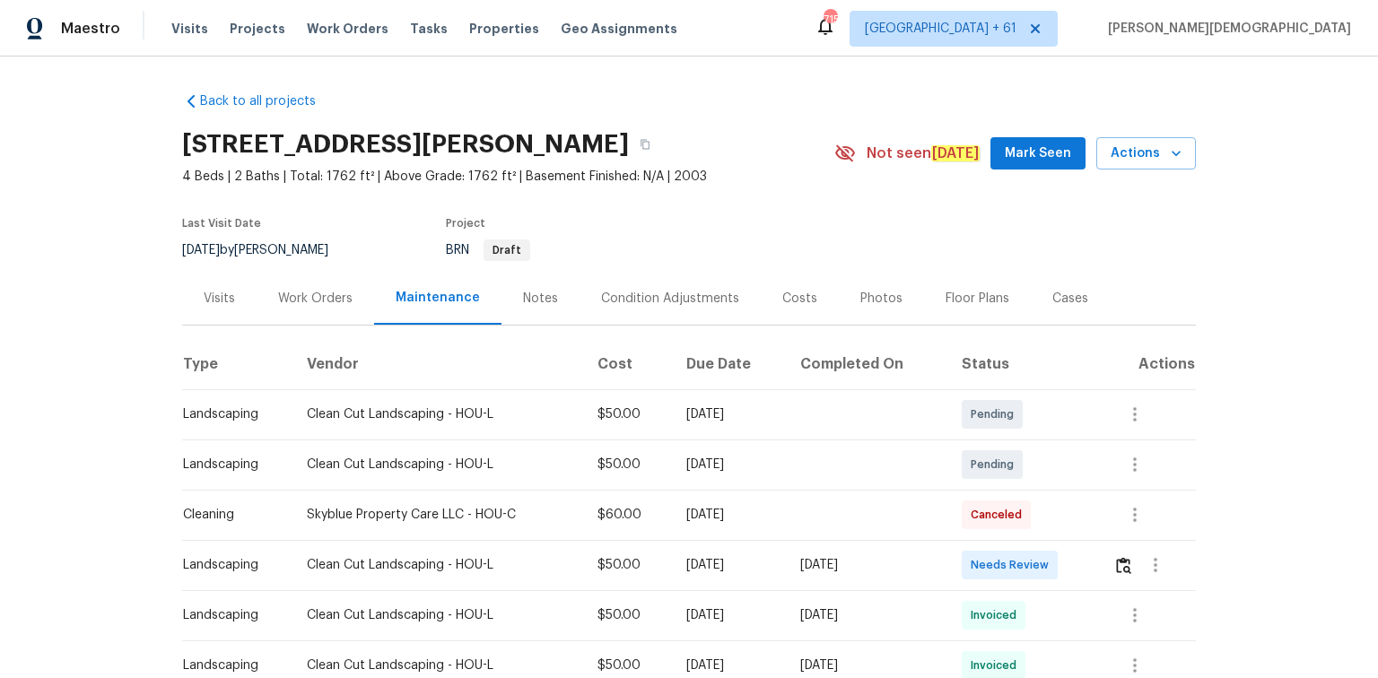
scroll to position [143, 0]
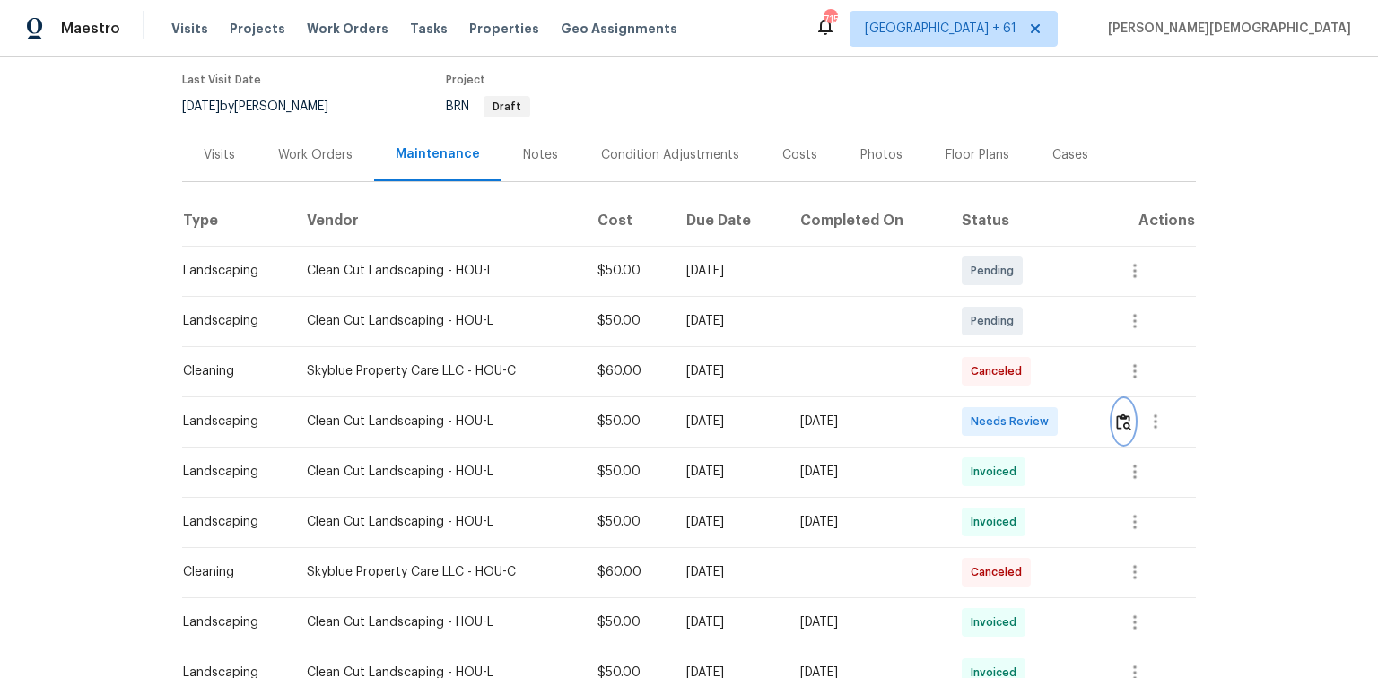
click at [979, 422] on button "button" at bounding box center [1123, 421] width 21 height 43
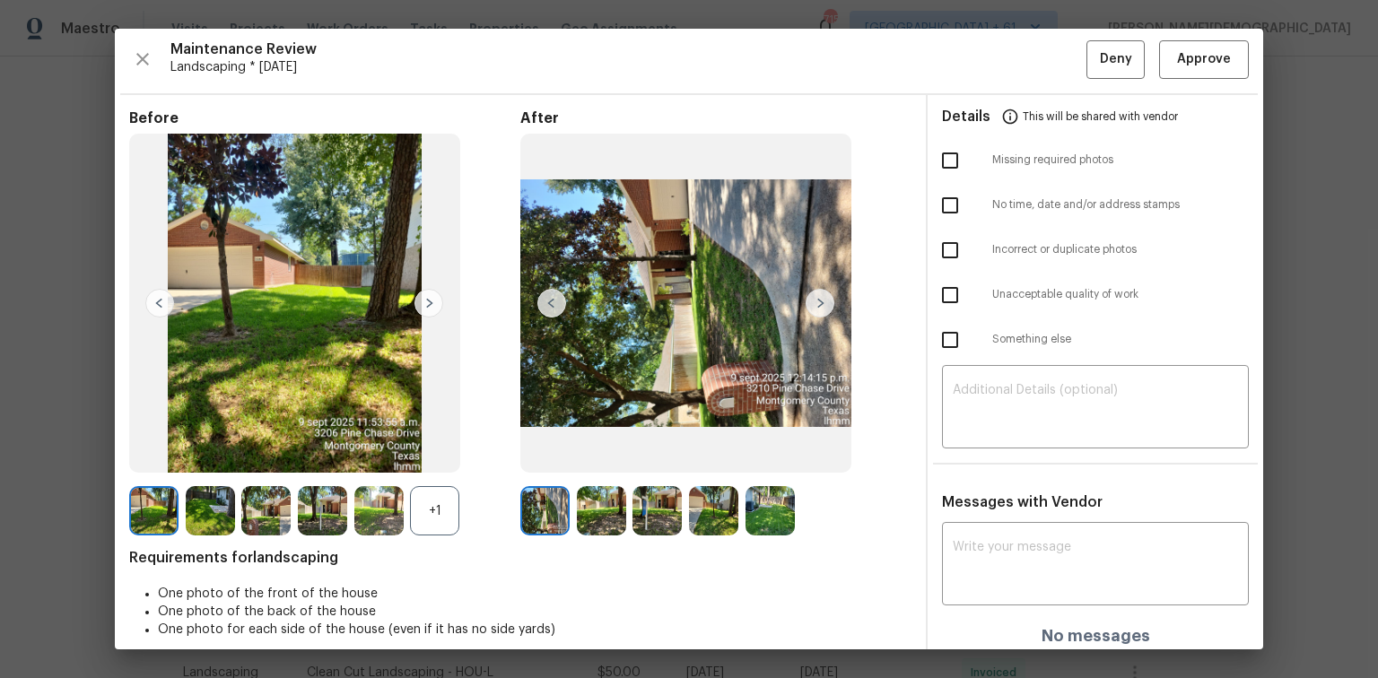
scroll to position [0, 0]
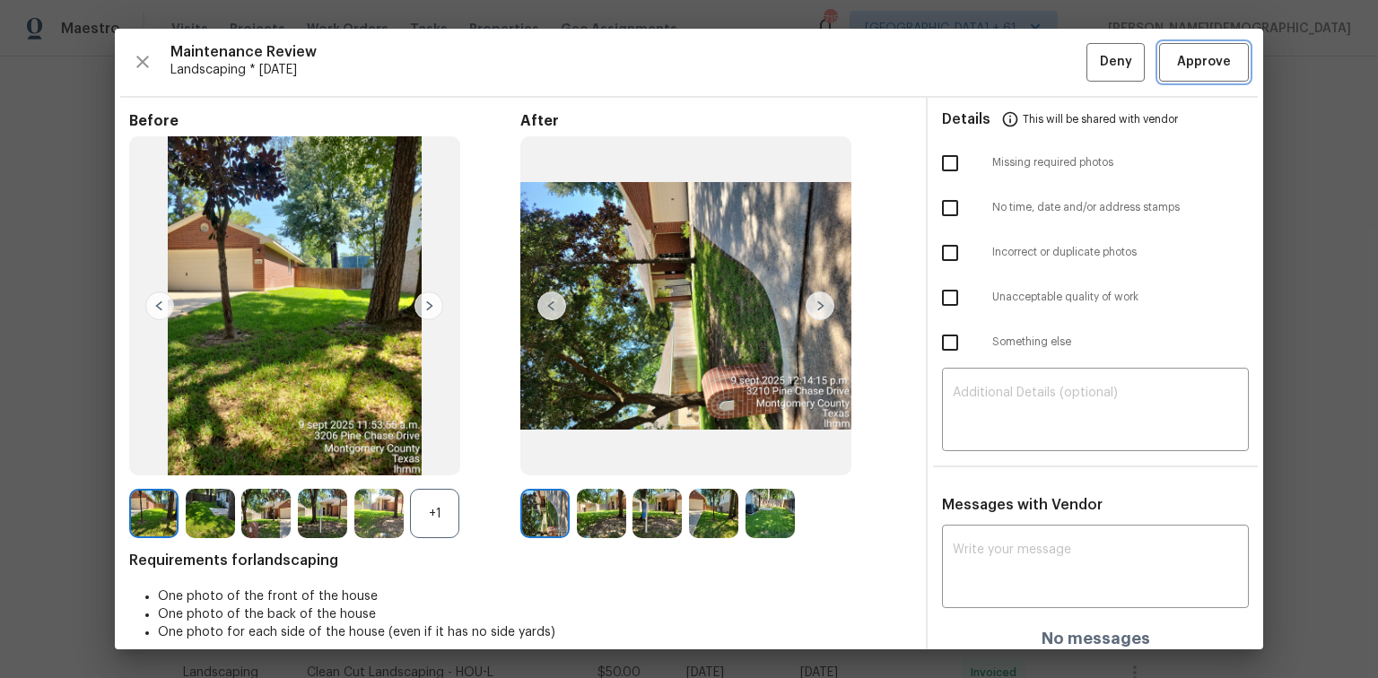
click at [979, 62] on span "Approve" at bounding box center [1204, 62] width 54 height 22
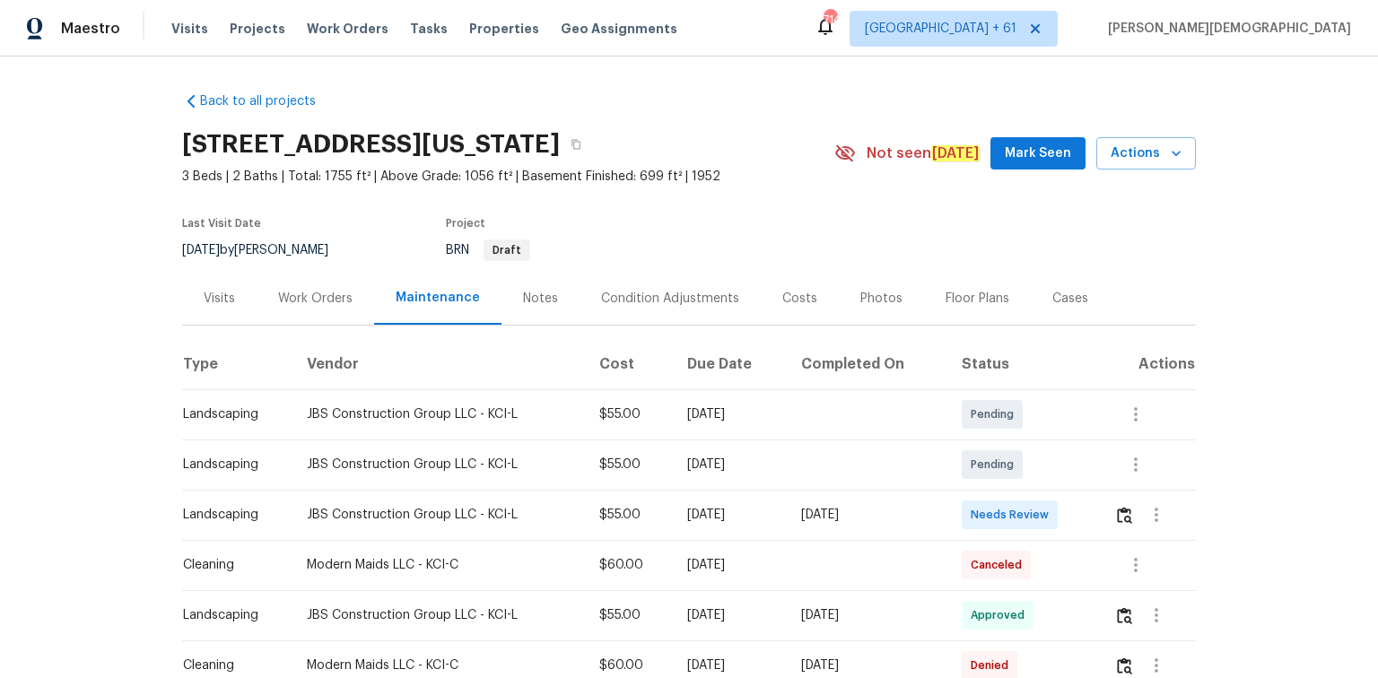
scroll to position [215, 0]
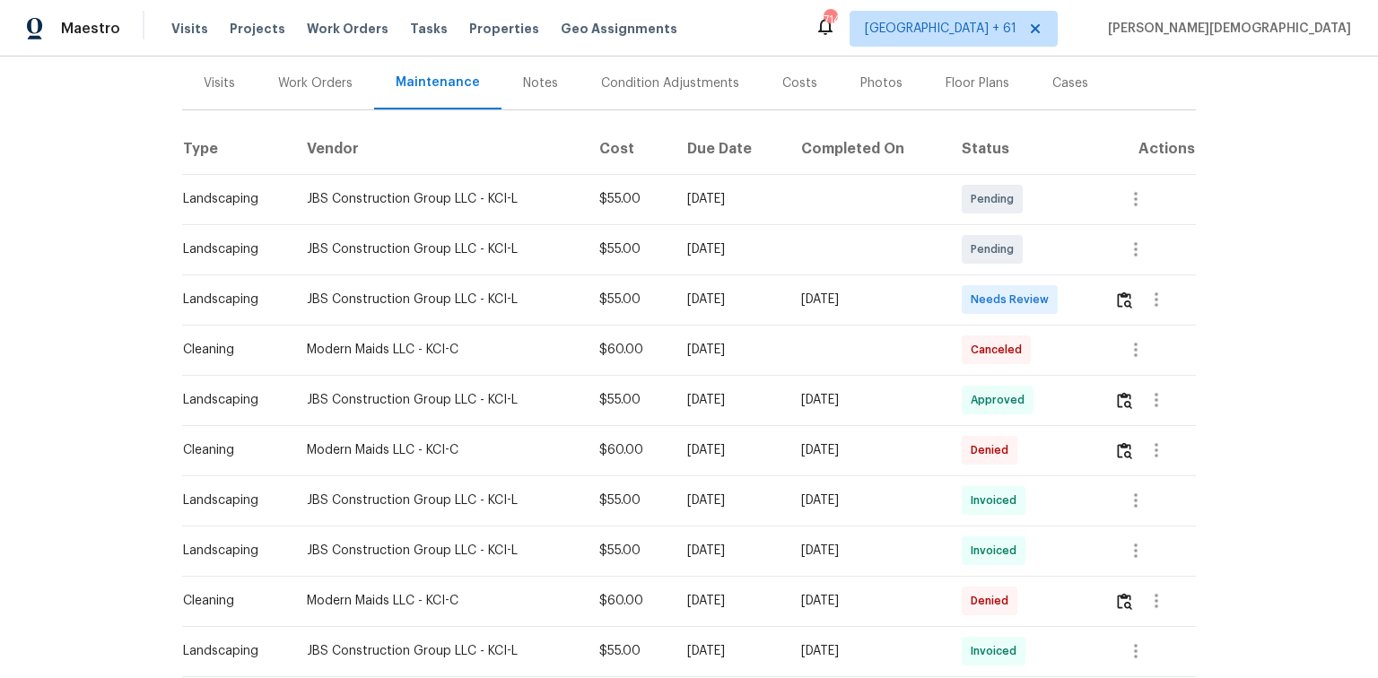
click at [979, 297] on td at bounding box center [1148, 299] width 96 height 50
click at [979, 296] on img "button" at bounding box center [1124, 299] width 15 height 17
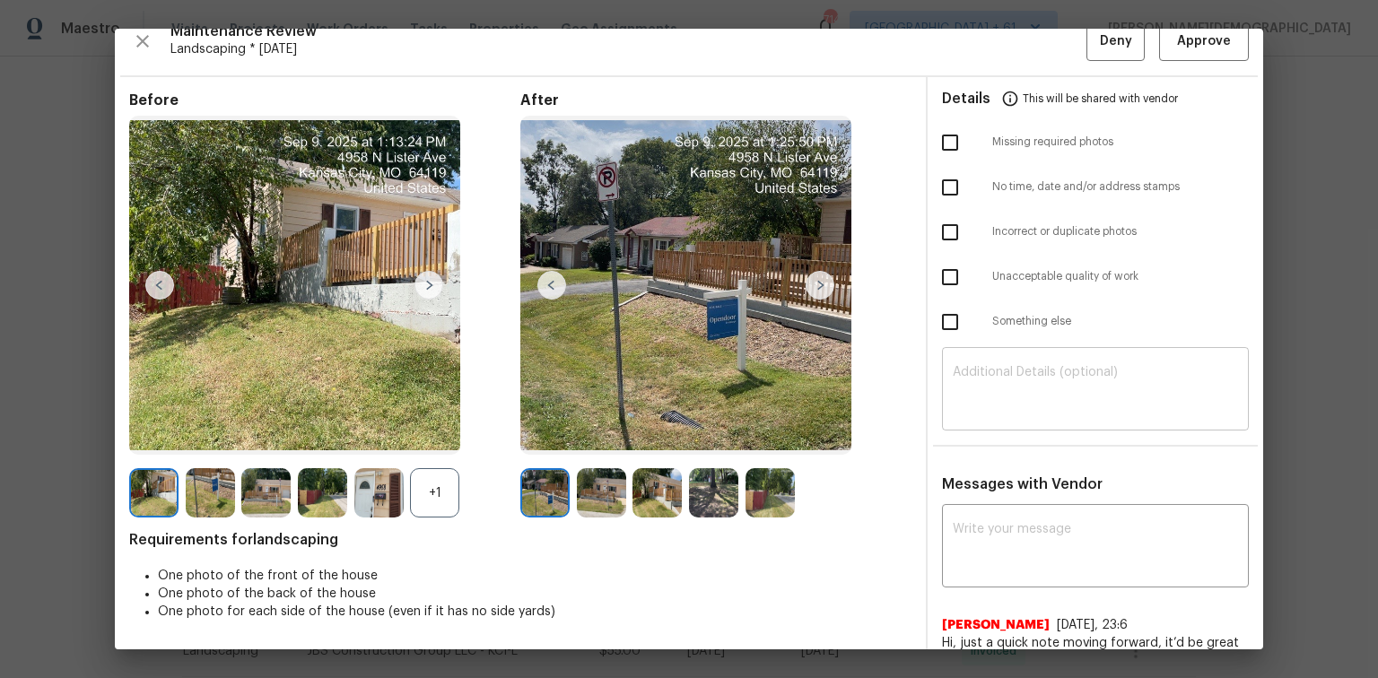
scroll to position [0, 0]
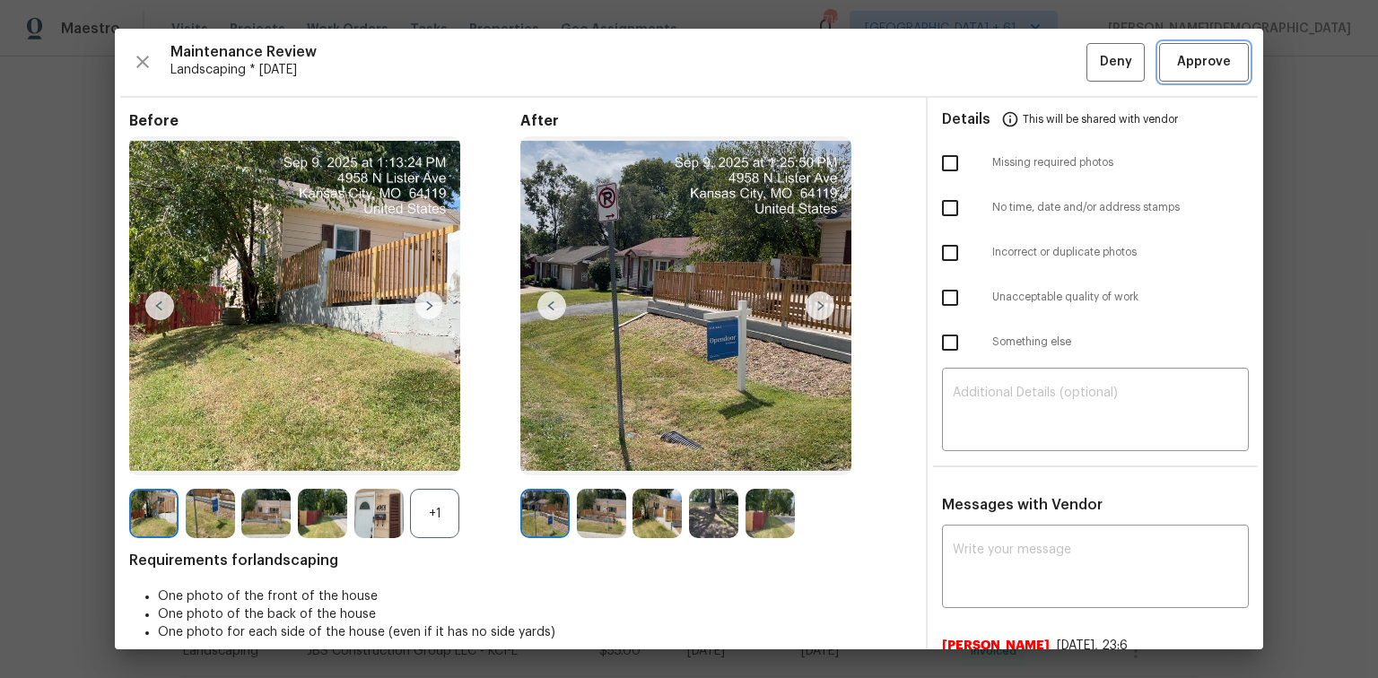
click at [979, 60] on span "Approve" at bounding box center [1204, 62] width 54 height 22
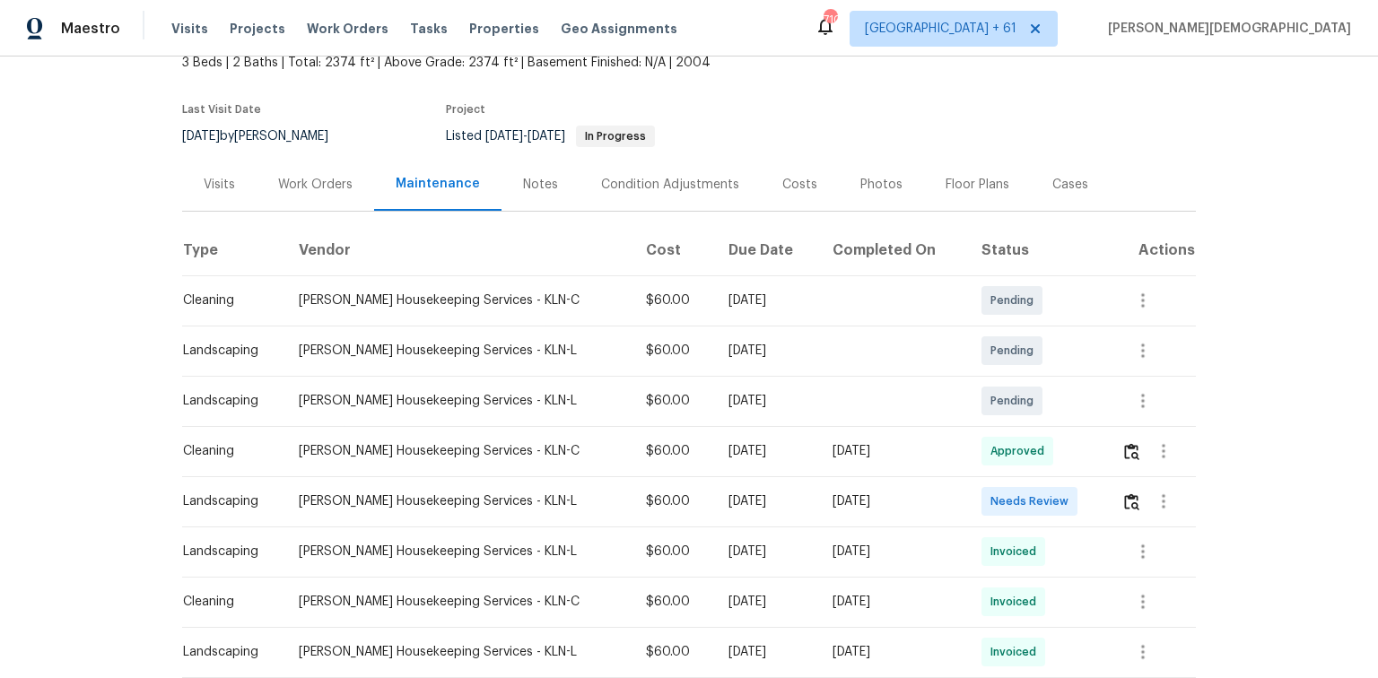
scroll to position [215, 0]
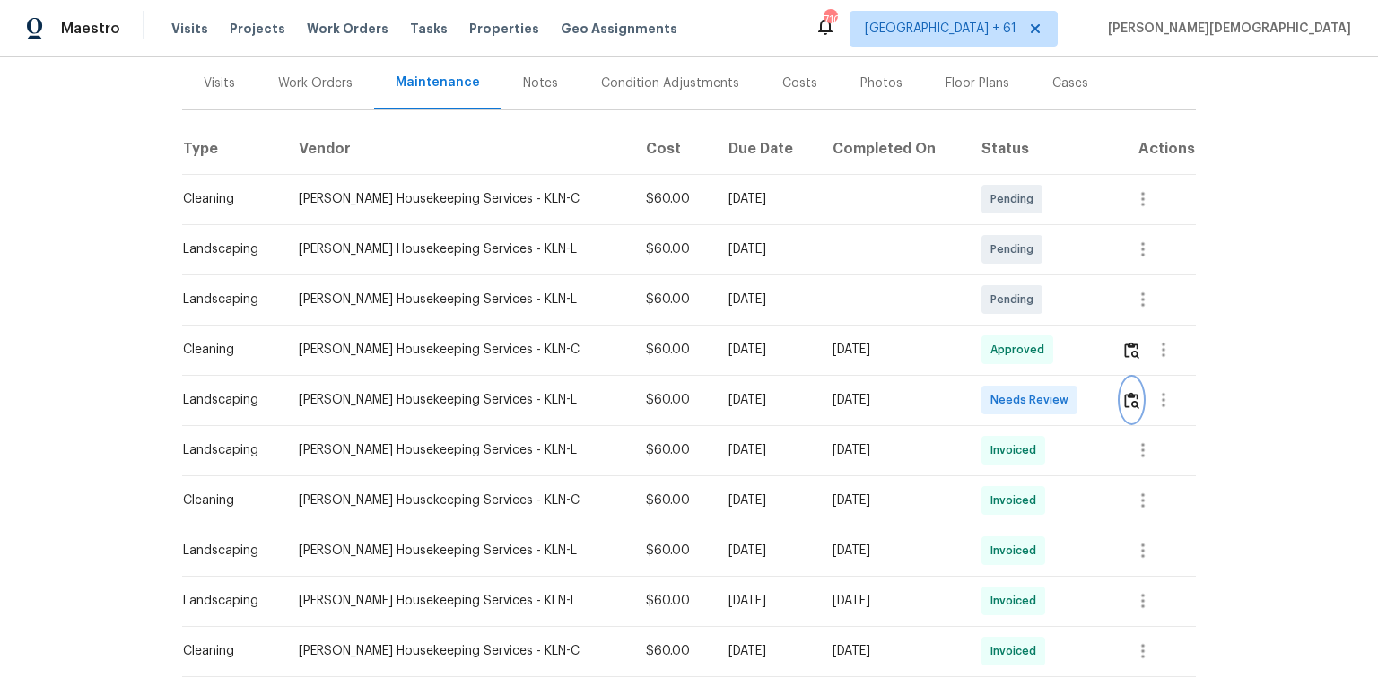
click at [979, 392] on img "button" at bounding box center [1131, 400] width 15 height 17
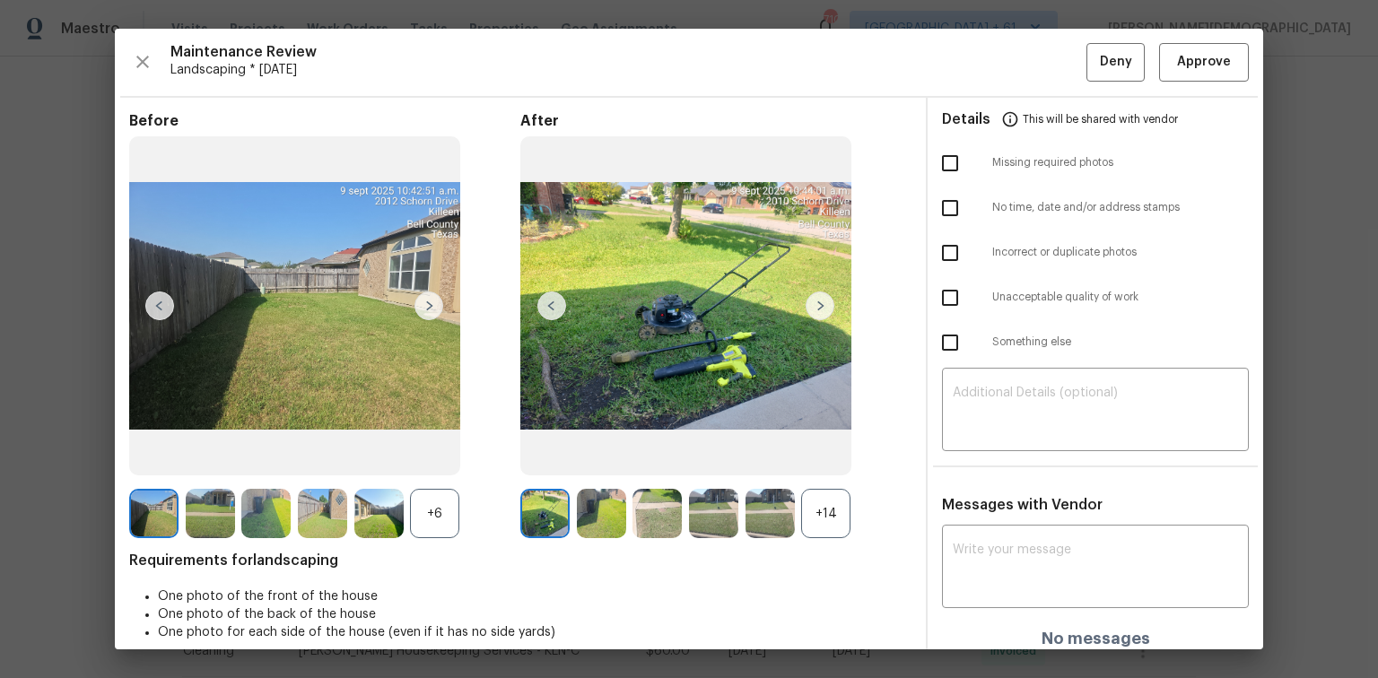
click at [979, 81] on div "Maintenance Review Landscaping * [DATE] Deny Approve Before +6 After +14 Requir…" at bounding box center [689, 339] width 1148 height 621
click at [979, 71] on span "Approve" at bounding box center [1204, 62] width 54 height 22
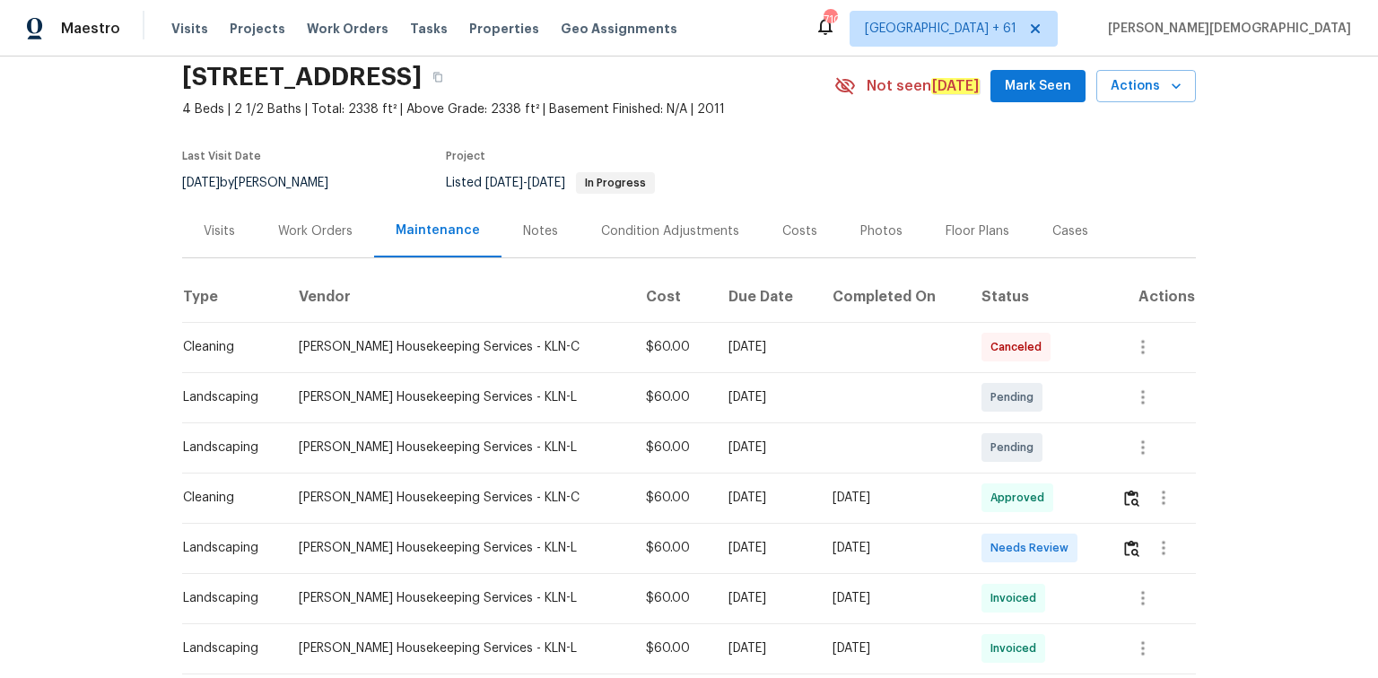
scroll to position [143, 0]
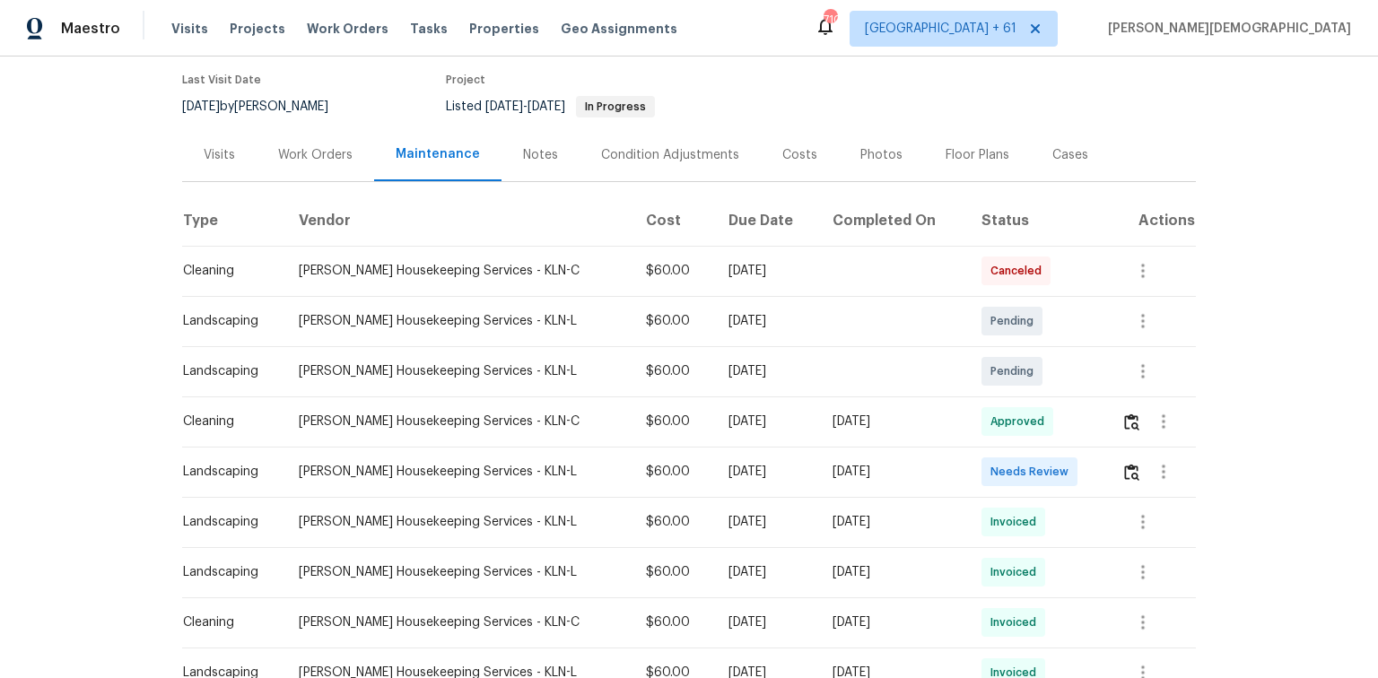
click at [979, 453] on td at bounding box center [1151, 472] width 89 height 50
click at [979, 453] on img "button" at bounding box center [1131, 472] width 15 height 17
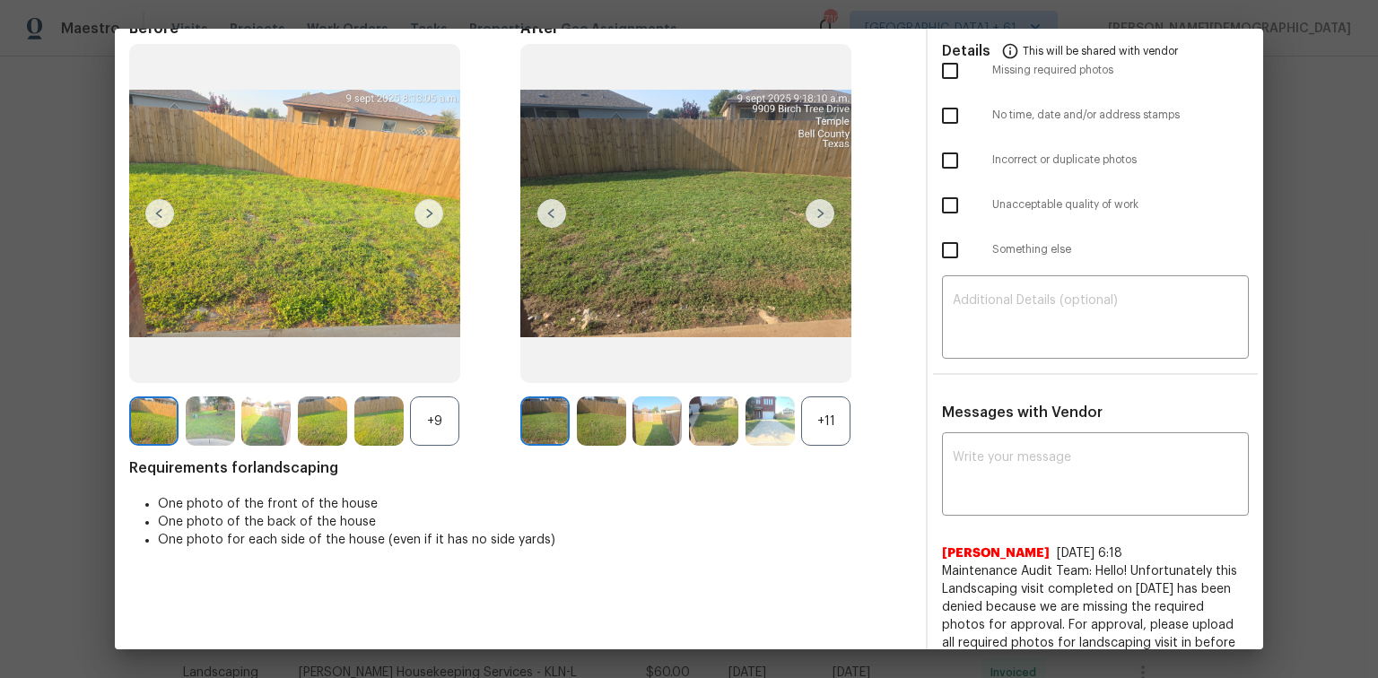
scroll to position [0, 0]
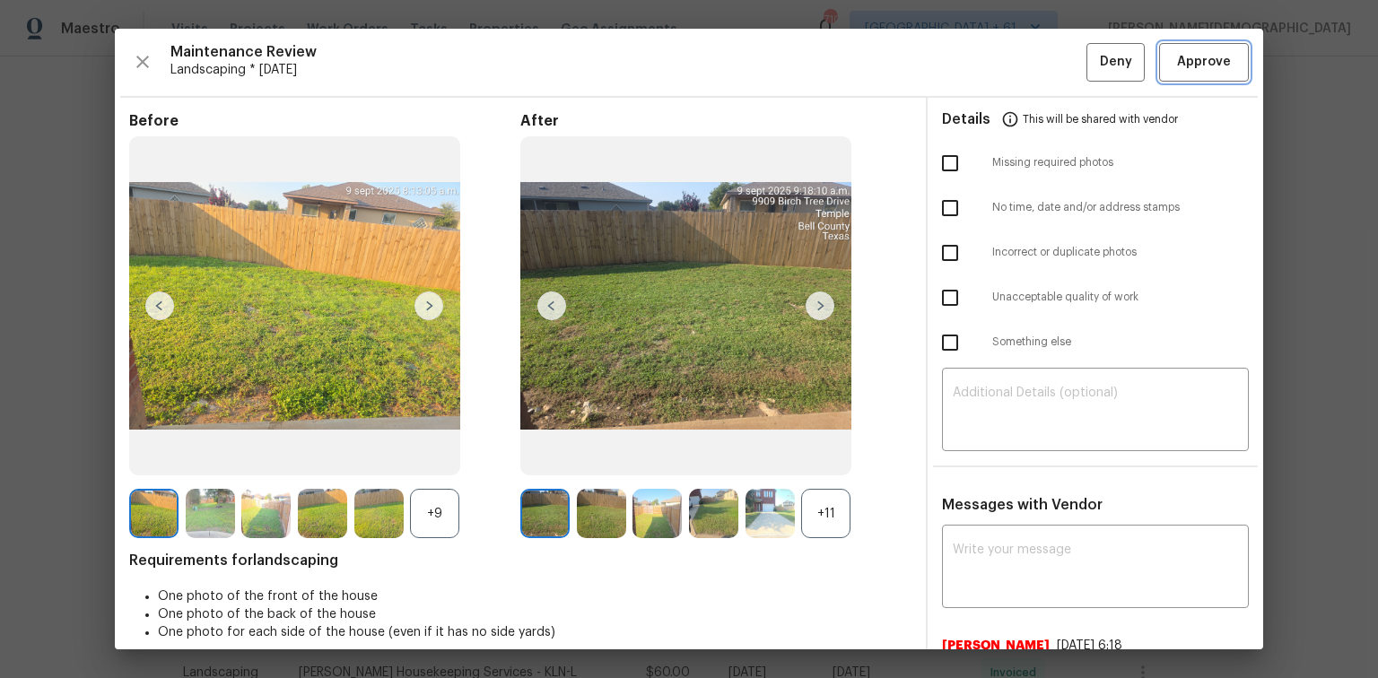
click at [979, 51] on span "Approve" at bounding box center [1204, 62] width 54 height 22
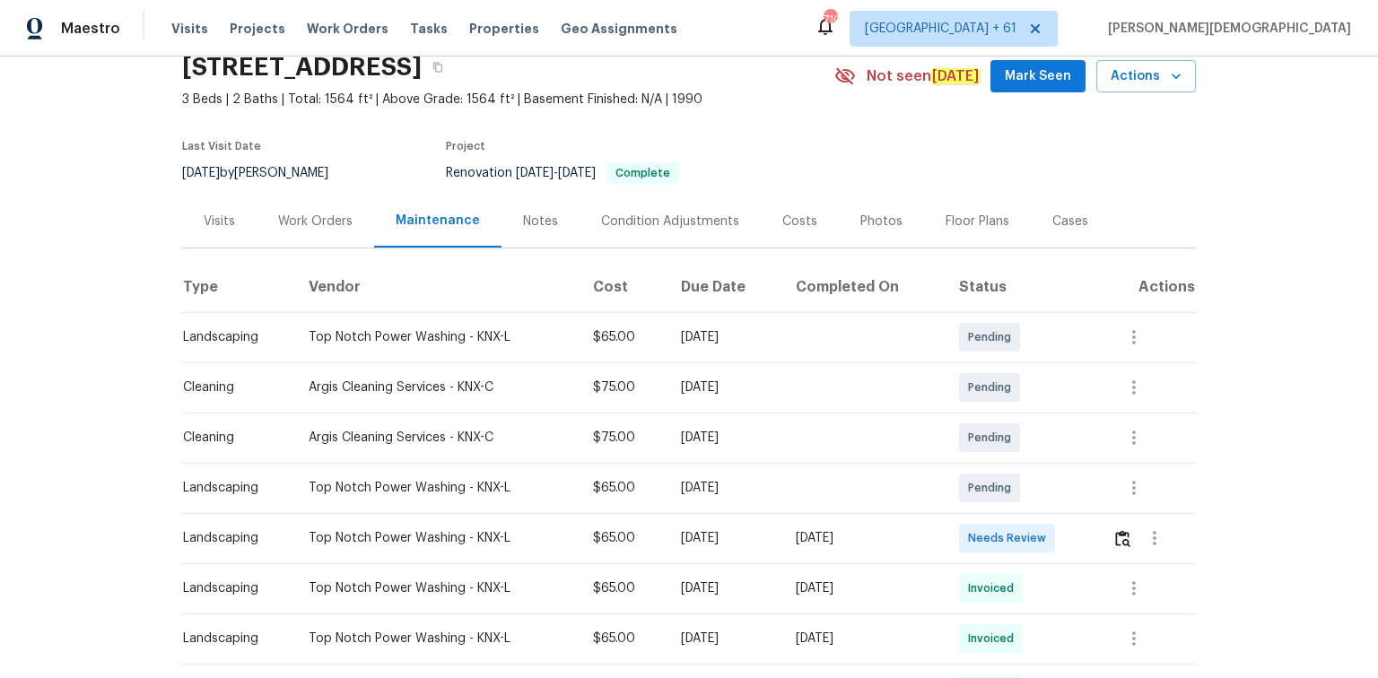
scroll to position [143, 0]
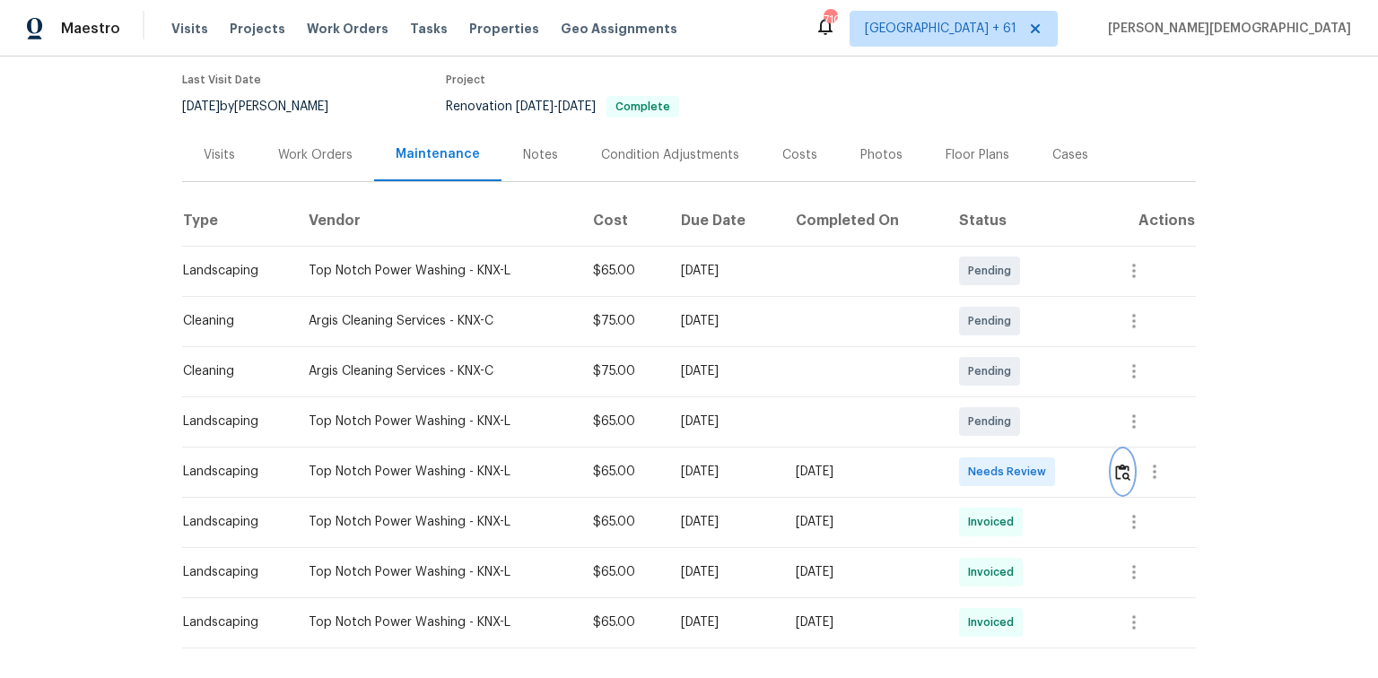
click at [979, 453] on img "button" at bounding box center [1122, 472] width 15 height 17
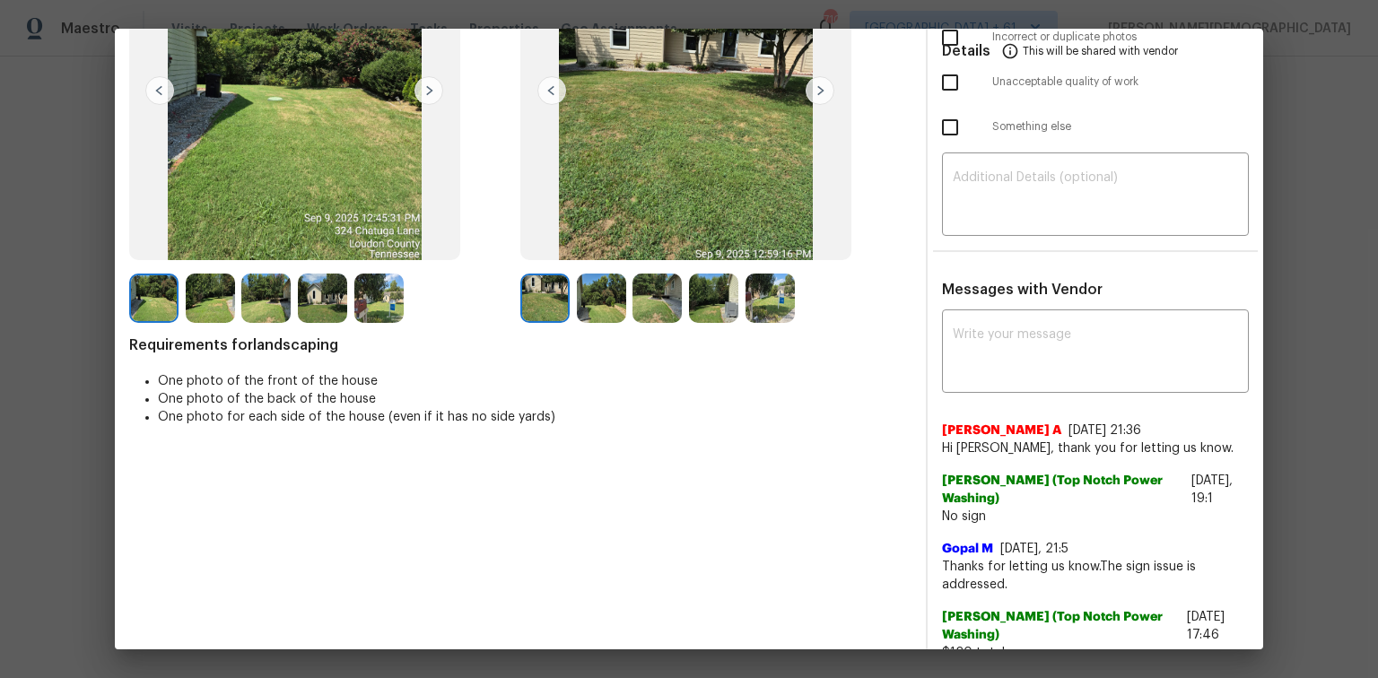
scroll to position [0, 0]
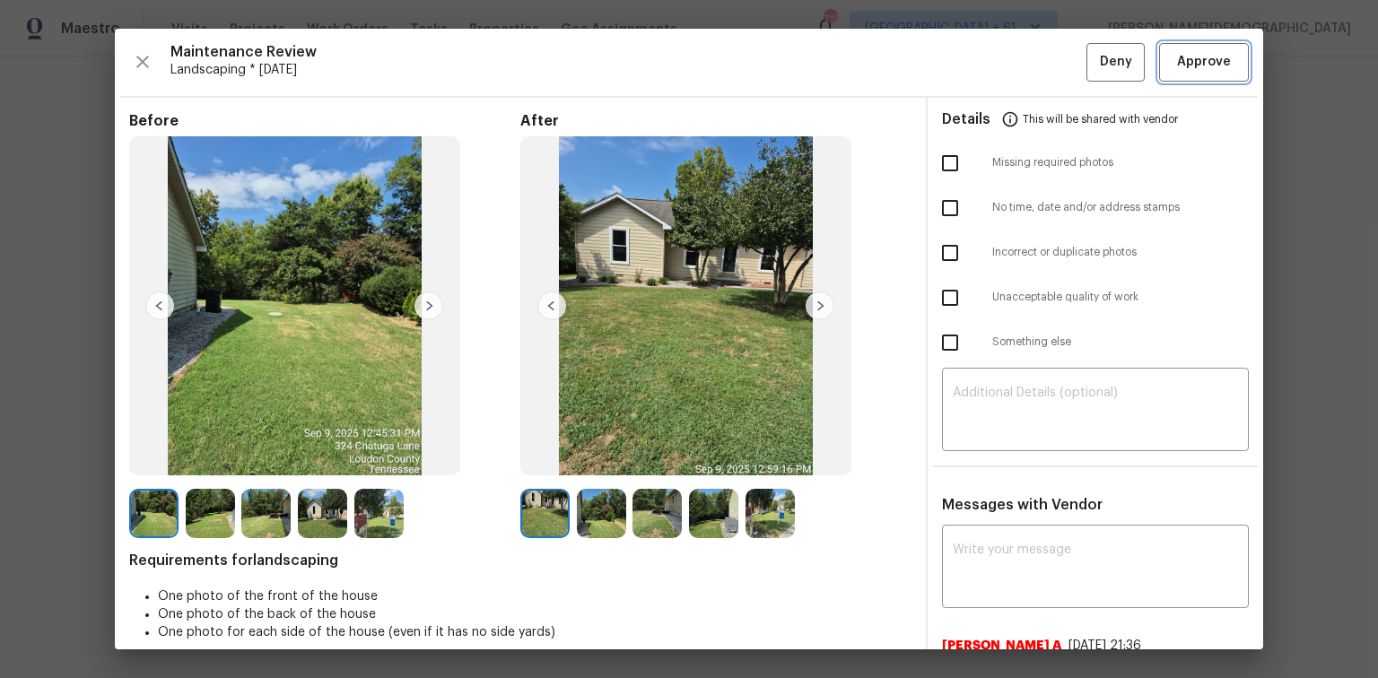
click at [979, 52] on span "Approve" at bounding box center [1204, 62] width 54 height 22
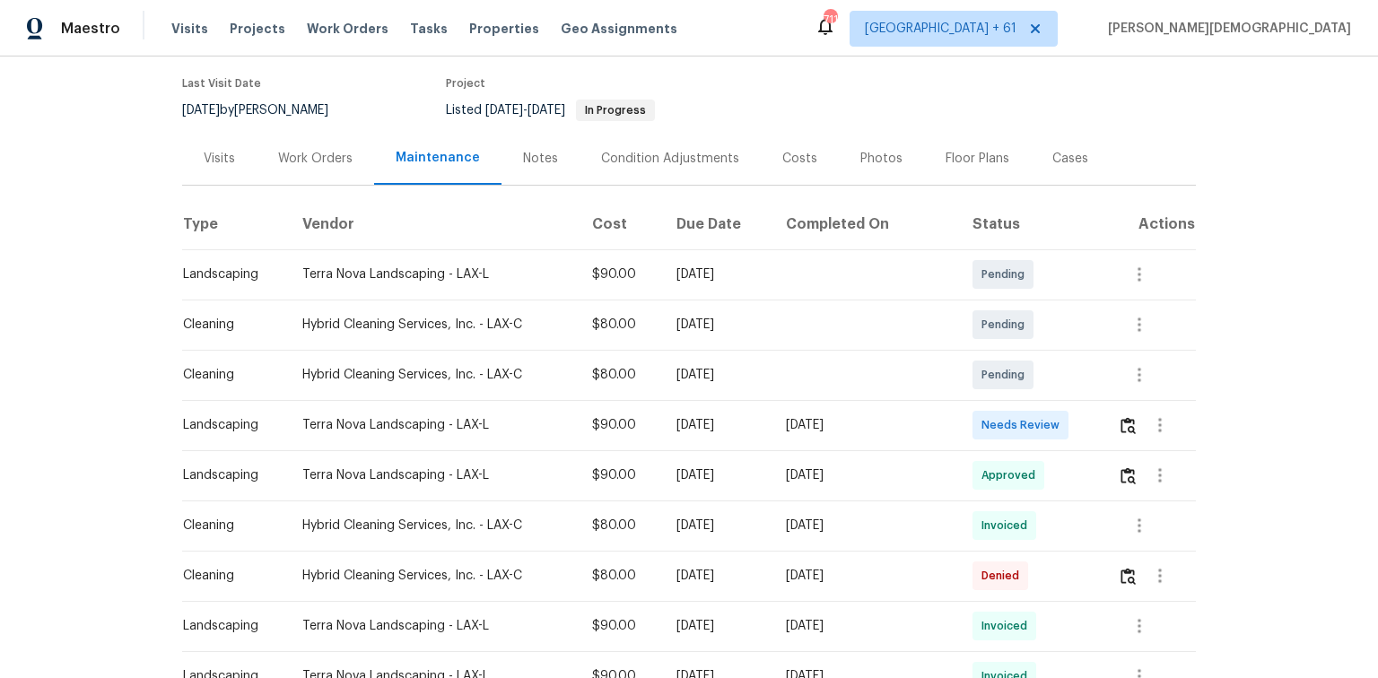
scroll to position [215, 0]
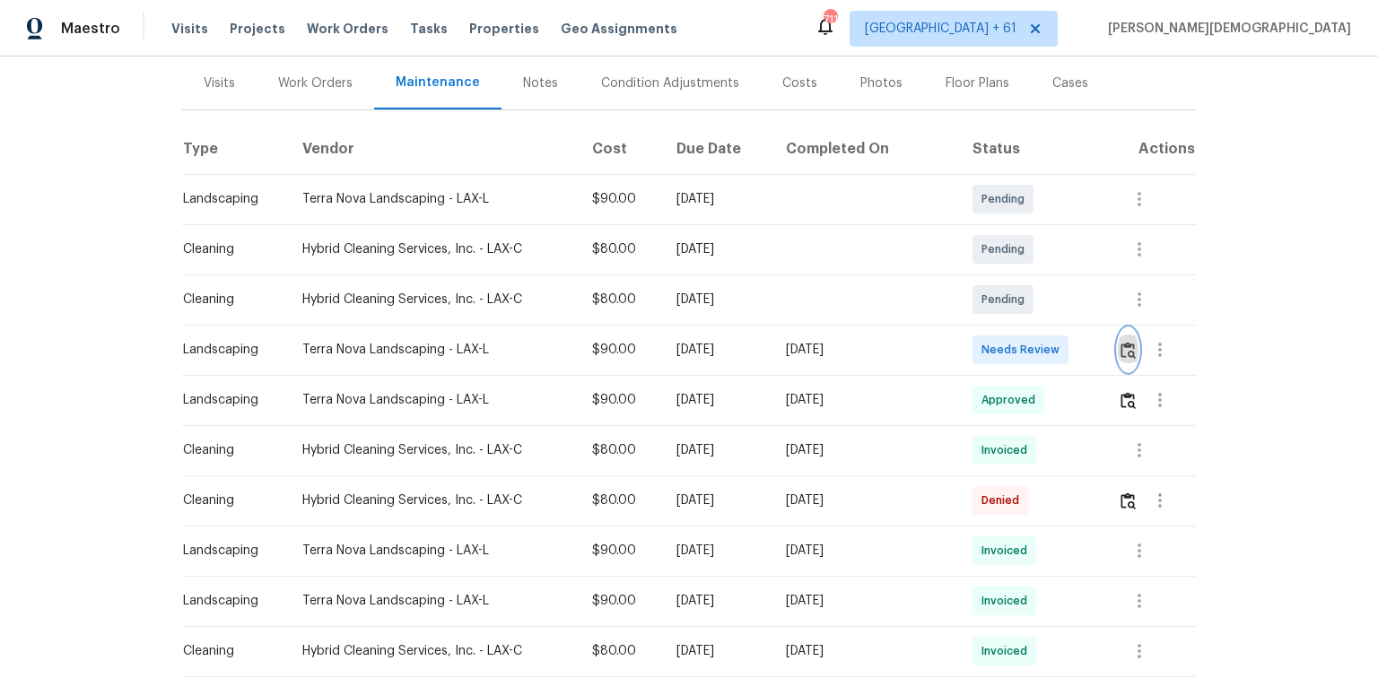
click at [979, 343] on img "button" at bounding box center [1127, 350] width 15 height 17
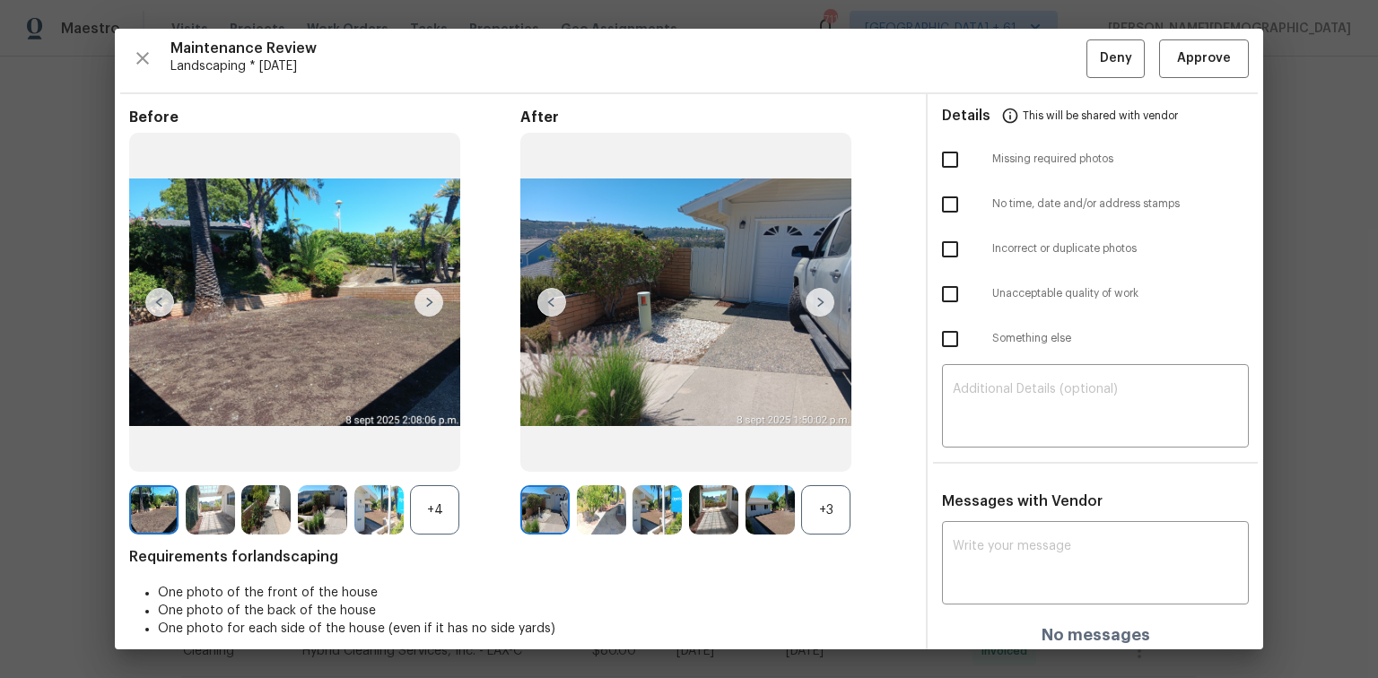
scroll to position [0, 0]
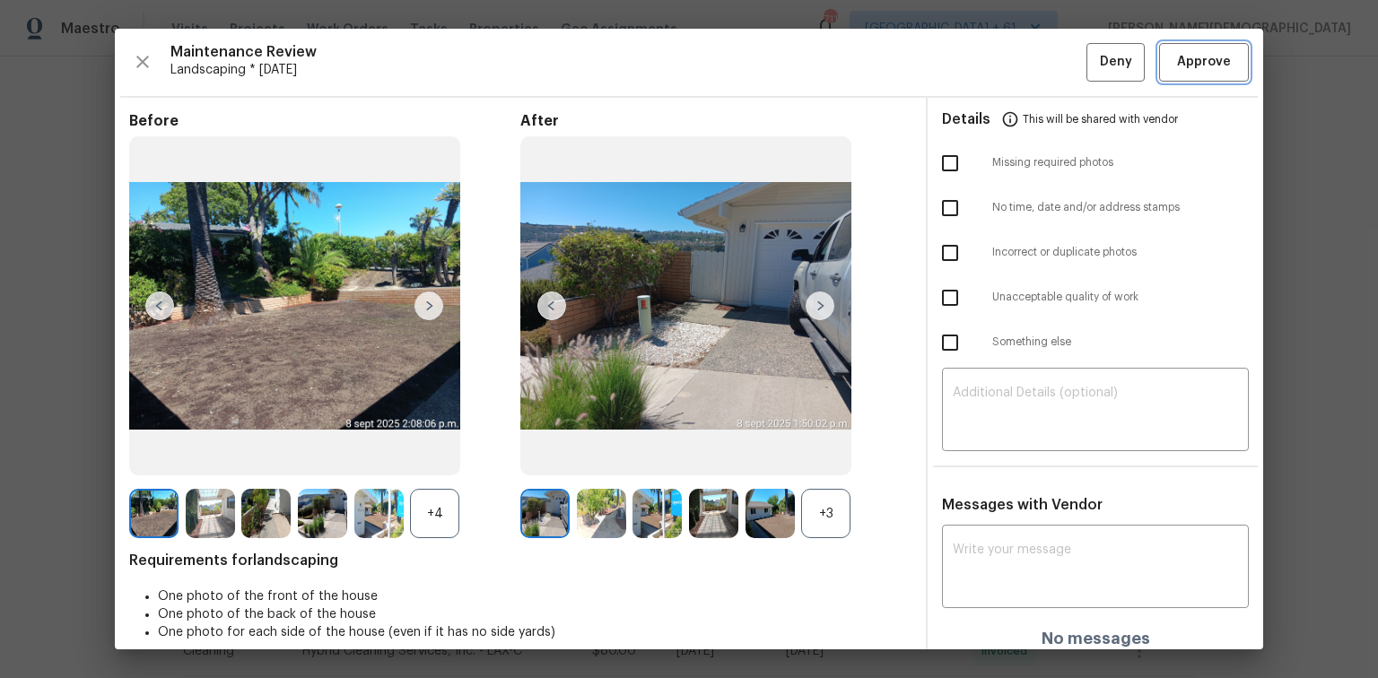
click at [979, 57] on span "Approve" at bounding box center [1204, 62] width 54 height 22
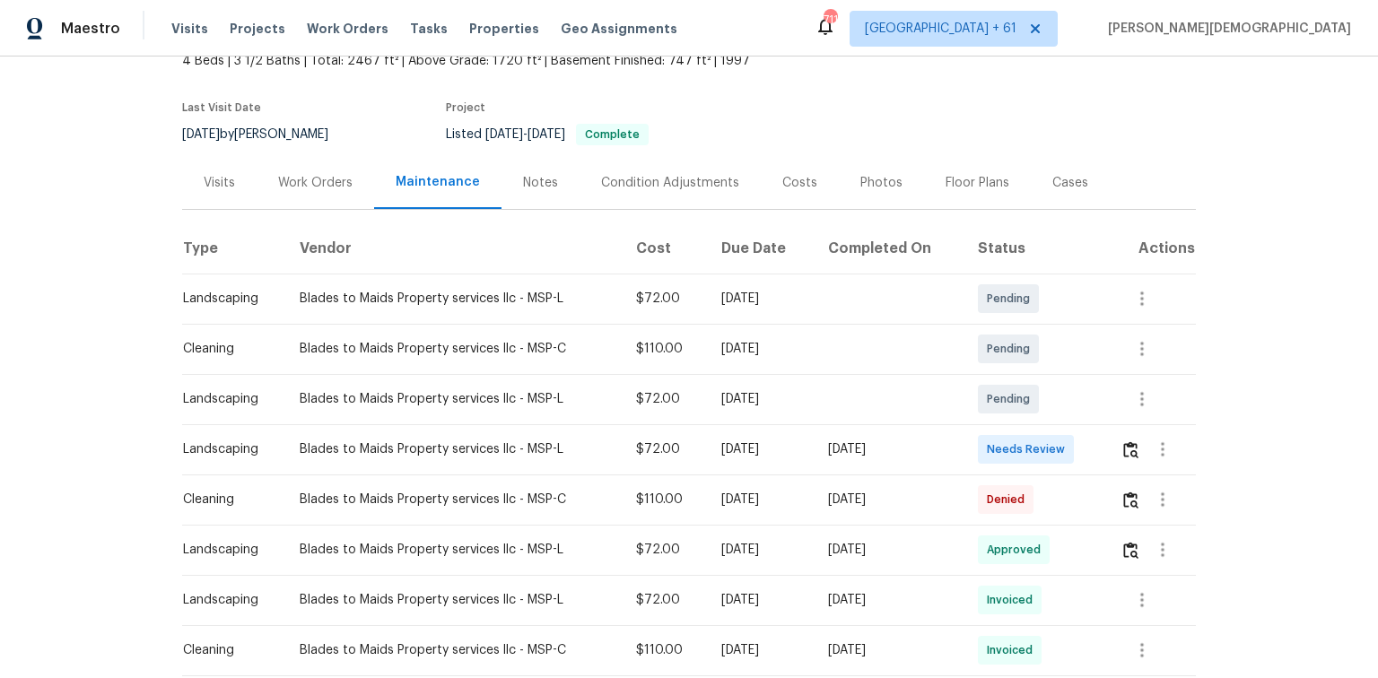
scroll to position [215, 0]
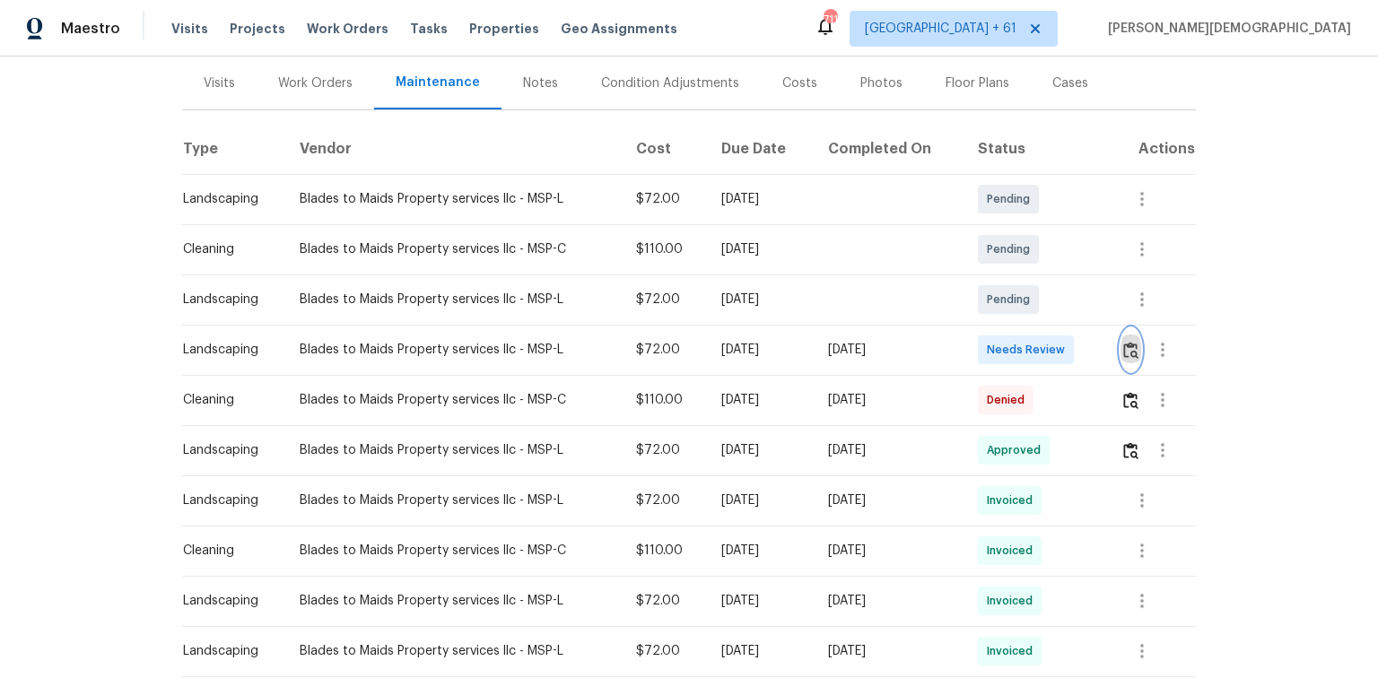
click at [979, 342] on img "button" at bounding box center [1130, 350] width 15 height 17
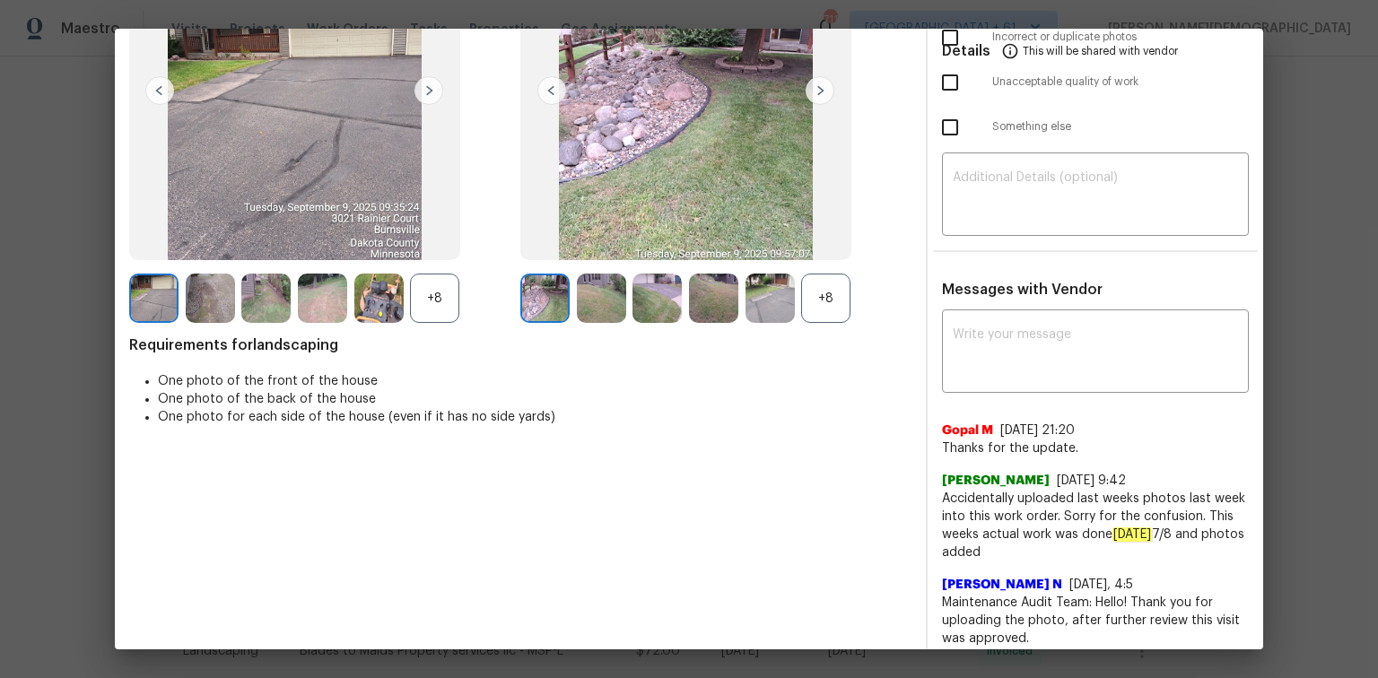
scroll to position [0, 0]
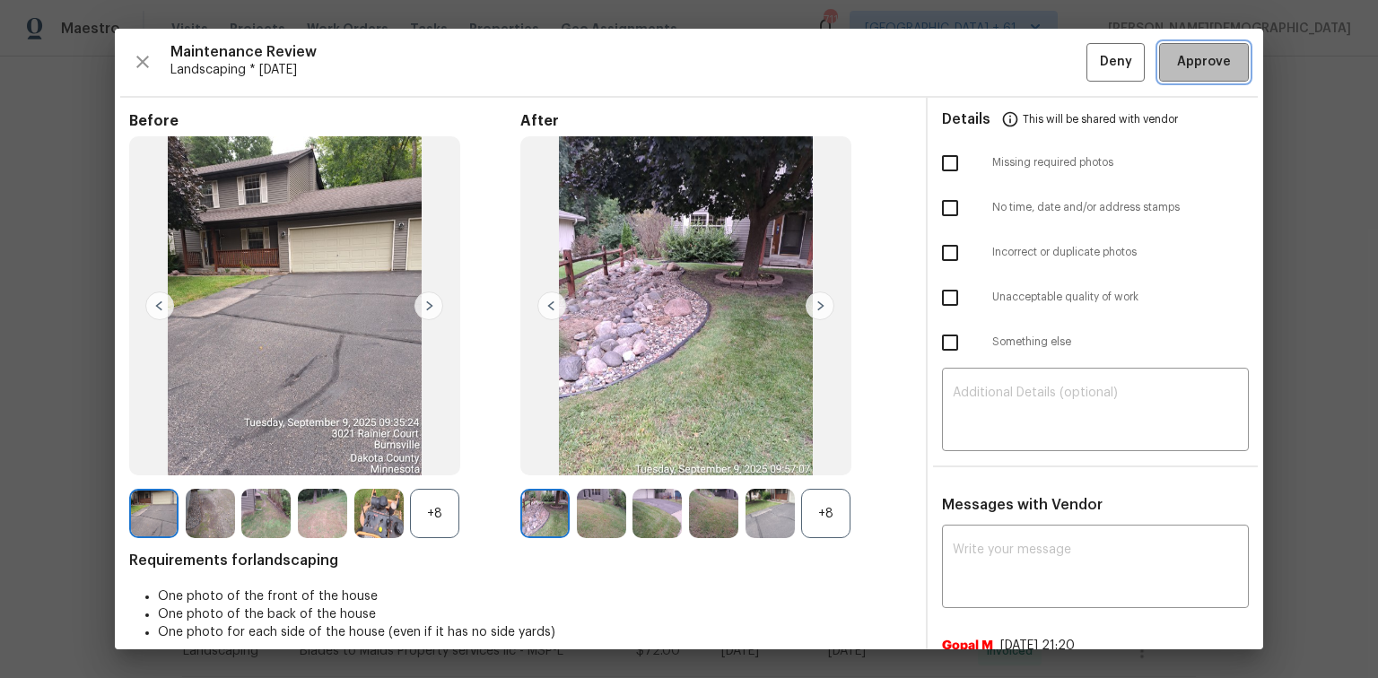
click at [979, 77] on button "Approve" at bounding box center [1204, 62] width 90 height 39
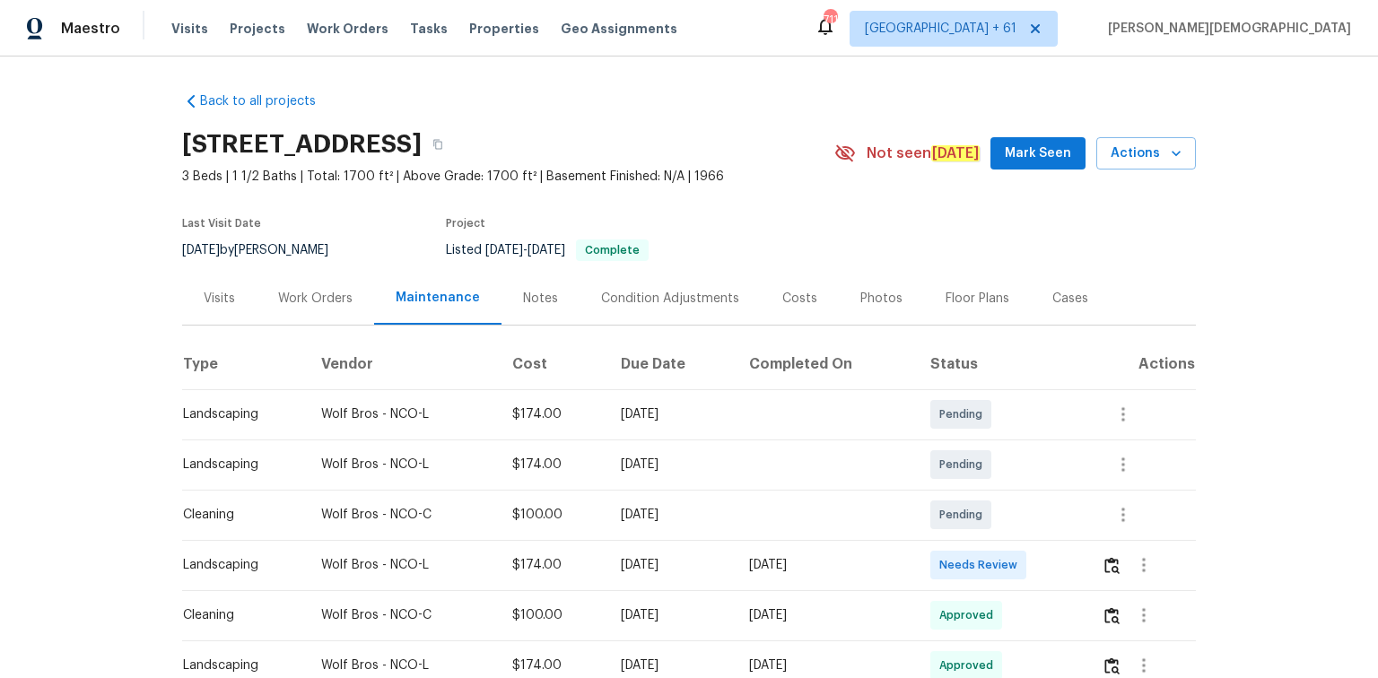
scroll to position [215, 0]
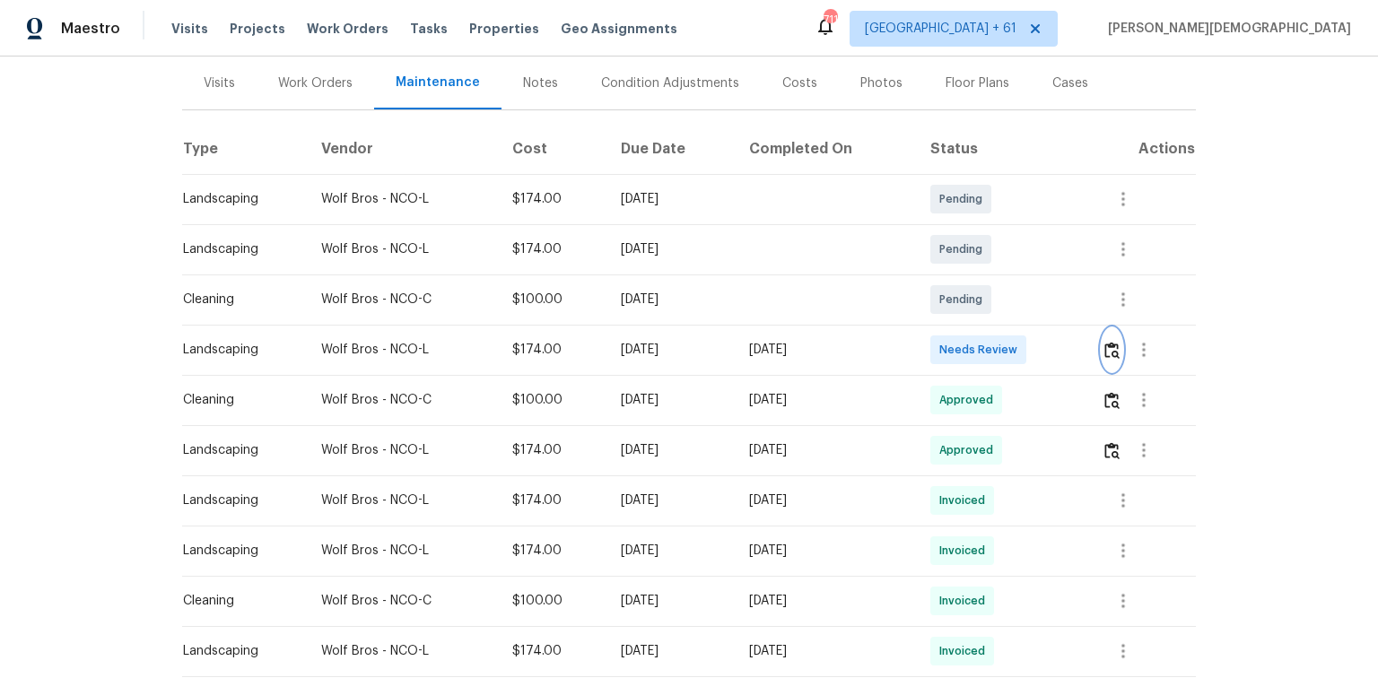
click at [1102, 343] on button "button" at bounding box center [1111, 349] width 21 height 43
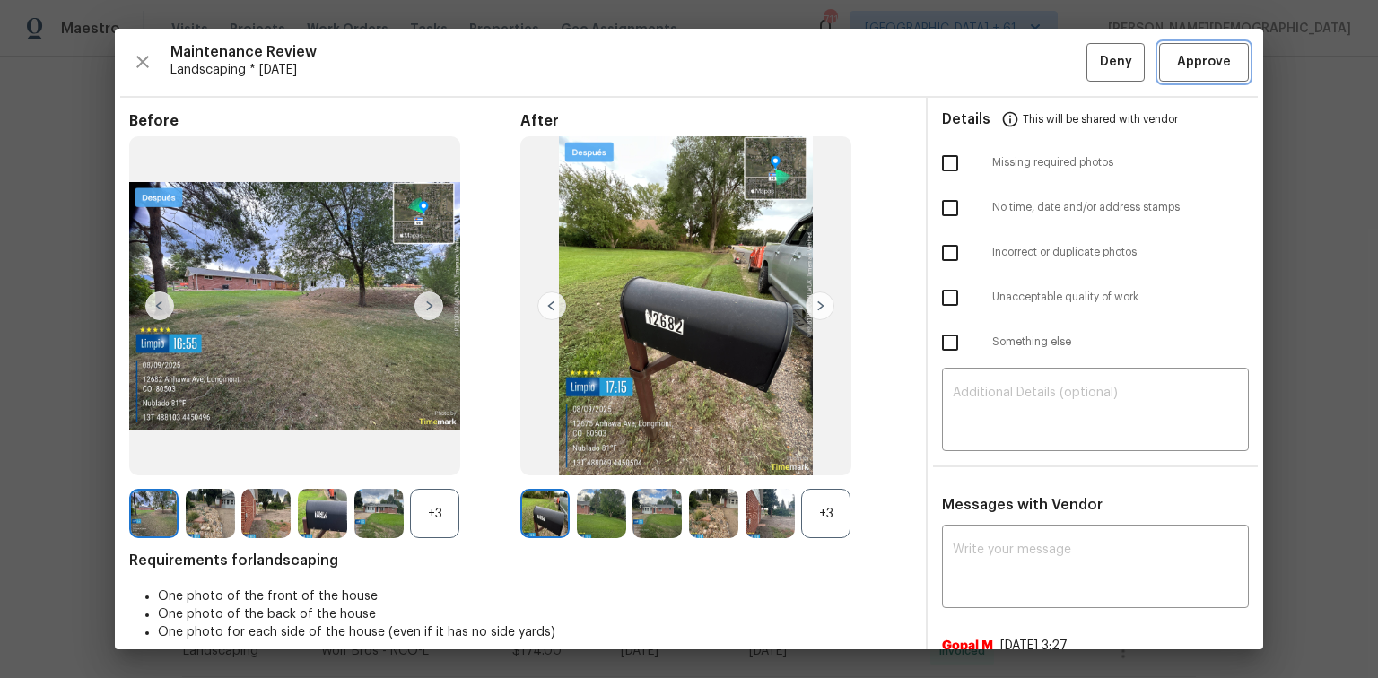
click at [1195, 74] on button "Approve" at bounding box center [1204, 62] width 90 height 39
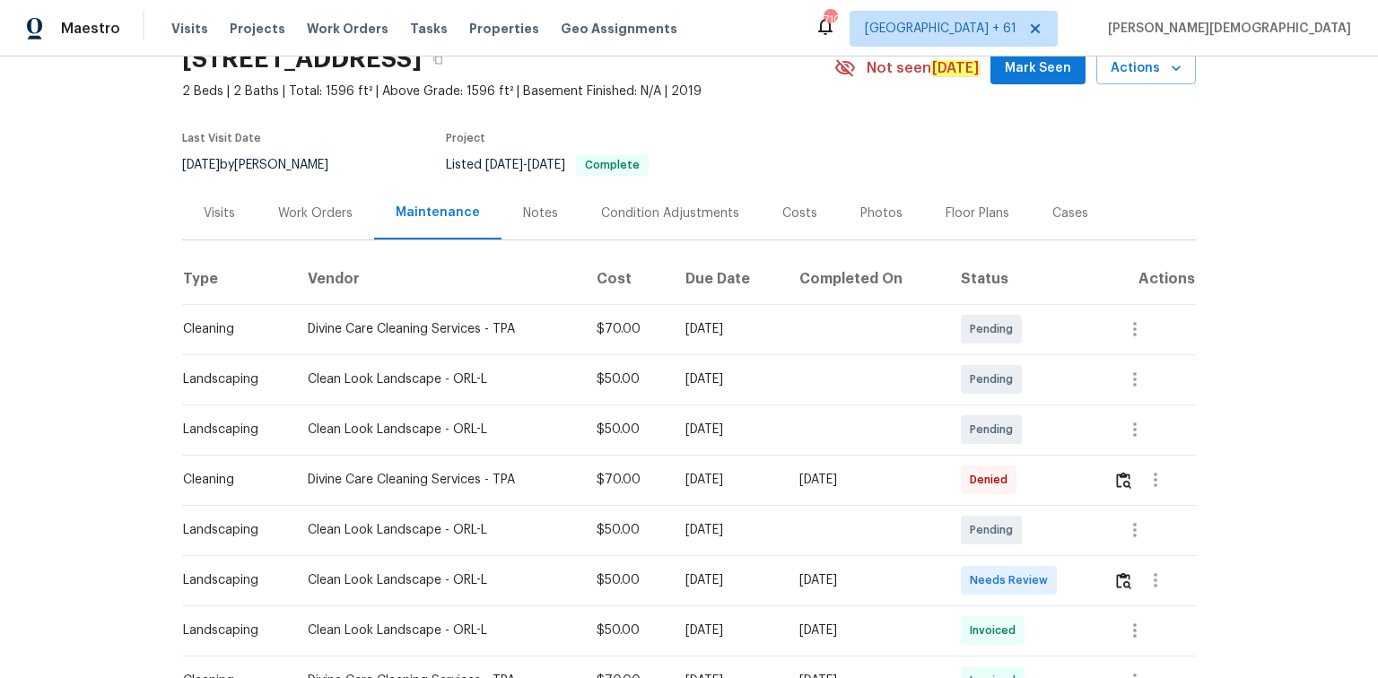
scroll to position [215, 0]
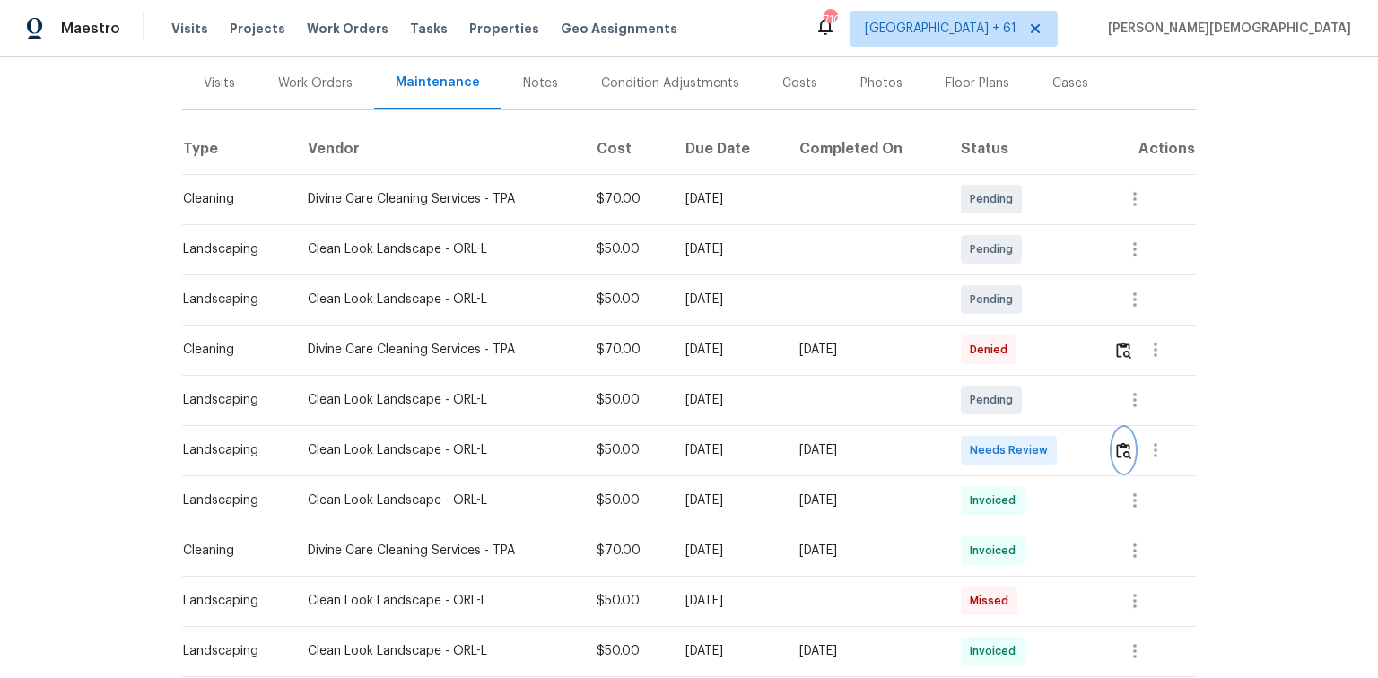
click at [979, 446] on button "button" at bounding box center [1123, 450] width 21 height 43
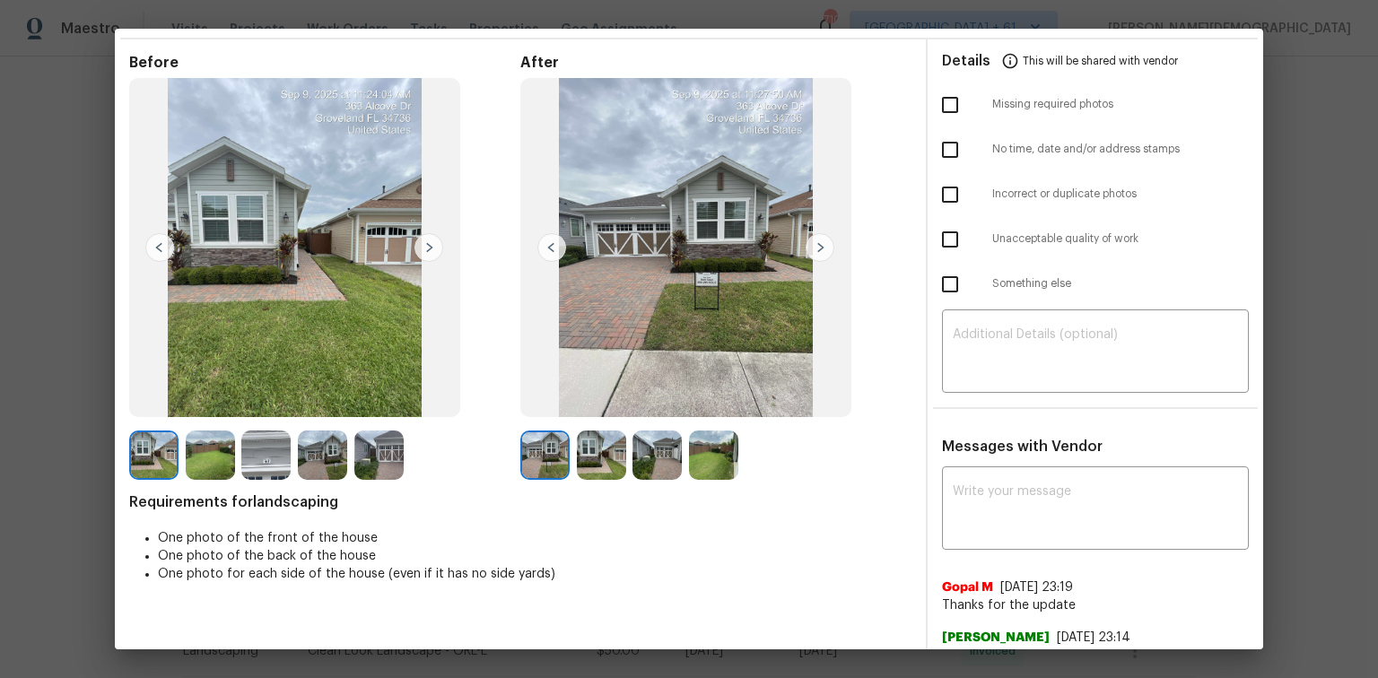
scroll to position [0, 0]
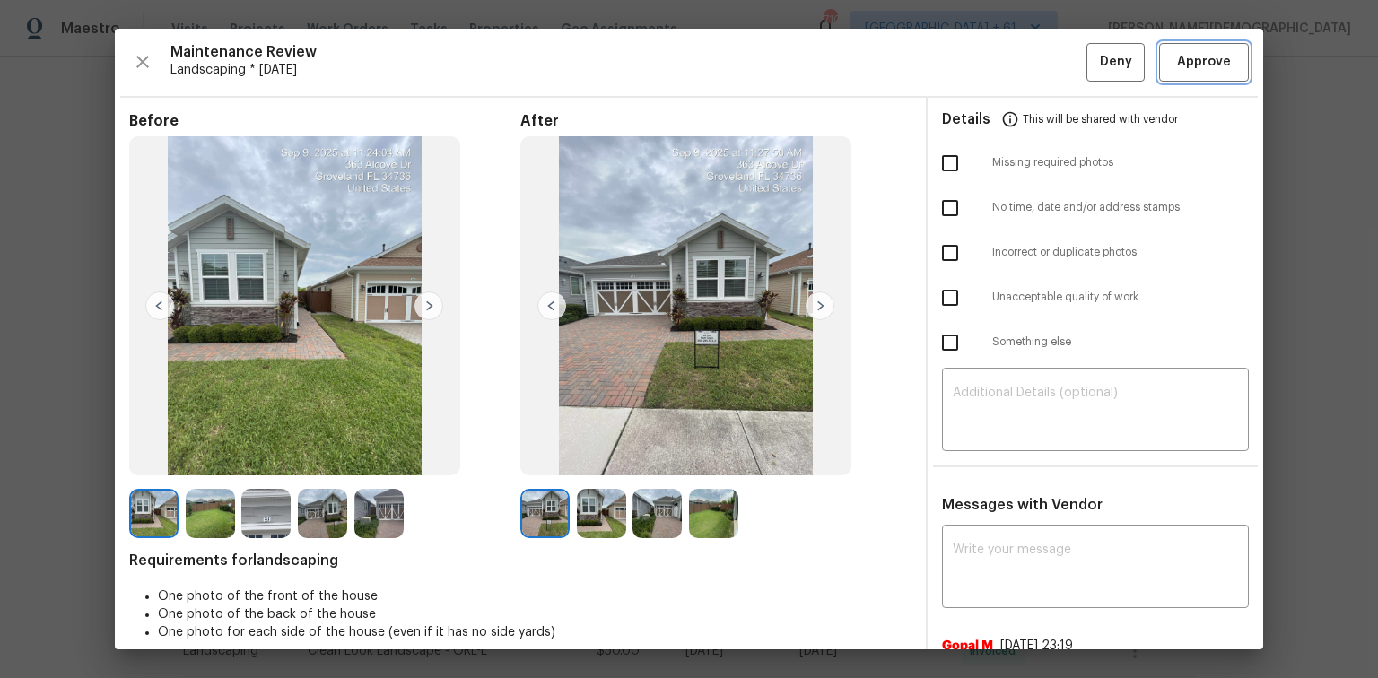
click at [979, 68] on span "Approve" at bounding box center [1204, 62] width 54 height 22
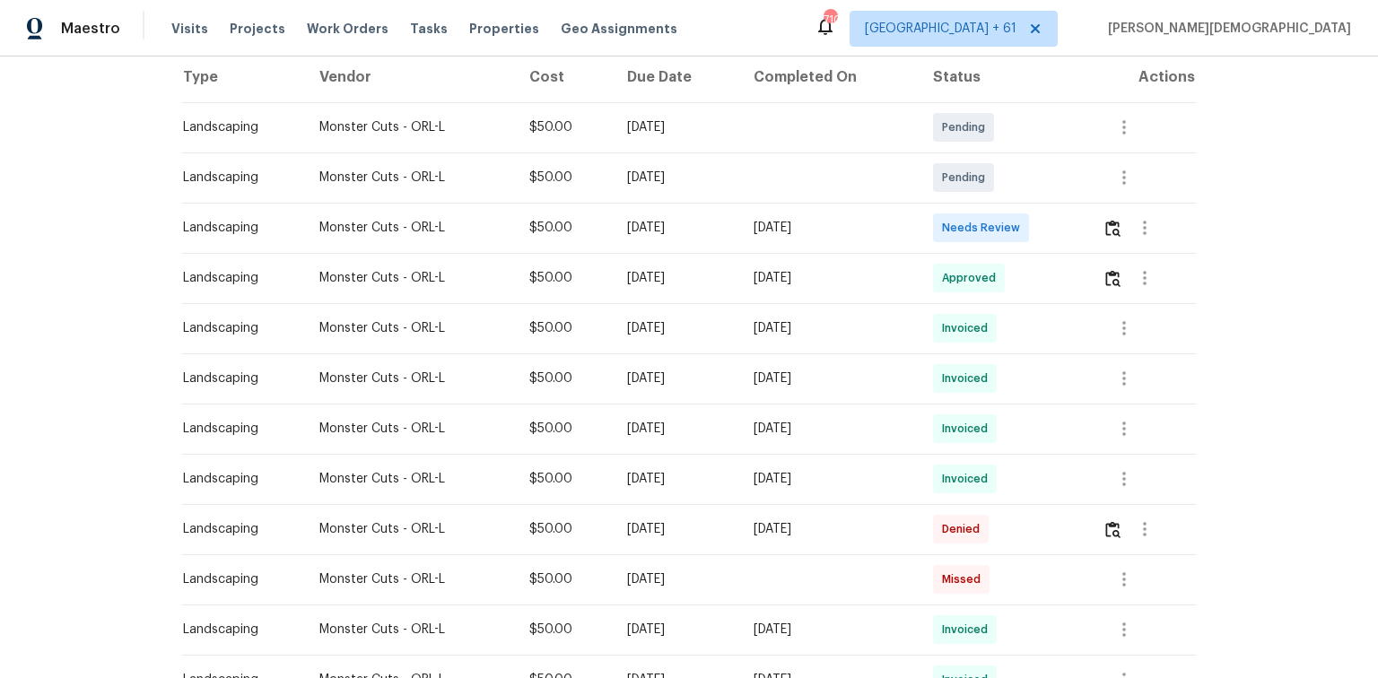
scroll to position [359, 0]
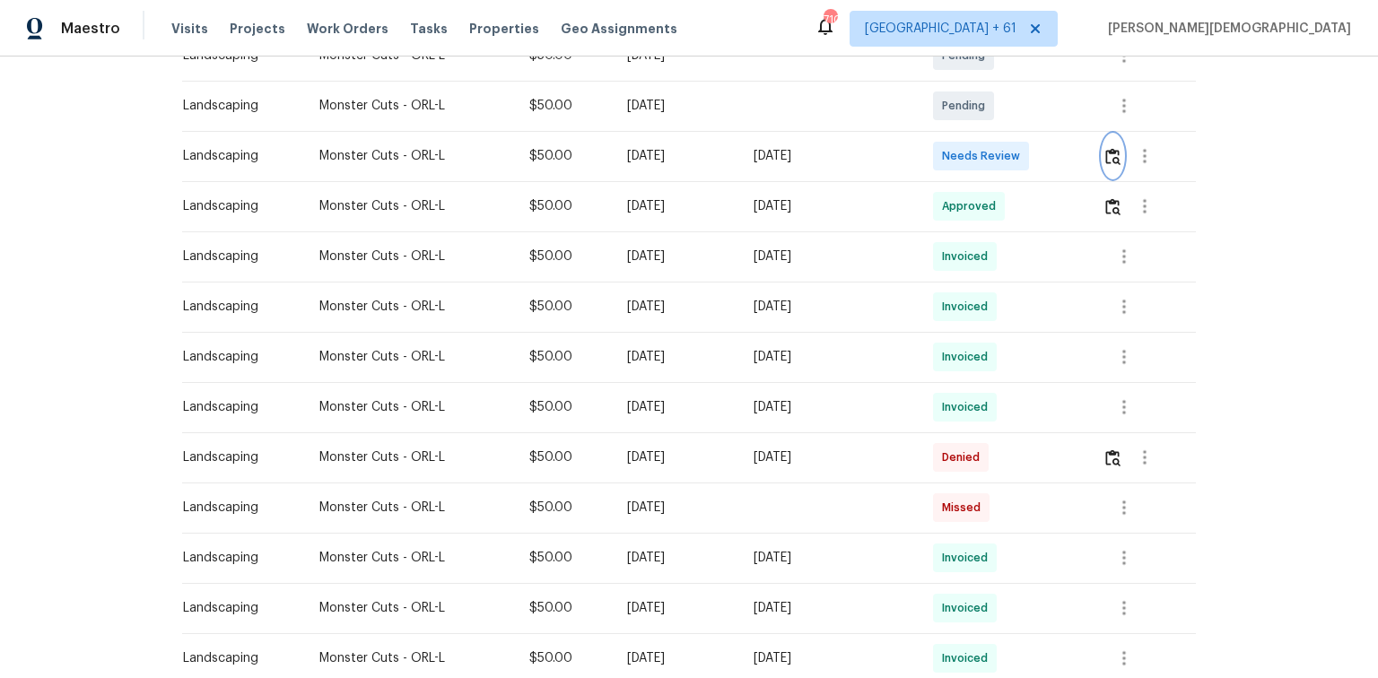
click at [979, 148] on img "button" at bounding box center [1112, 156] width 15 height 17
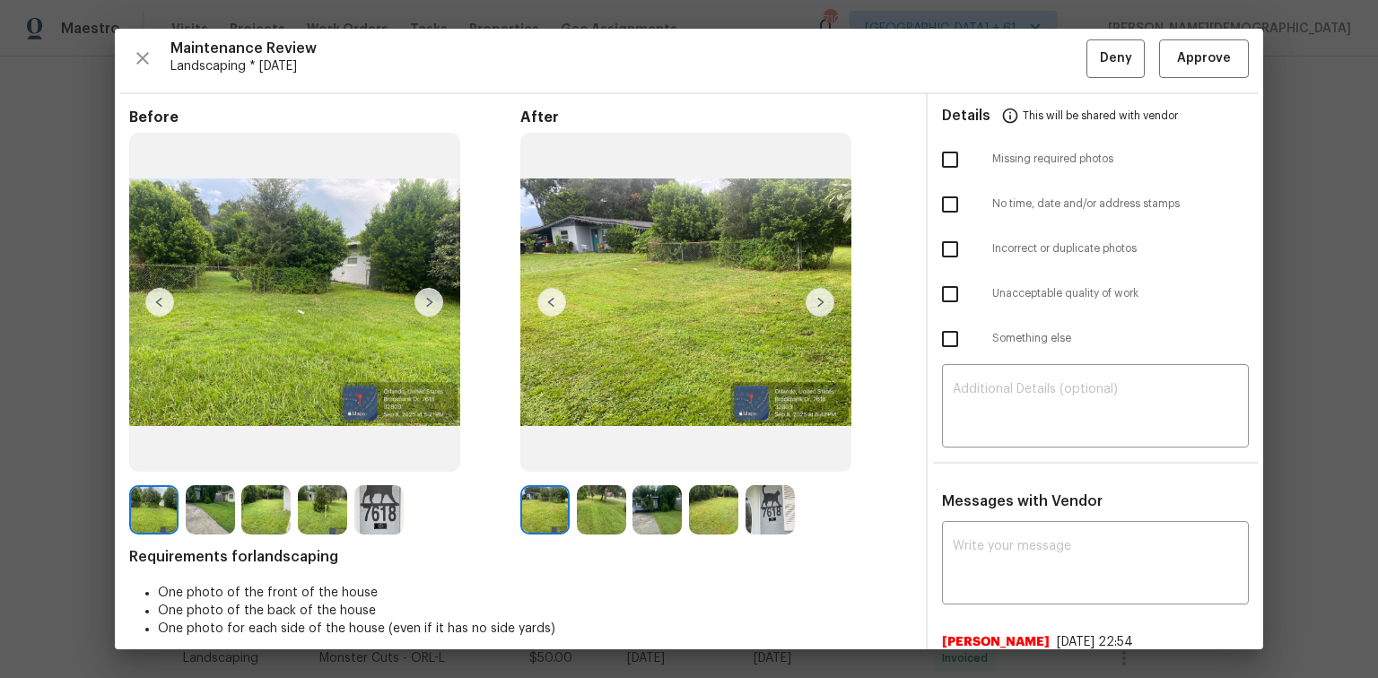
scroll to position [0, 0]
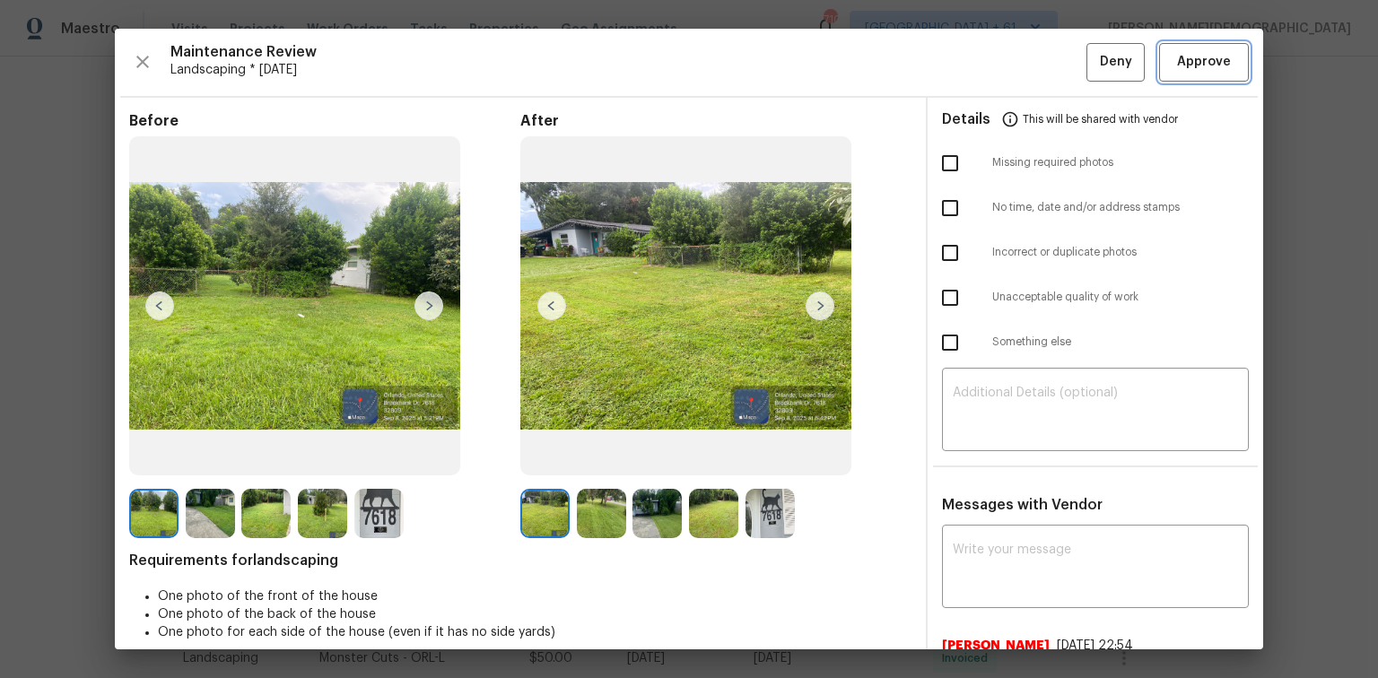
click at [979, 58] on span "Approve" at bounding box center [1204, 62] width 54 height 22
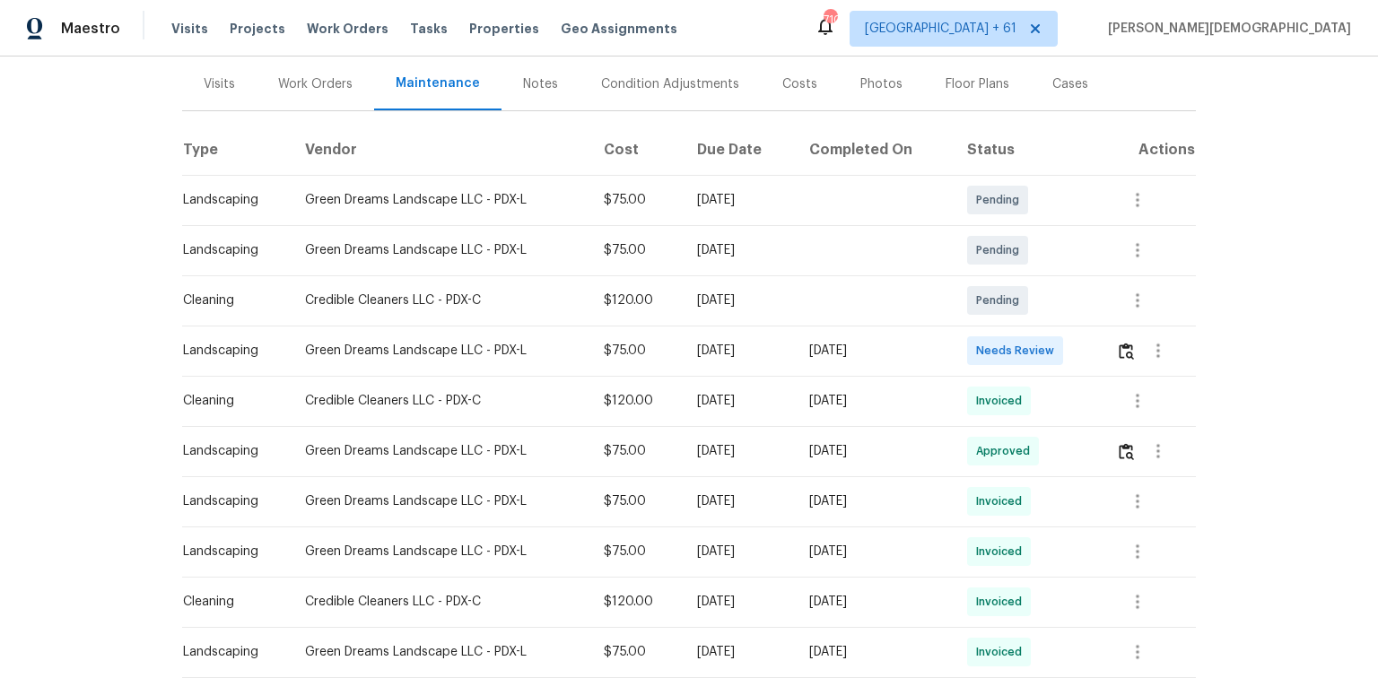
scroll to position [215, 0]
click at [979, 342] on img "button" at bounding box center [1125, 350] width 15 height 17
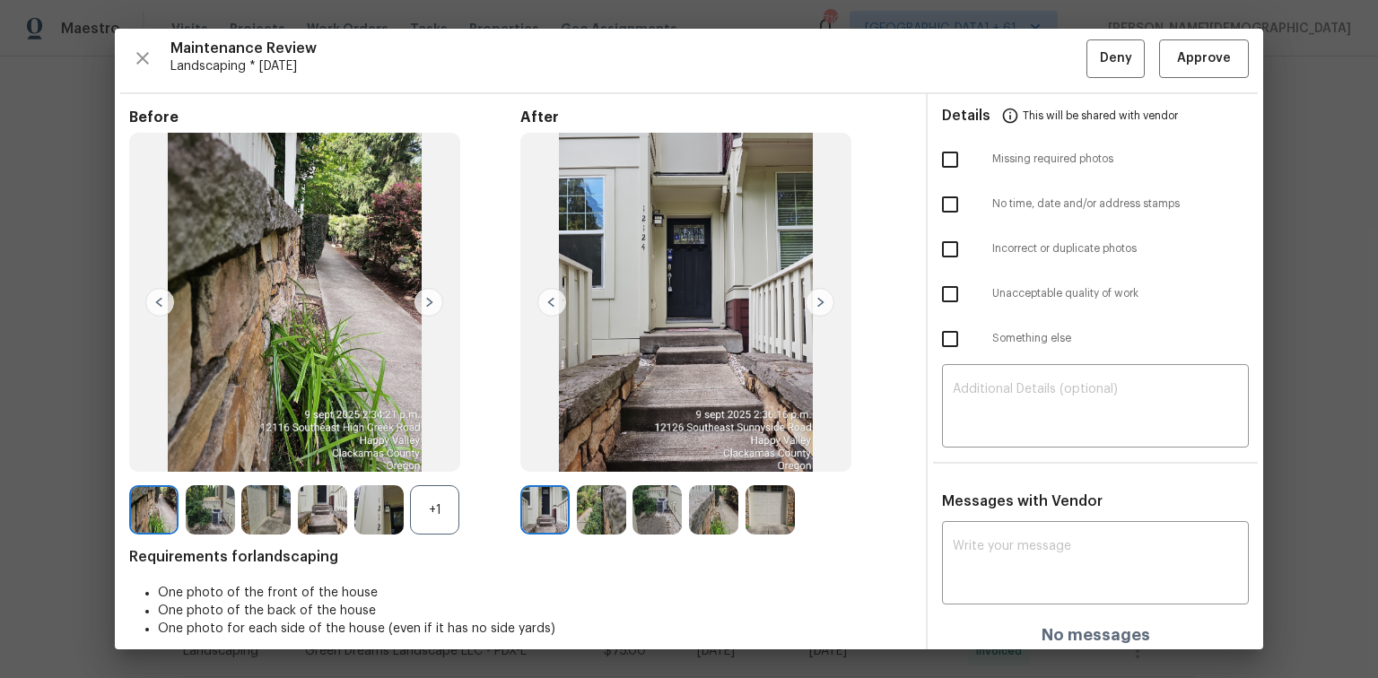
scroll to position [0, 0]
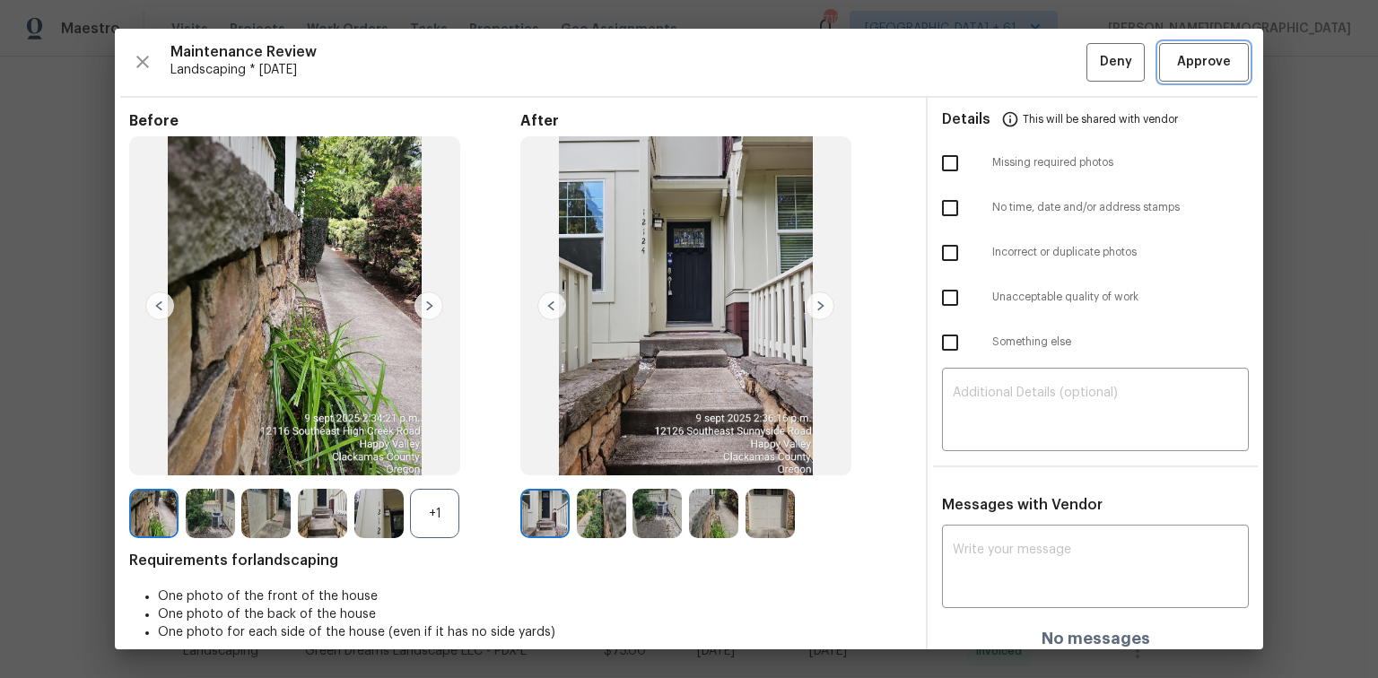
click at [979, 61] on span "Approve" at bounding box center [1204, 62] width 54 height 22
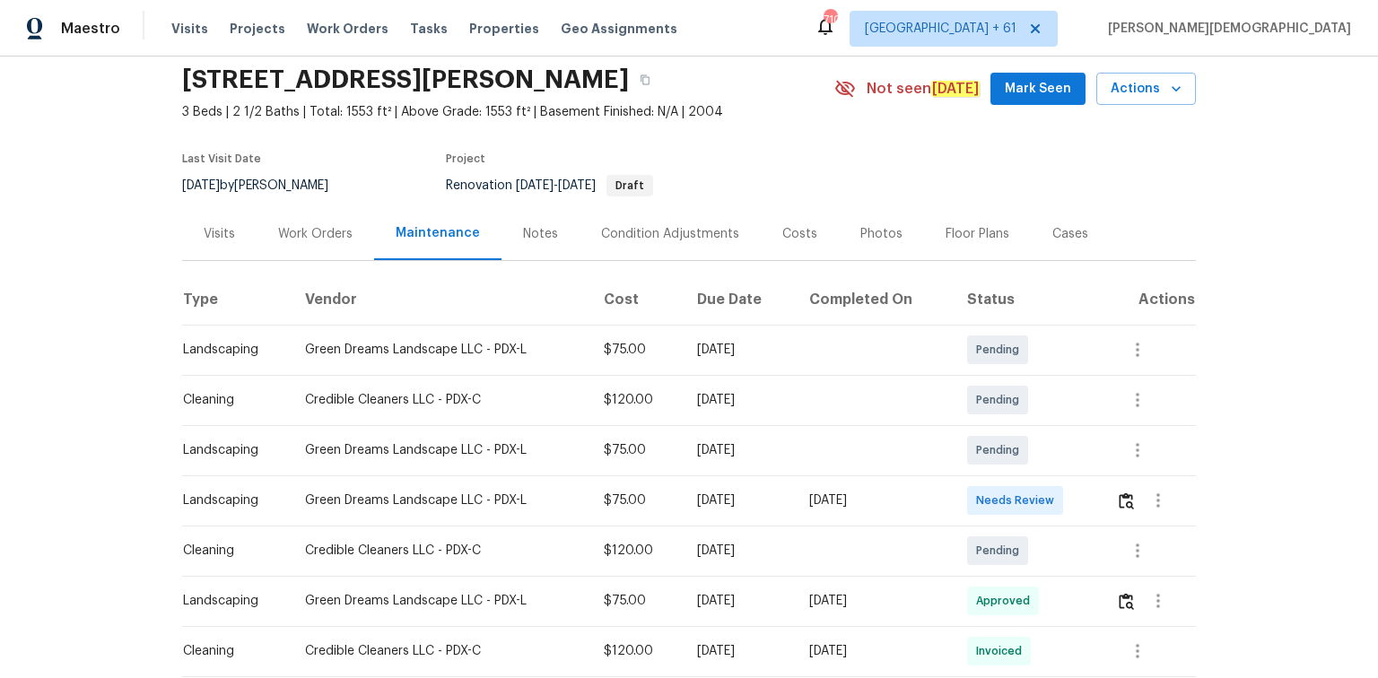
scroll to position [143, 0]
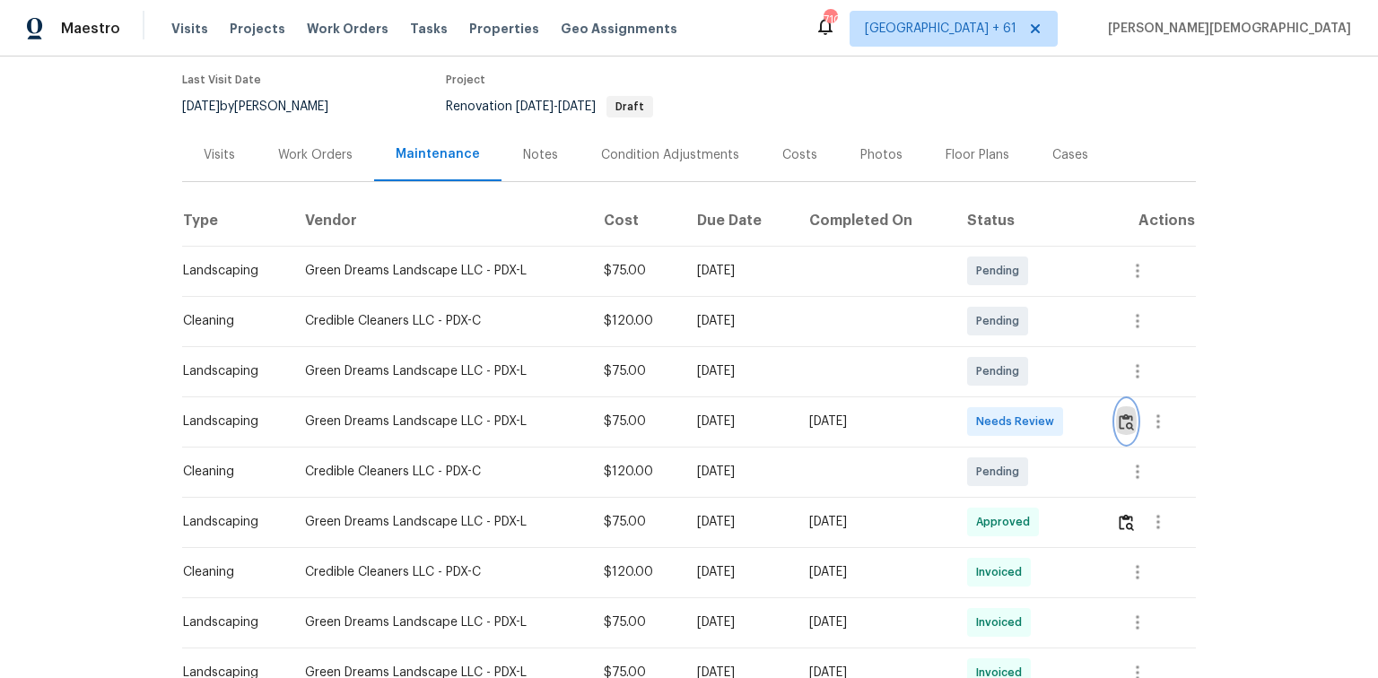
click at [979, 417] on img "button" at bounding box center [1125, 421] width 15 height 17
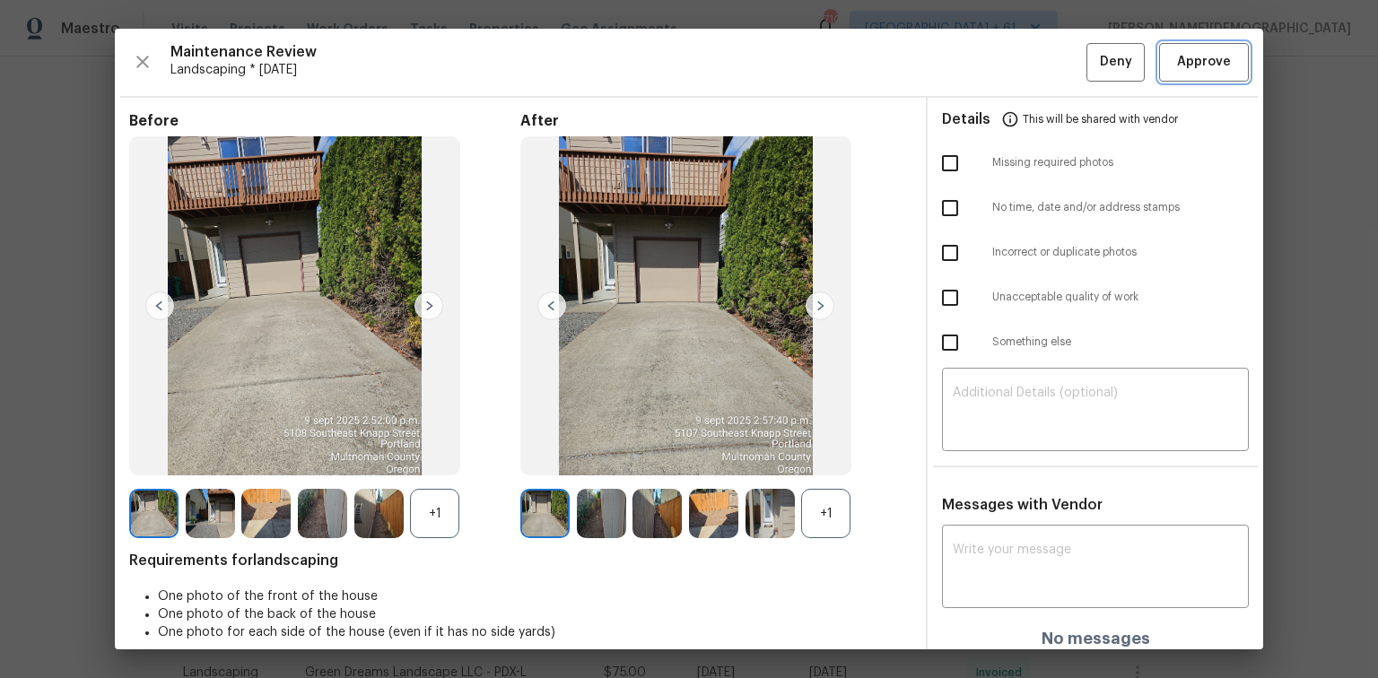
click at [979, 72] on button "Approve" at bounding box center [1204, 62] width 90 height 39
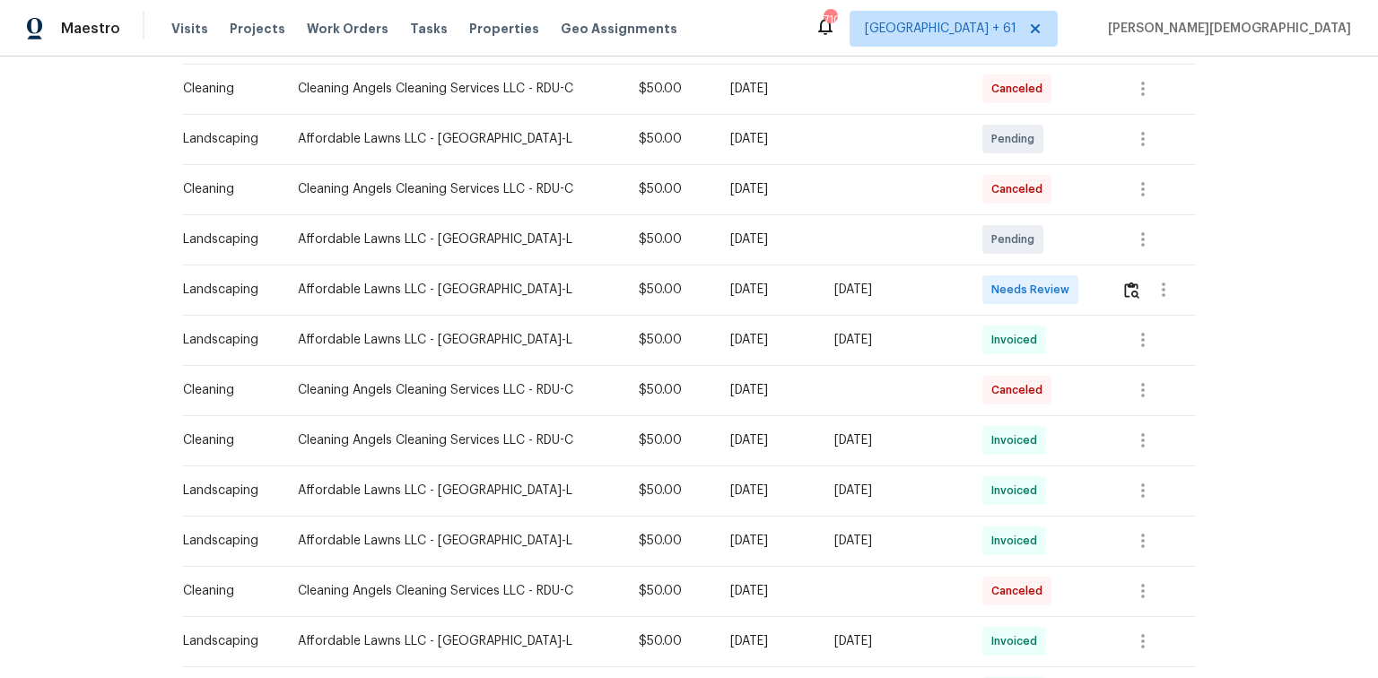
scroll to position [502, 0]
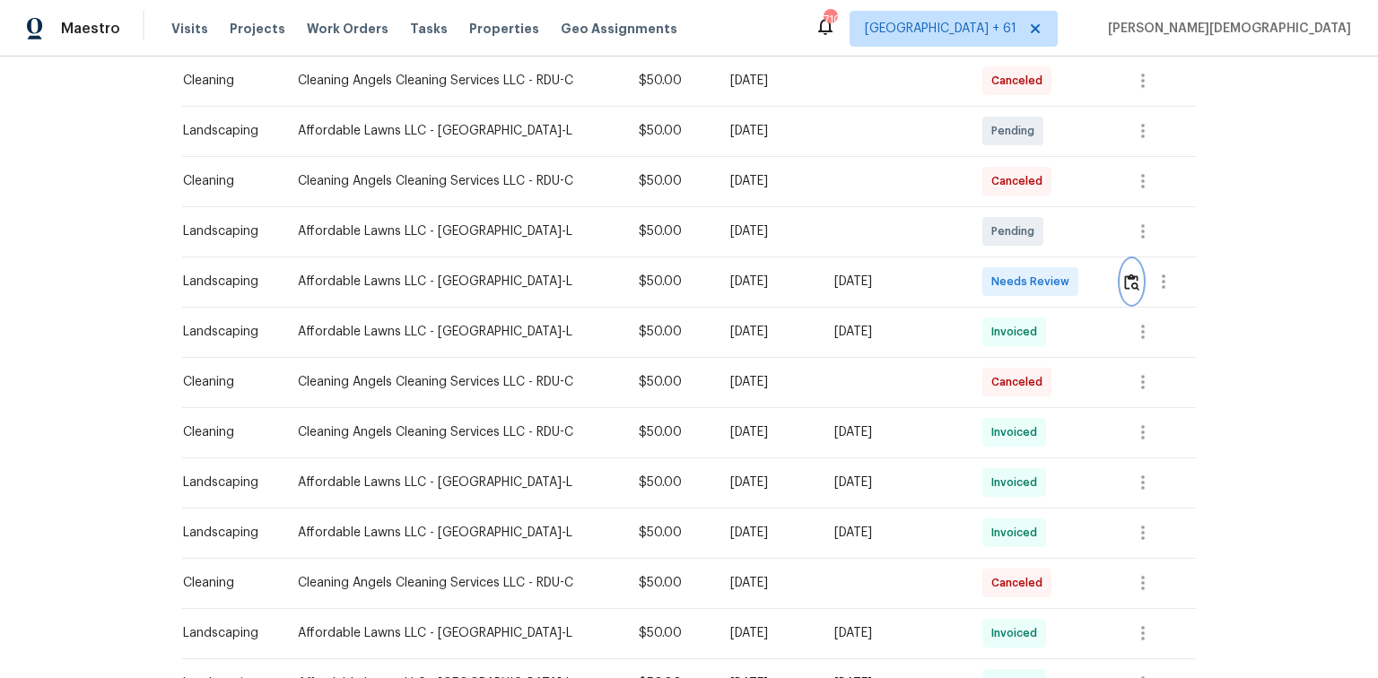
click at [979, 273] on button "button" at bounding box center [1131, 281] width 21 height 43
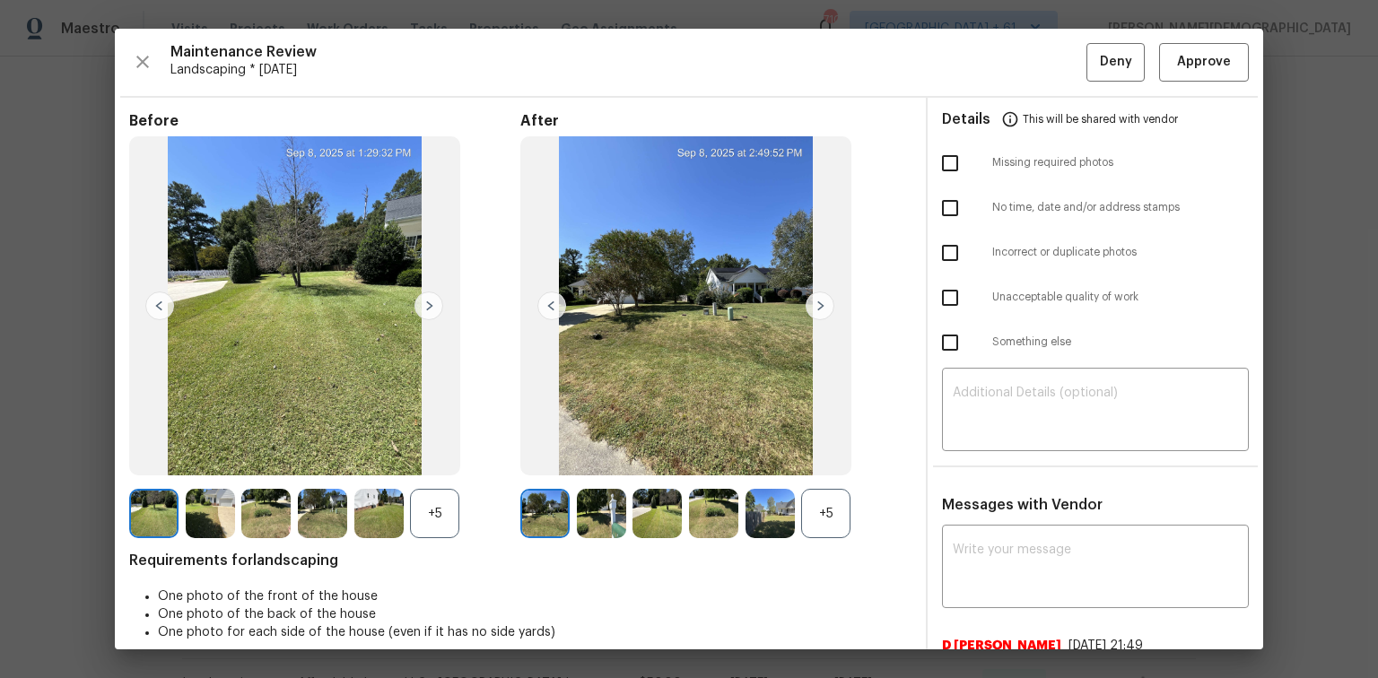
click at [979, 90] on div "Maintenance Review Landscaping * [DATE] Deny Approve Before +5 After +5 Require…" at bounding box center [689, 339] width 1148 height 621
click at [979, 81] on div "Maintenance Review Landscaping * [DATE] Deny Approve Before +5 After +5 Require…" at bounding box center [689, 339] width 1148 height 621
drag, startPoint x: 1192, startPoint y: 66, endPoint x: 1192, endPoint y: 91, distance: 24.2
click at [979, 66] on span "Approve" at bounding box center [1204, 62] width 54 height 22
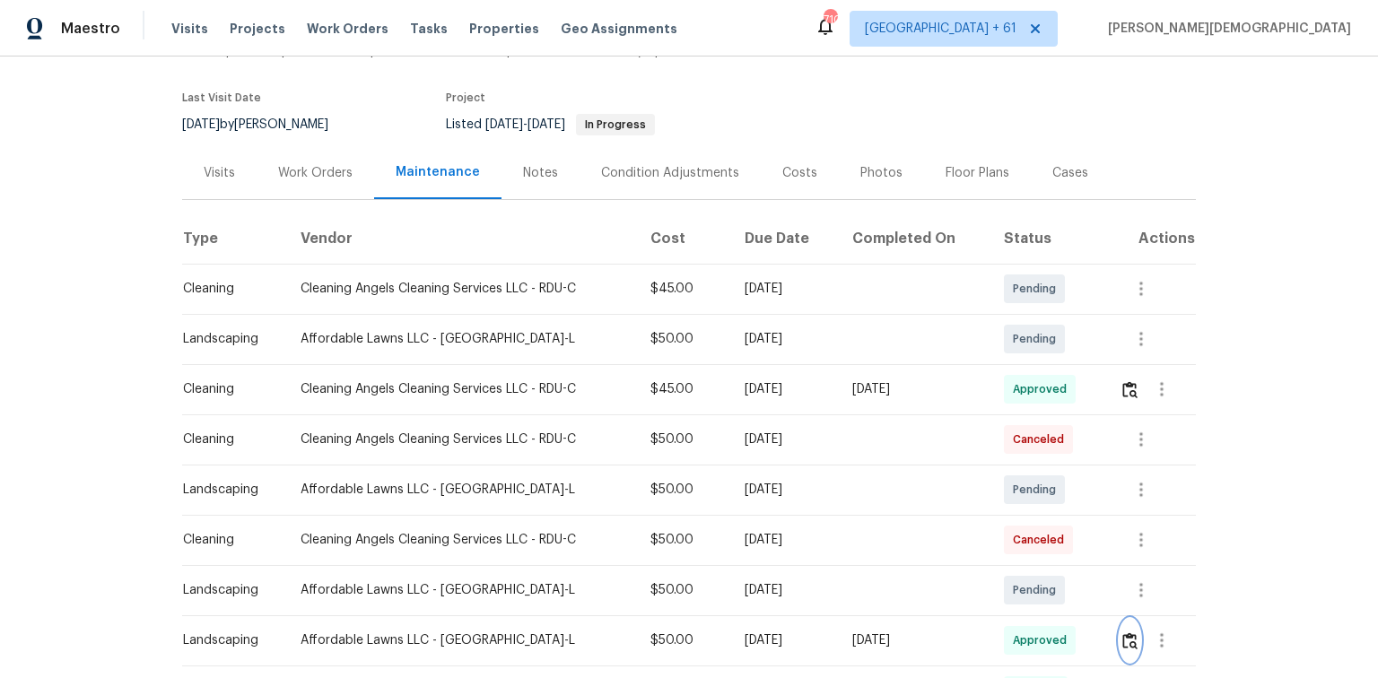
scroll to position [0, 0]
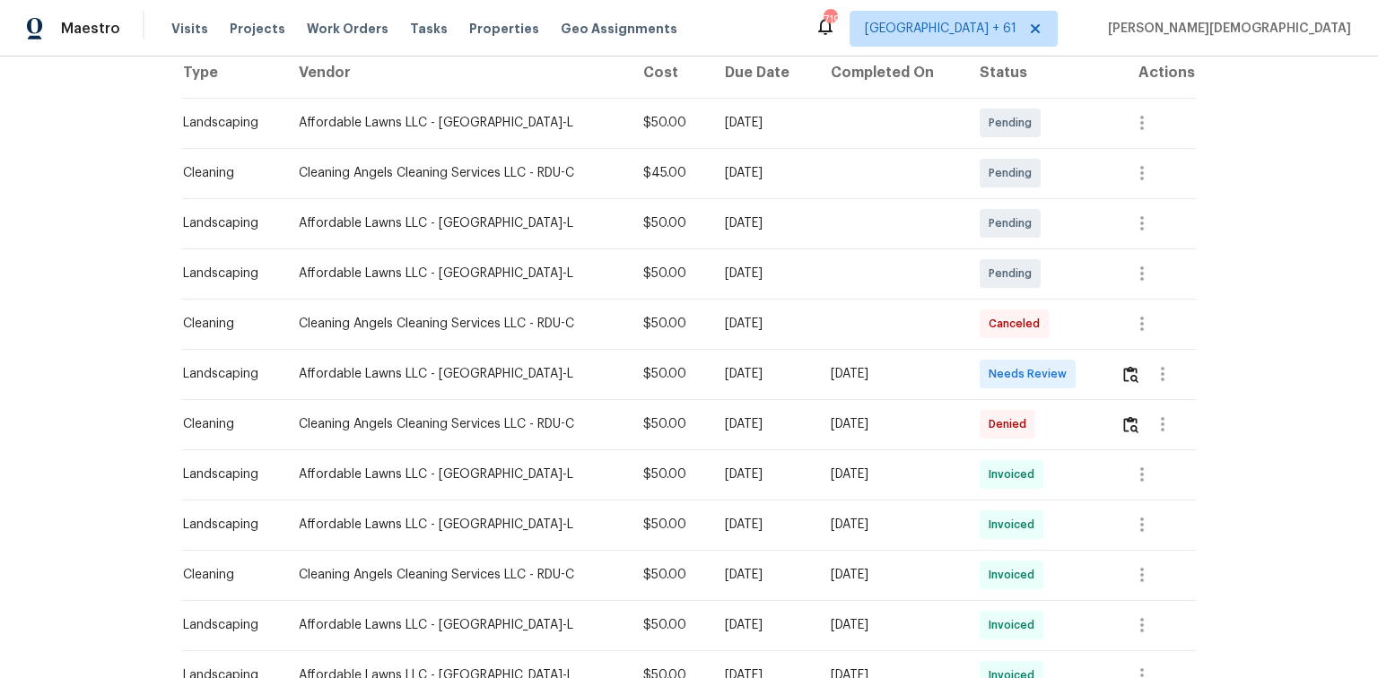
scroll to position [430, 0]
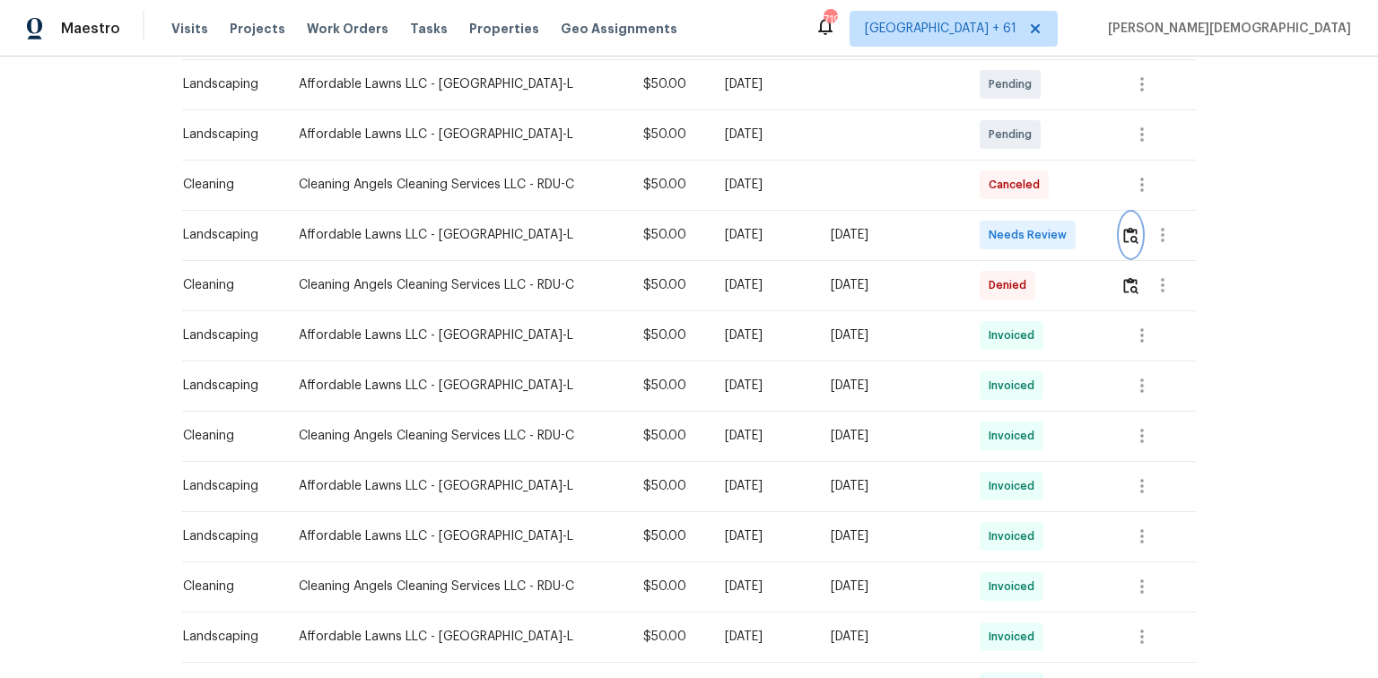
click at [979, 233] on img "button" at bounding box center [1130, 235] width 15 height 17
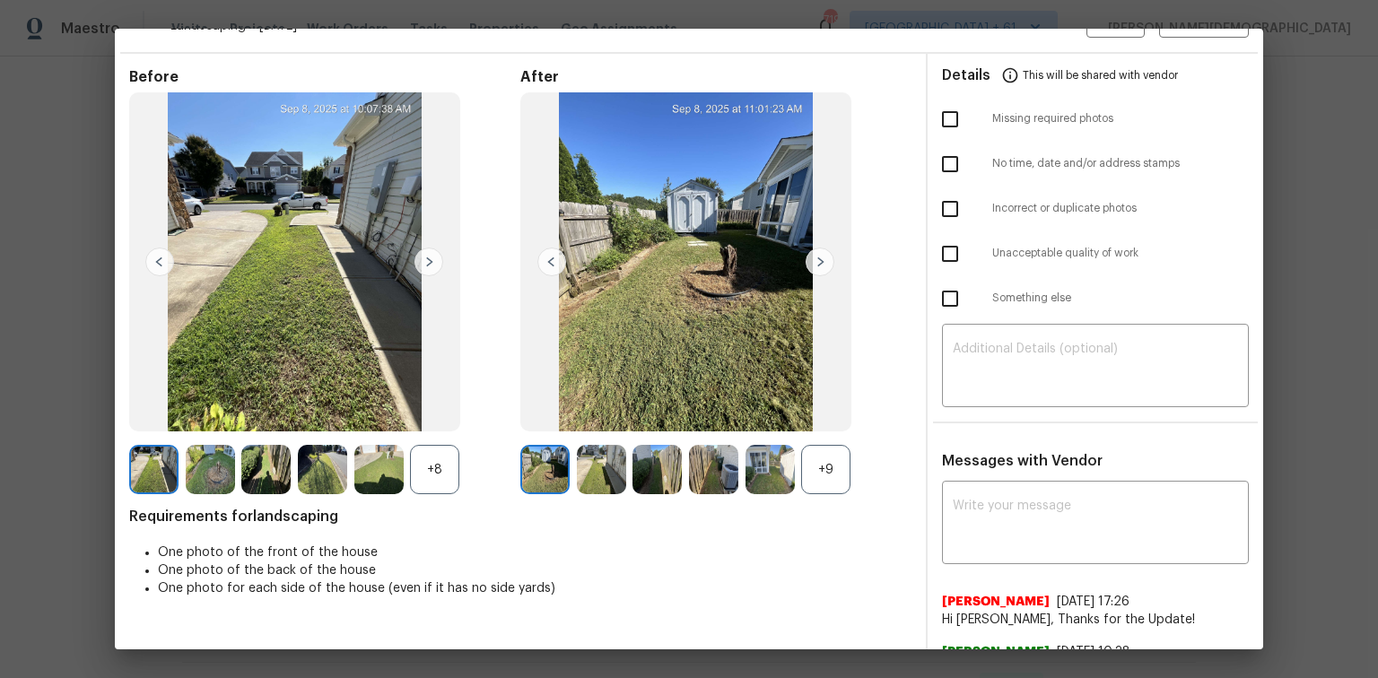
scroll to position [0, 0]
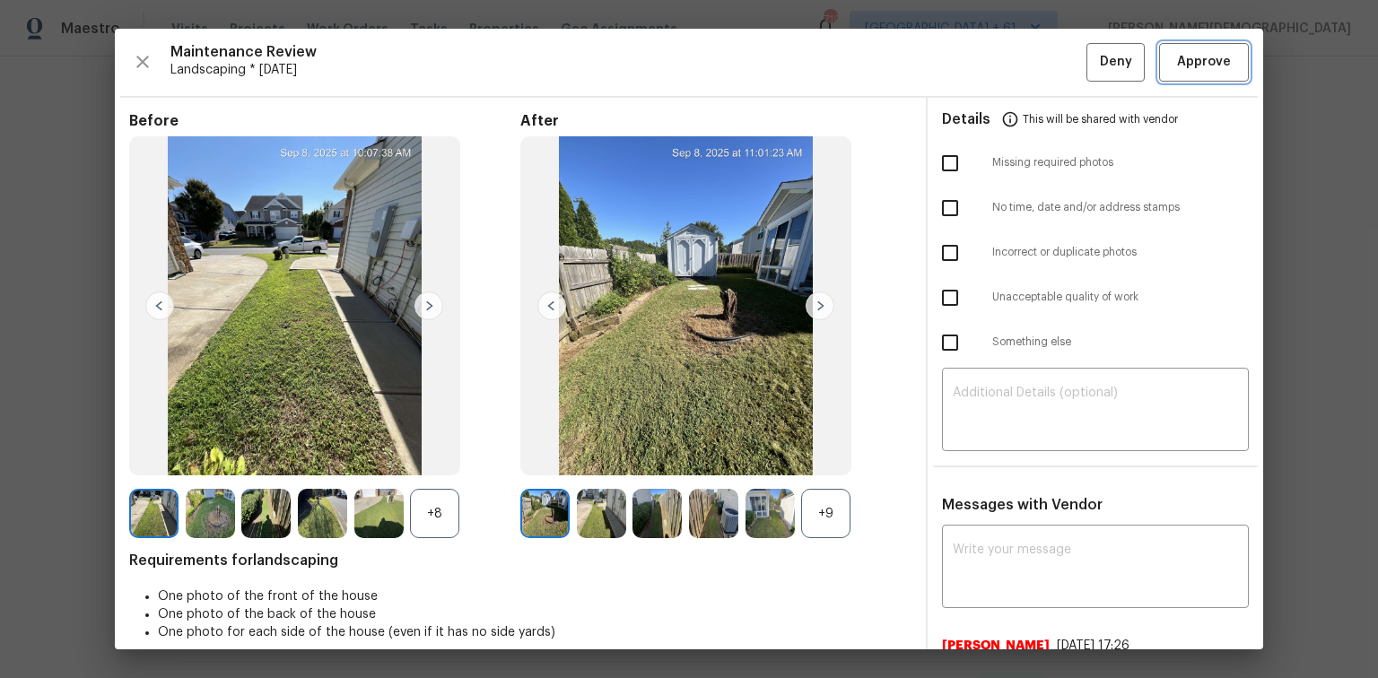
click at [979, 68] on span "Approve" at bounding box center [1204, 62] width 54 height 22
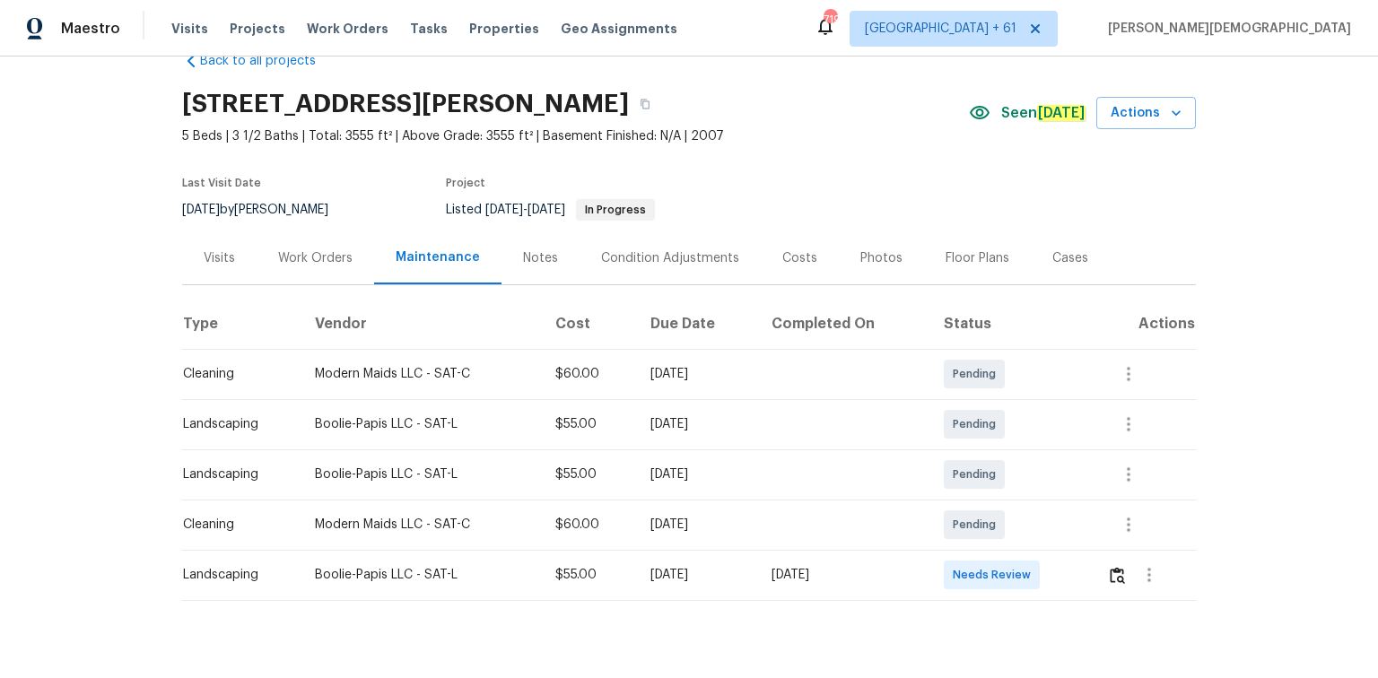
scroll to position [72, 0]
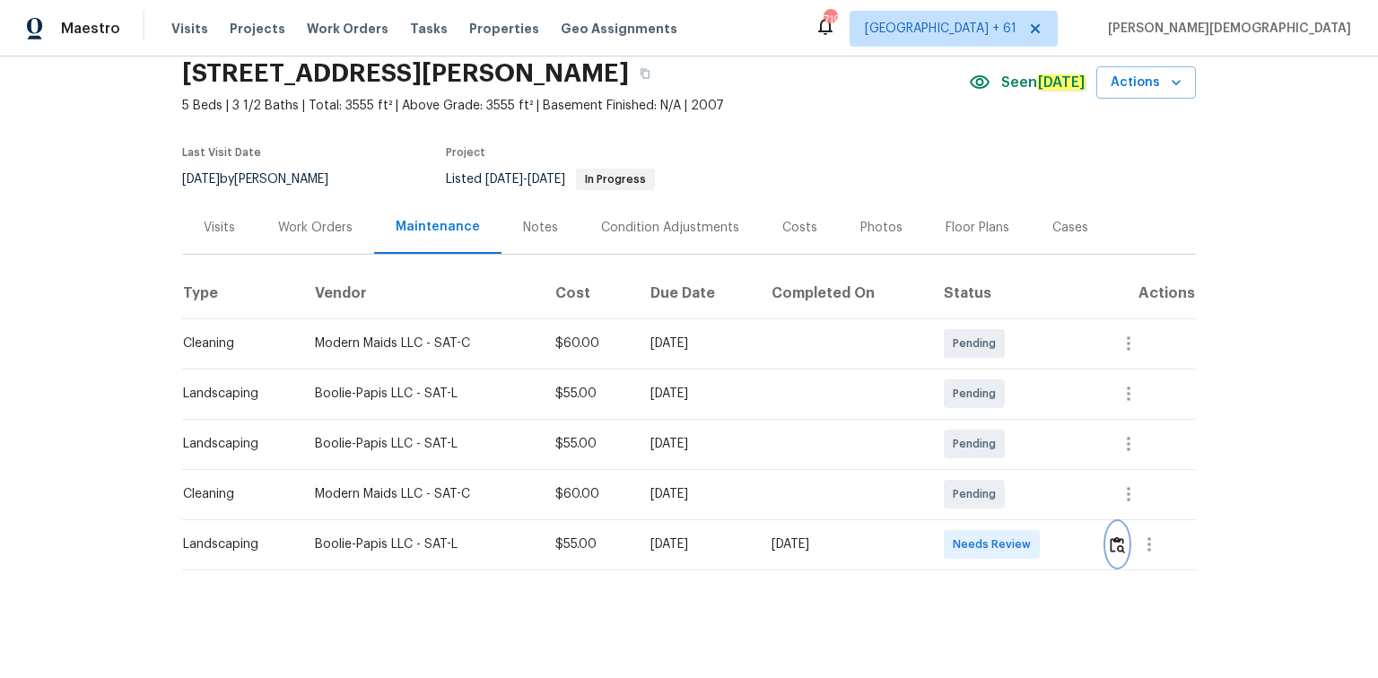
click at [979, 453] on img "button" at bounding box center [1116, 544] width 15 height 17
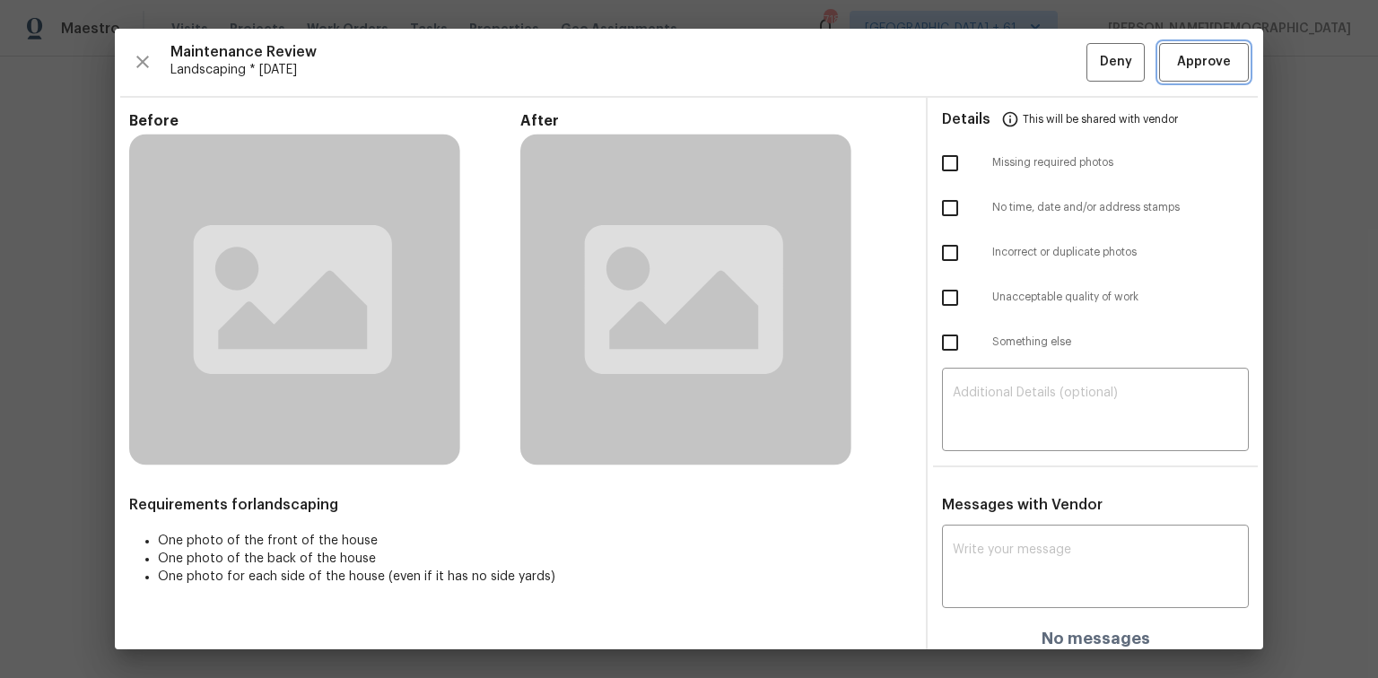
click at [979, 65] on span "Approve" at bounding box center [1204, 62] width 54 height 22
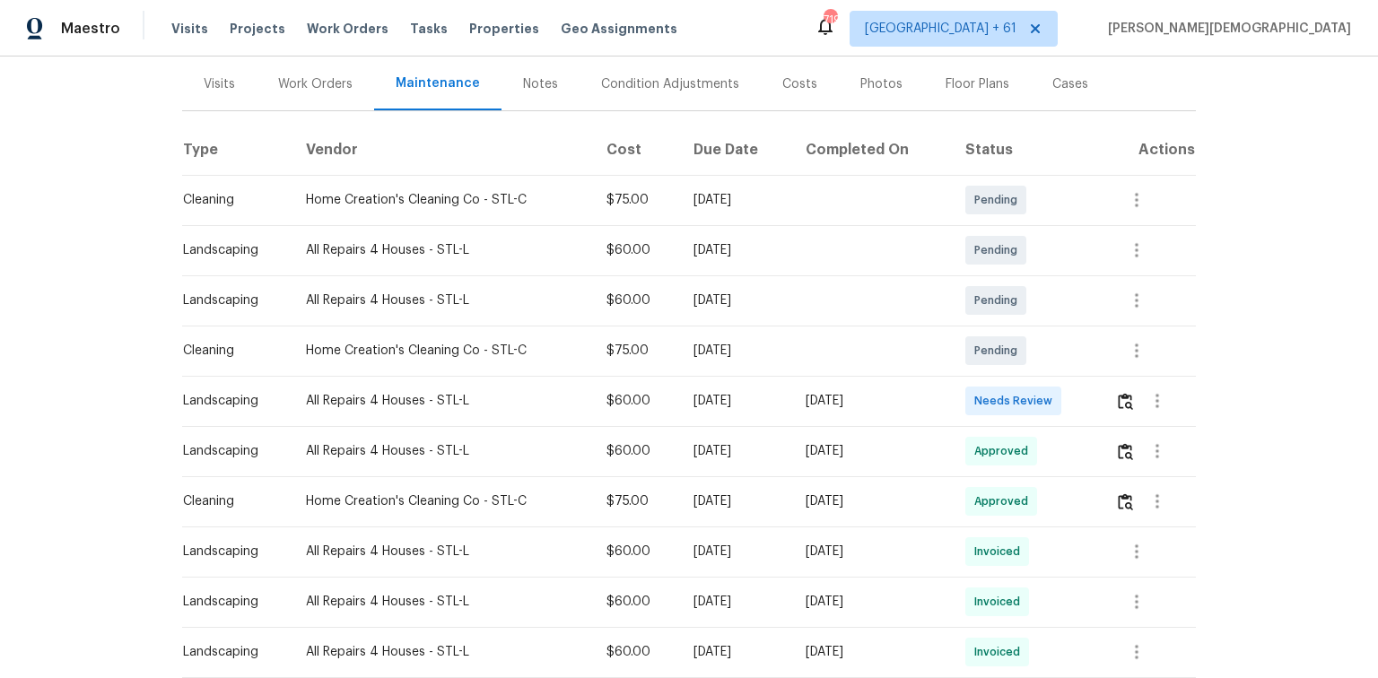
scroll to position [287, 0]
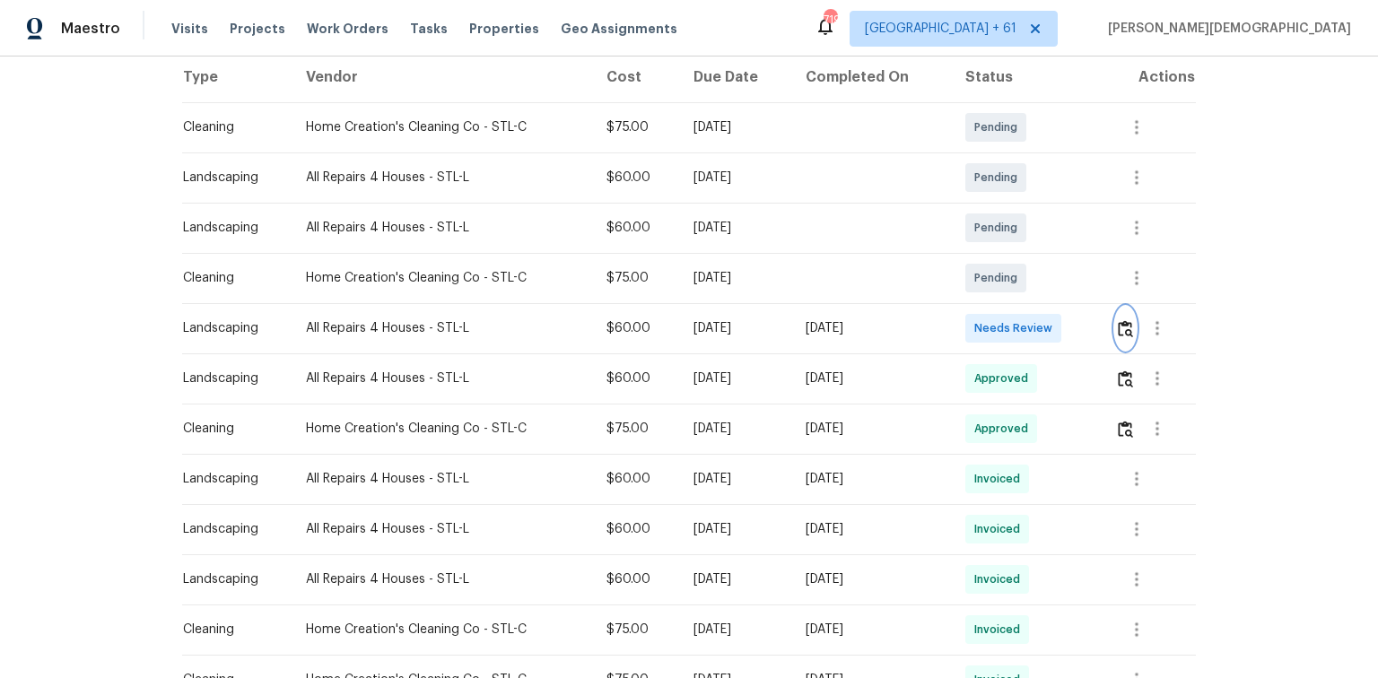
click at [979, 309] on button "button" at bounding box center [1125, 328] width 21 height 43
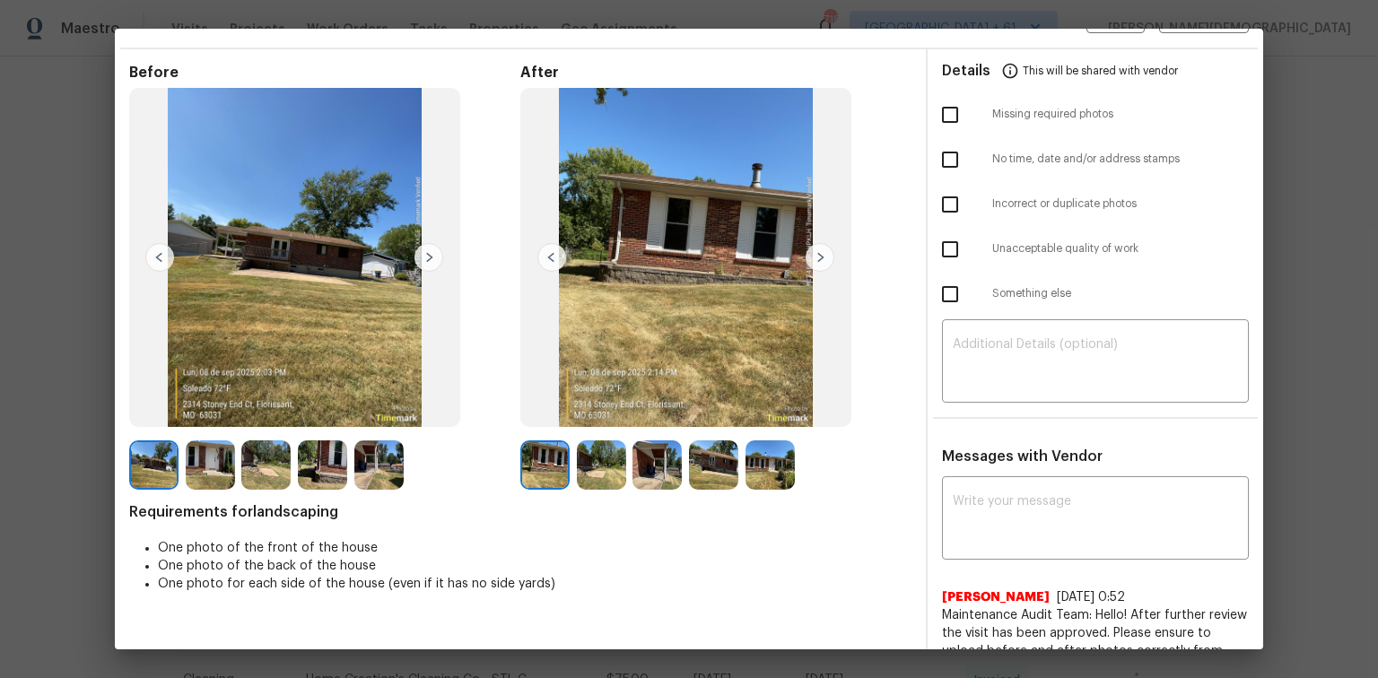
scroll to position [0, 0]
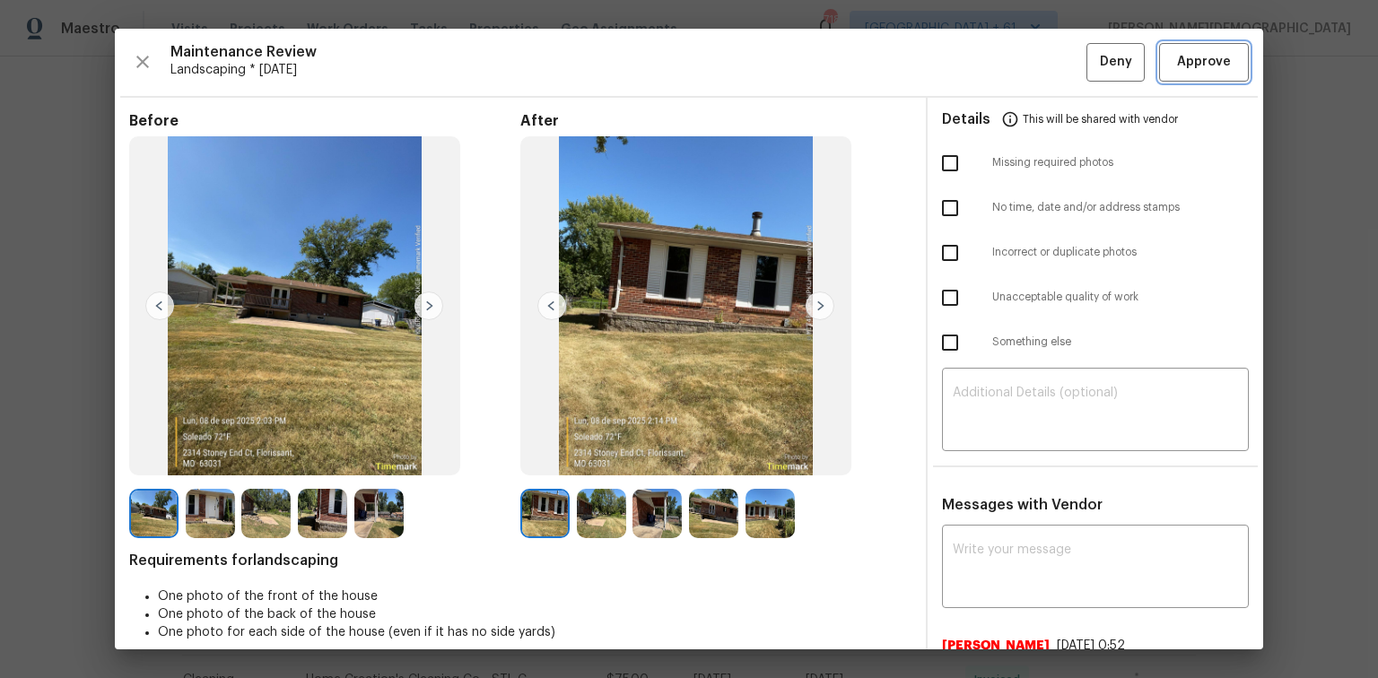
click at [979, 65] on button "Approve" at bounding box center [1204, 62] width 90 height 39
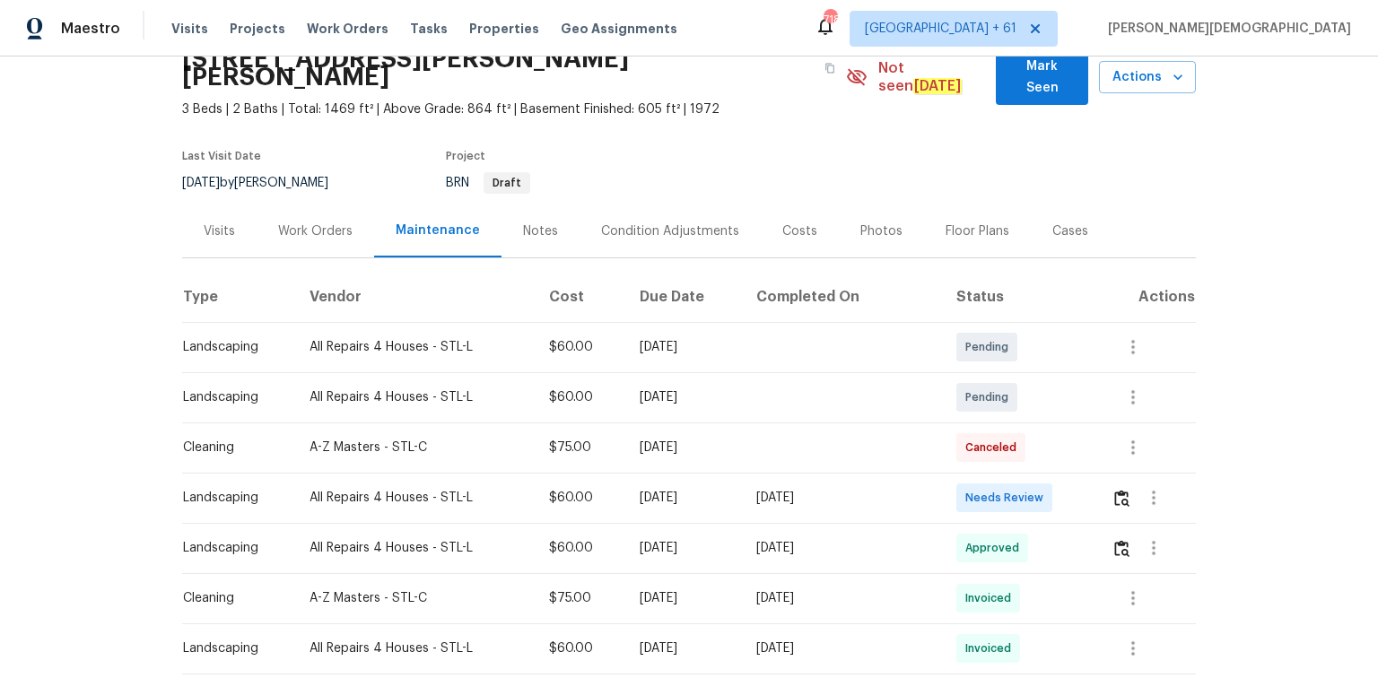
scroll to position [215, 0]
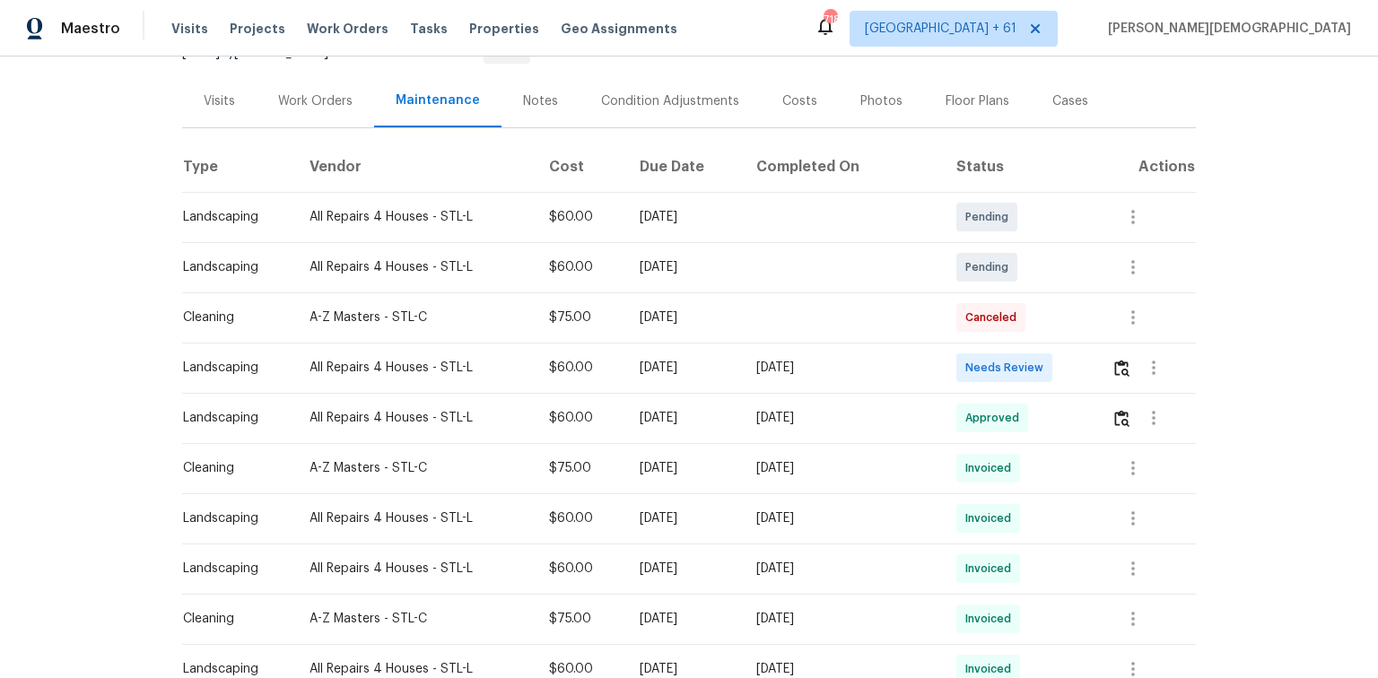
click at [979, 343] on td at bounding box center [1146, 368] width 99 height 50
click at [979, 360] on img "button" at bounding box center [1121, 368] width 15 height 17
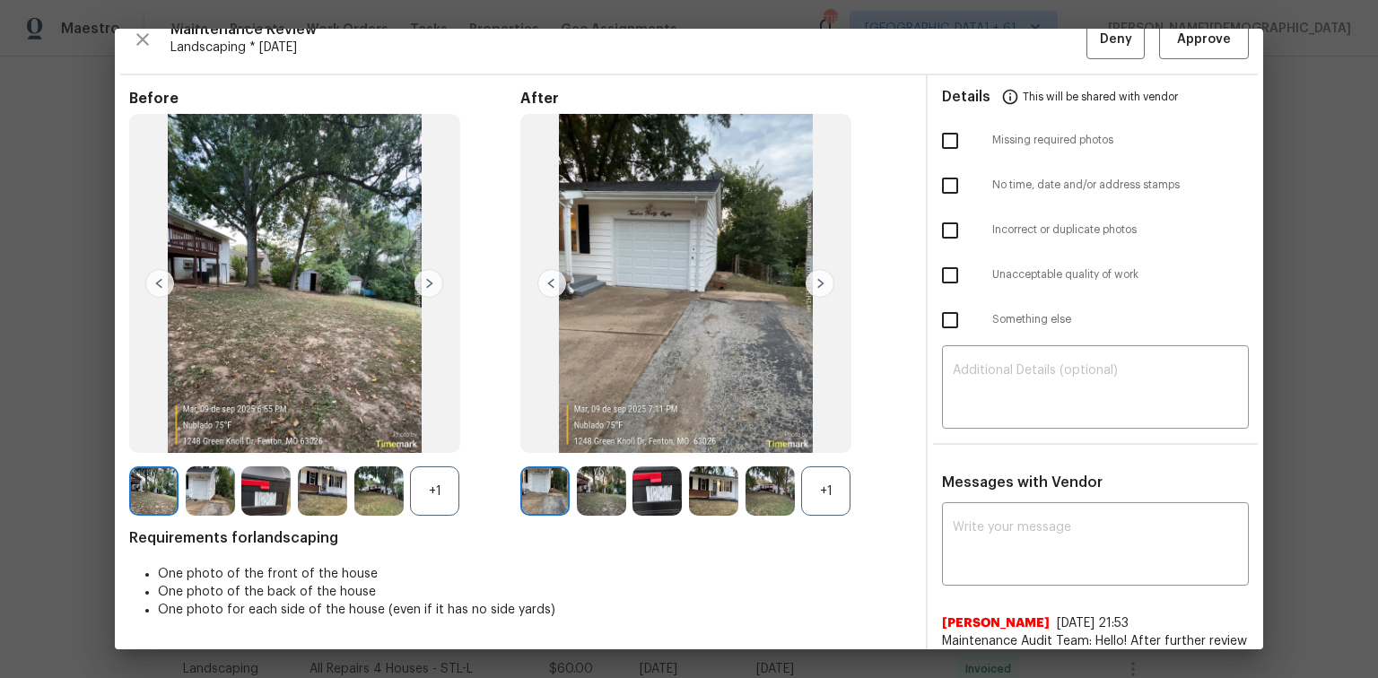
scroll to position [0, 0]
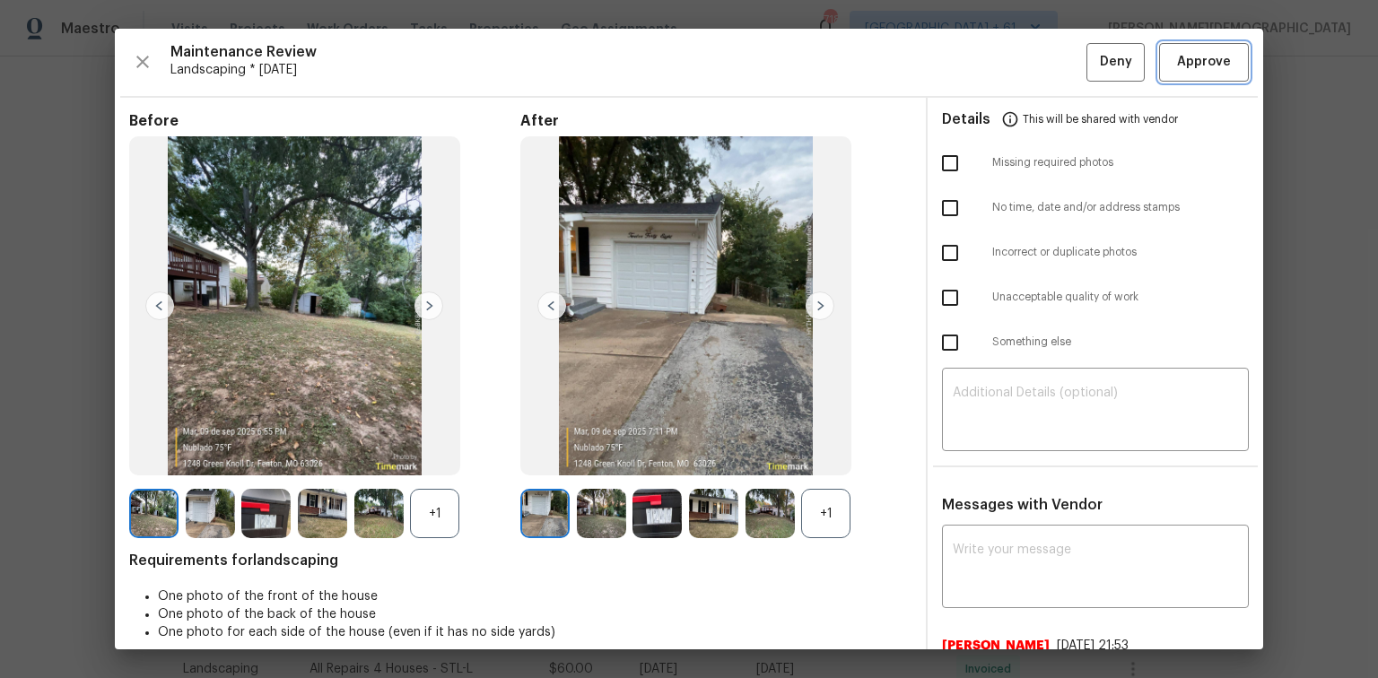
click at [979, 52] on button "Approve" at bounding box center [1204, 62] width 90 height 39
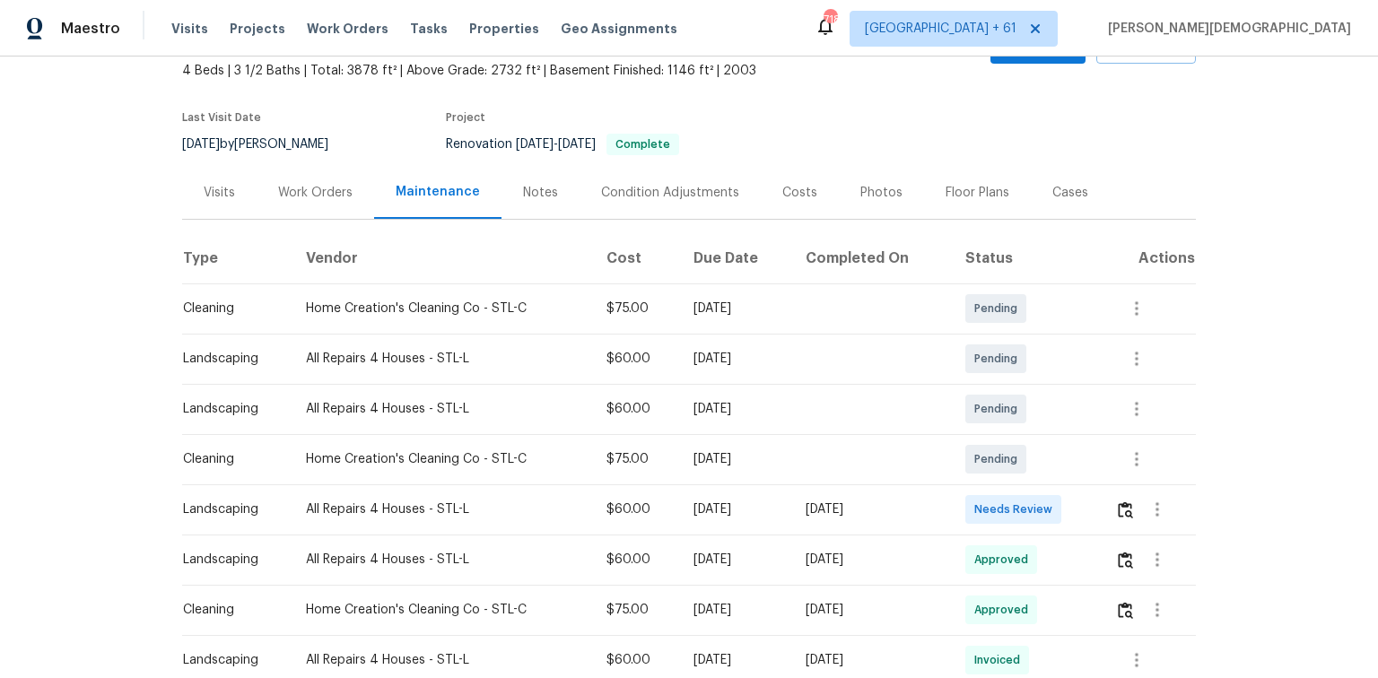
scroll to position [287, 0]
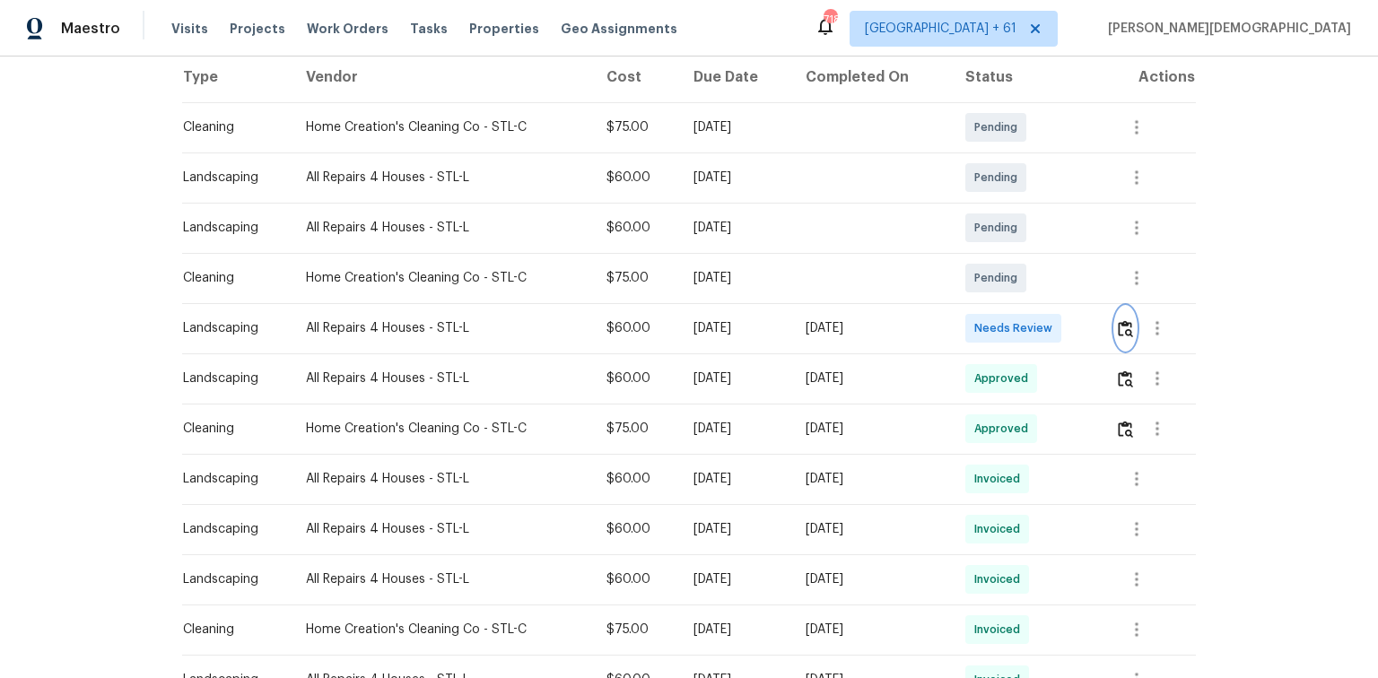
click at [979, 309] on button "button" at bounding box center [1125, 328] width 21 height 43
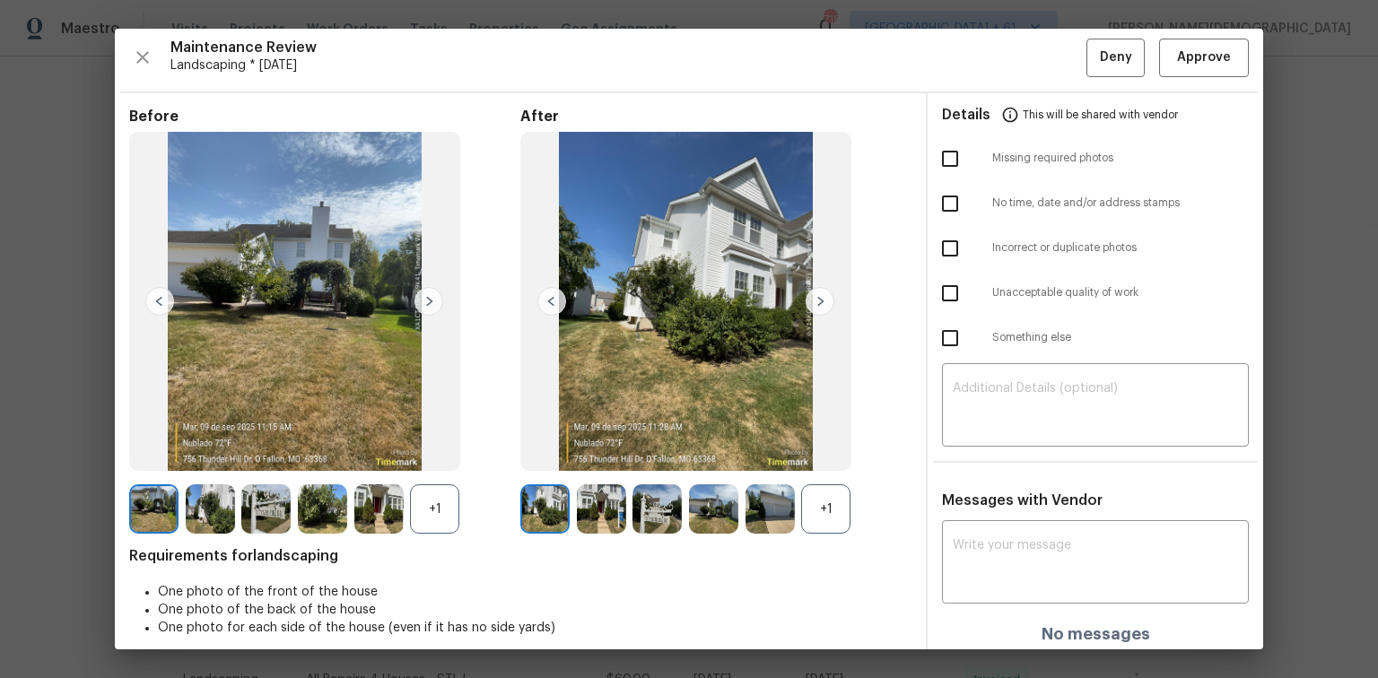
scroll to position [0, 0]
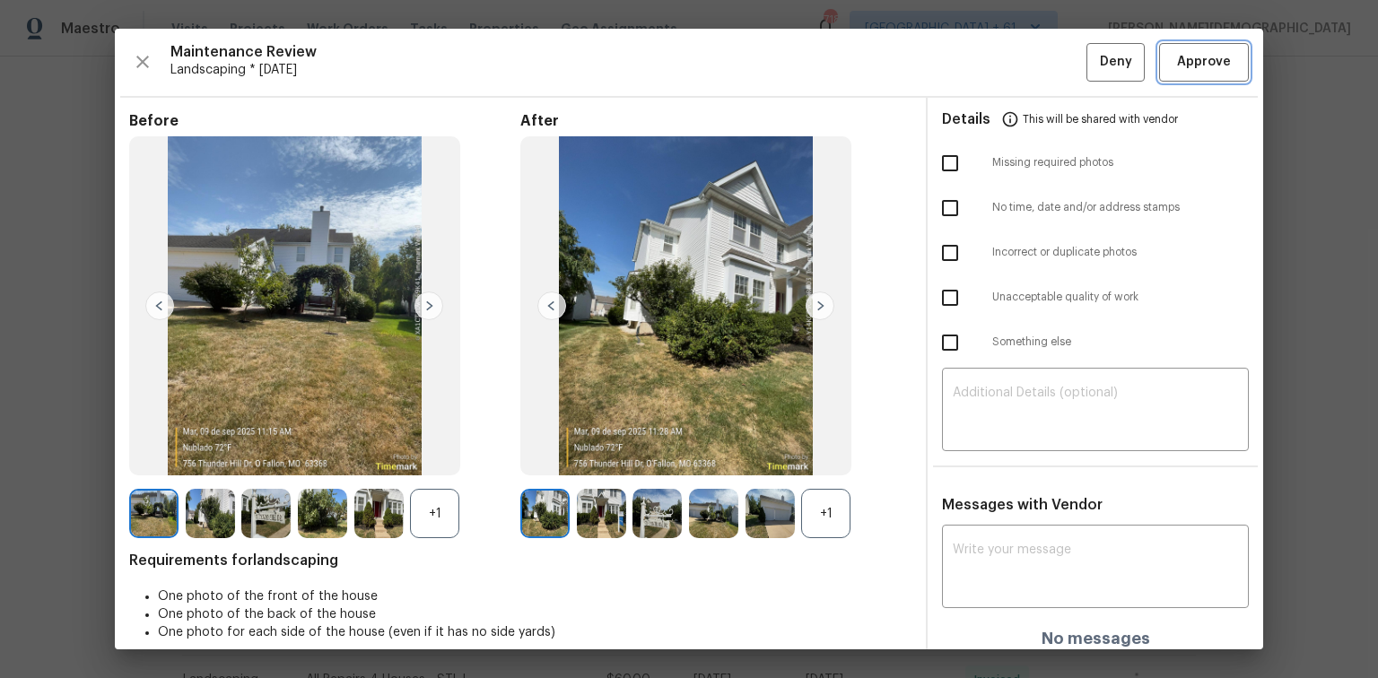
click at [979, 75] on button "Approve" at bounding box center [1204, 62] width 90 height 39
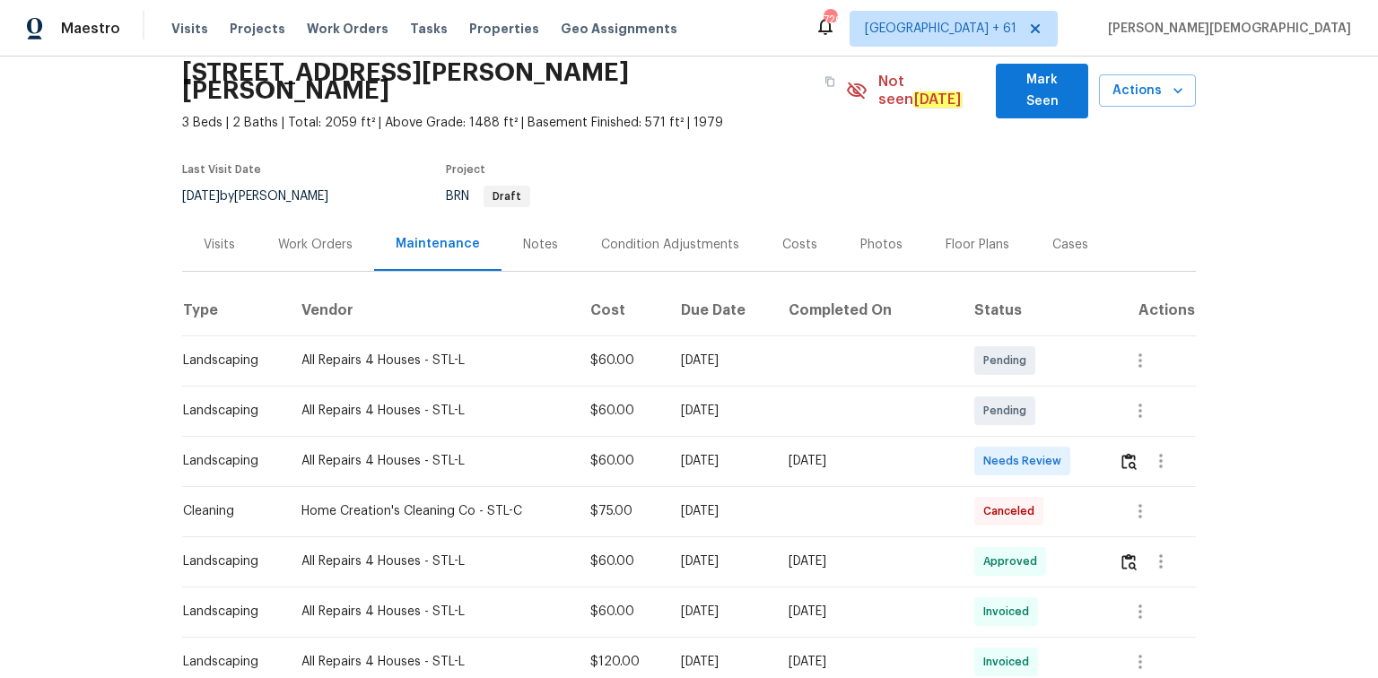
scroll to position [143, 0]
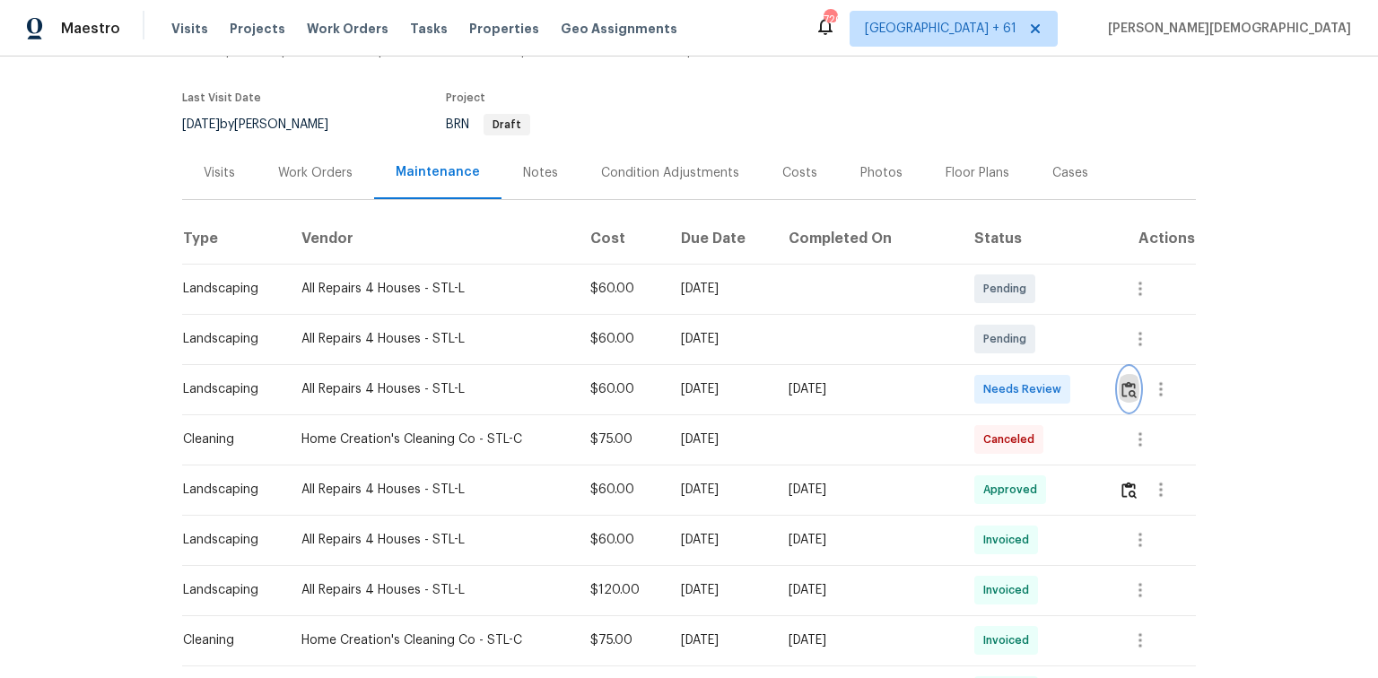
click at [979, 381] on img "button" at bounding box center [1128, 389] width 15 height 17
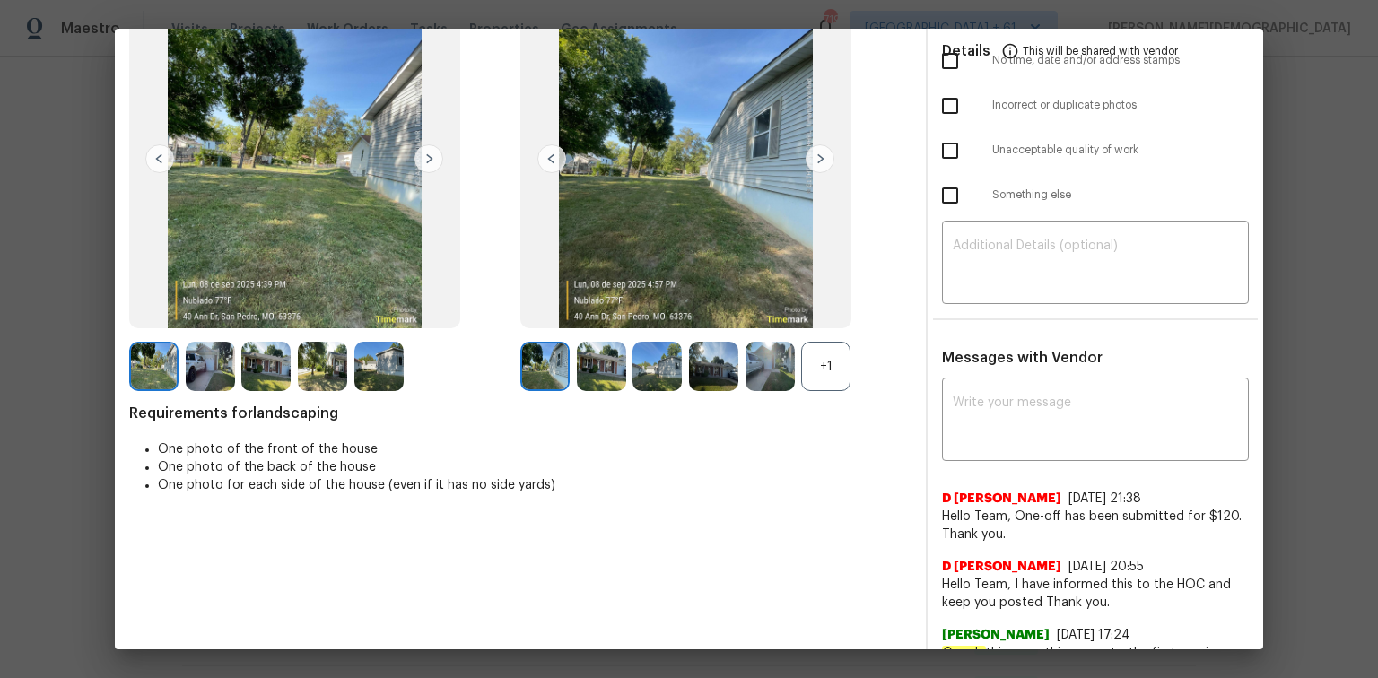
scroll to position [0, 0]
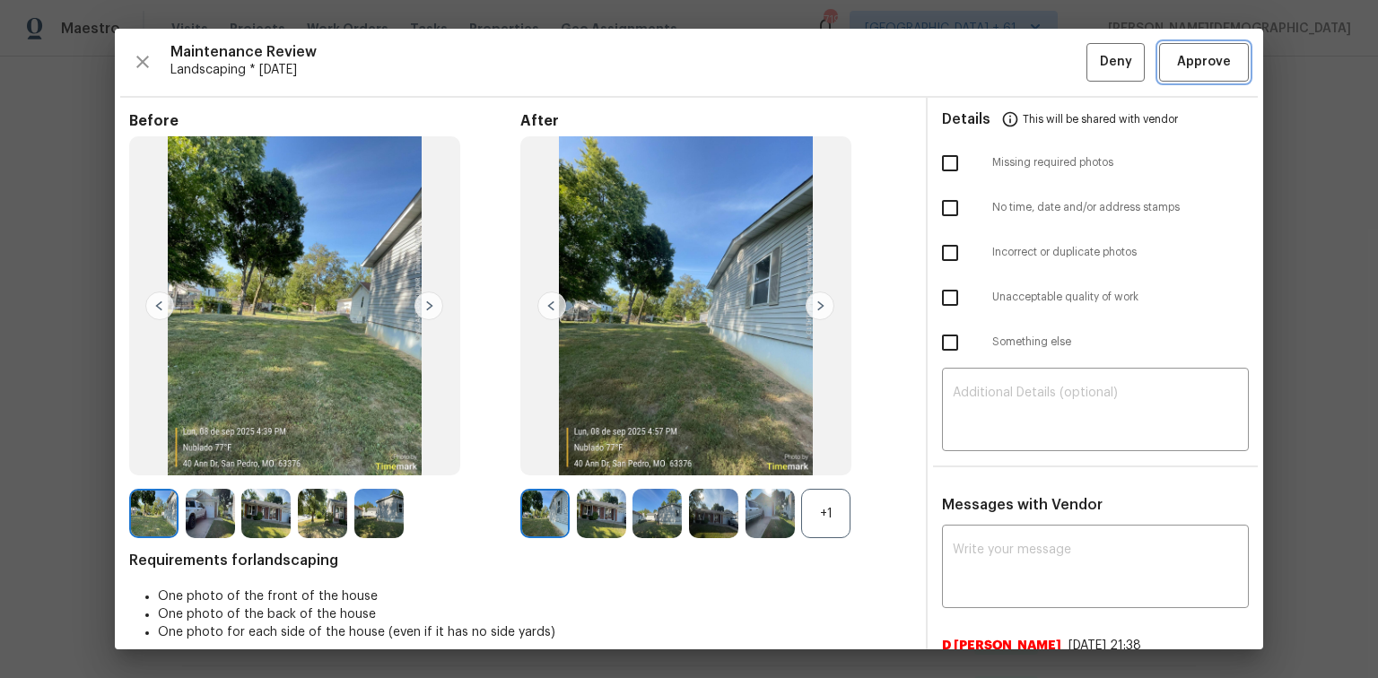
click at [979, 48] on button "Approve" at bounding box center [1204, 62] width 90 height 39
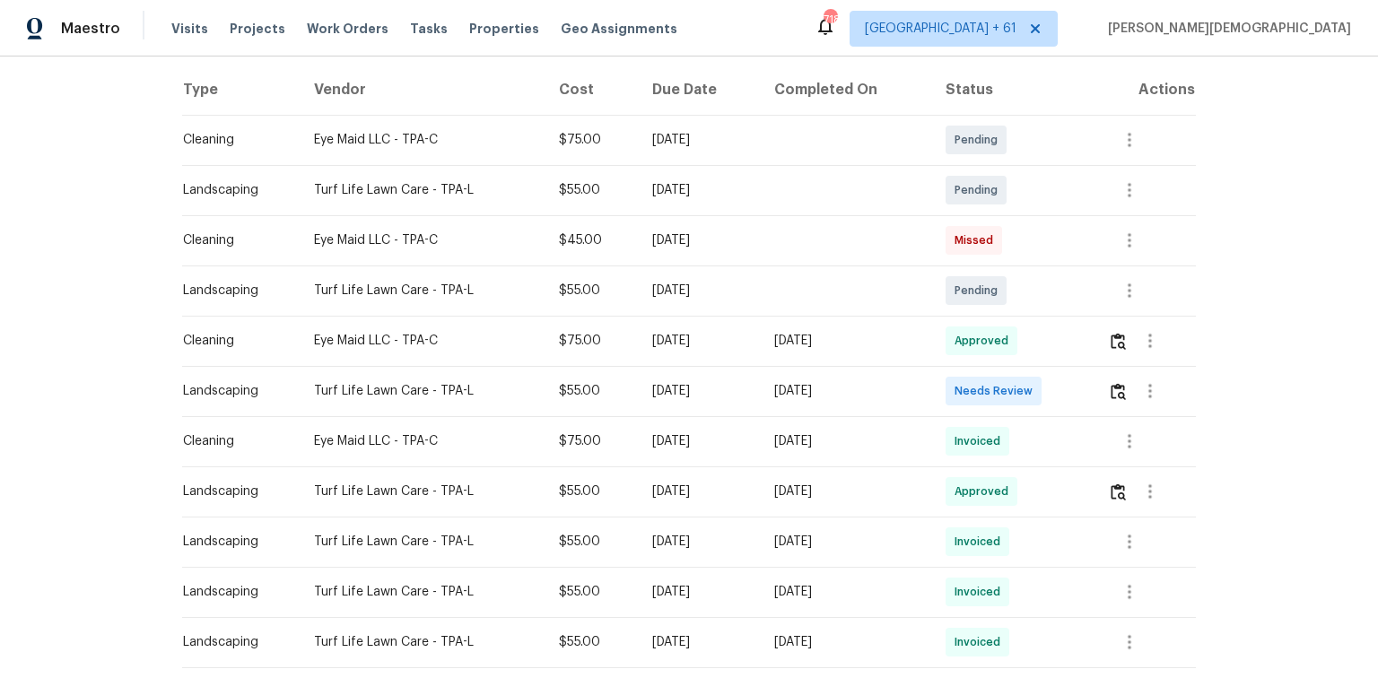
scroll to position [287, 0]
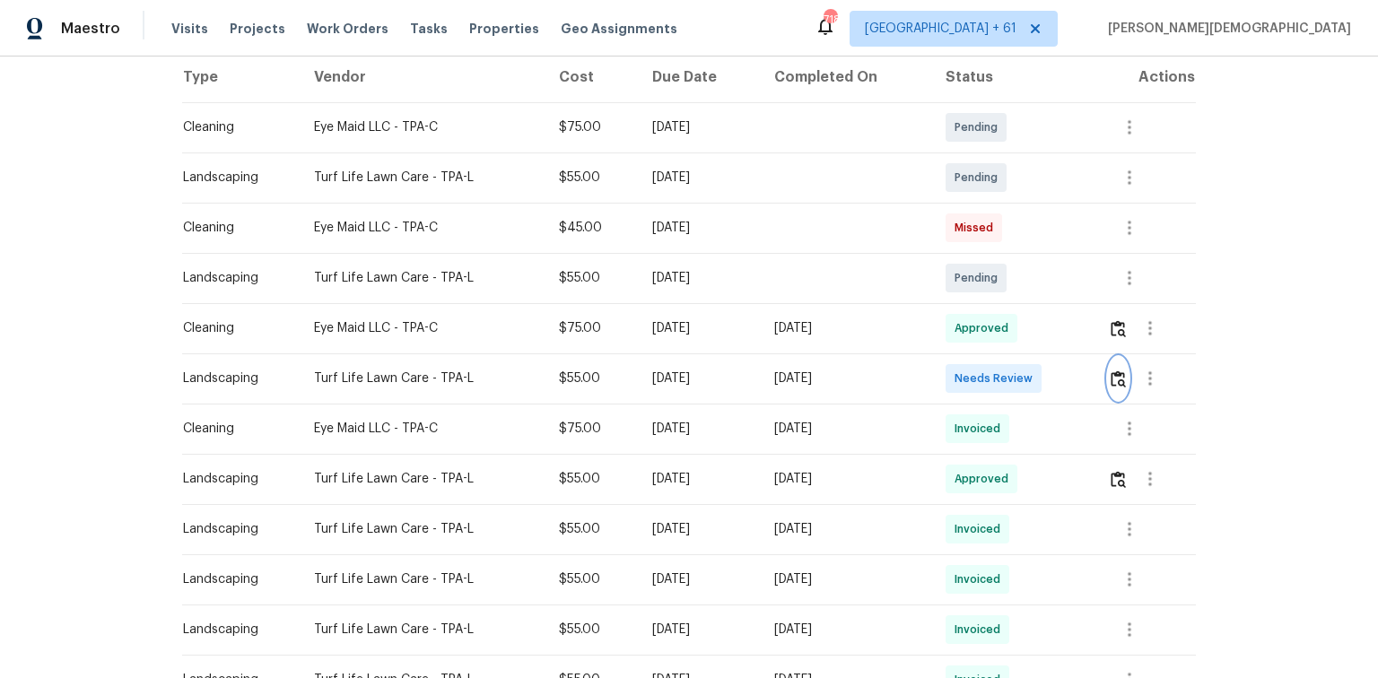
click at [979, 359] on button "button" at bounding box center [1118, 378] width 21 height 43
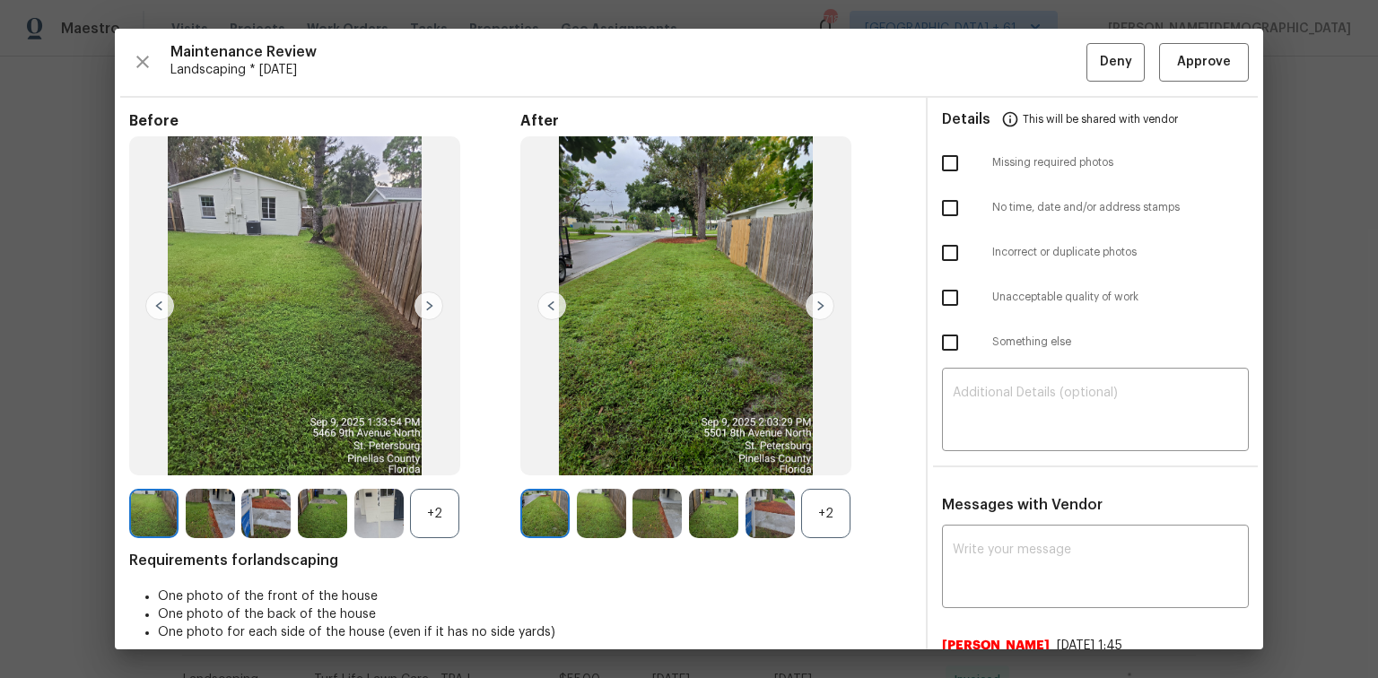
click at [979, 96] on hr at bounding box center [688, 97] width 1137 height 2
click at [979, 57] on span "Approve" at bounding box center [1204, 62] width 54 height 22
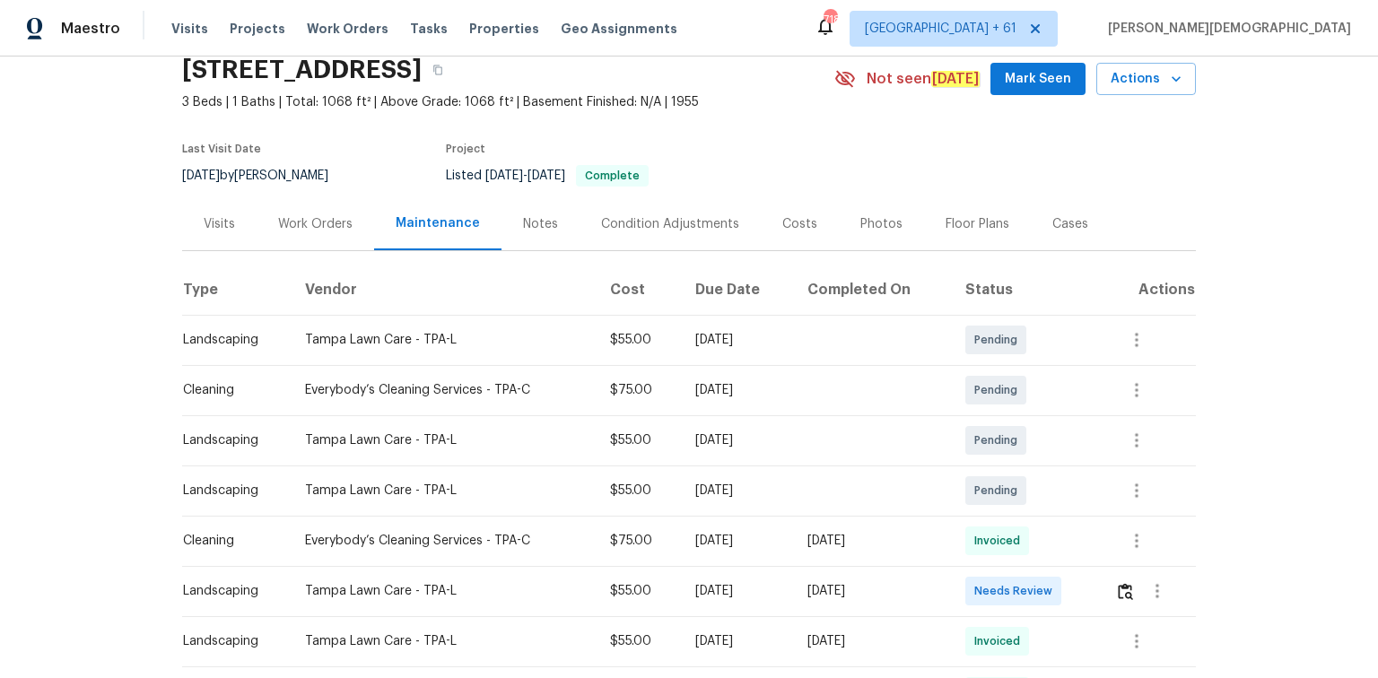
scroll to position [287, 0]
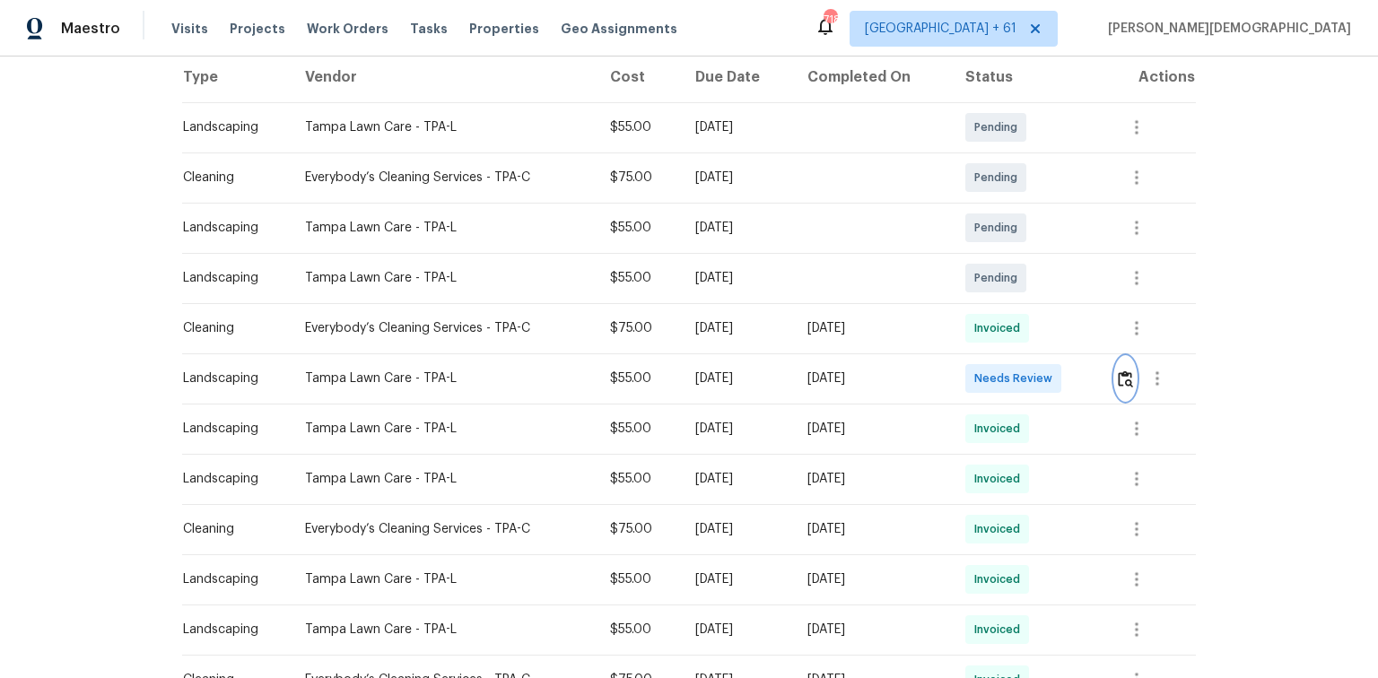
click at [979, 373] on img "button" at bounding box center [1124, 378] width 15 height 17
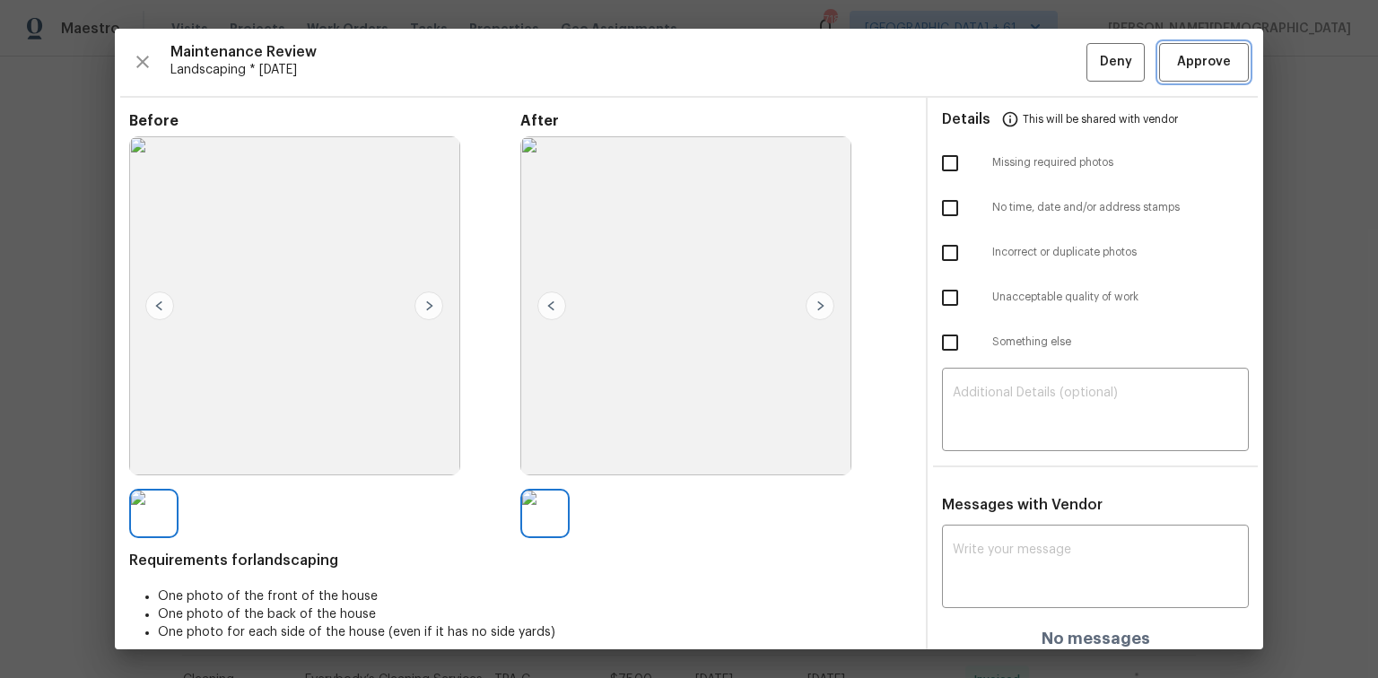
click at [979, 64] on span "Approve" at bounding box center [1204, 62] width 54 height 22
